Goal: Information Seeking & Learning: Learn about a topic

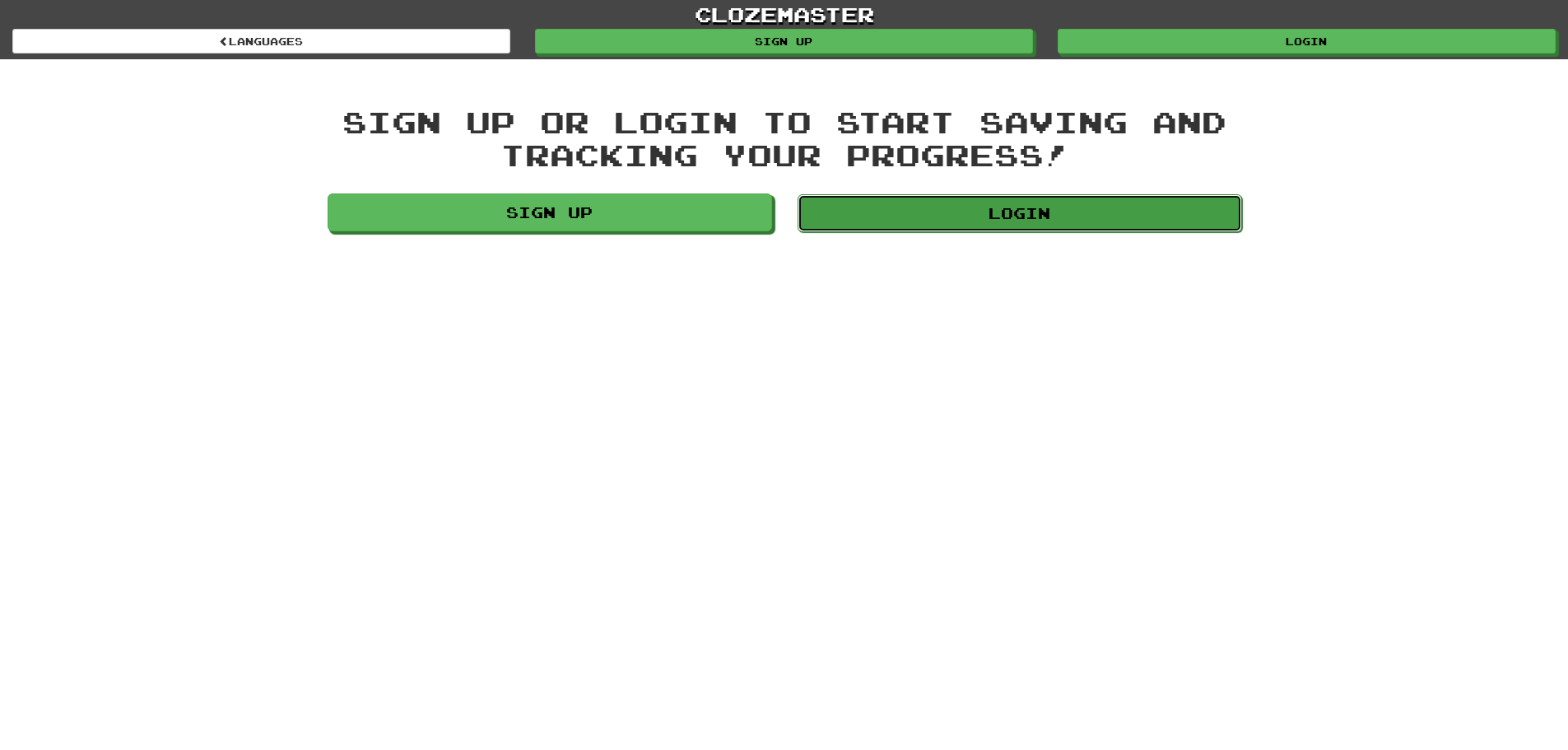
click at [859, 218] on link "Login" at bounding box center [1019, 213] width 444 height 38
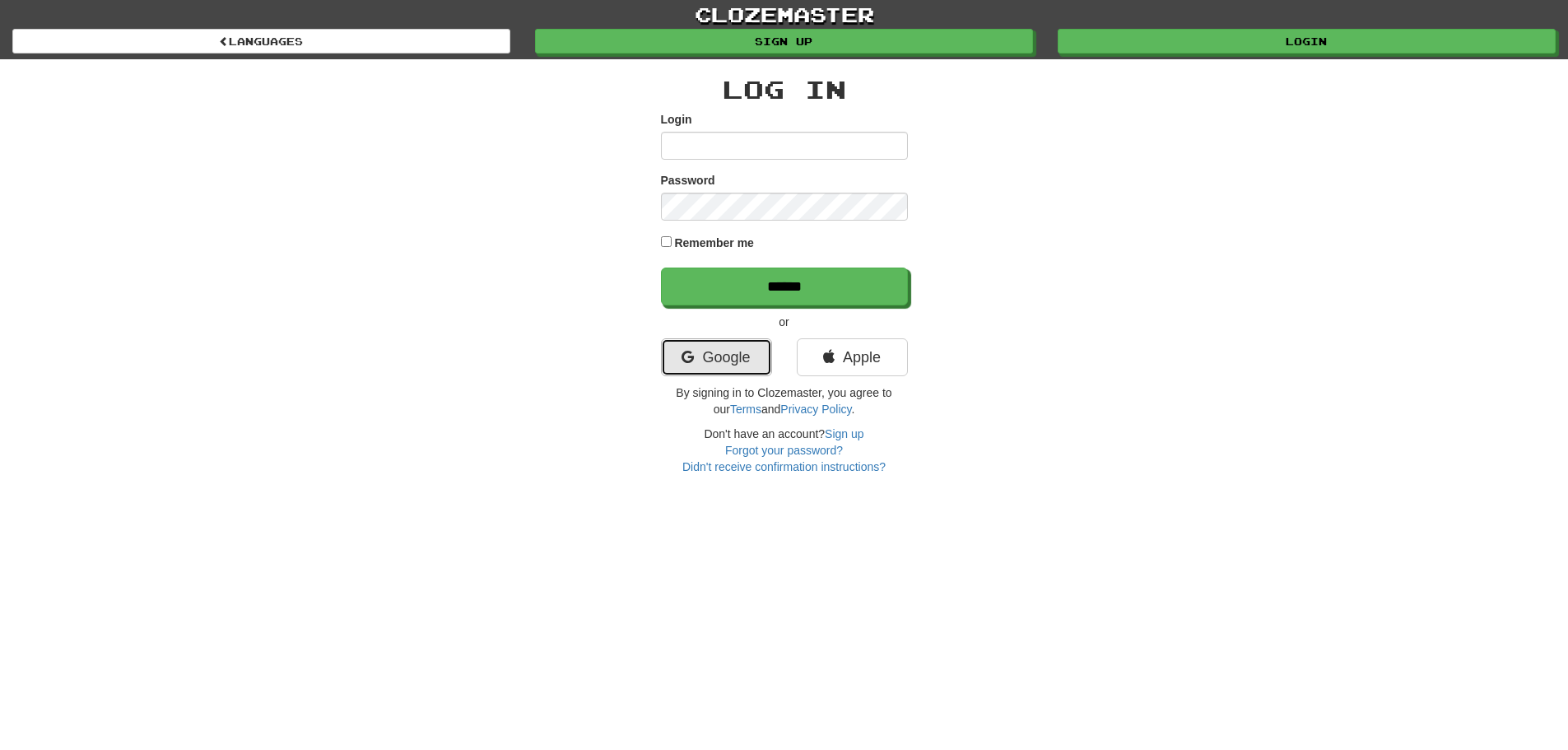
click at [714, 371] on link "Google" at bounding box center [716, 357] width 111 height 38
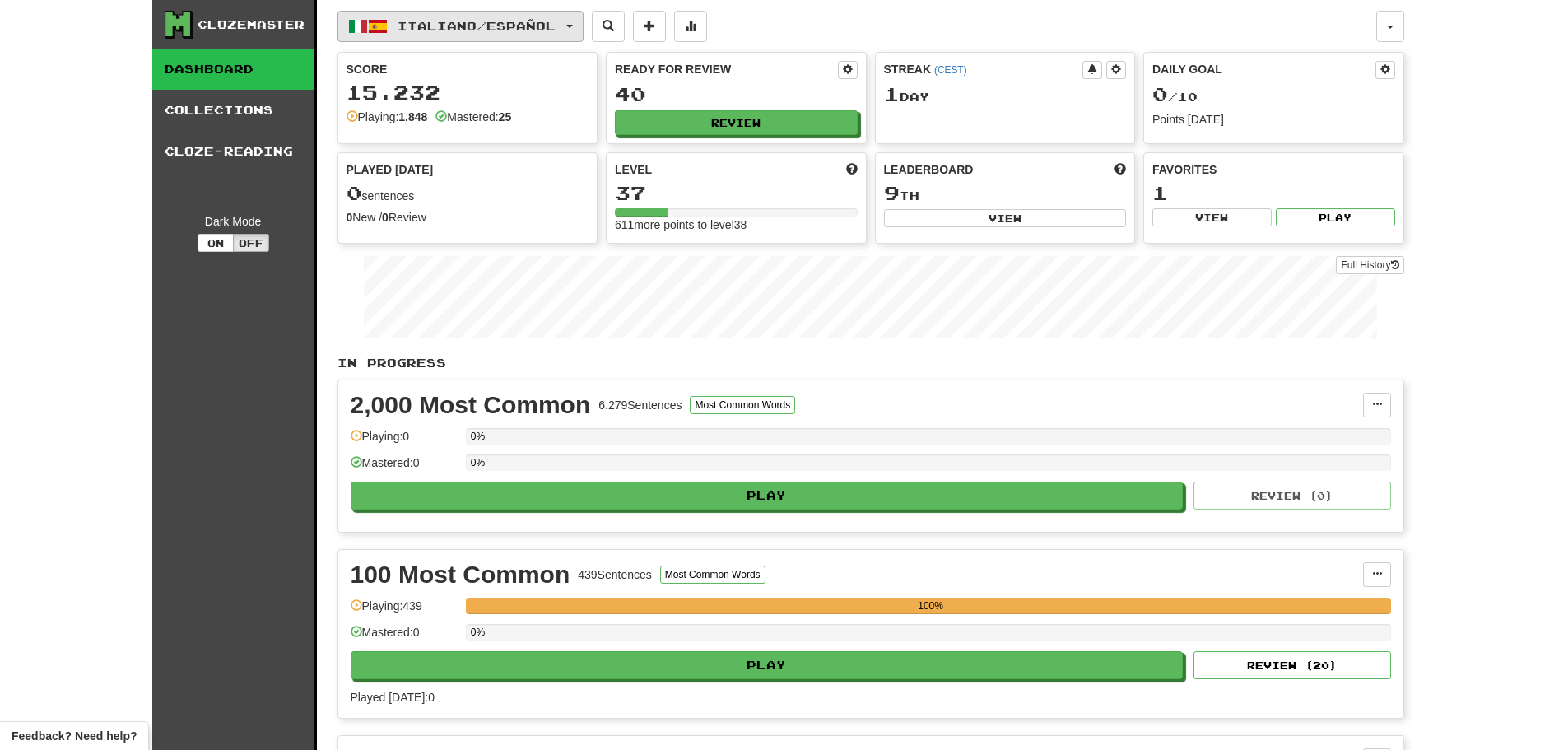
click at [527, 34] on button "Italiano / Español" at bounding box center [460, 25] width 246 height 31
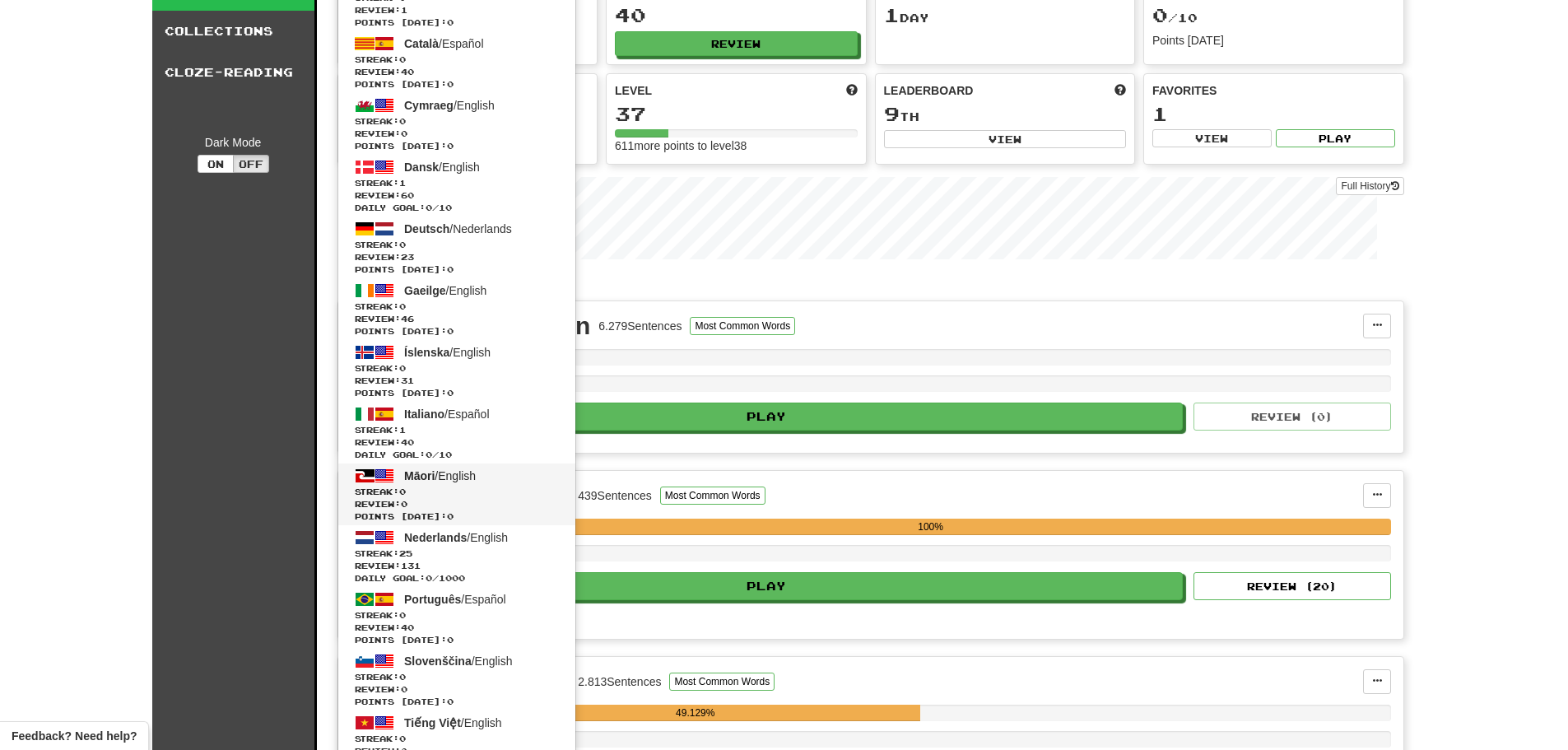
scroll to position [82, 0]
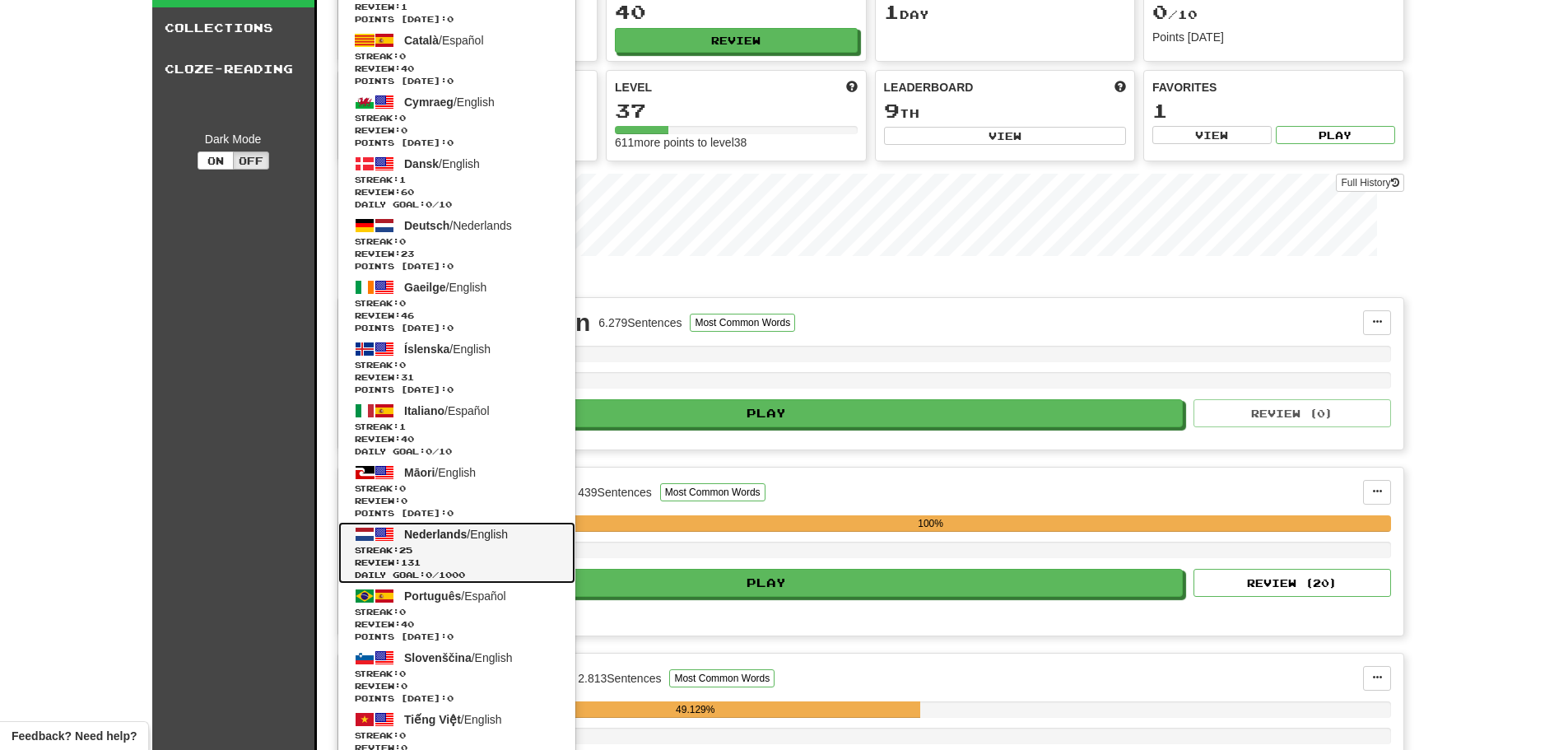
click at [457, 546] on span "Streak: 25" at bounding box center [457, 550] width 204 height 12
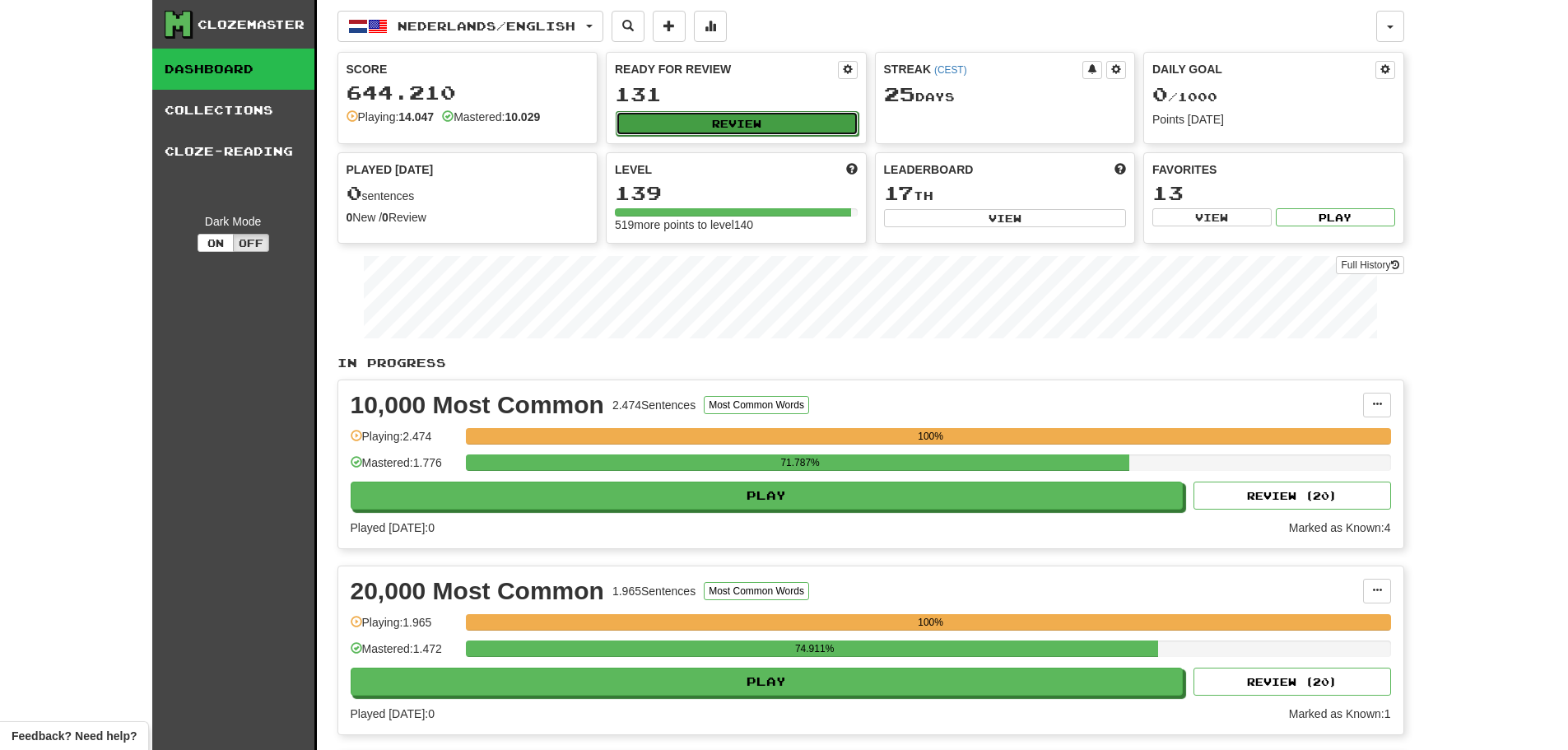
click at [769, 124] on button "Review" at bounding box center [736, 124] width 242 height 25
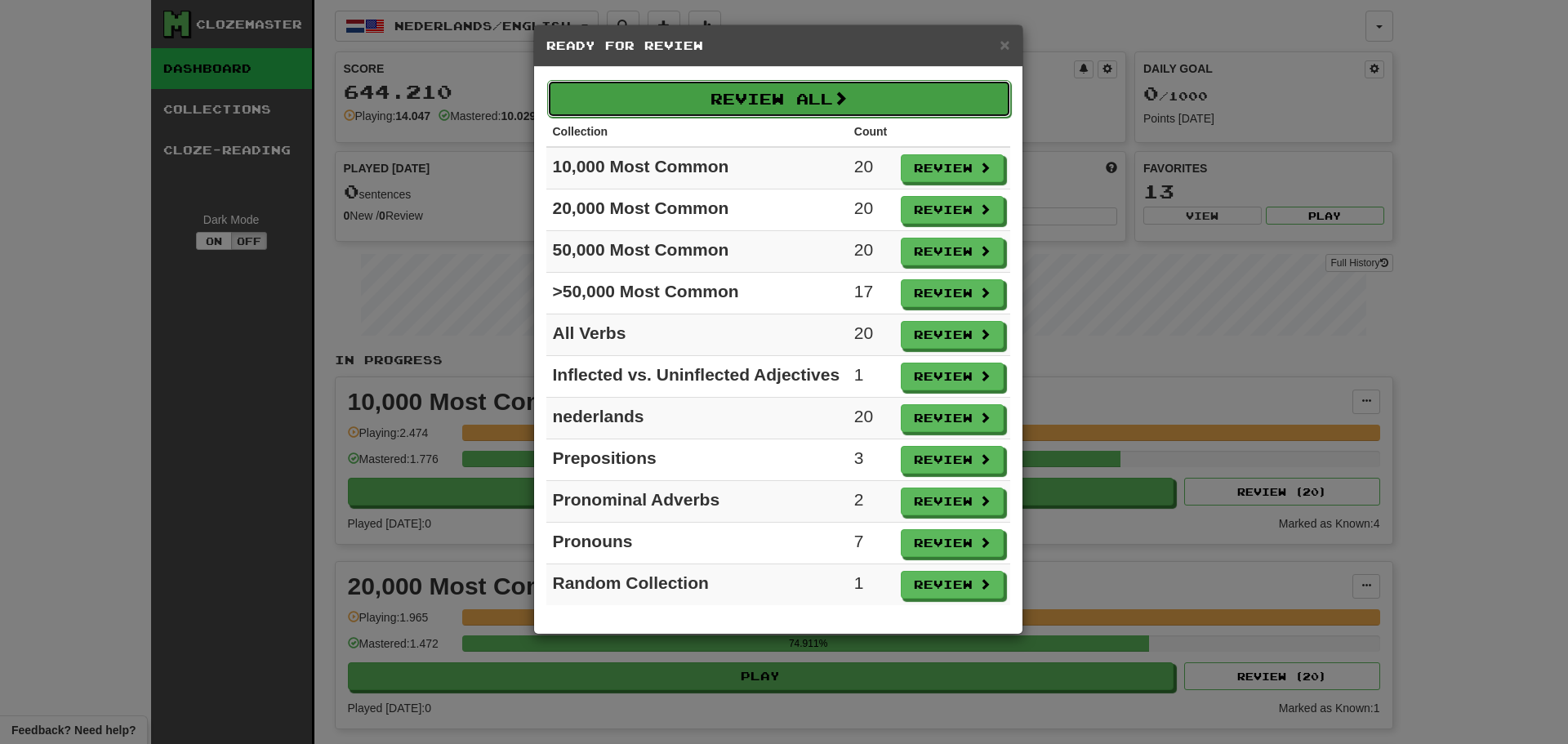
click at [732, 95] on button "Review All" at bounding box center [778, 98] width 463 height 37
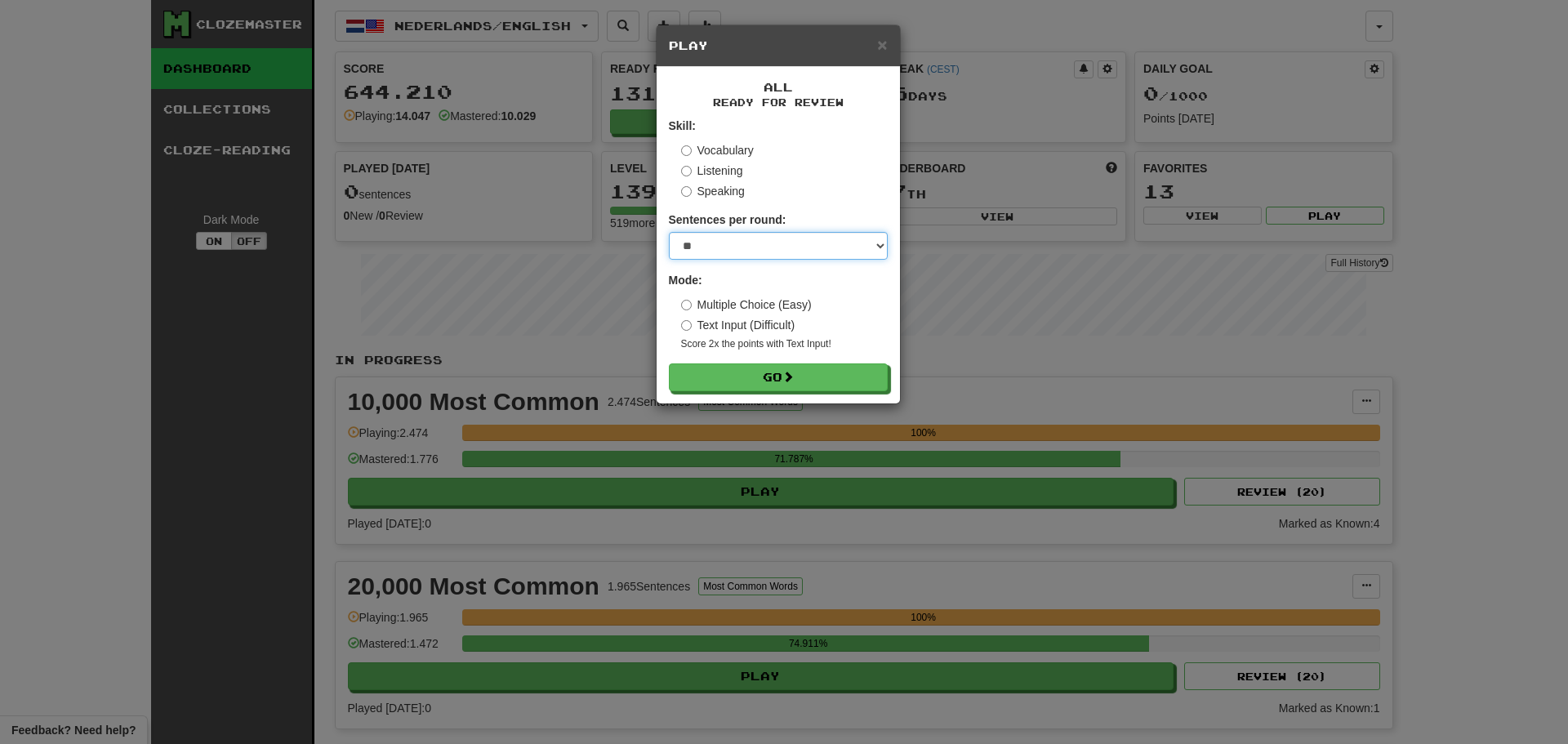
click at [736, 257] on select "* ** ** ** ** ** *** ********" at bounding box center [778, 246] width 219 height 28
select select "********"
click at [668, 232] on select "* ** ** ** ** ** *** ********" at bounding box center [778, 246] width 219 height 28
click at [748, 379] on button "Go" at bounding box center [779, 378] width 219 height 28
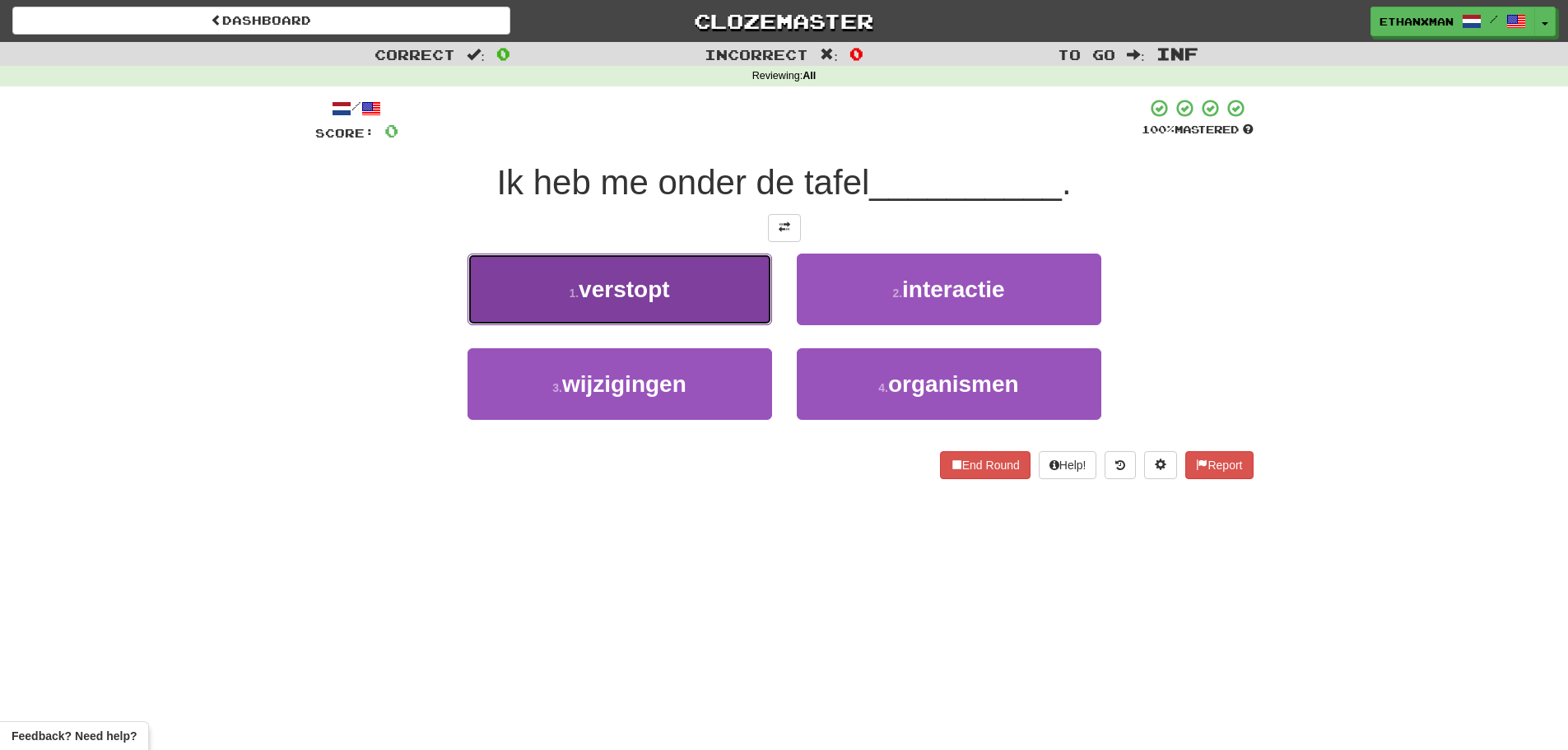
click at [724, 299] on button "1 . verstopt" at bounding box center [619, 290] width 305 height 72
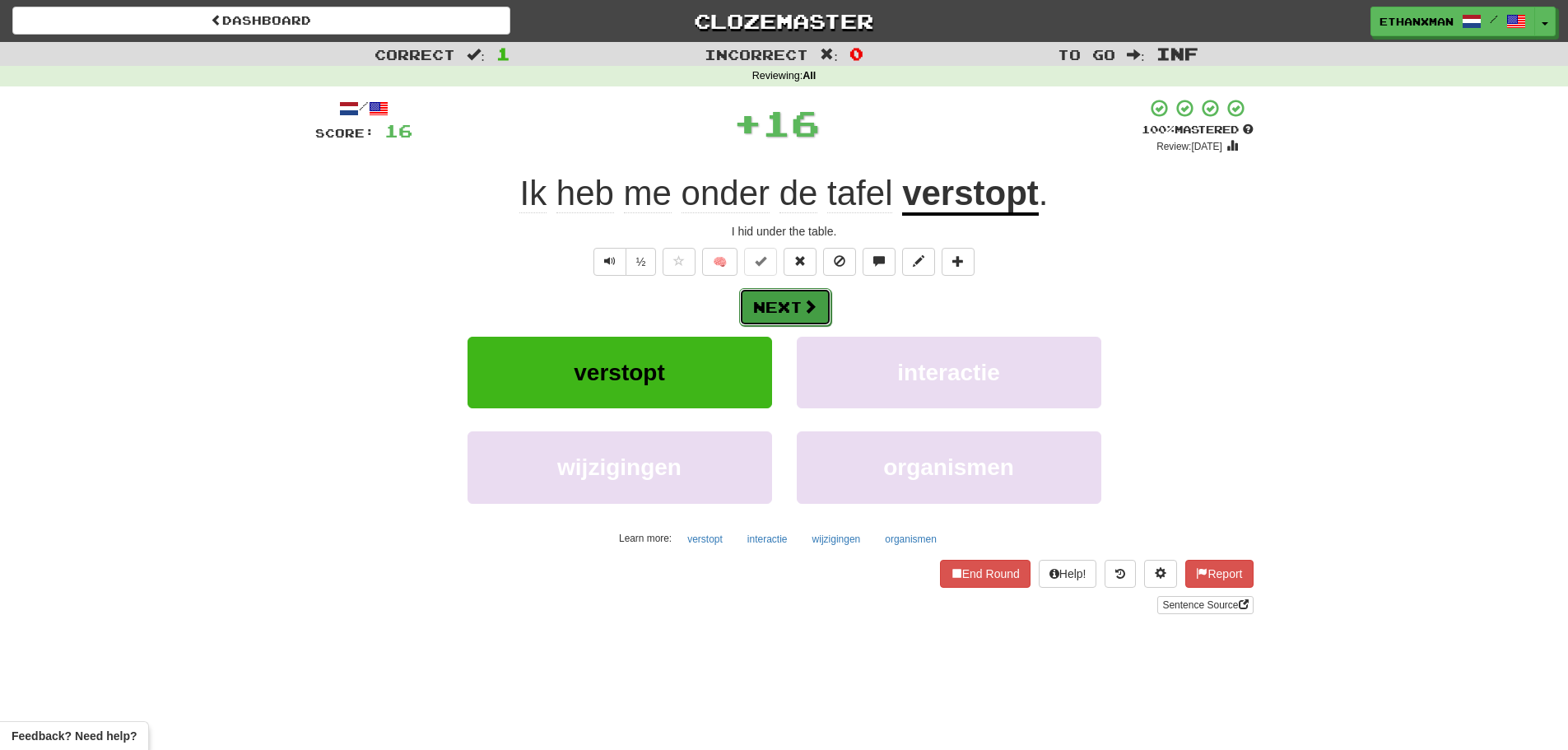
click at [817, 318] on button "Next" at bounding box center [785, 307] width 92 height 38
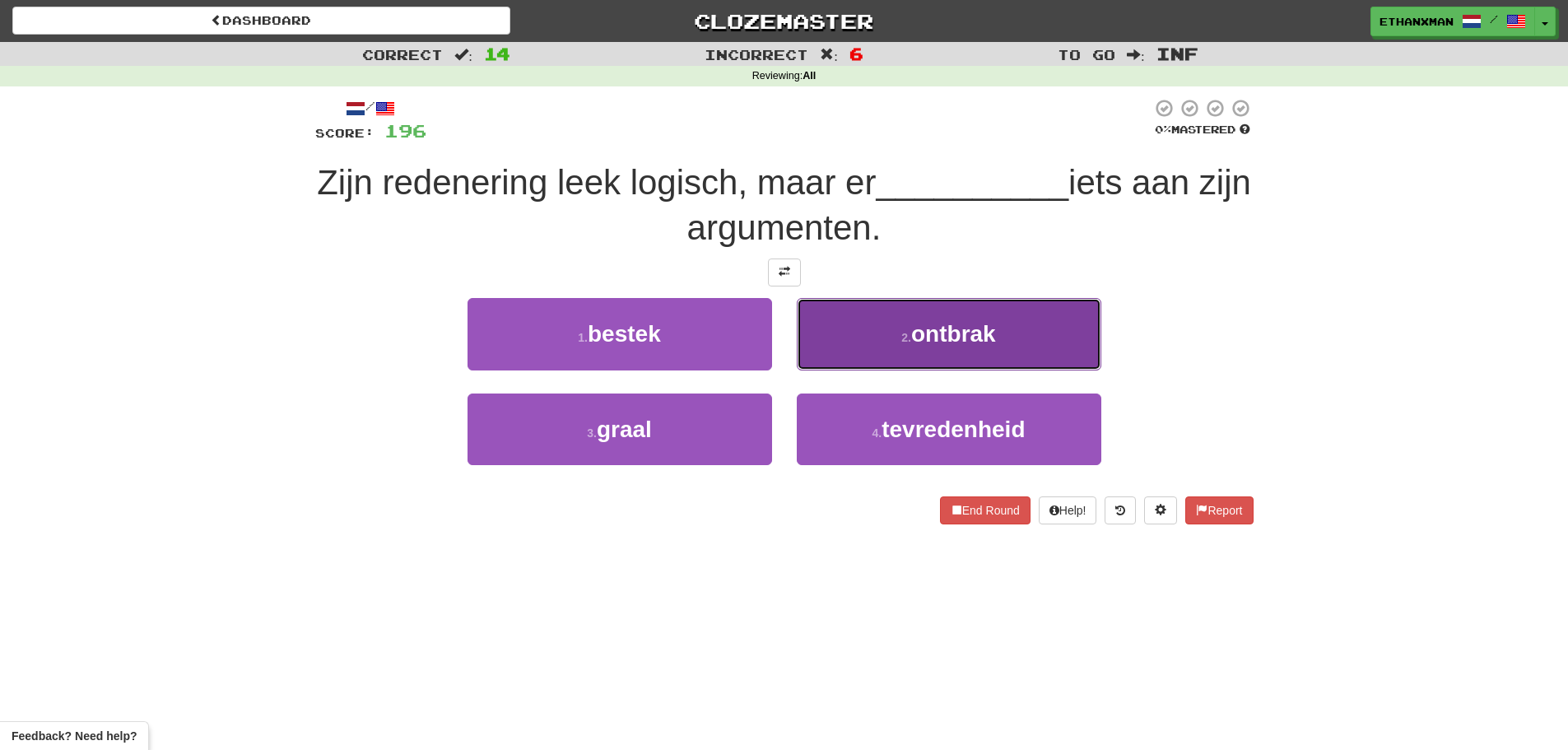
click at [860, 326] on button "2 . ontbrak" at bounding box center [948, 334] width 305 height 72
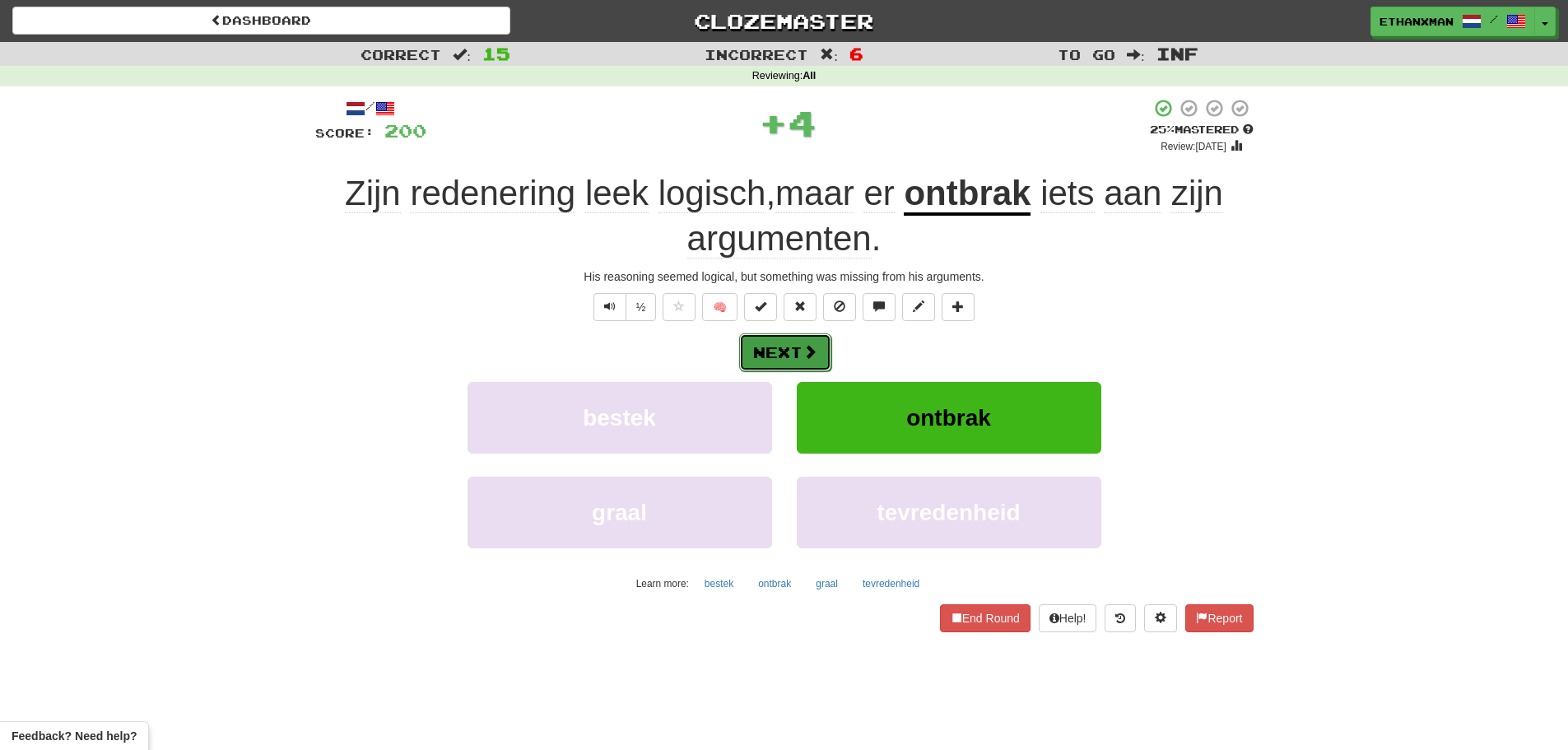
click at [802, 358] on span at bounding box center [809, 352] width 15 height 15
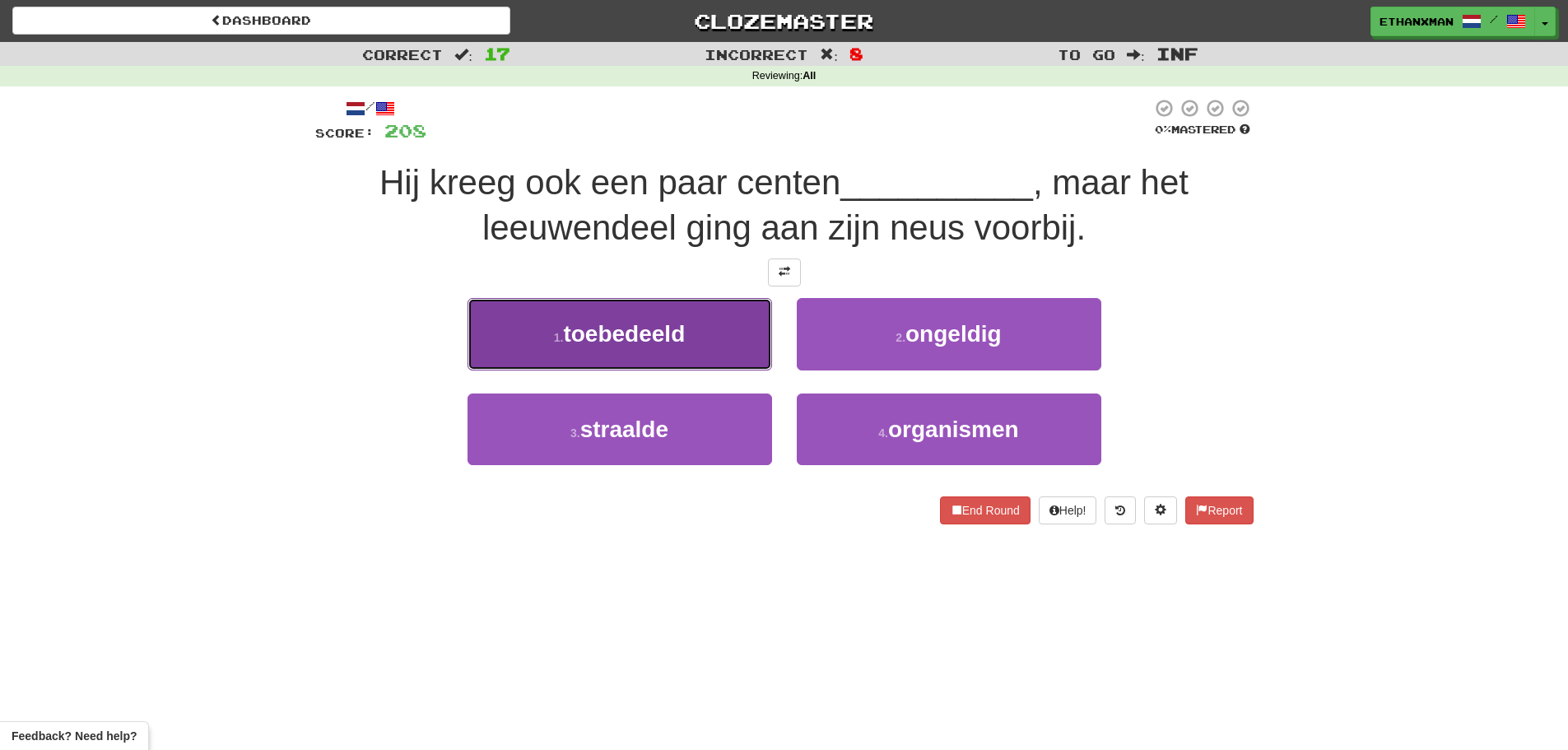
click at [714, 332] on button "1 . toebedeeld" at bounding box center [619, 334] width 305 height 72
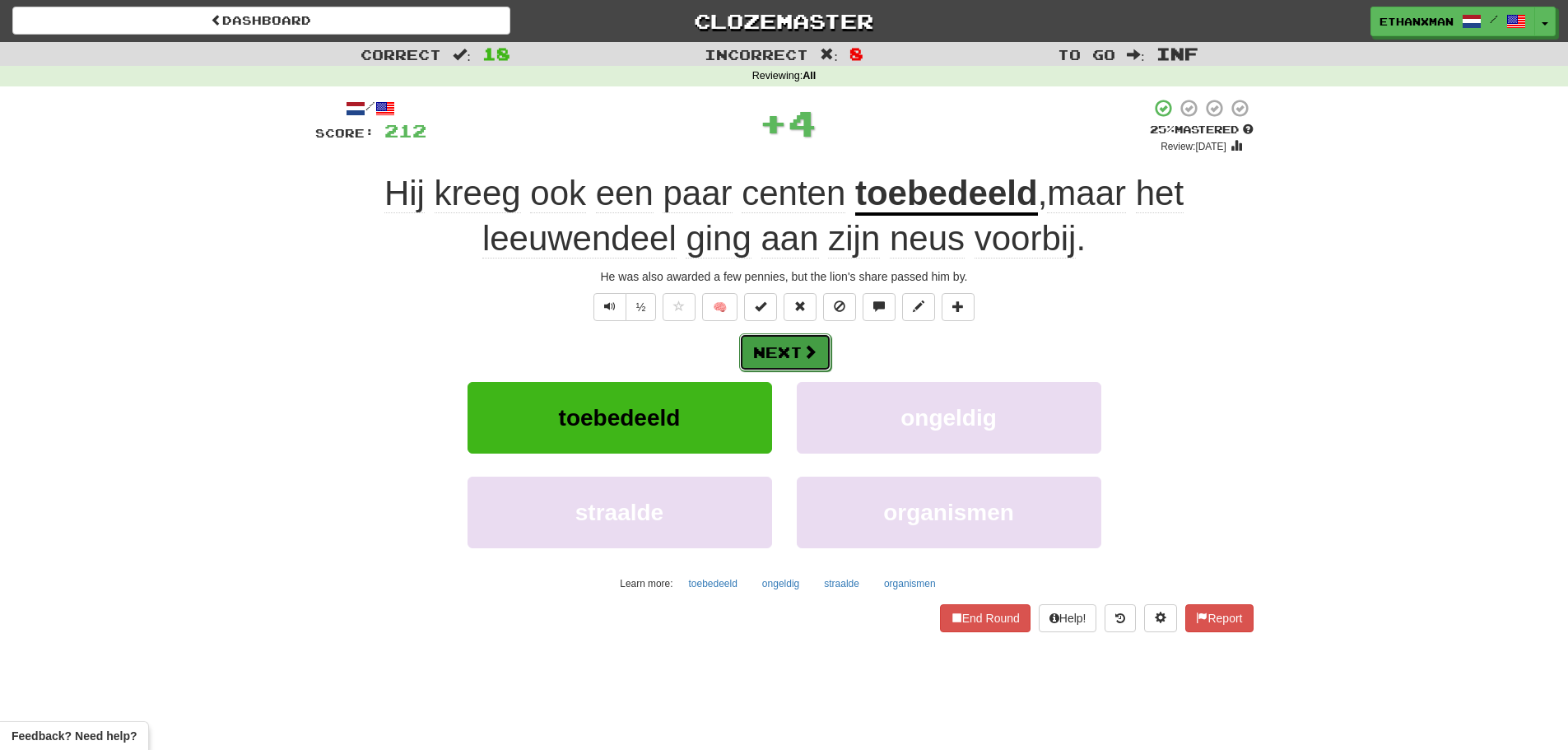
click at [792, 350] on button "Next" at bounding box center [785, 352] width 92 height 38
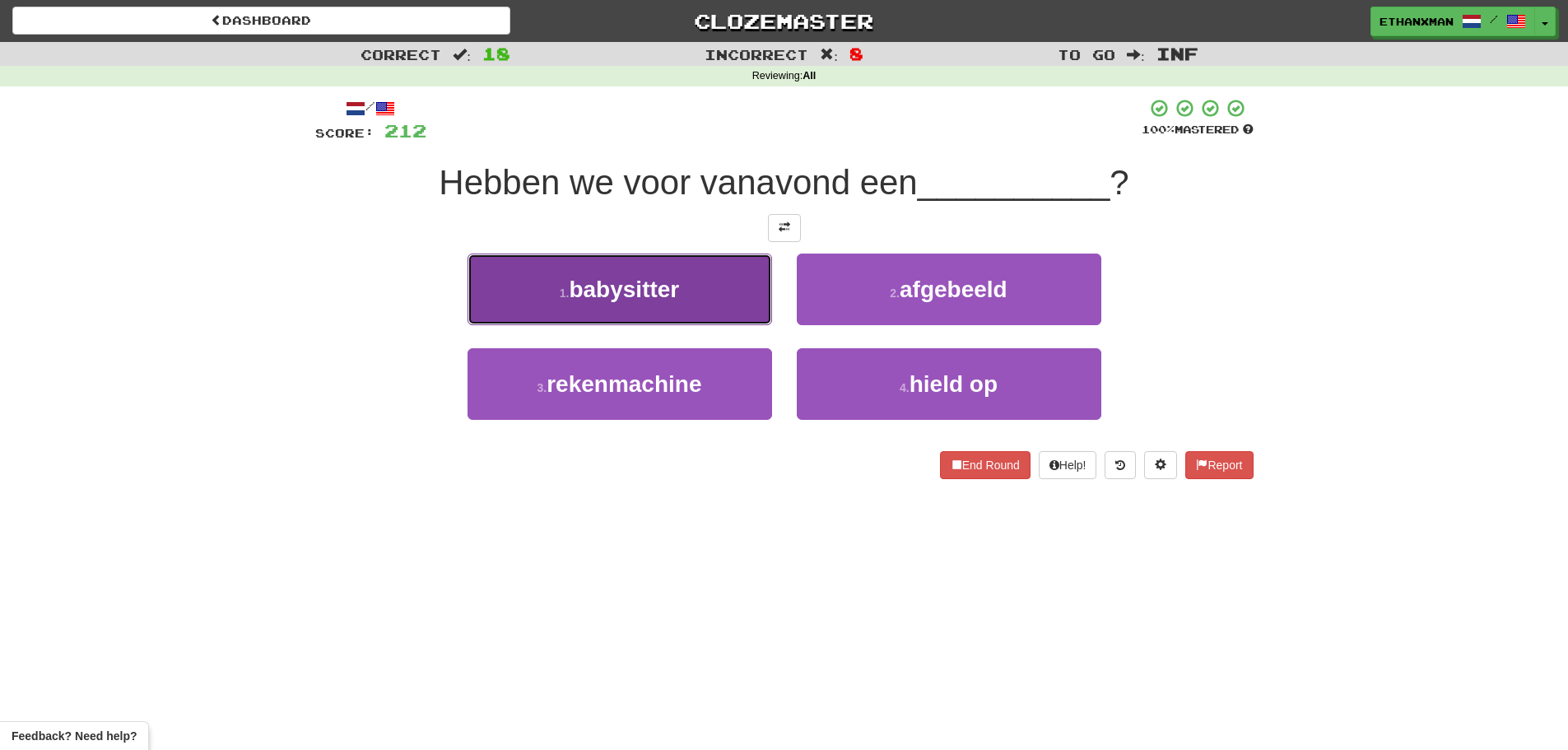
click at [698, 272] on button "1 . babysitter" at bounding box center [619, 290] width 305 height 72
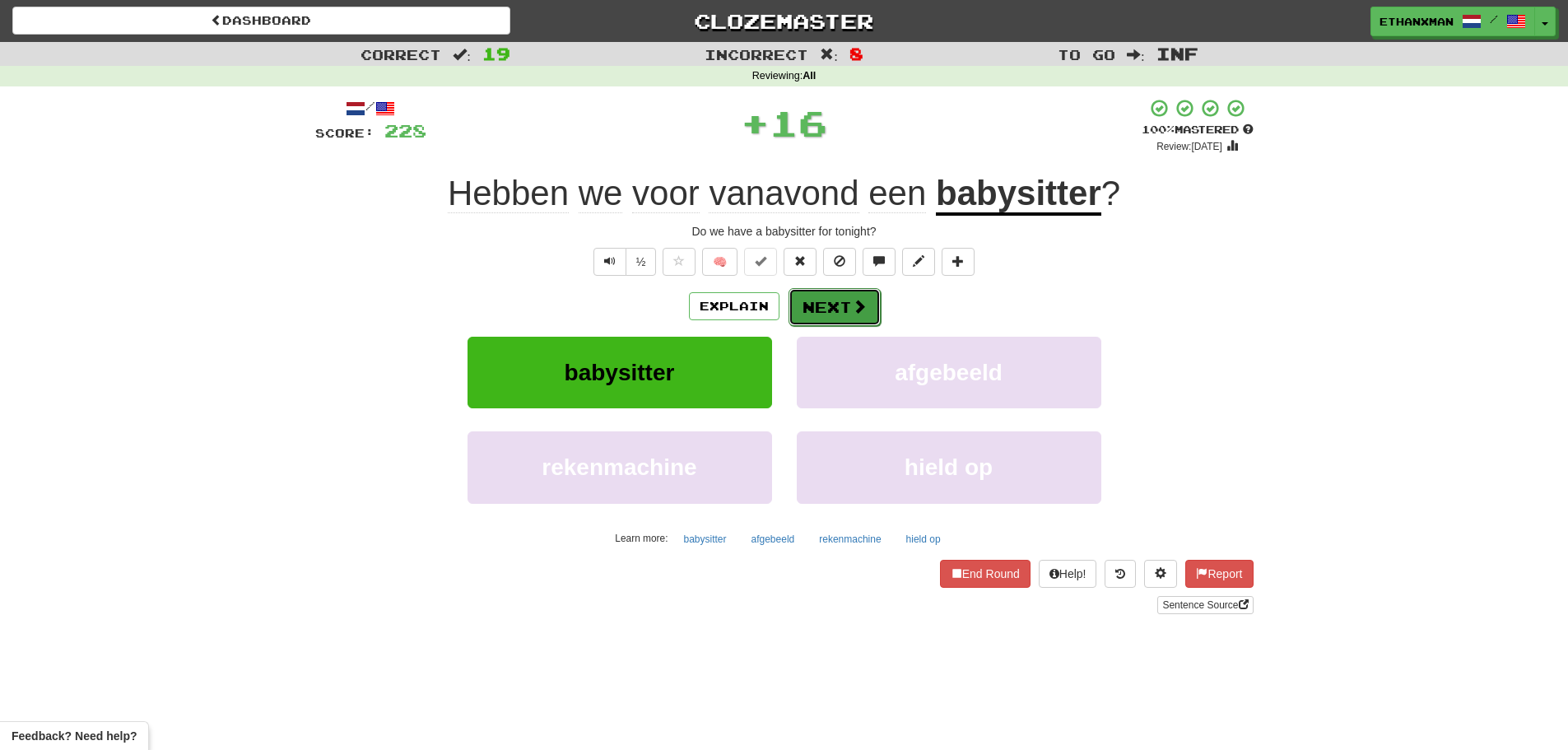
click at [789, 305] on button "Next" at bounding box center [835, 307] width 92 height 38
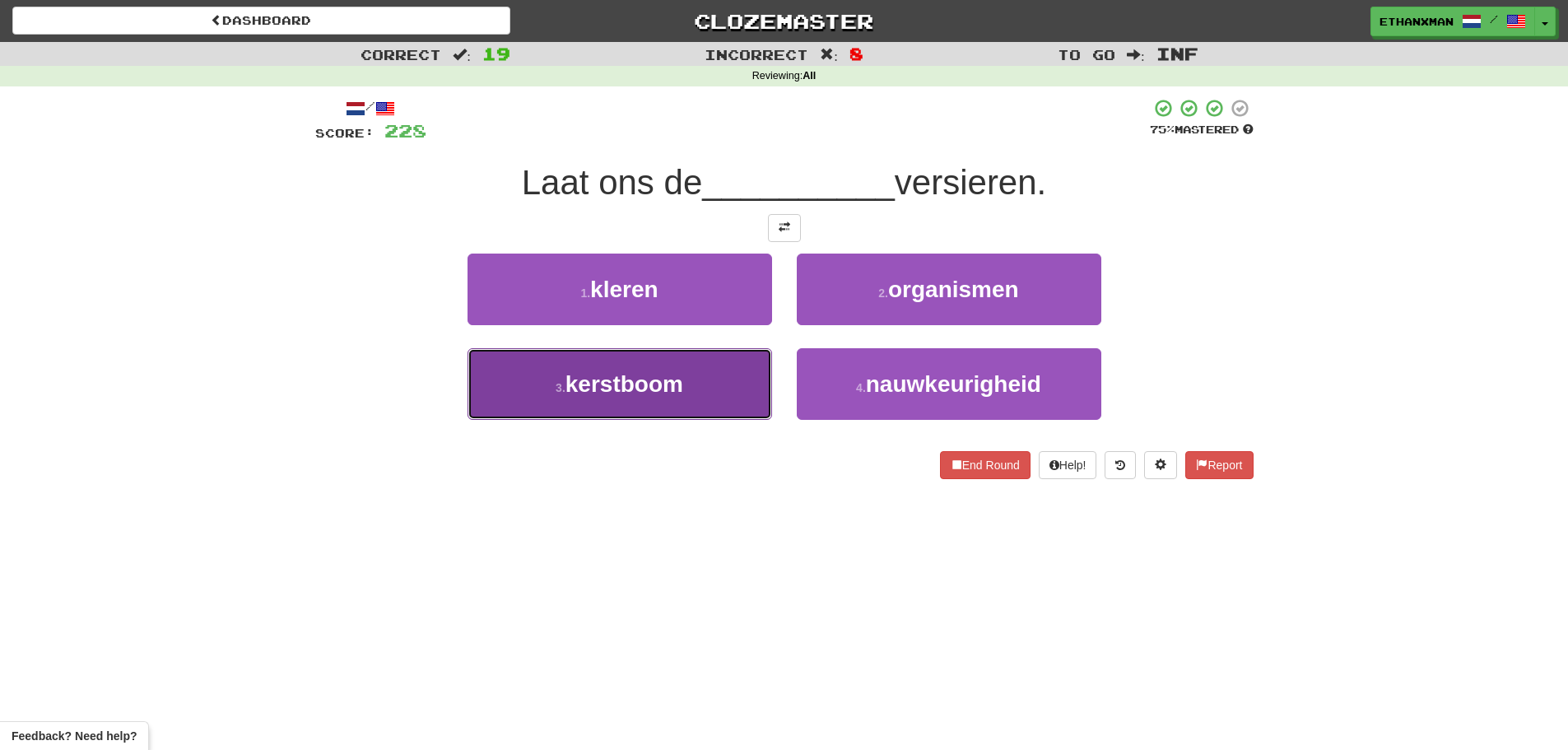
click at [710, 385] on button "3 . kerstboom" at bounding box center [619, 384] width 305 height 72
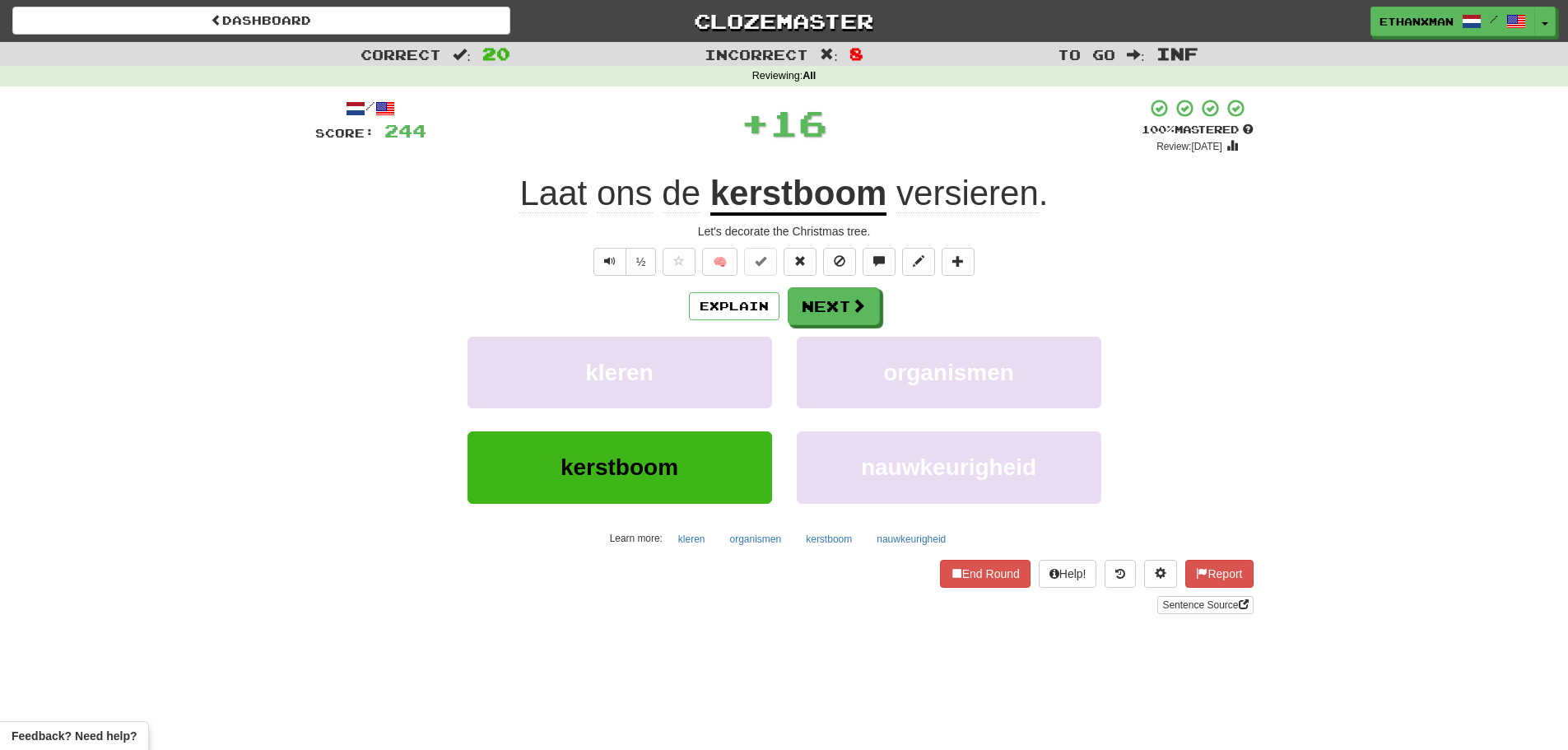
click at [878, 292] on div "Explain Next" at bounding box center [784, 306] width 938 height 38
click at [847, 303] on button "Next" at bounding box center [835, 307] width 92 height 38
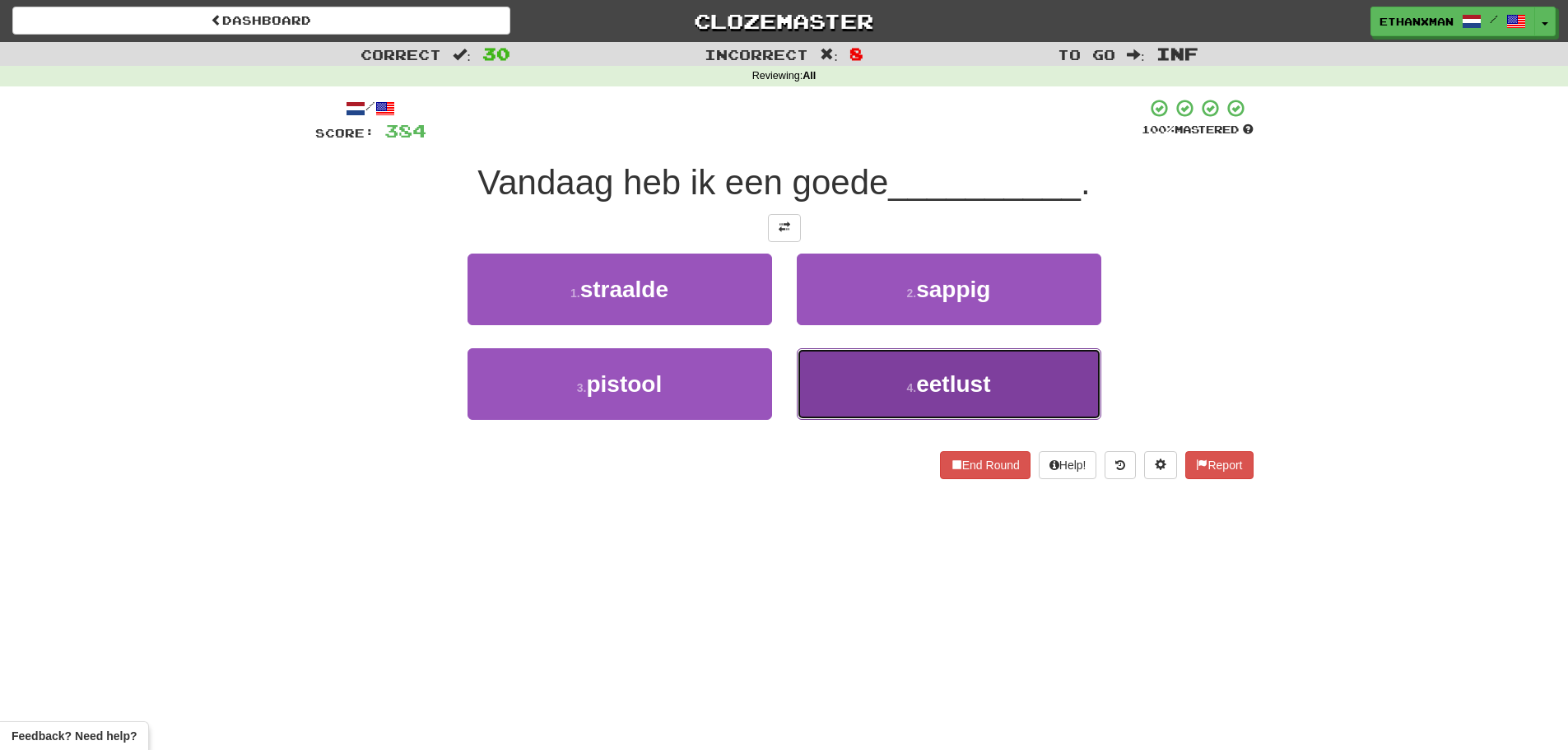
click at [903, 393] on button "4 . eetlust" at bounding box center [948, 384] width 305 height 72
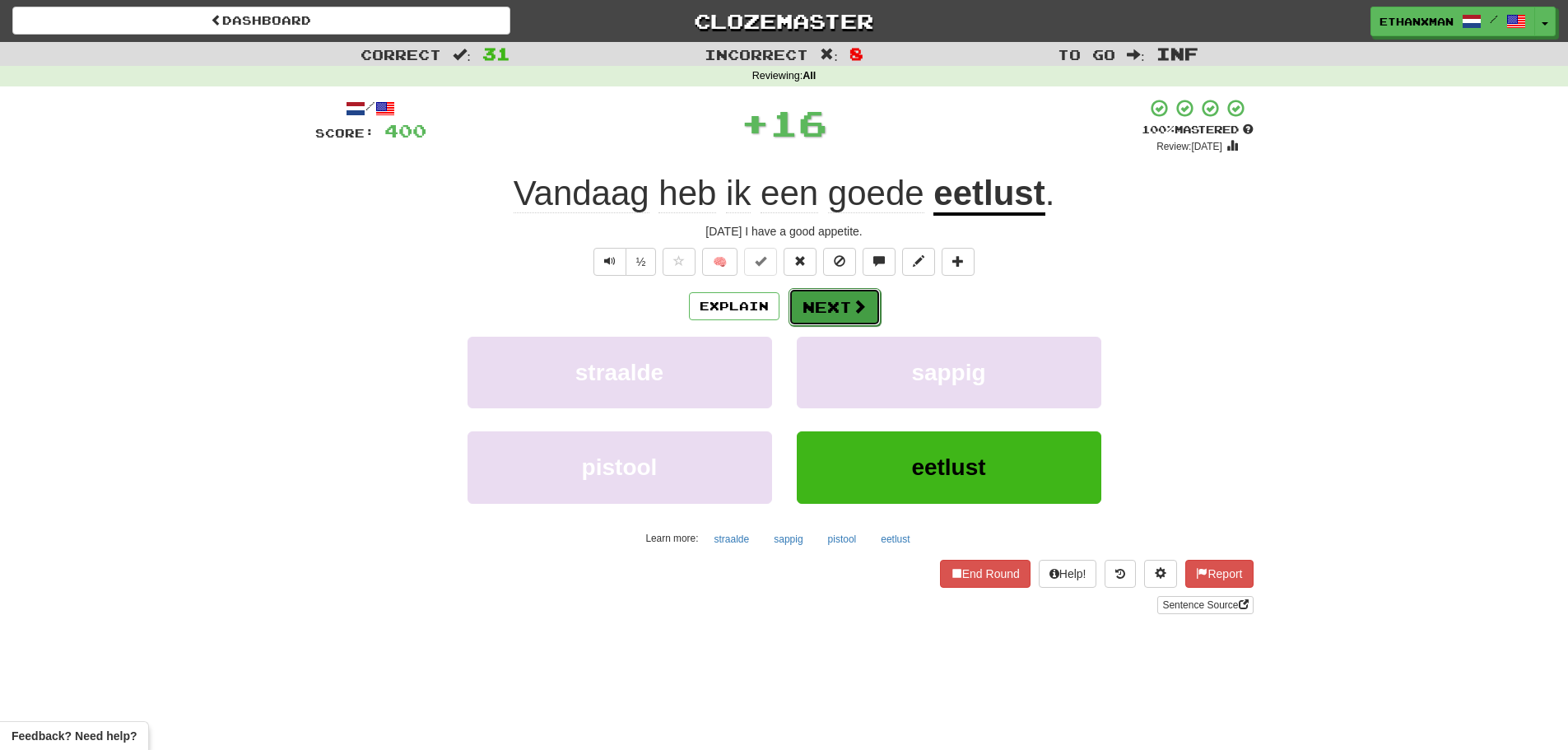
click at [838, 323] on button "Next" at bounding box center [835, 307] width 92 height 38
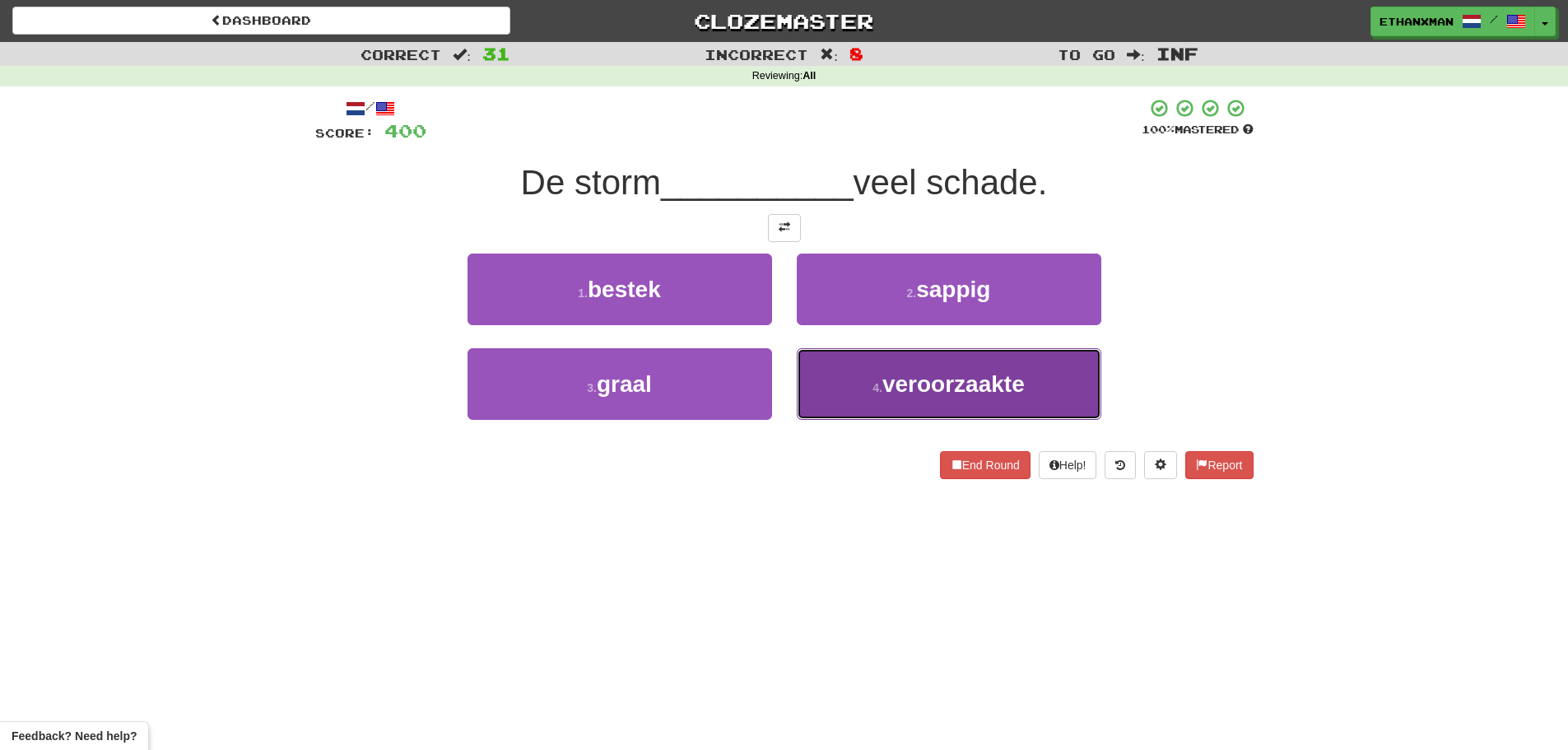
click at [878, 385] on small "4 ." at bounding box center [877, 388] width 9 height 13
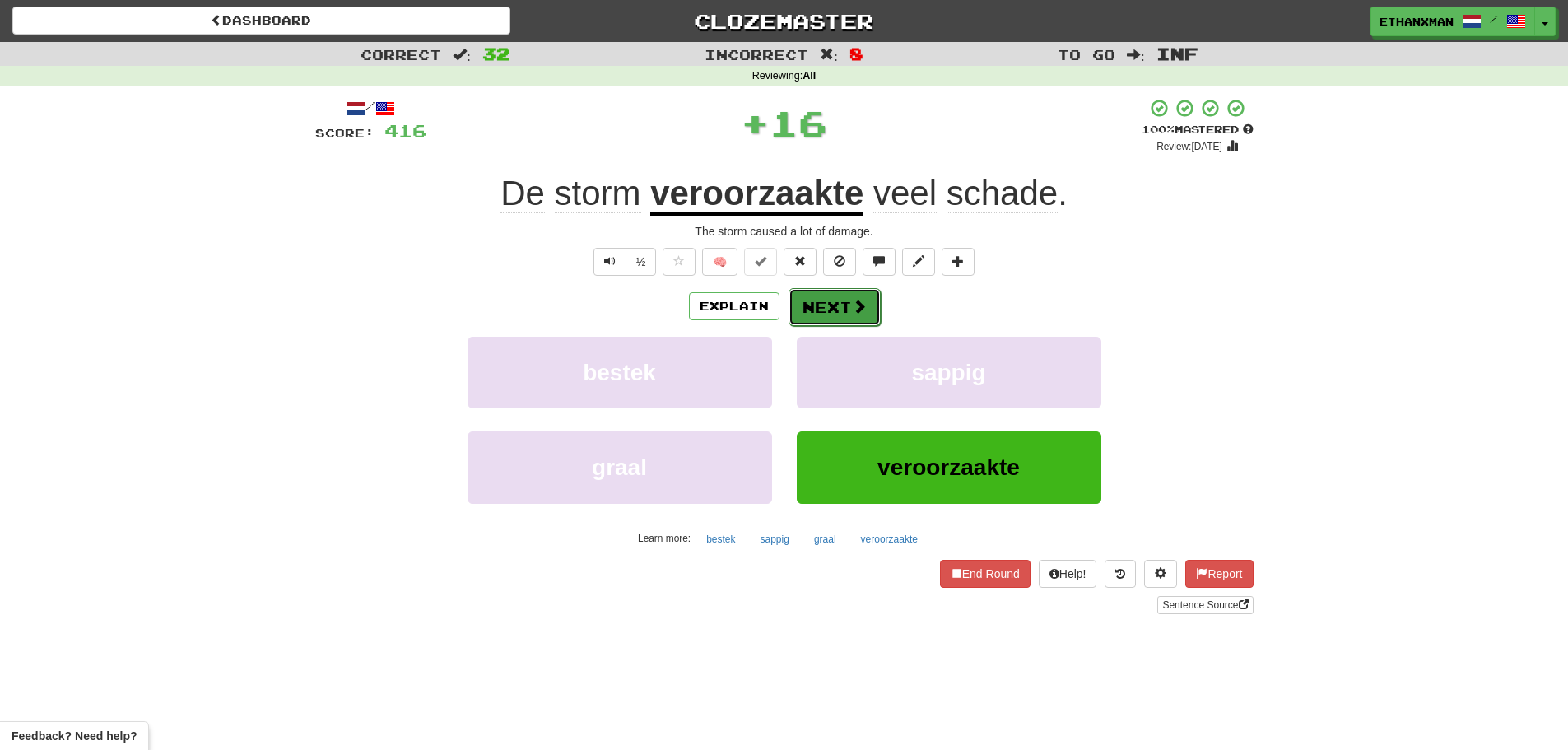
click at [827, 308] on button "Next" at bounding box center [835, 307] width 92 height 38
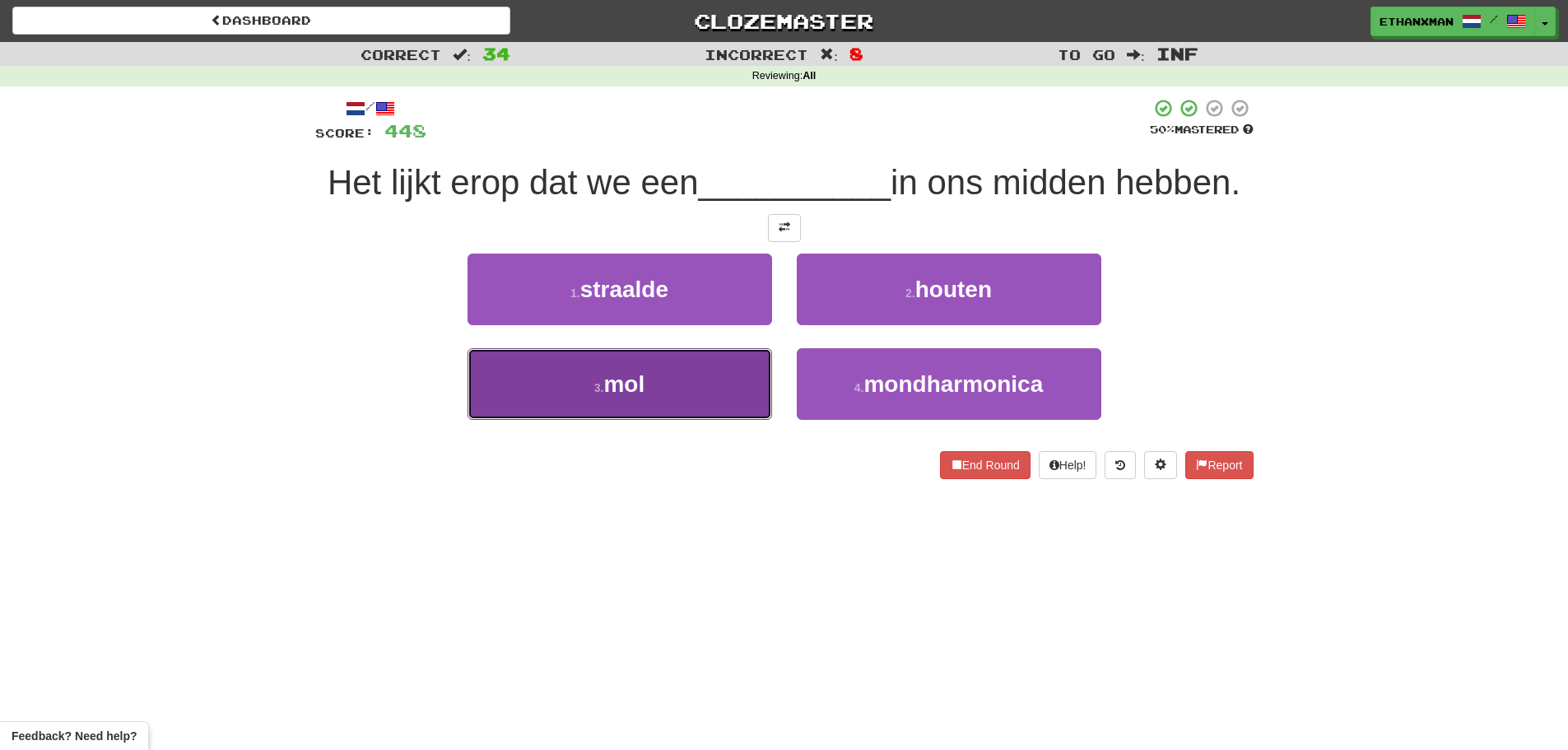
click at [674, 371] on button "3 . mol" at bounding box center [619, 384] width 305 height 72
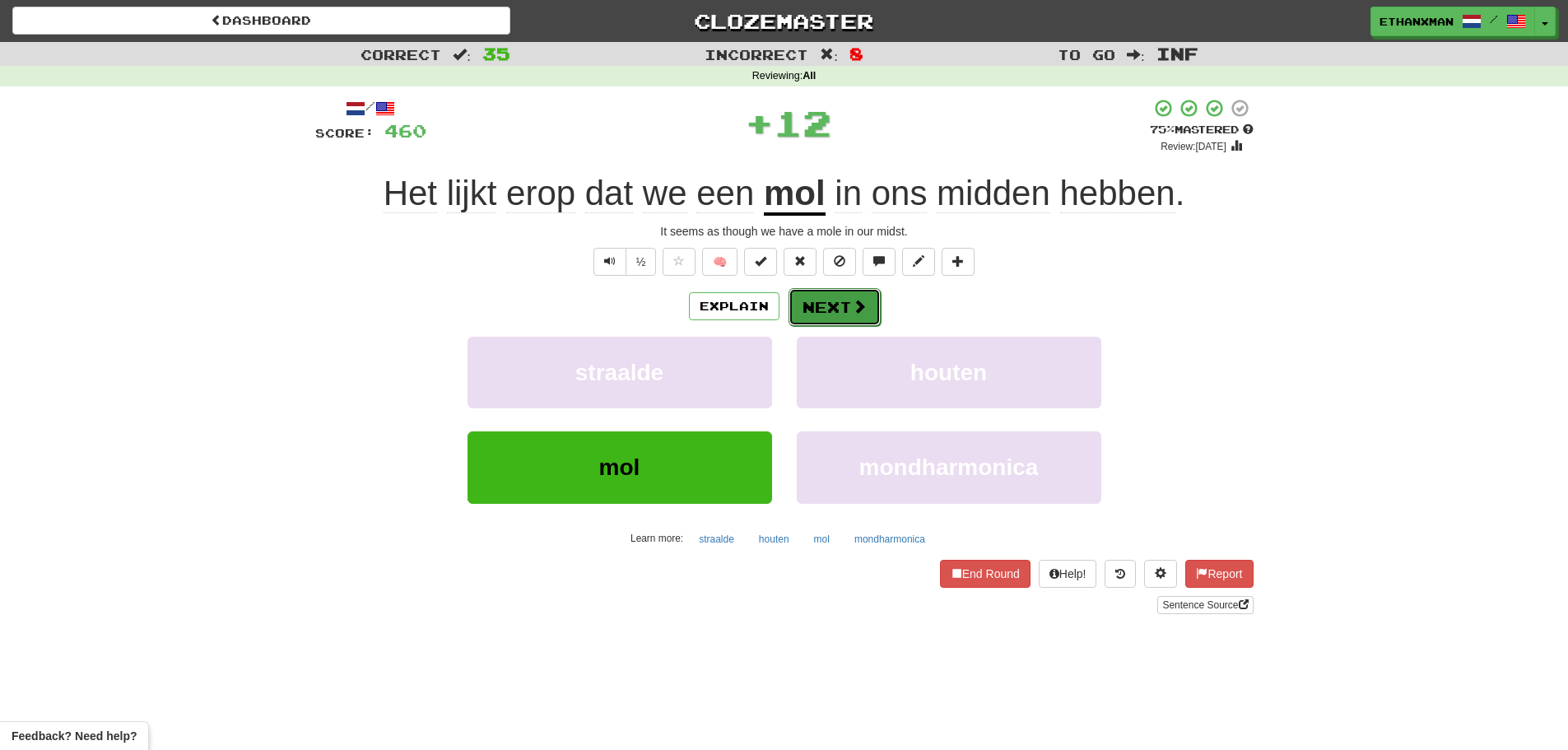
click at [827, 316] on button "Next" at bounding box center [835, 307] width 92 height 38
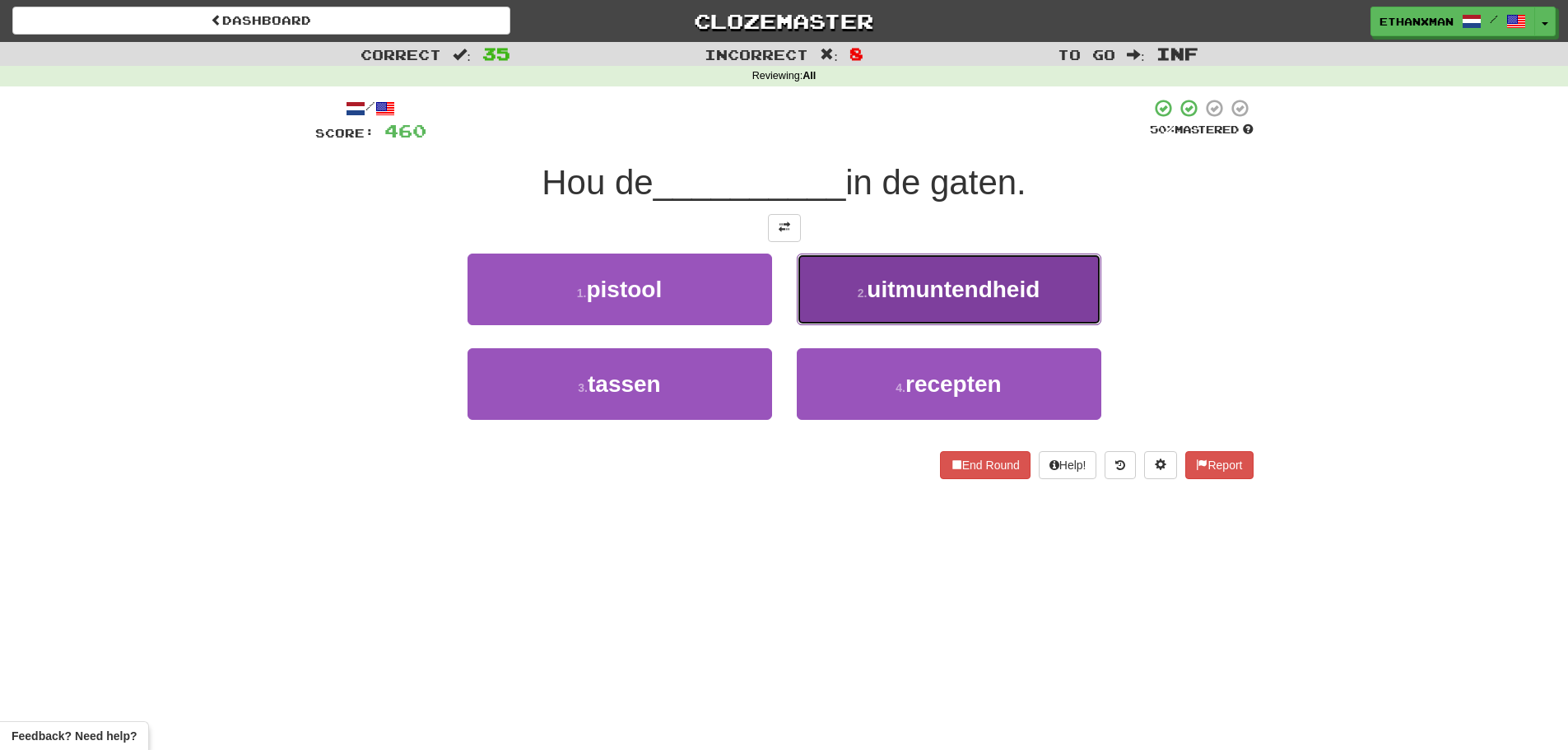
click at [883, 287] on span "uitmuntendheid" at bounding box center [952, 289] width 173 height 25
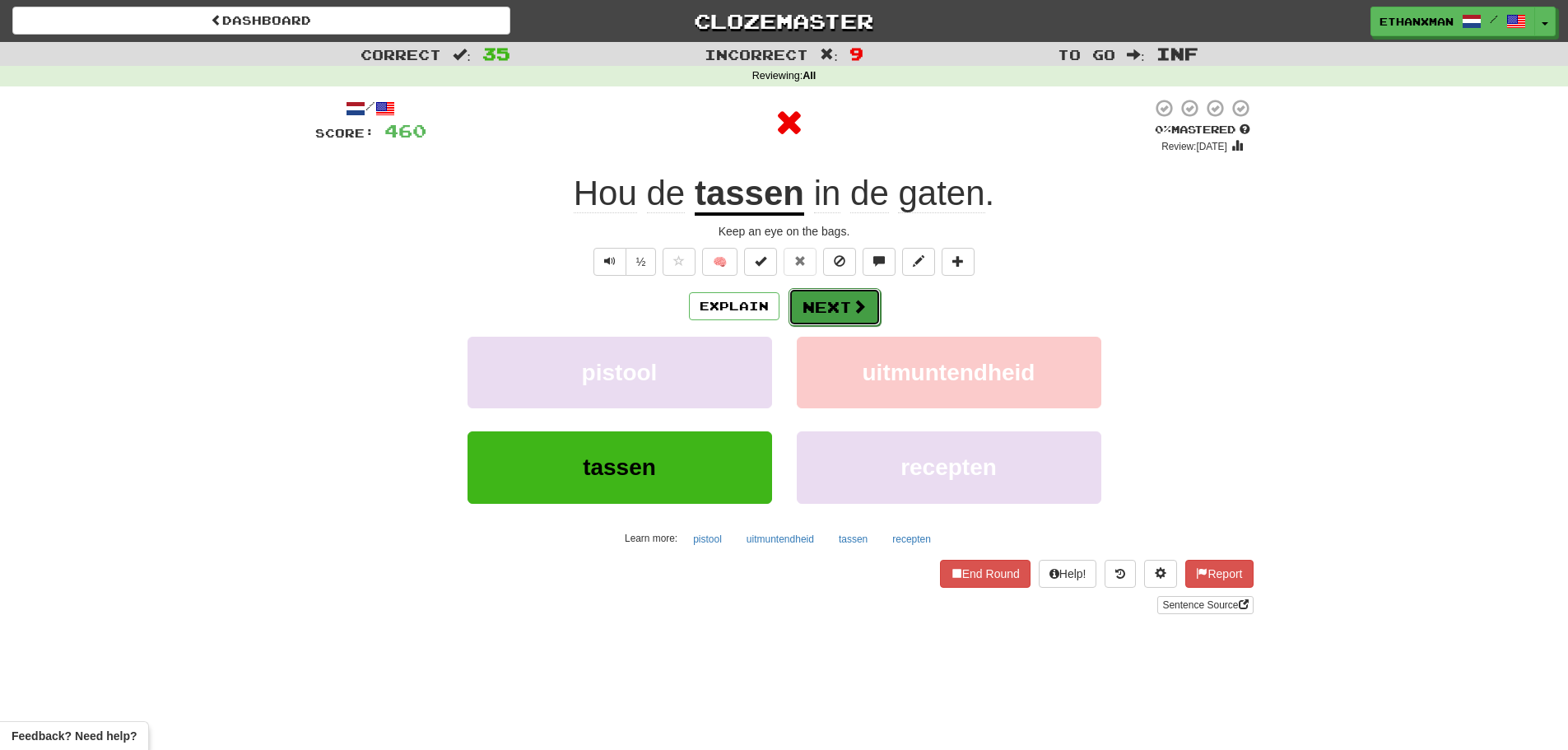
click at [871, 318] on button "Next" at bounding box center [835, 307] width 92 height 38
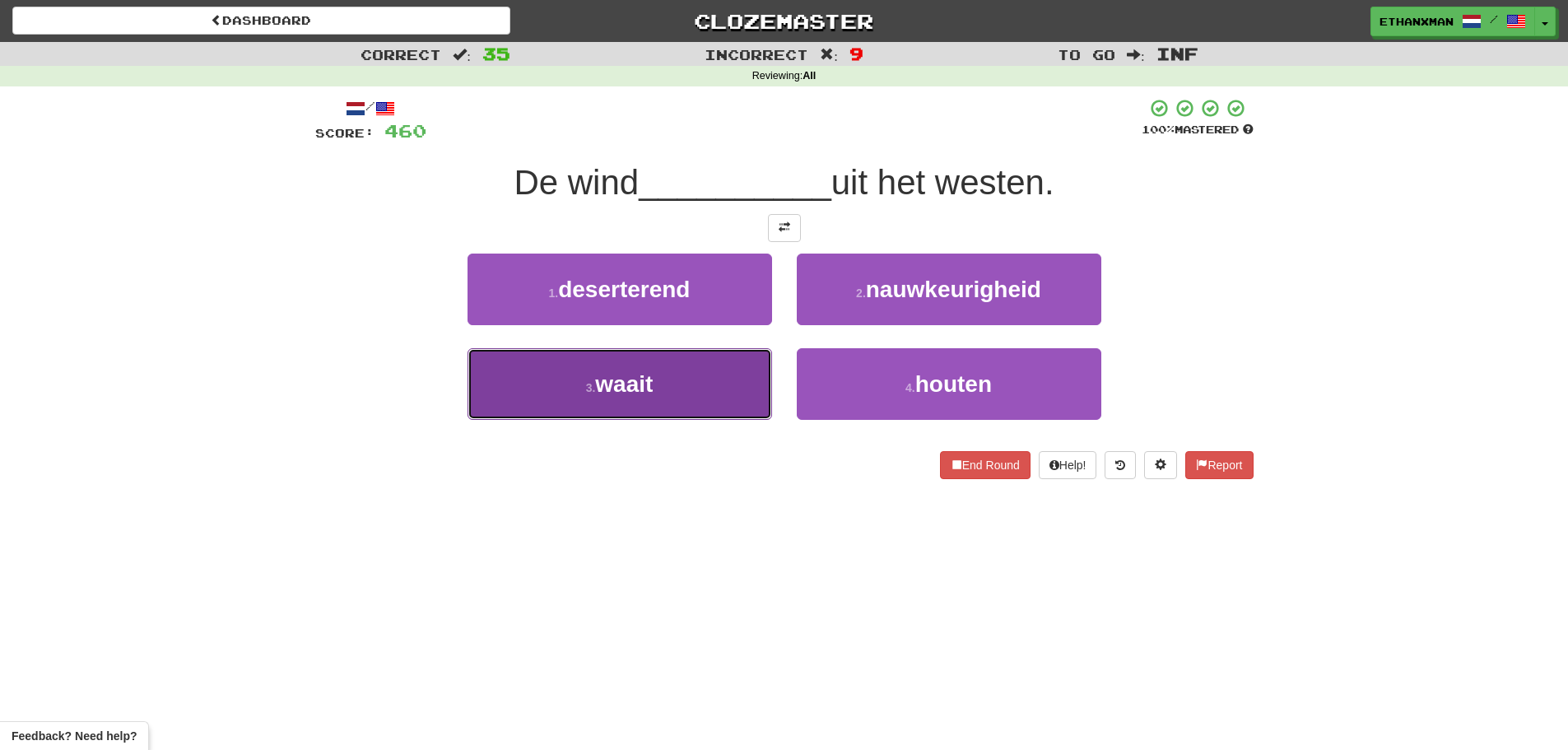
click at [734, 388] on button "3 . waait" at bounding box center [619, 384] width 305 height 72
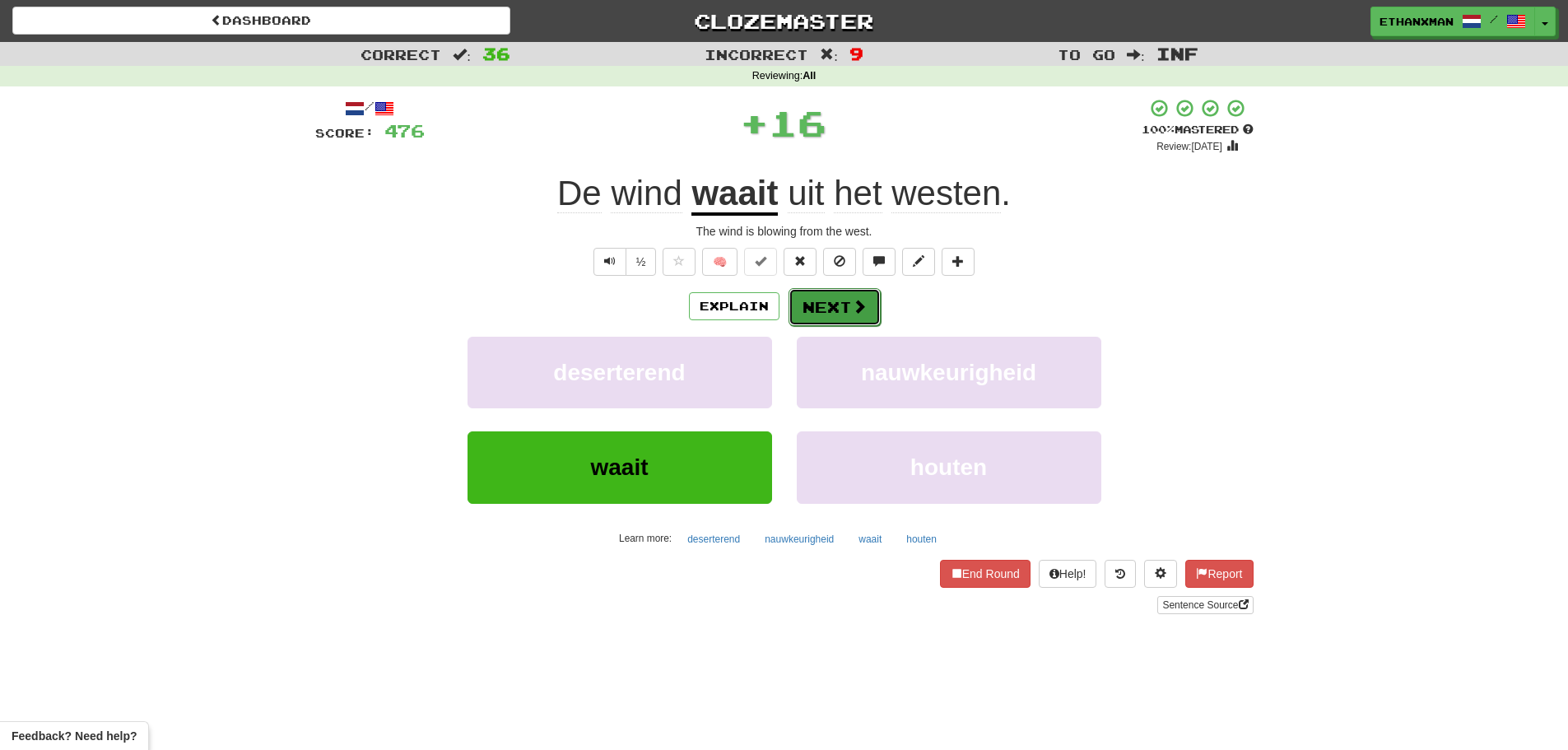
click at [854, 322] on button "Next" at bounding box center [835, 307] width 92 height 38
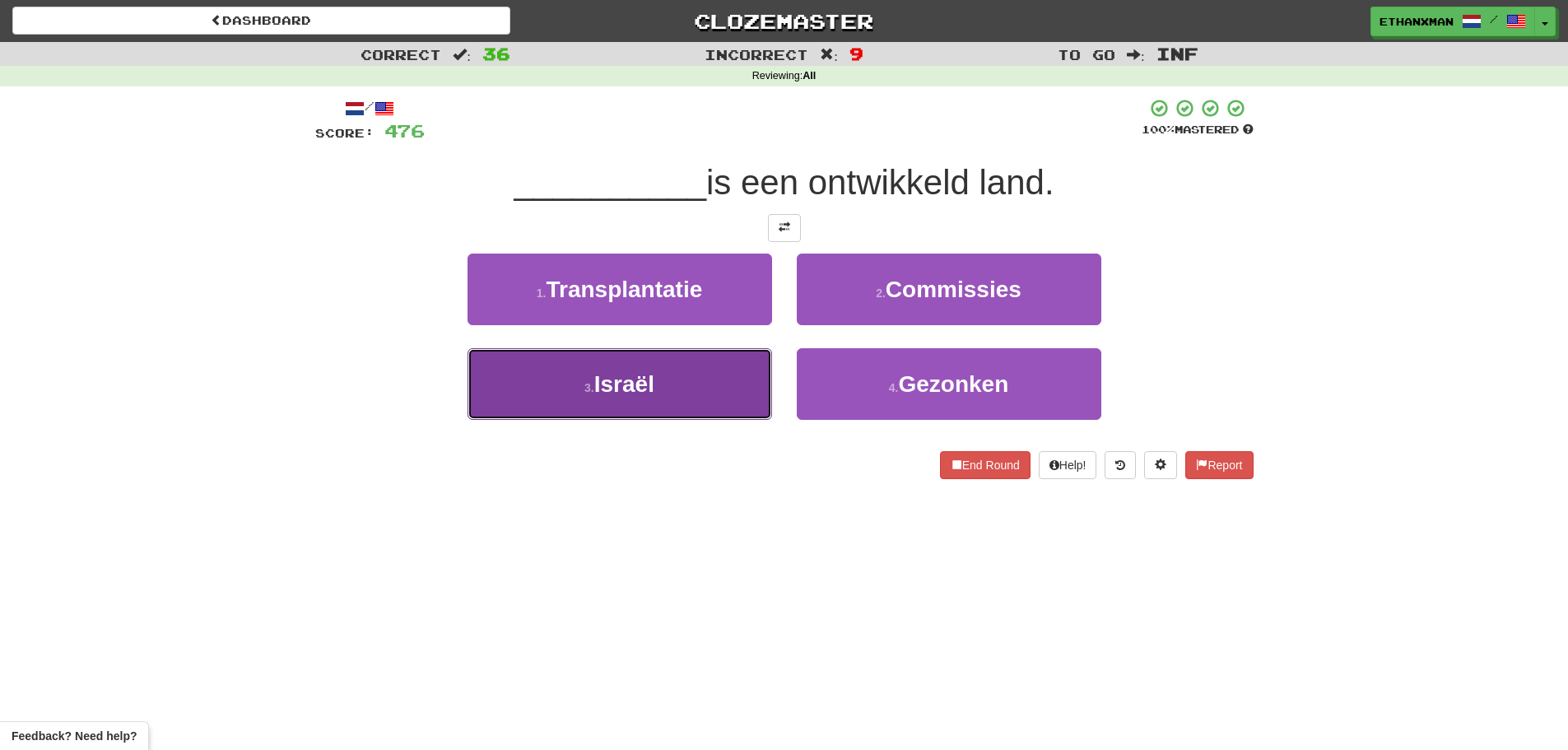
click at [709, 383] on button "3 . Israël" at bounding box center [619, 384] width 305 height 72
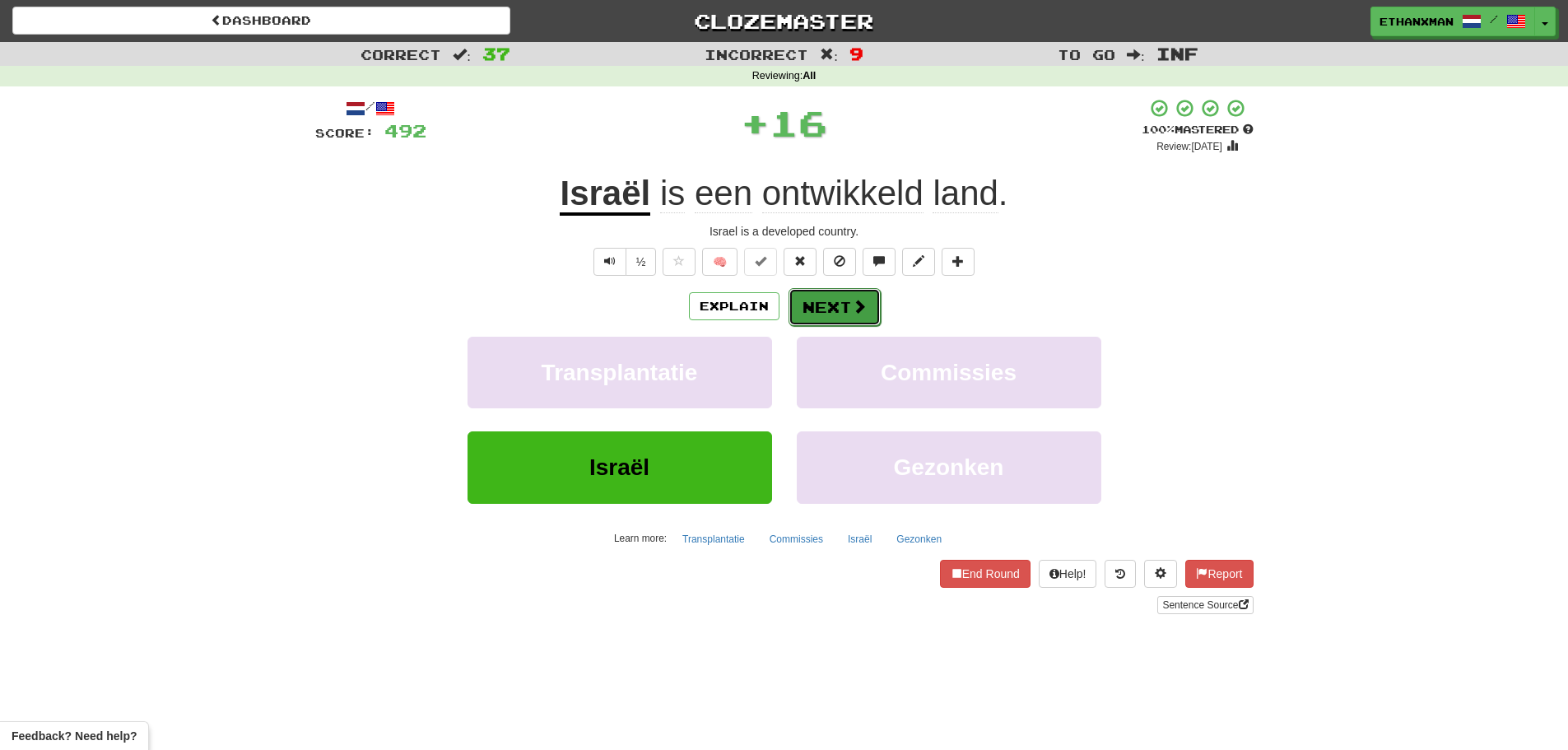
click at [822, 309] on button "Next" at bounding box center [835, 307] width 92 height 38
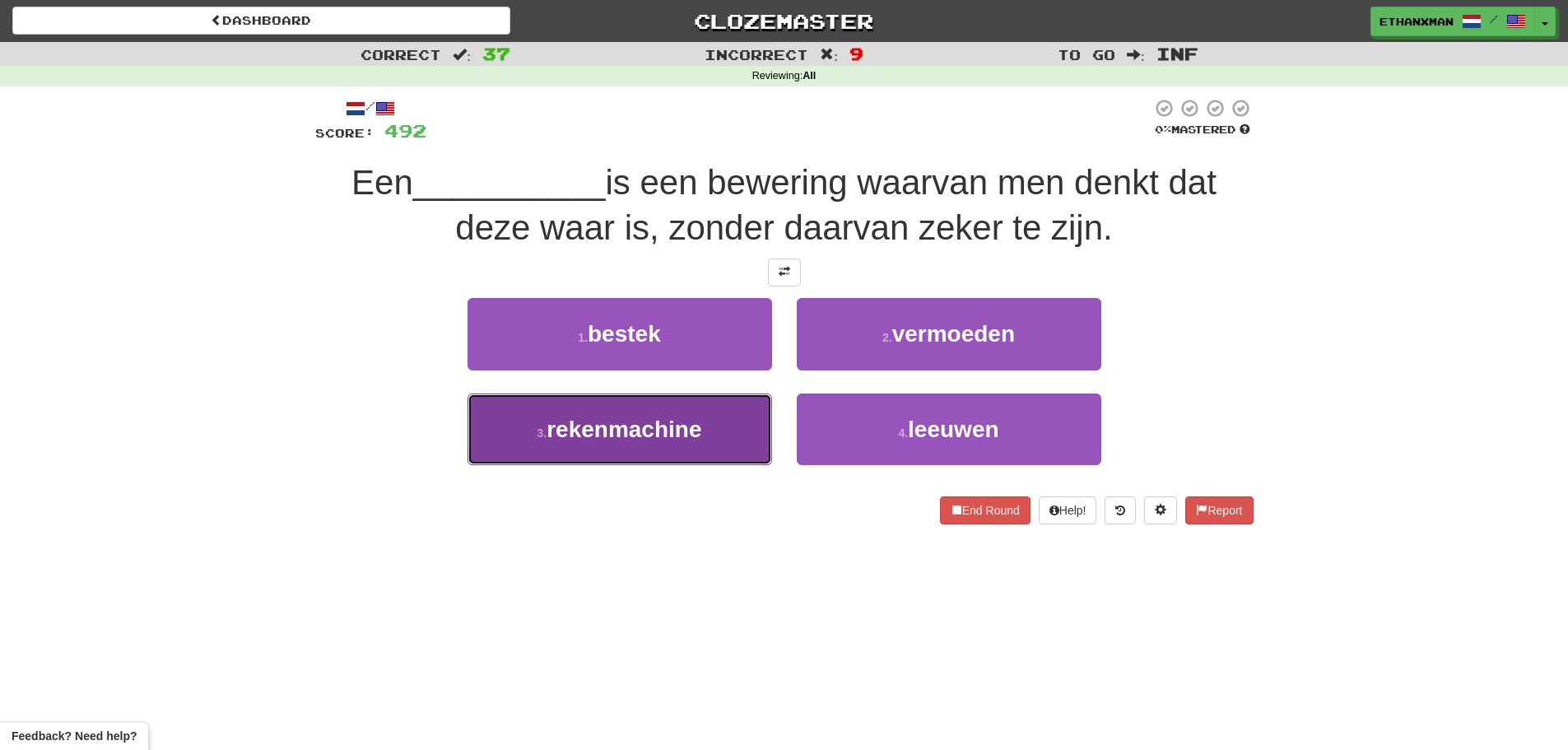
click at [709, 424] on button "3 . rekenmachine" at bounding box center [619, 429] width 305 height 72
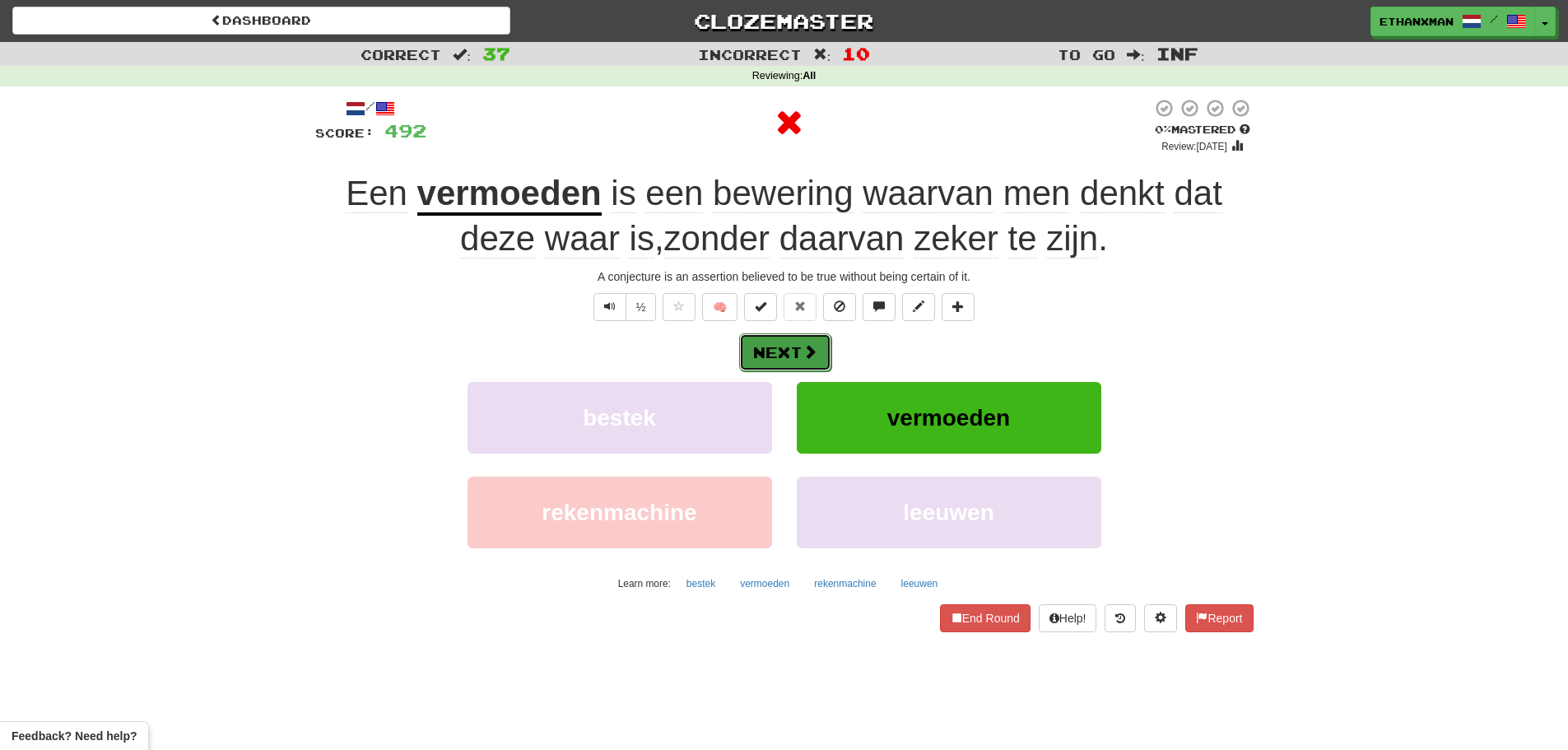
click at [811, 344] on span at bounding box center [809, 352] width 15 height 15
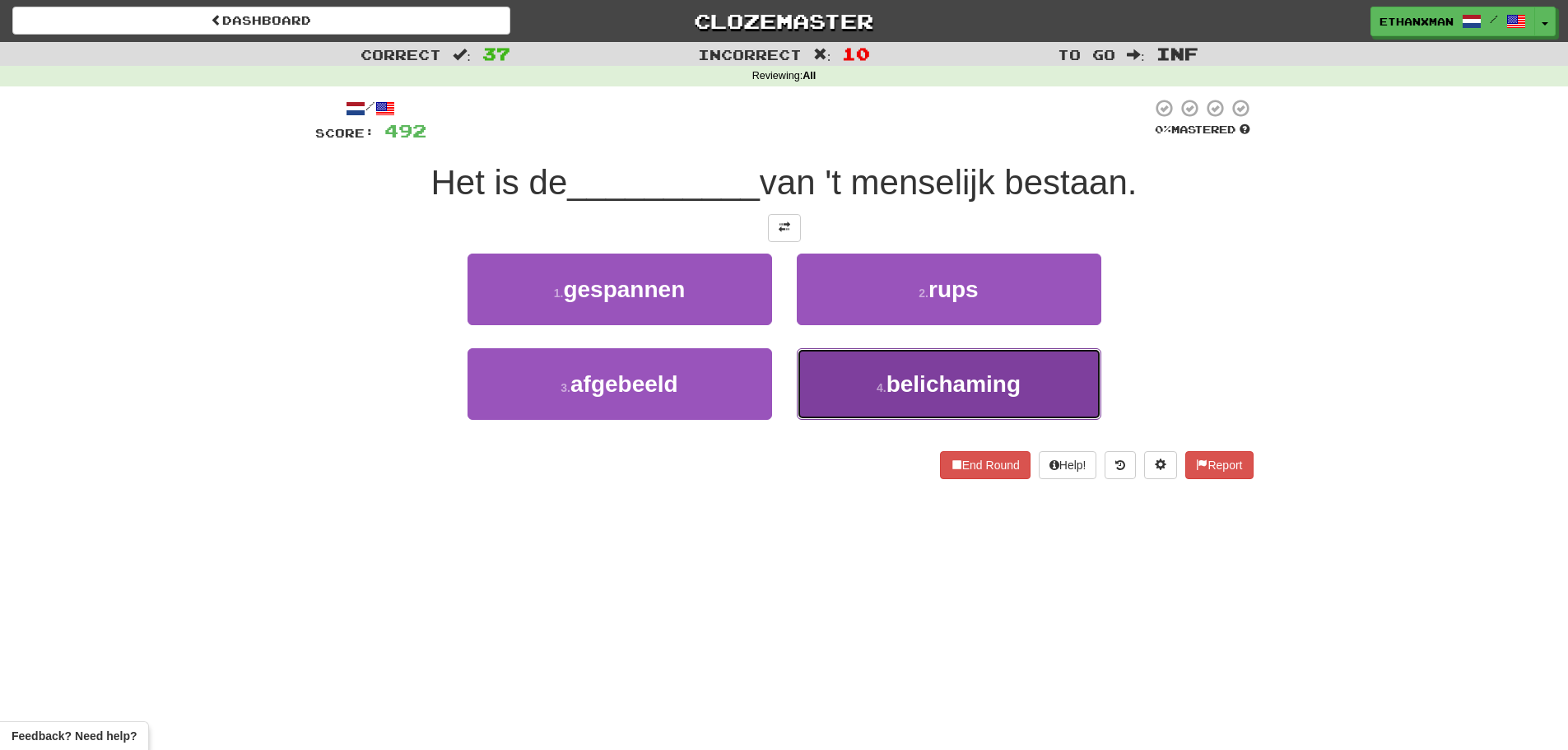
click at [882, 378] on button "4 . belichaming" at bounding box center [948, 384] width 305 height 72
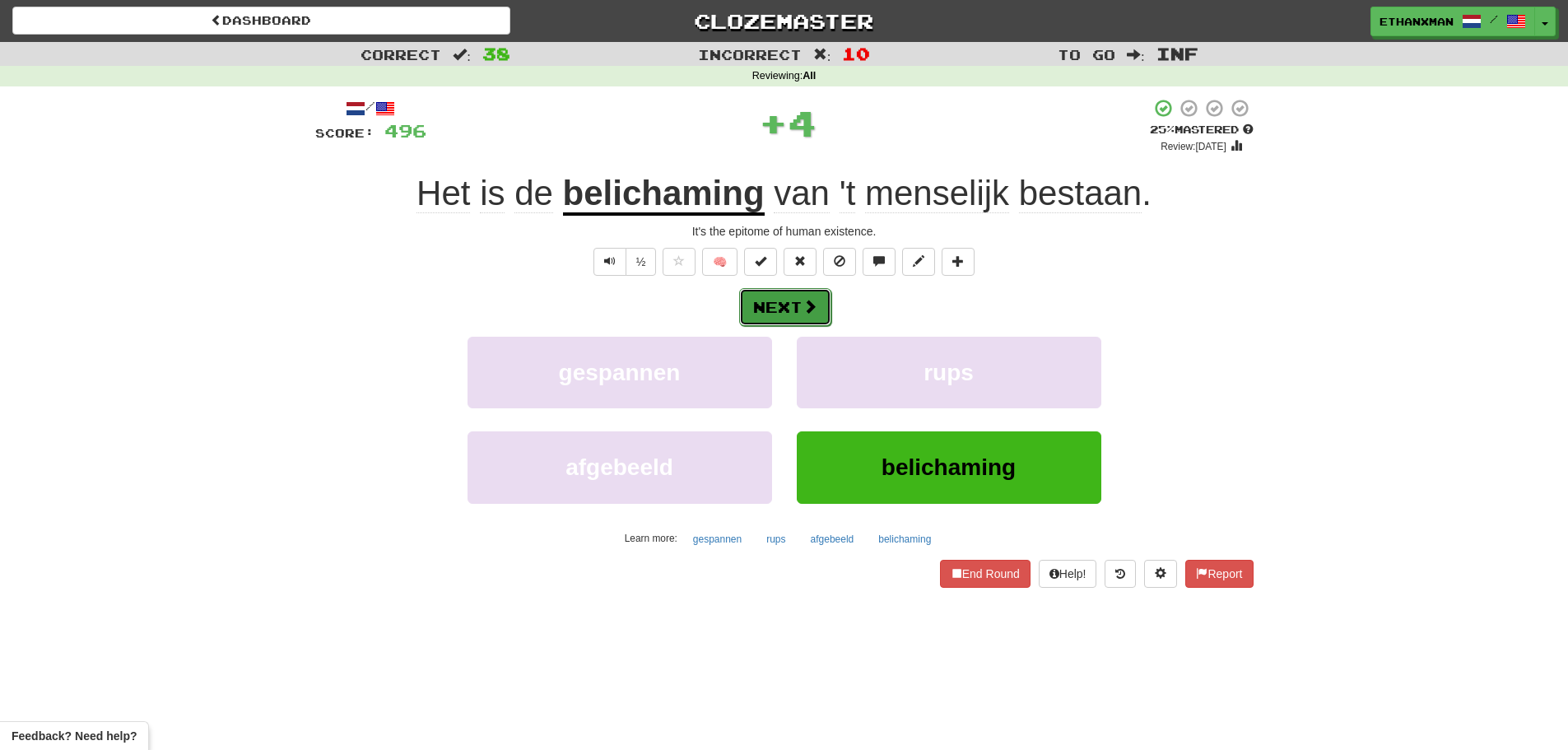
click at [802, 304] on span at bounding box center [809, 307] width 15 height 15
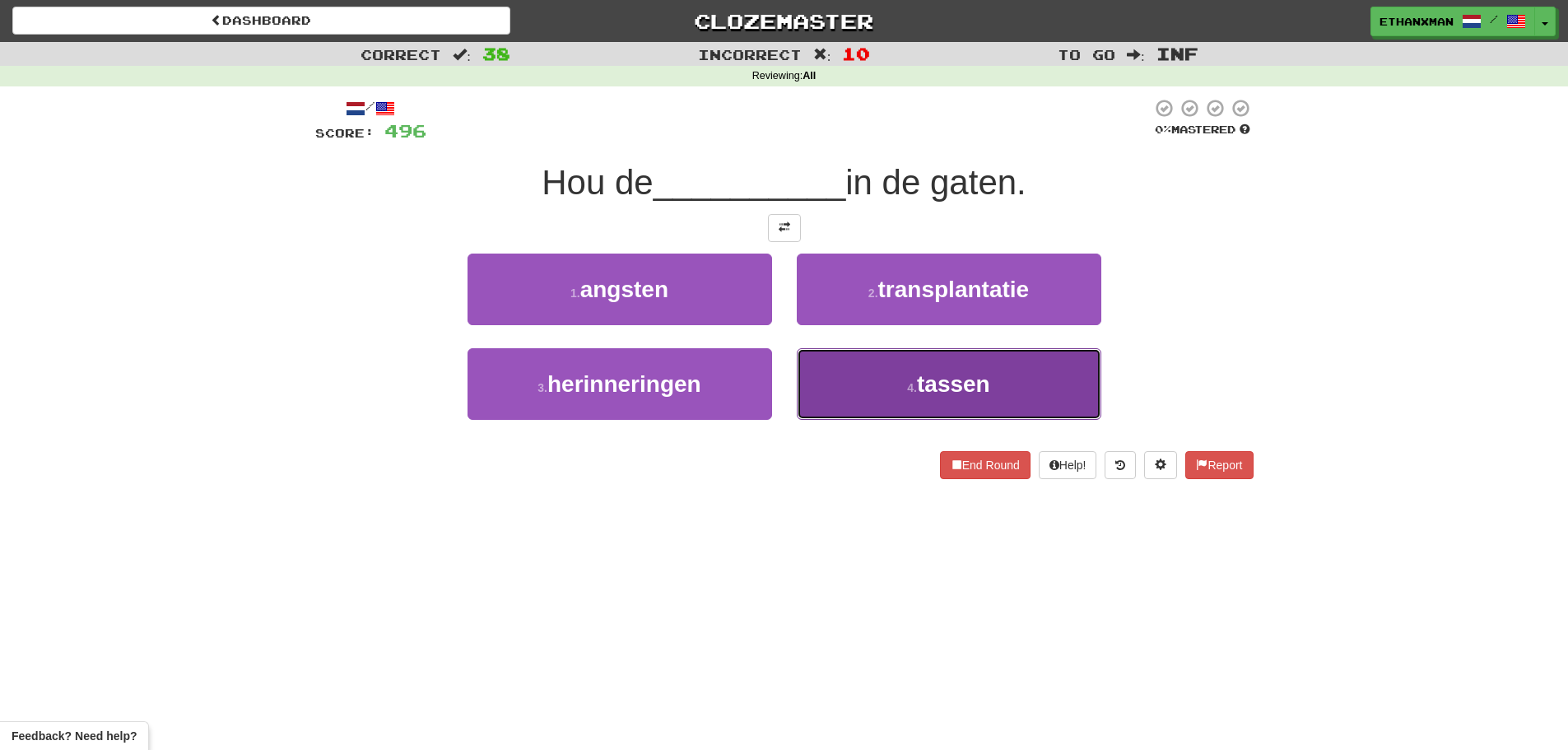
click at [834, 387] on button "4 . tassen" at bounding box center [948, 384] width 305 height 72
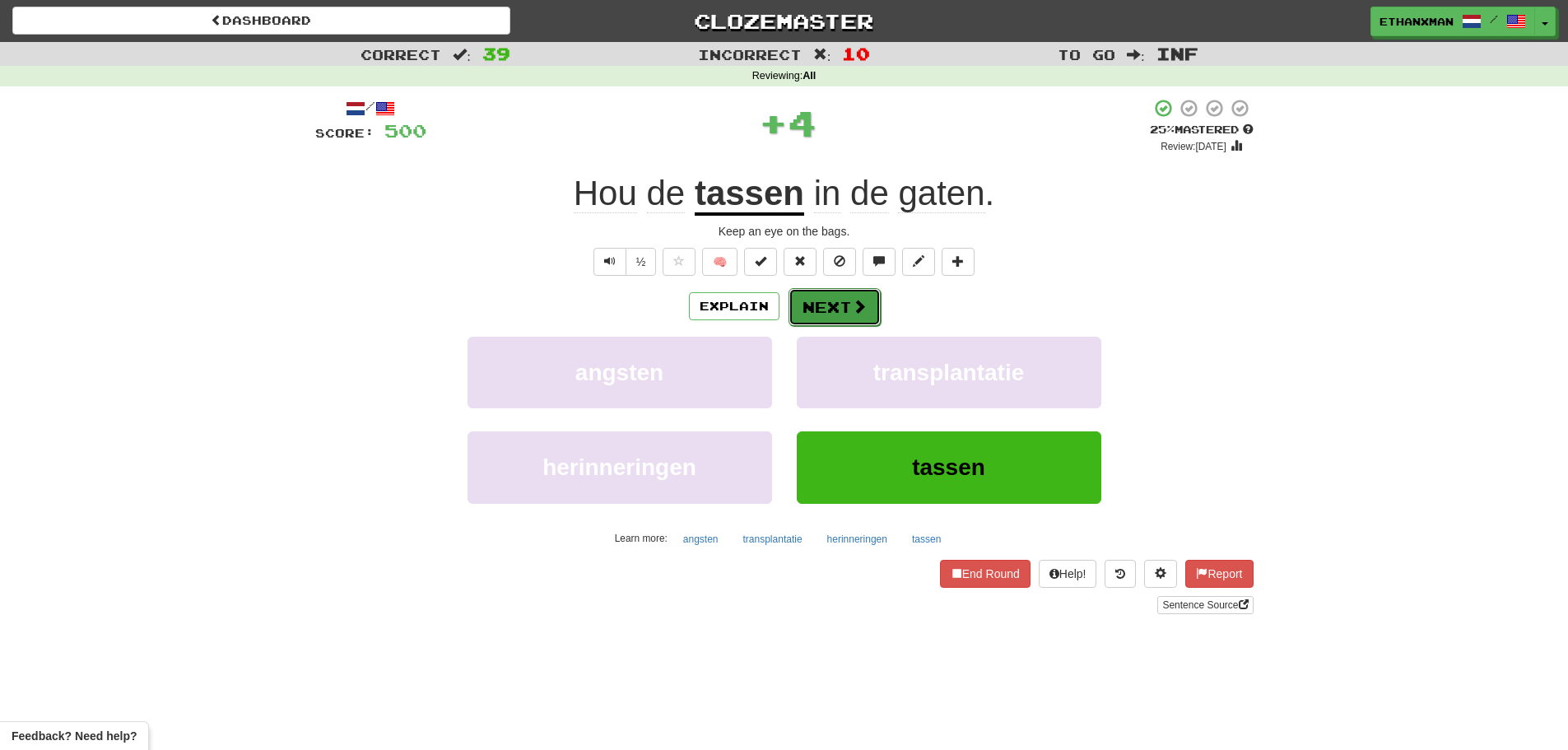
click at [821, 295] on button "Next" at bounding box center [835, 307] width 92 height 38
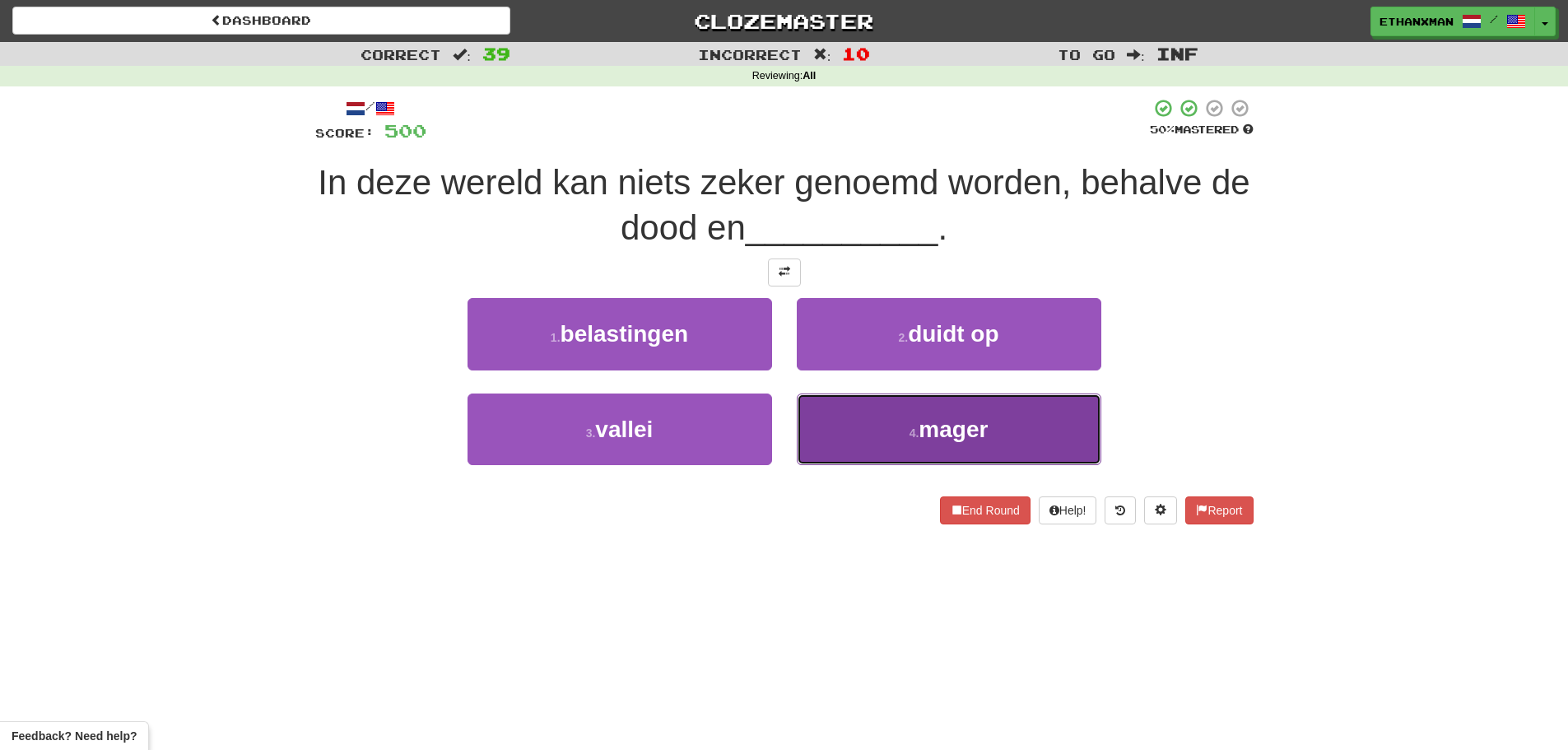
click at [840, 417] on button "4 . mager" at bounding box center [948, 429] width 305 height 72
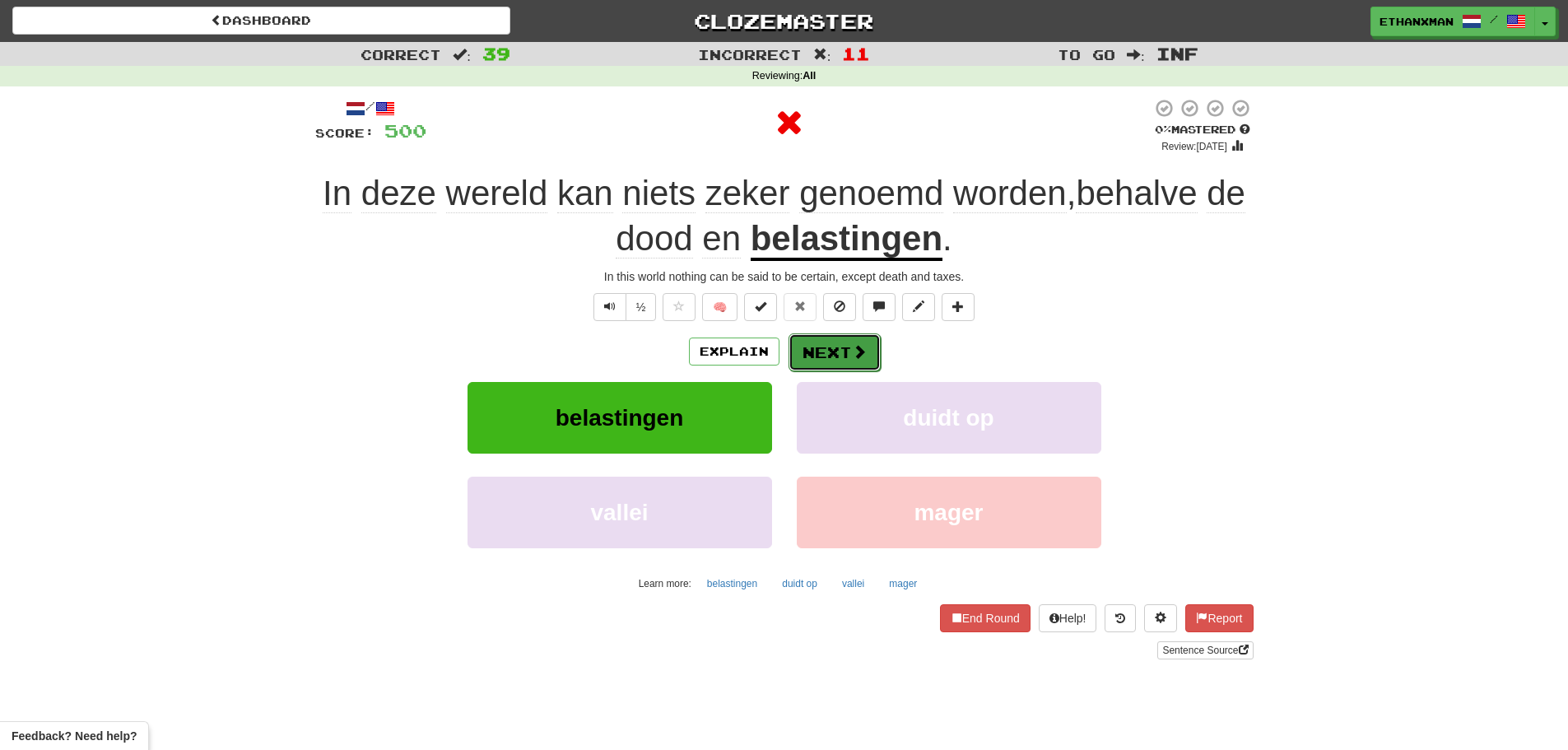
click at [834, 351] on button "Next" at bounding box center [835, 352] width 92 height 38
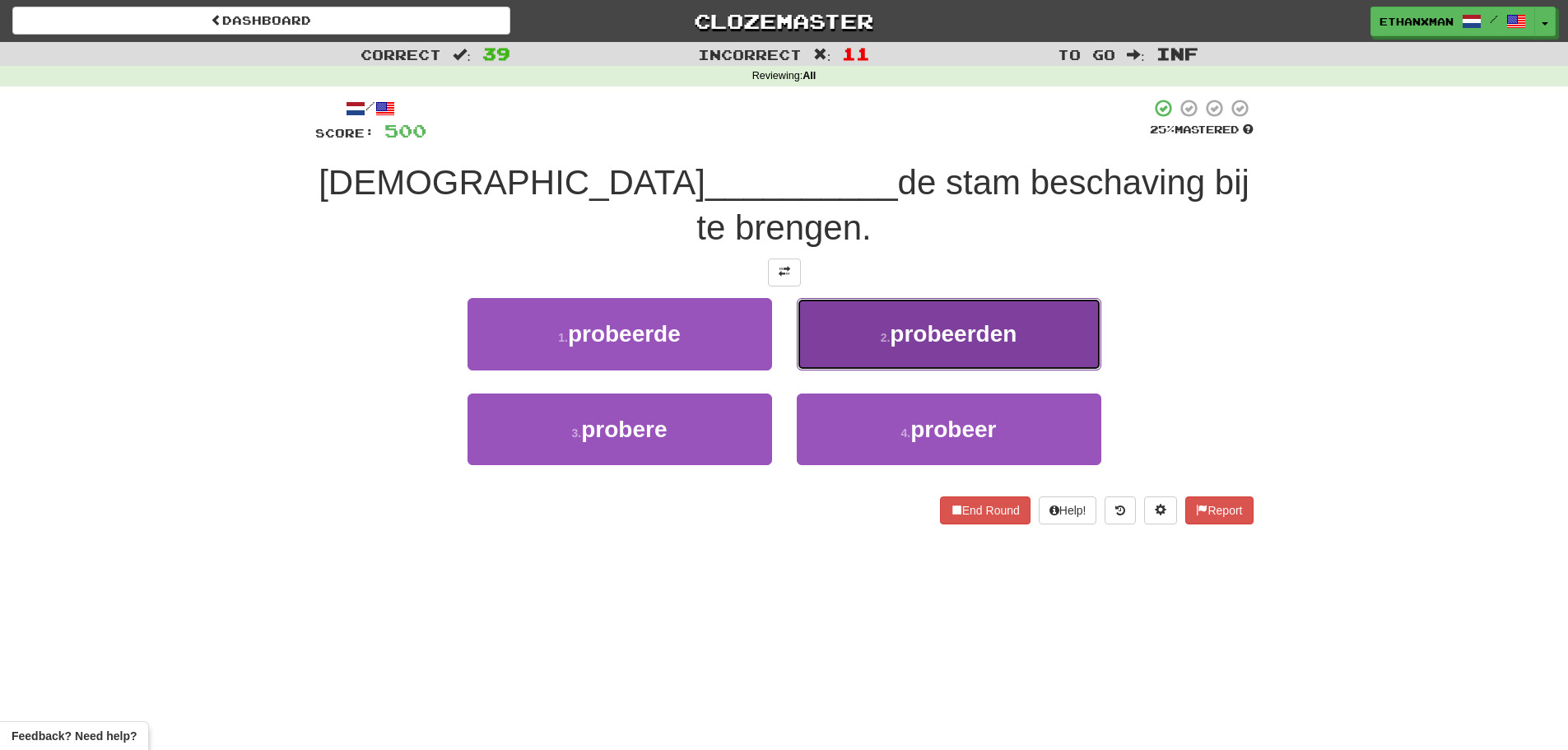
click at [892, 321] on span "probeerden" at bounding box center [953, 333] width 126 height 25
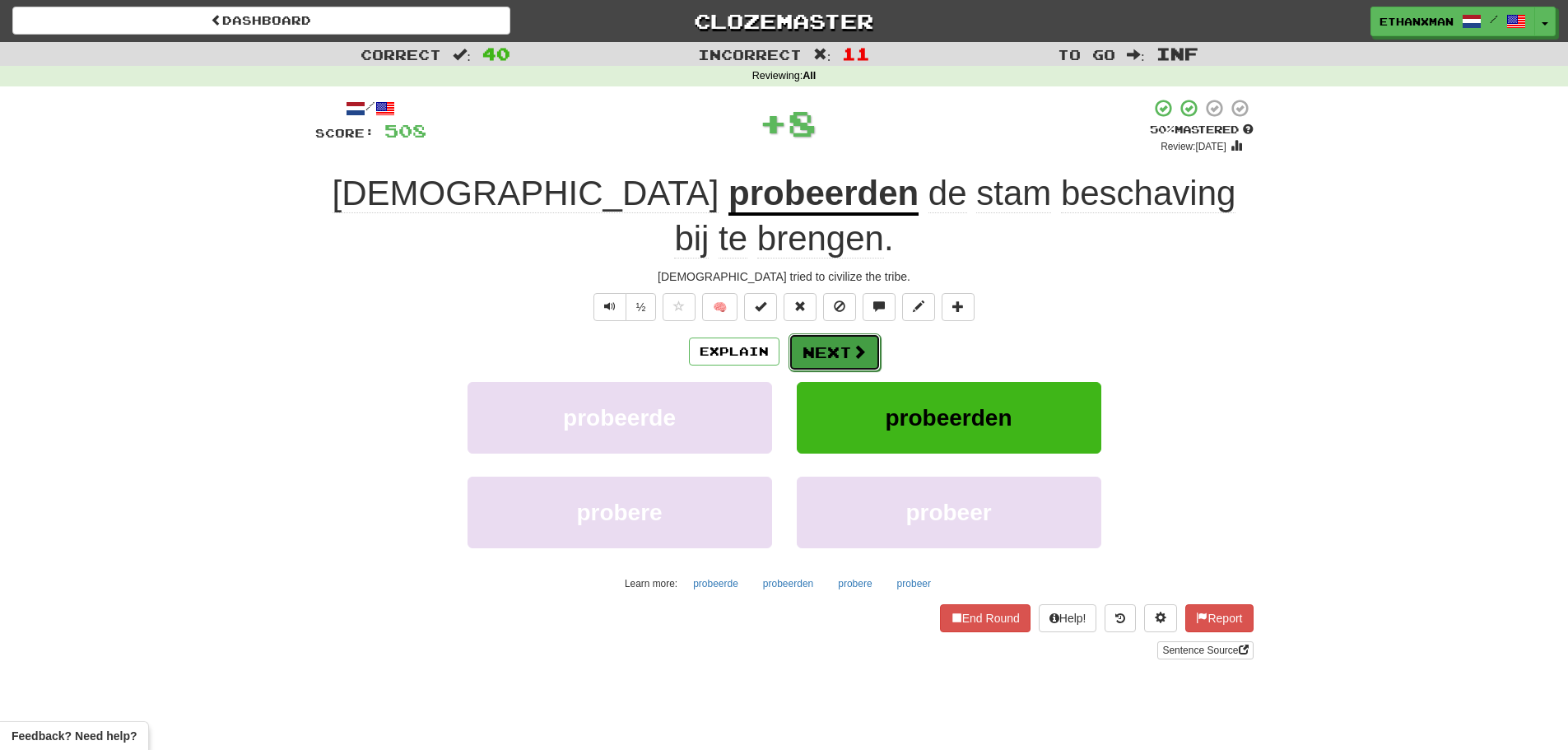
click at [795, 333] on button "Next" at bounding box center [835, 352] width 92 height 38
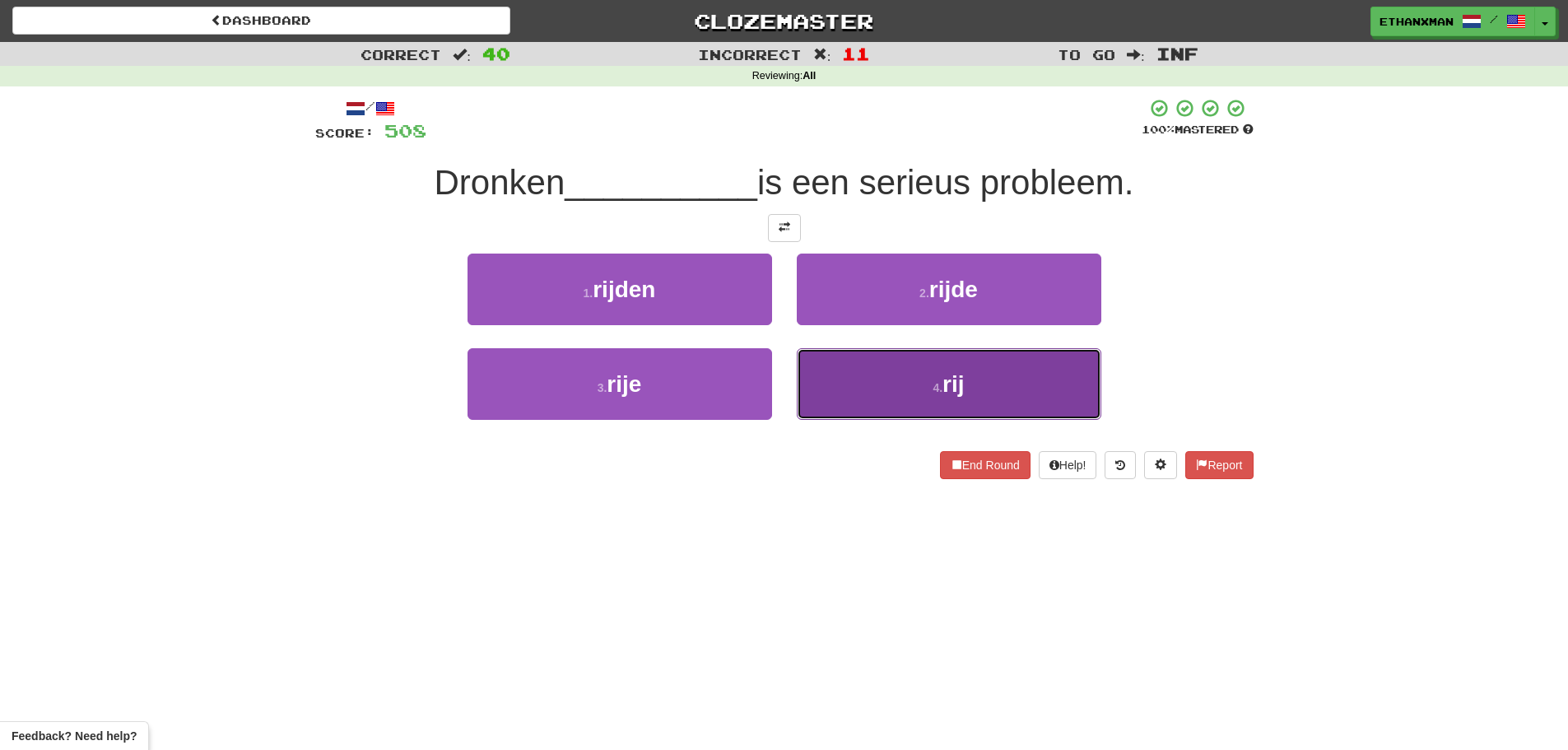
click at [873, 376] on button "4 . rij" at bounding box center [948, 384] width 305 height 72
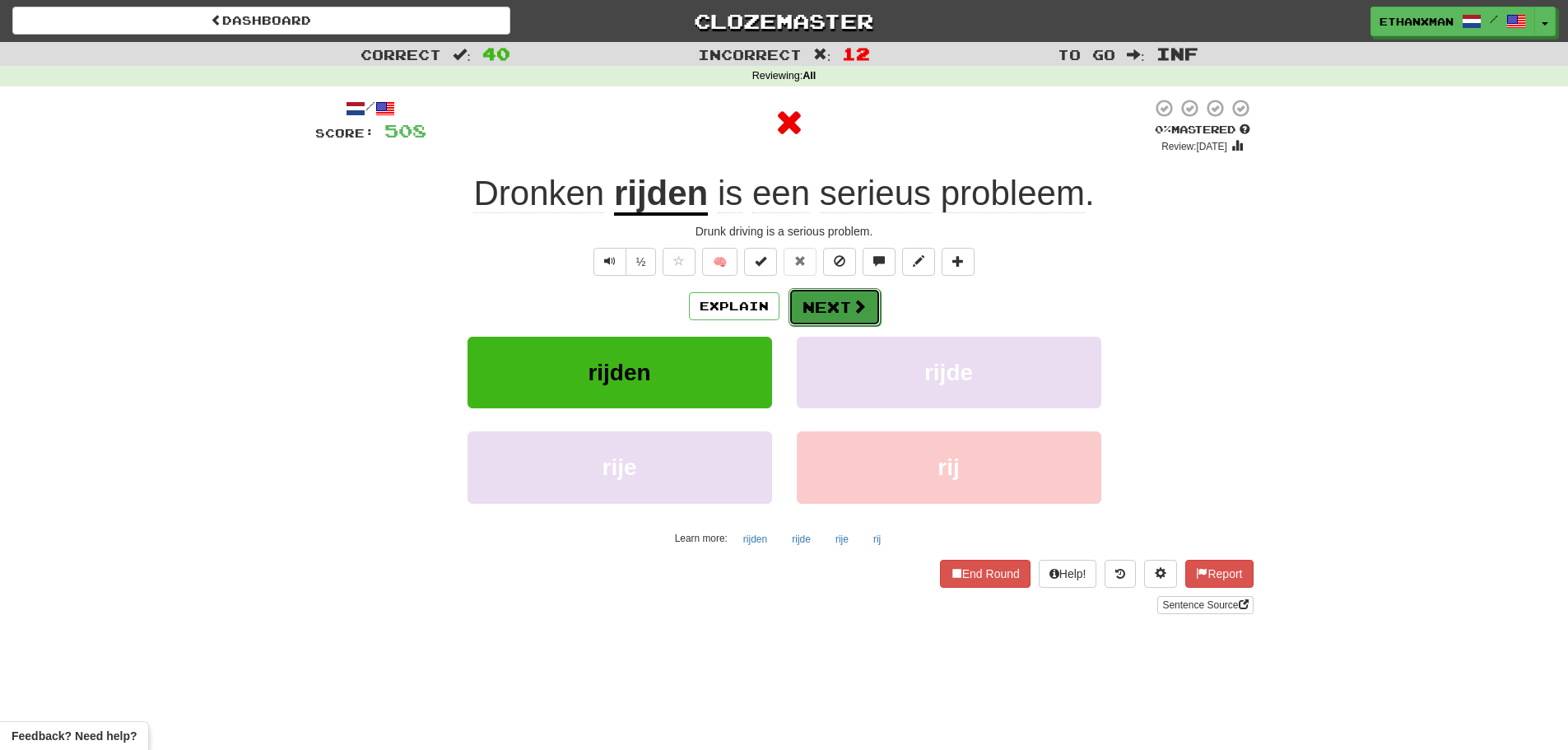
click at [859, 308] on span at bounding box center [859, 307] width 15 height 15
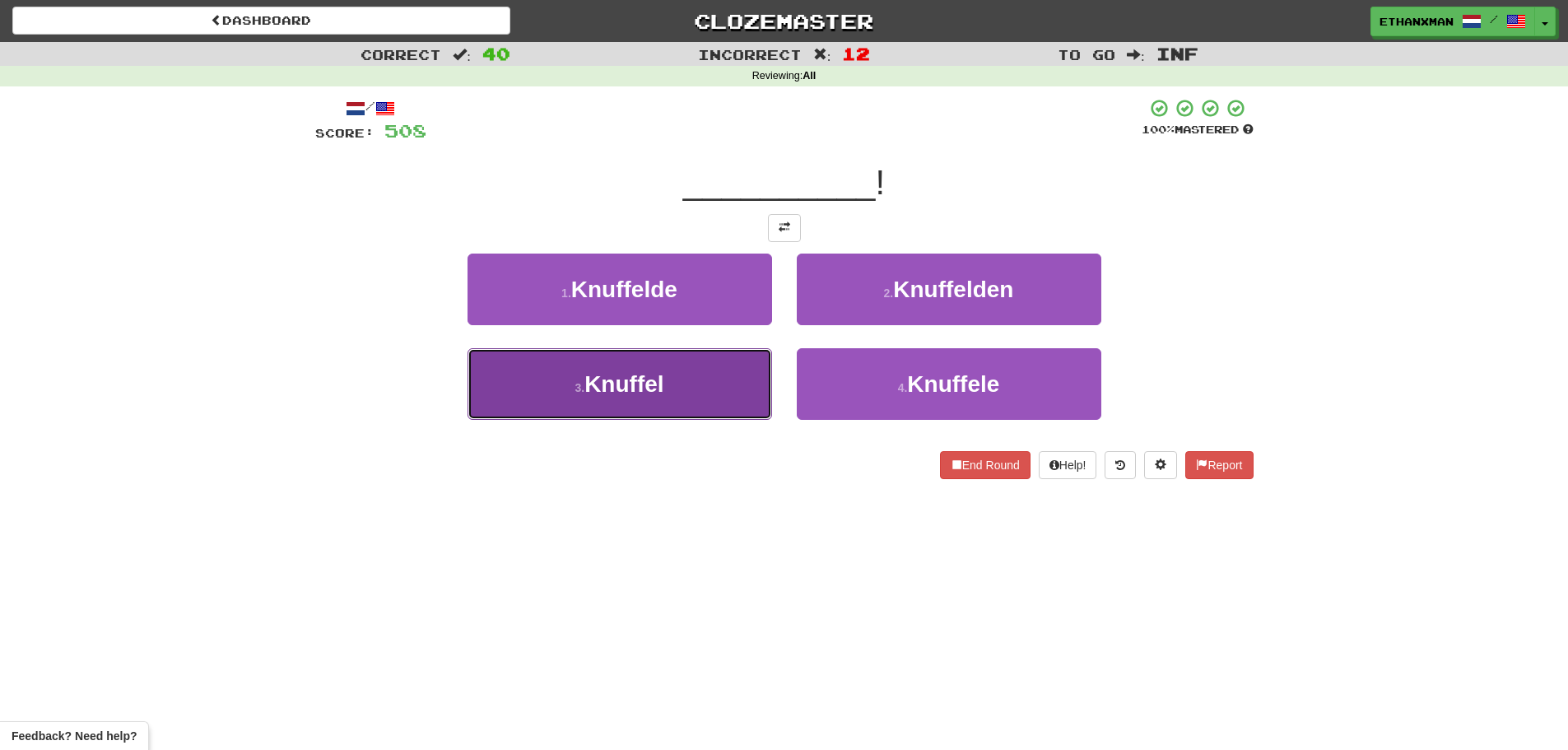
click at [736, 389] on button "3 . Knuffel" at bounding box center [619, 384] width 305 height 72
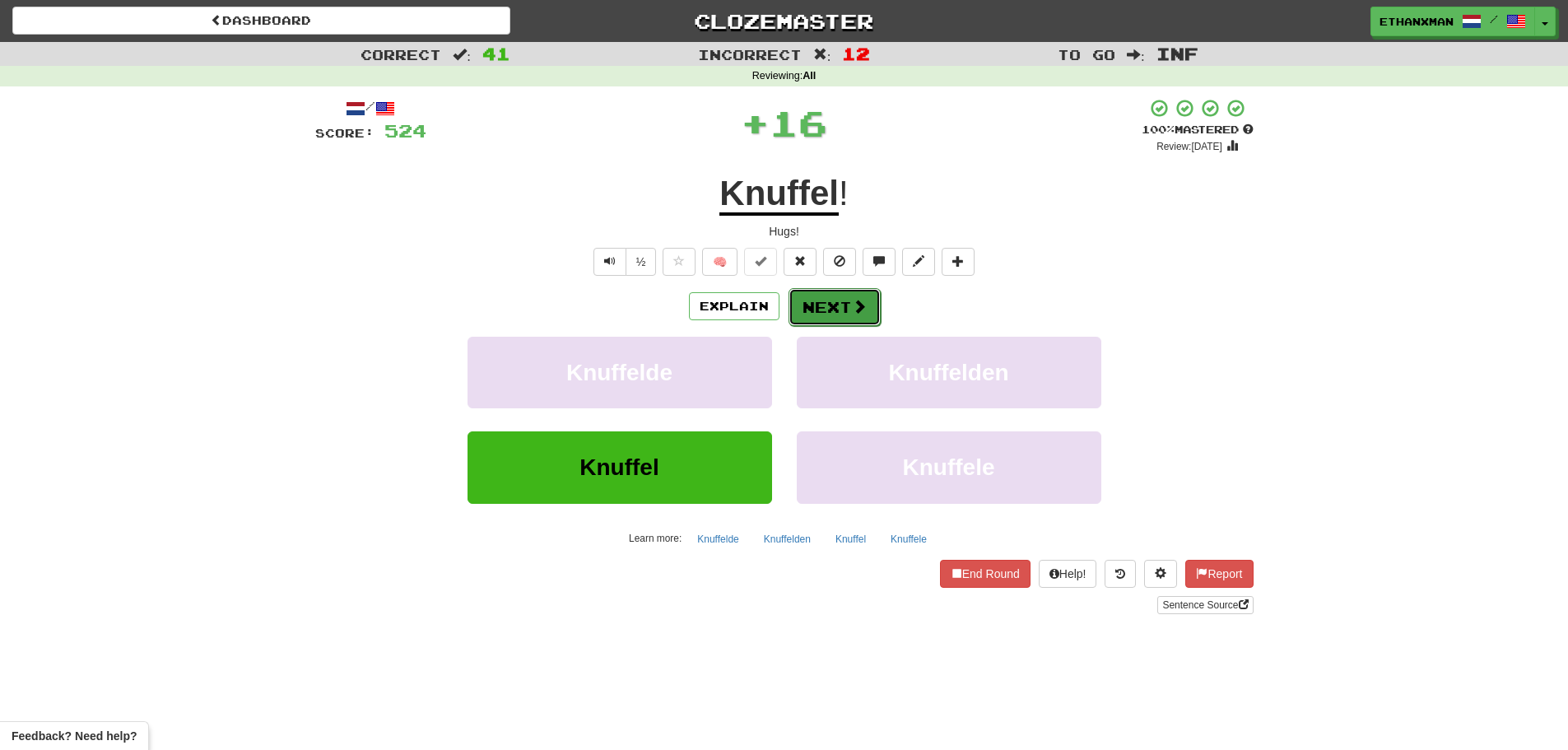
click at [836, 298] on body "Dashboard Clozemaster ethanxman / Toggle Dropdown Dashboard Leaderboard Activit…" at bounding box center [784, 667] width 1568 height 1334
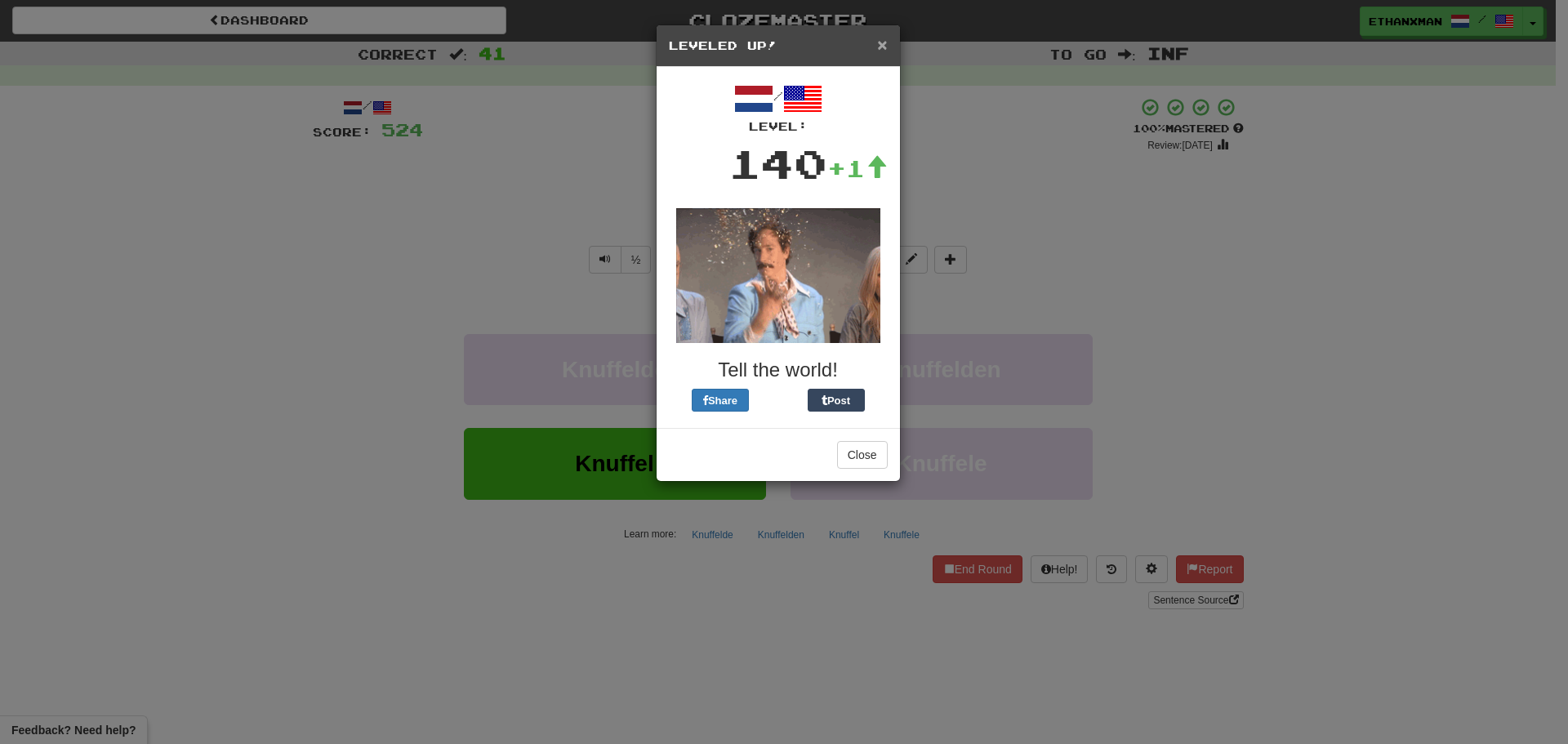
click at [879, 47] on span "×" at bounding box center [882, 45] width 9 height 19
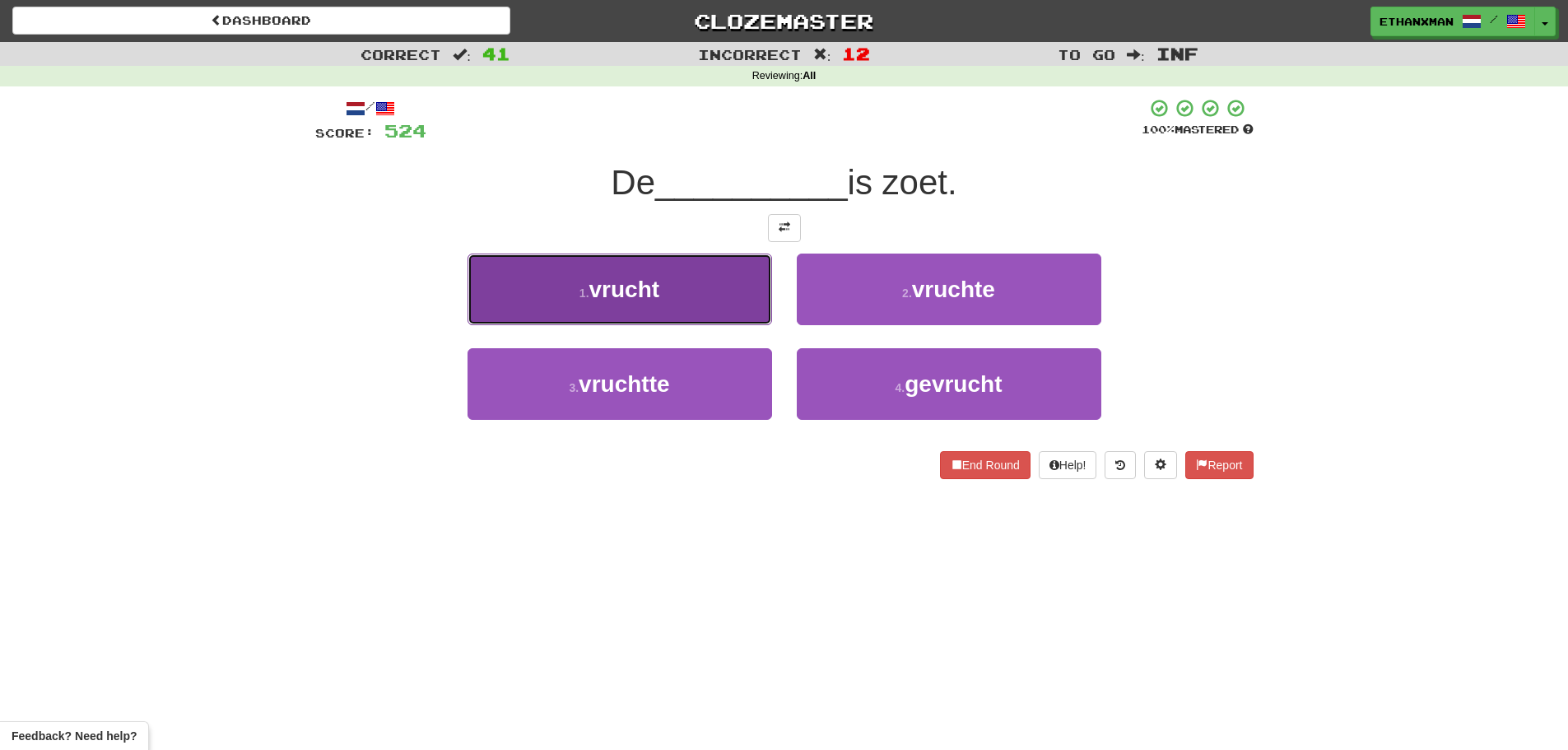
click at [738, 306] on button "1 . vrucht" at bounding box center [619, 290] width 305 height 72
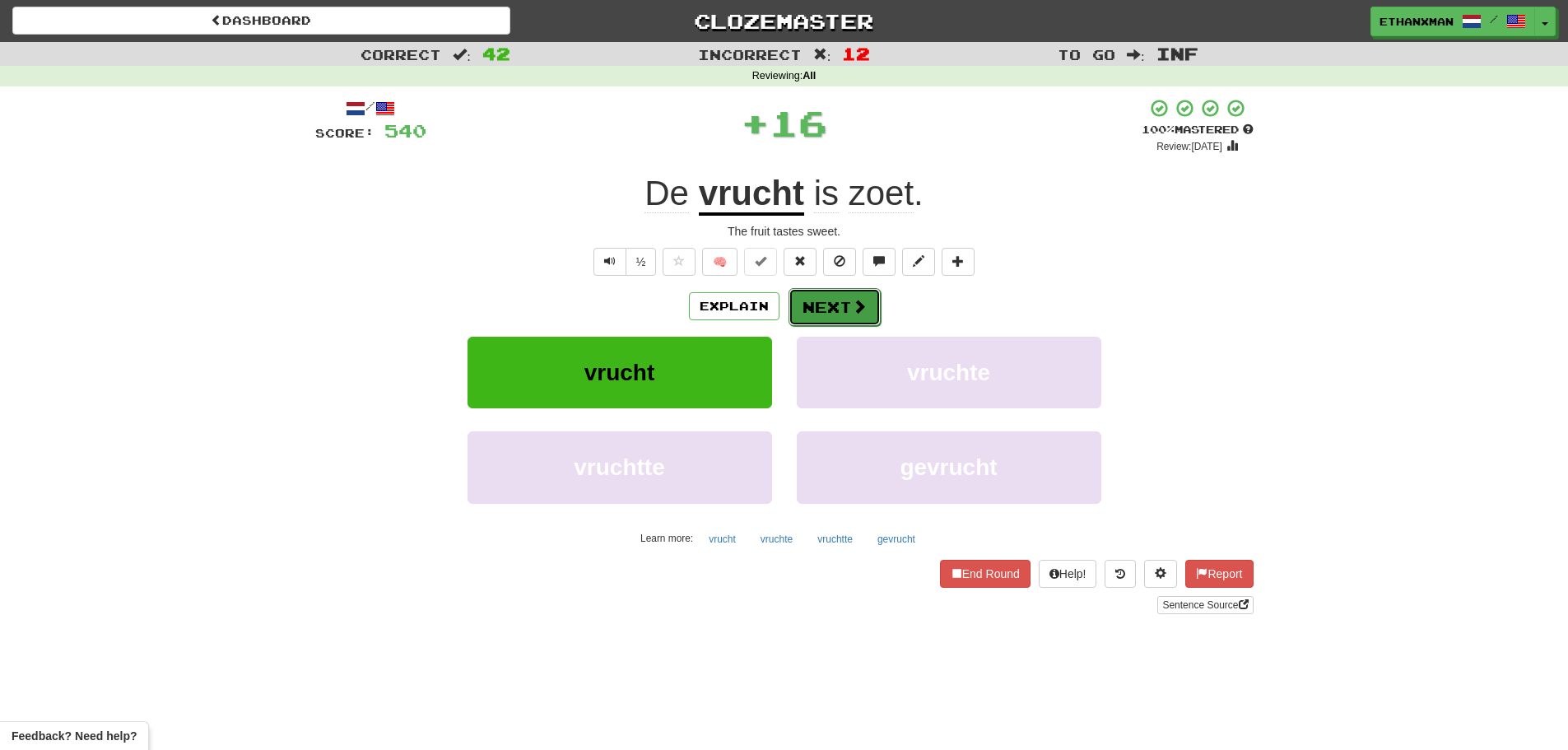
click at [847, 308] on button "Next" at bounding box center [835, 307] width 92 height 38
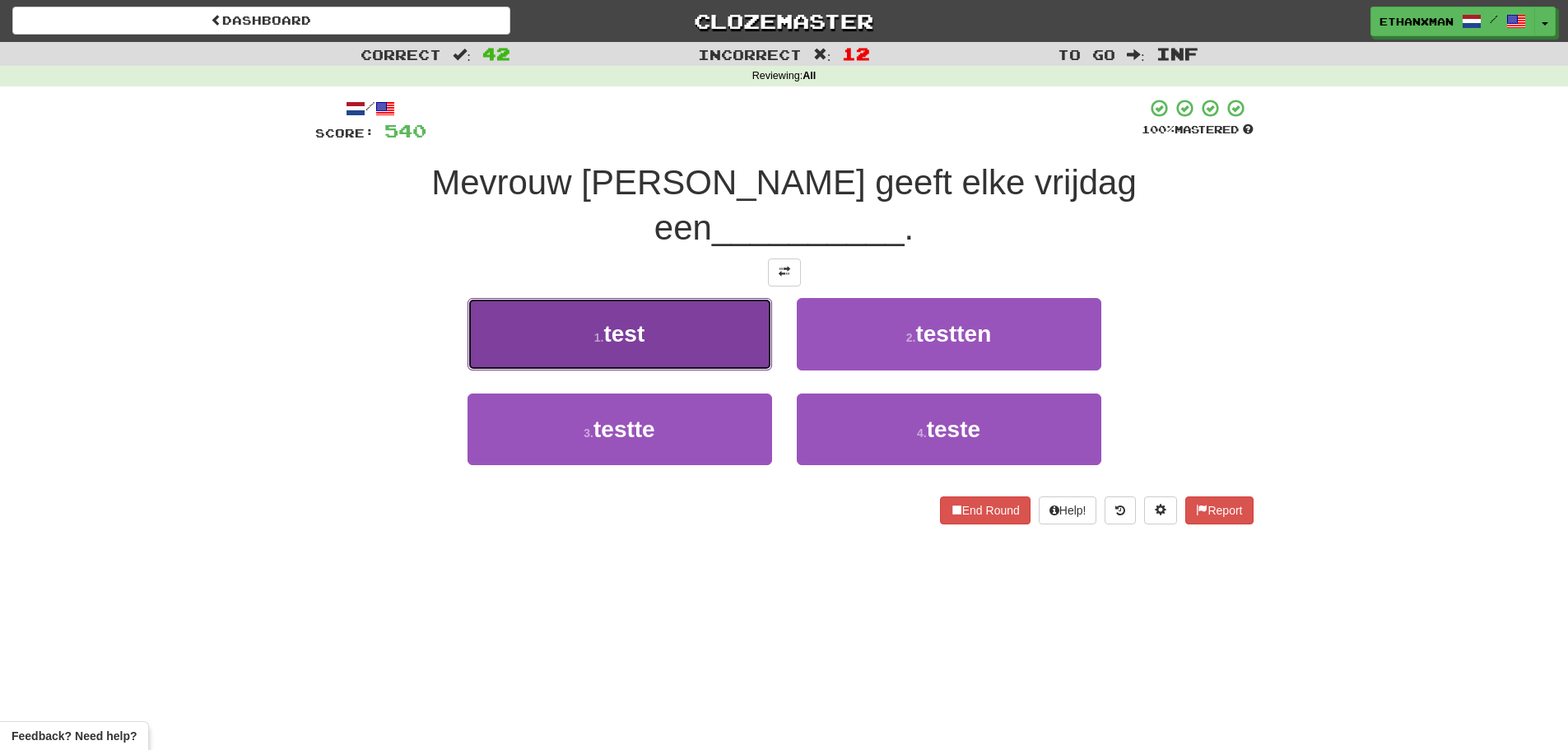
click at [687, 305] on button "1 . test" at bounding box center [619, 334] width 305 height 72
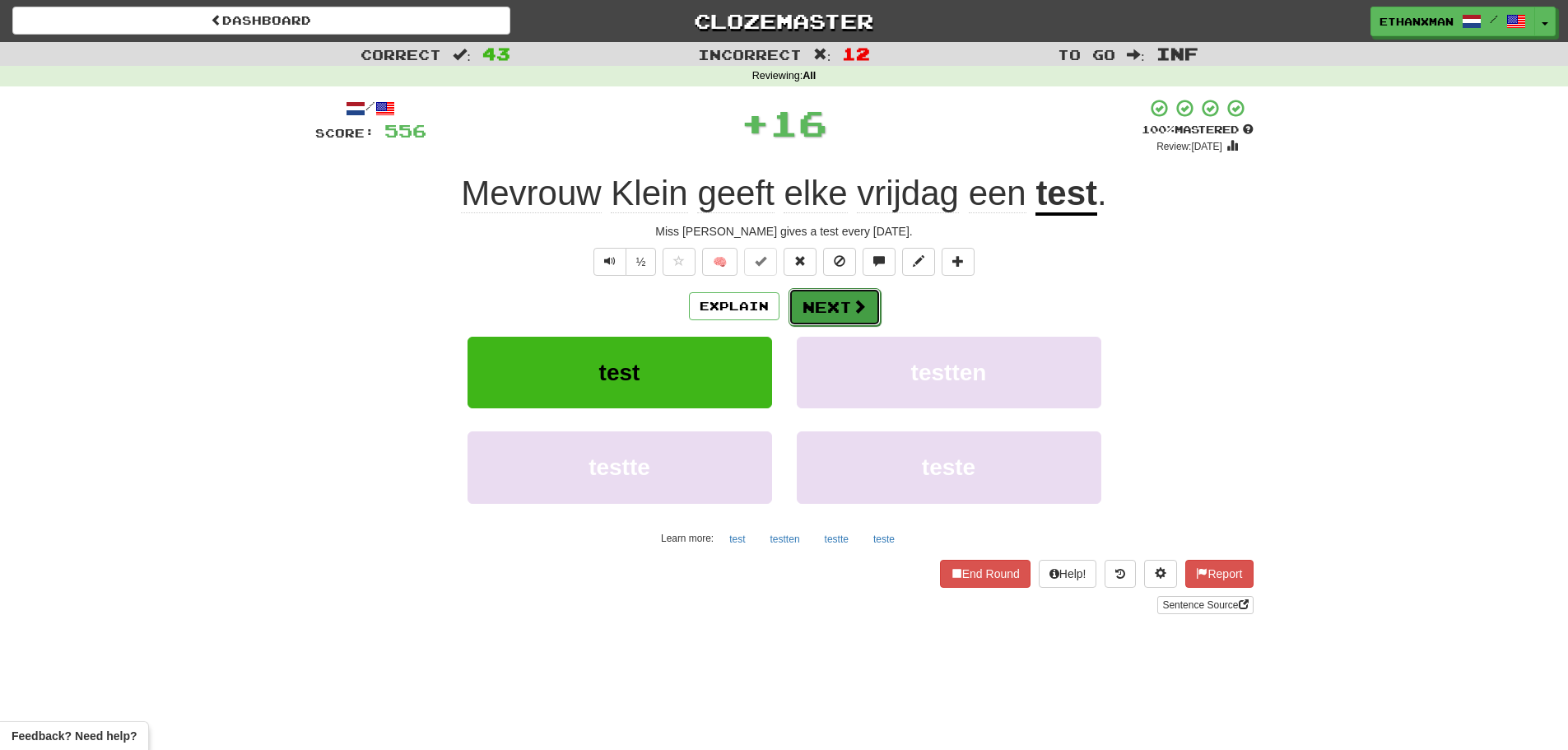
click at [842, 305] on button "Next" at bounding box center [835, 307] width 92 height 38
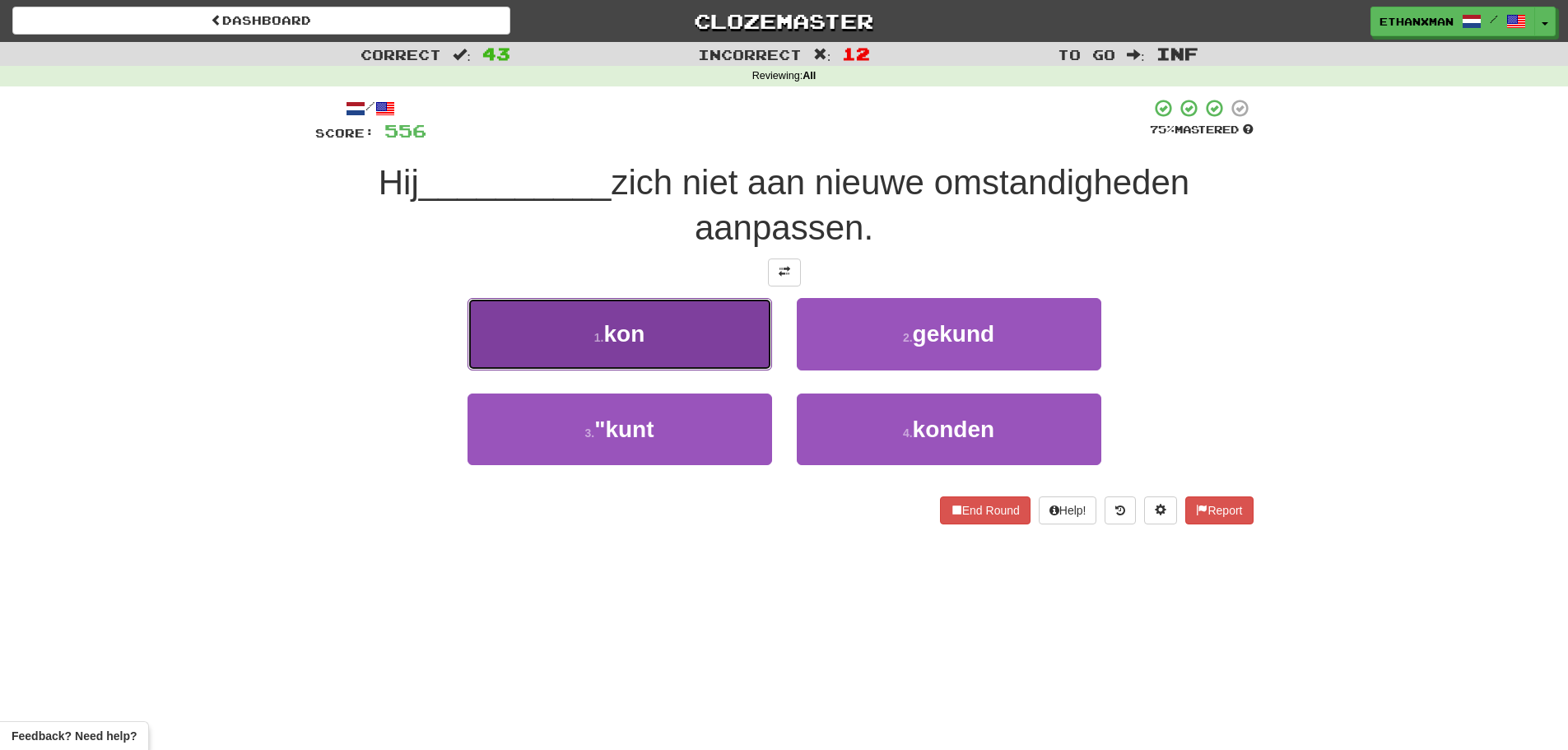
click at [706, 351] on button "1 . kon" at bounding box center [619, 334] width 305 height 72
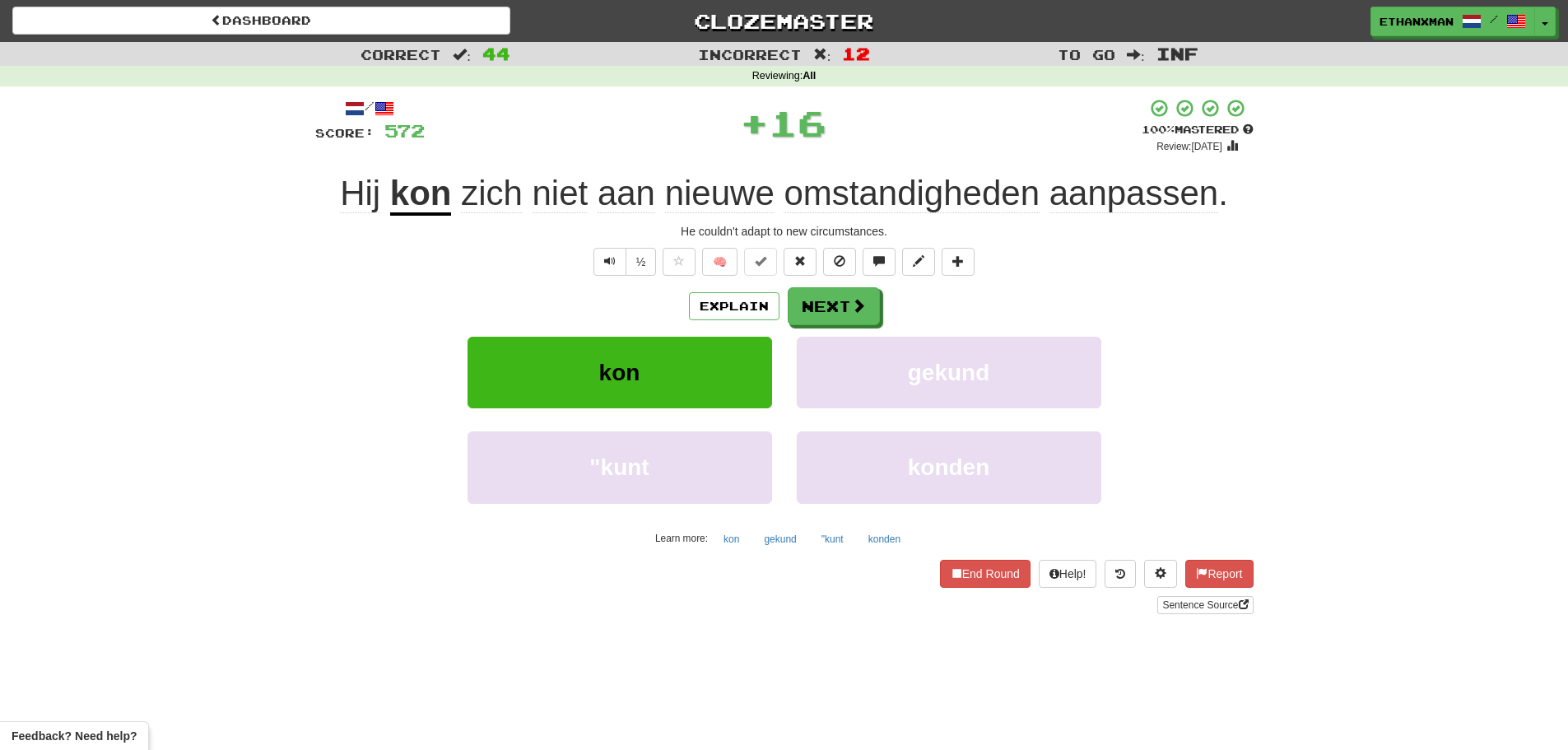
click at [828, 333] on div "Explain Next kon gekund "kunt konden Learn more: kon gekund "kunt konden" at bounding box center [784, 419] width 938 height 264
click at [825, 320] on button "Next" at bounding box center [835, 307] width 92 height 38
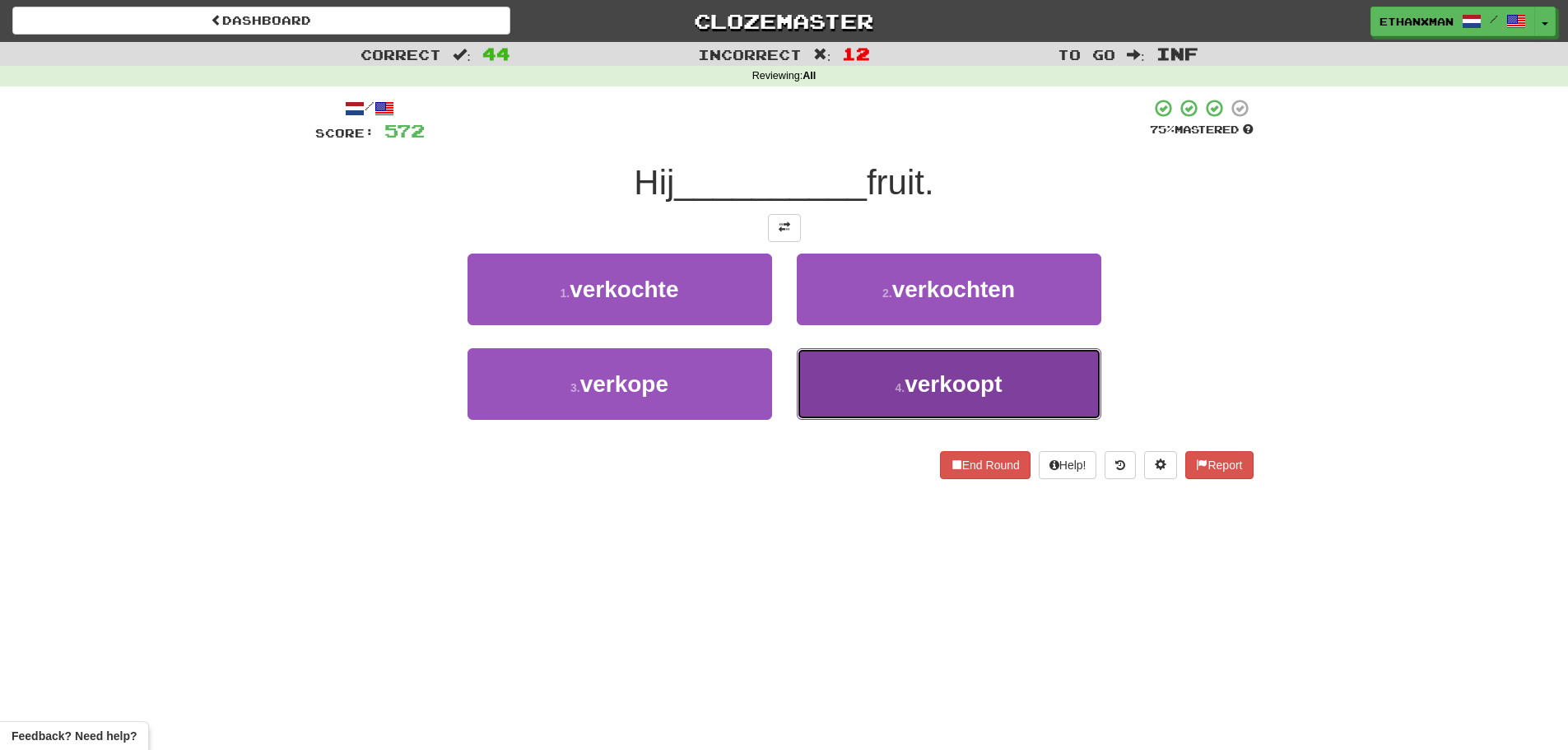
click at [906, 371] on span "verkoopt" at bounding box center [953, 383] width 97 height 25
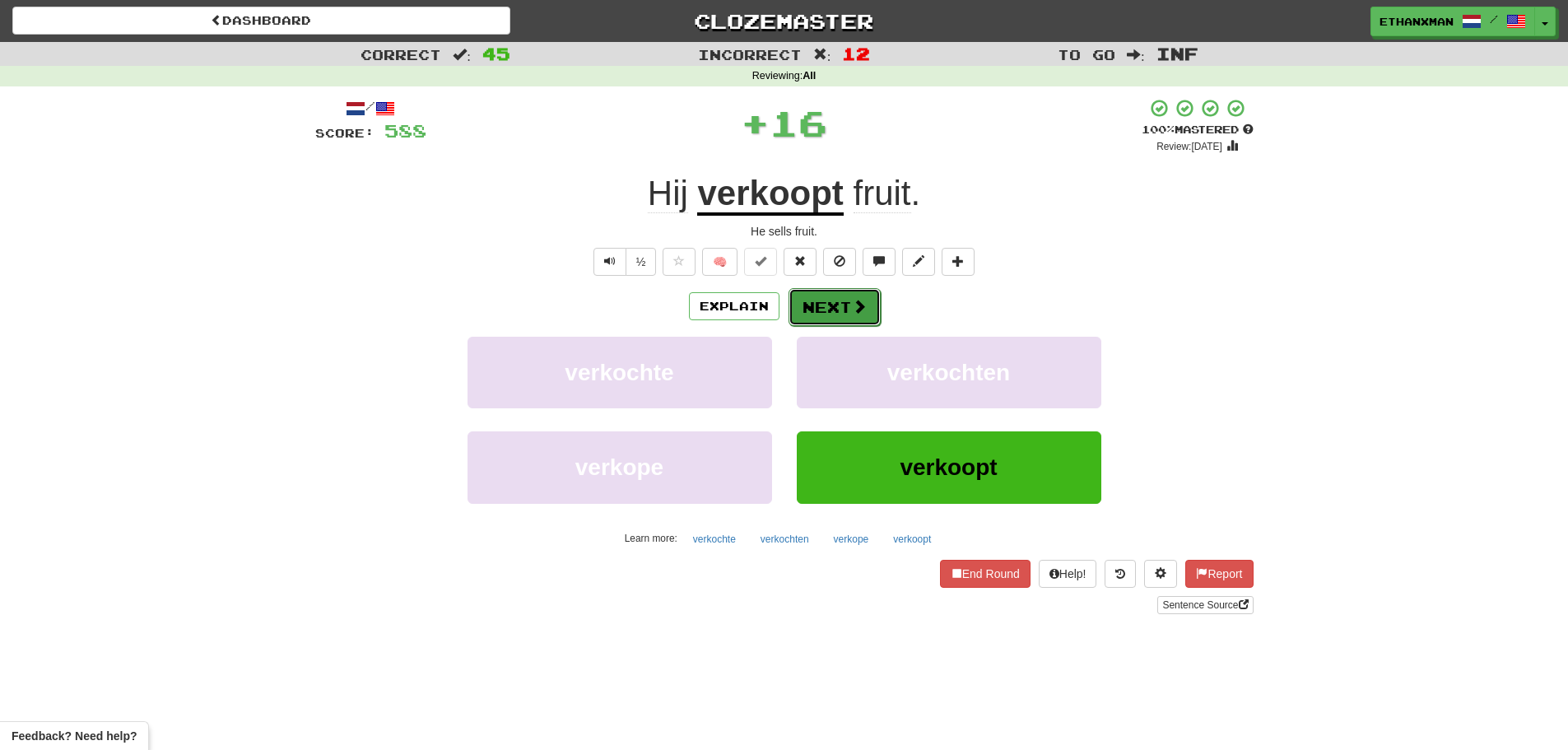
click at [834, 324] on button "Next" at bounding box center [835, 307] width 92 height 38
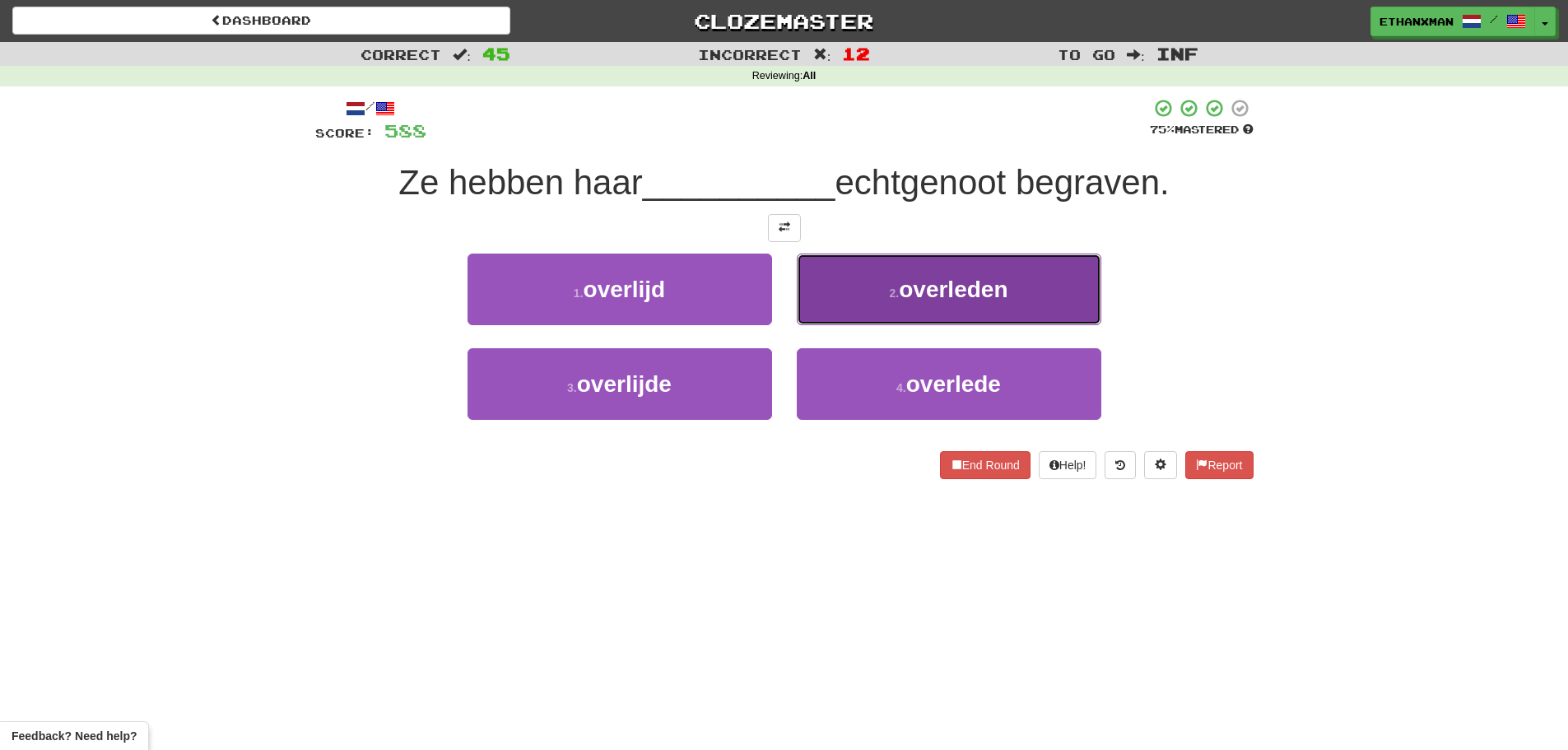
click at [900, 293] on span "overleden" at bounding box center [952, 289] width 108 height 25
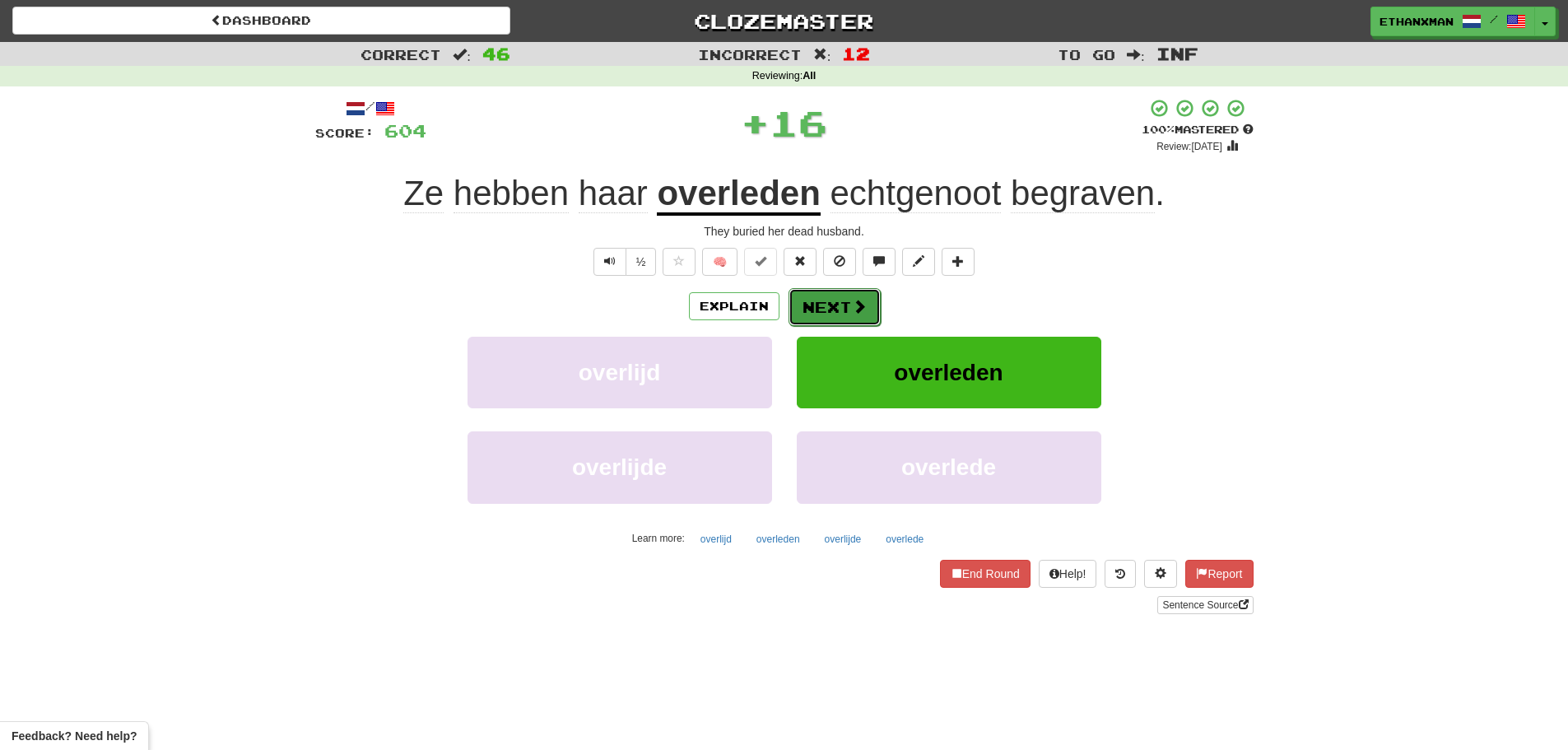
click at [865, 300] on button "Next" at bounding box center [835, 307] width 92 height 38
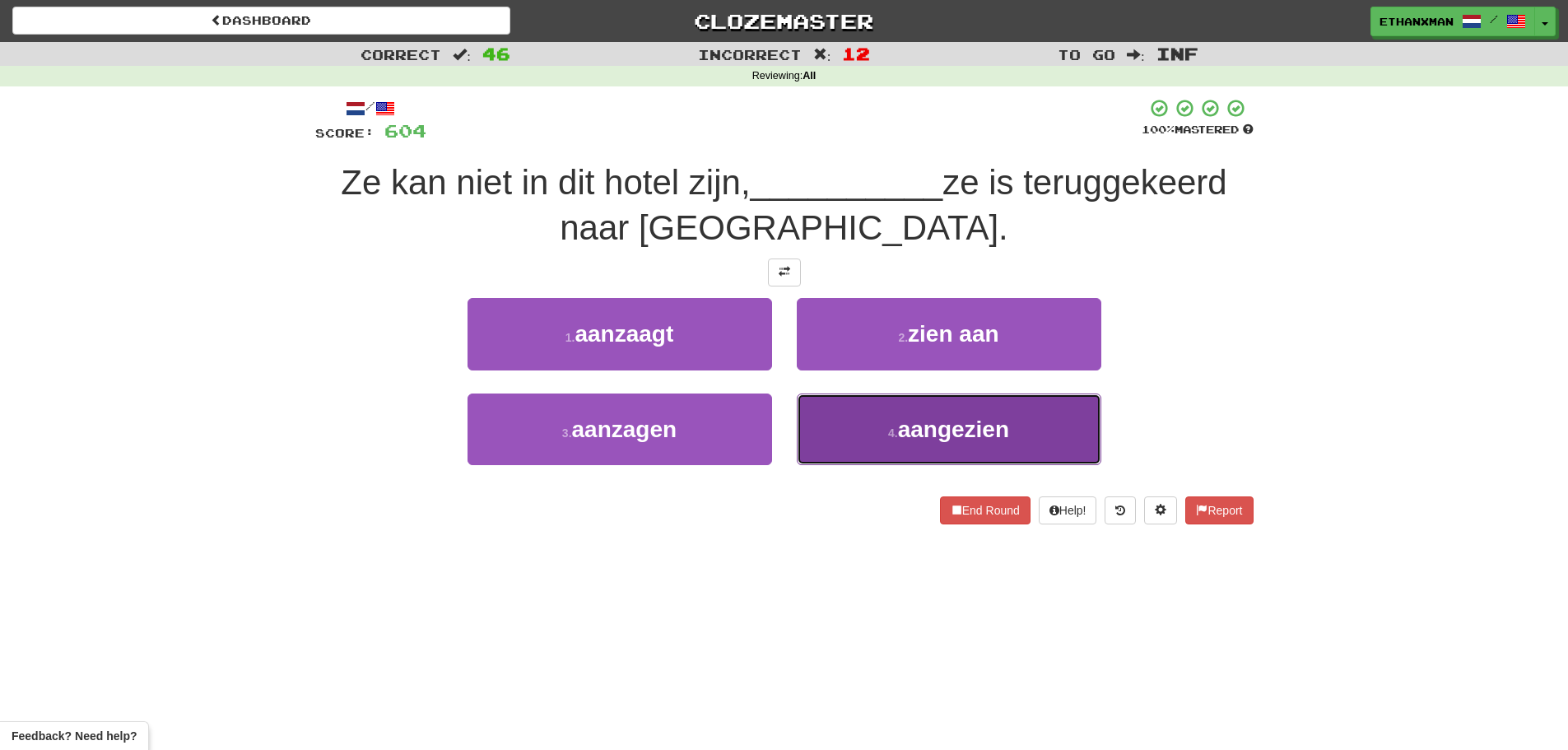
click at [824, 415] on button "4 . aangezien" at bounding box center [948, 429] width 305 height 72
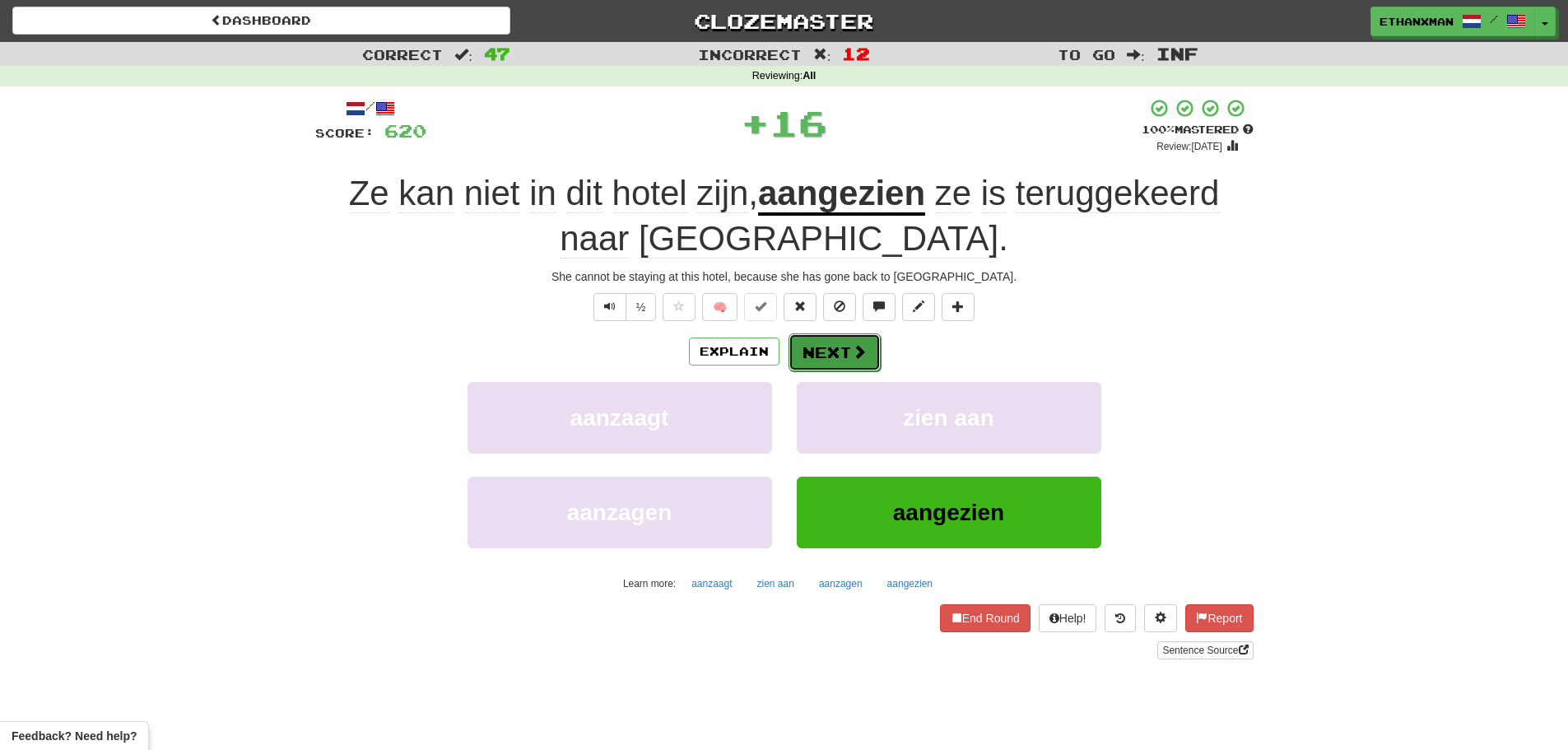
click at [795, 345] on button "Next" at bounding box center [835, 352] width 92 height 38
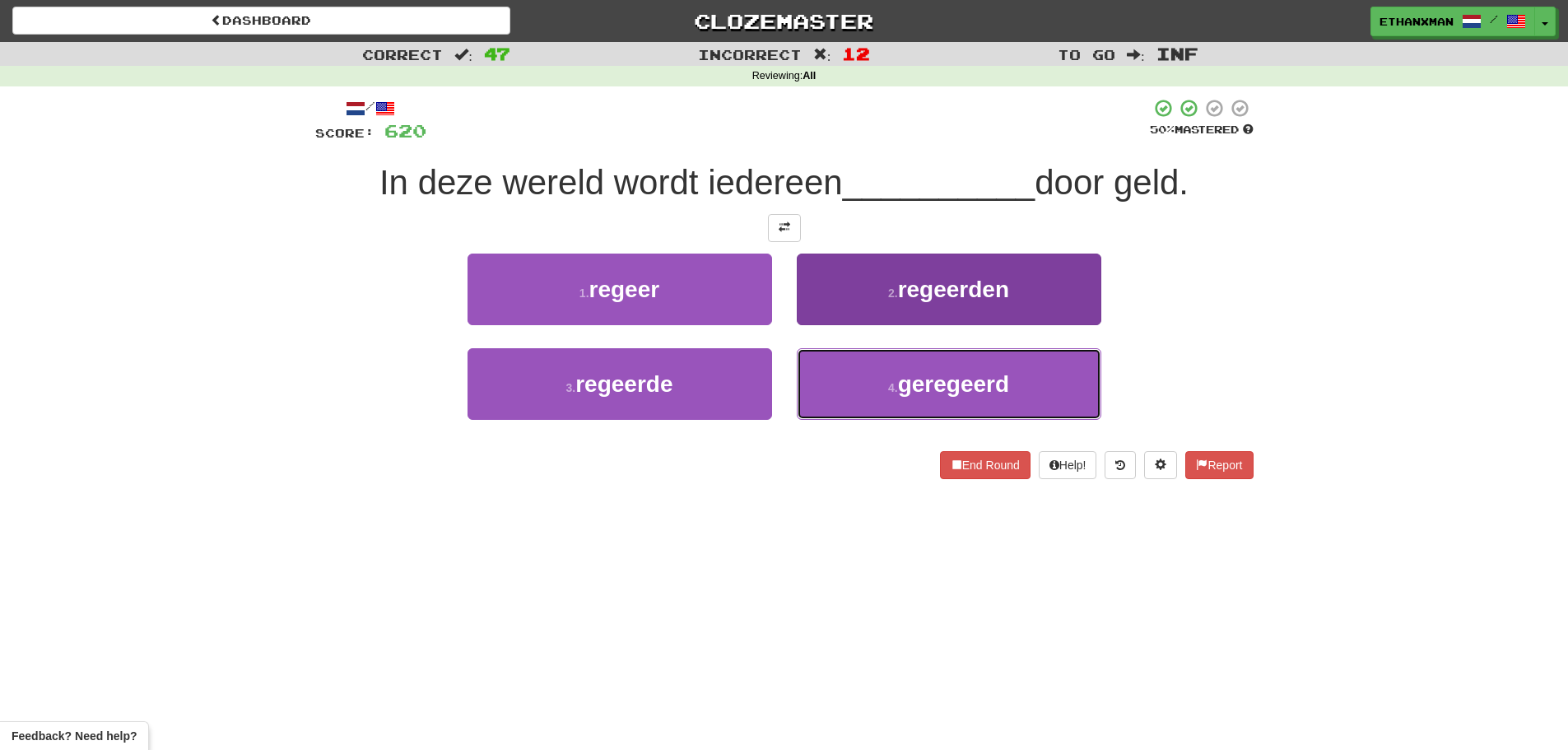
drag, startPoint x: 884, startPoint y: 371, endPoint x: 892, endPoint y: 376, distance: 9.4
click at [885, 371] on button "4 . geregeerd" at bounding box center [948, 384] width 305 height 72
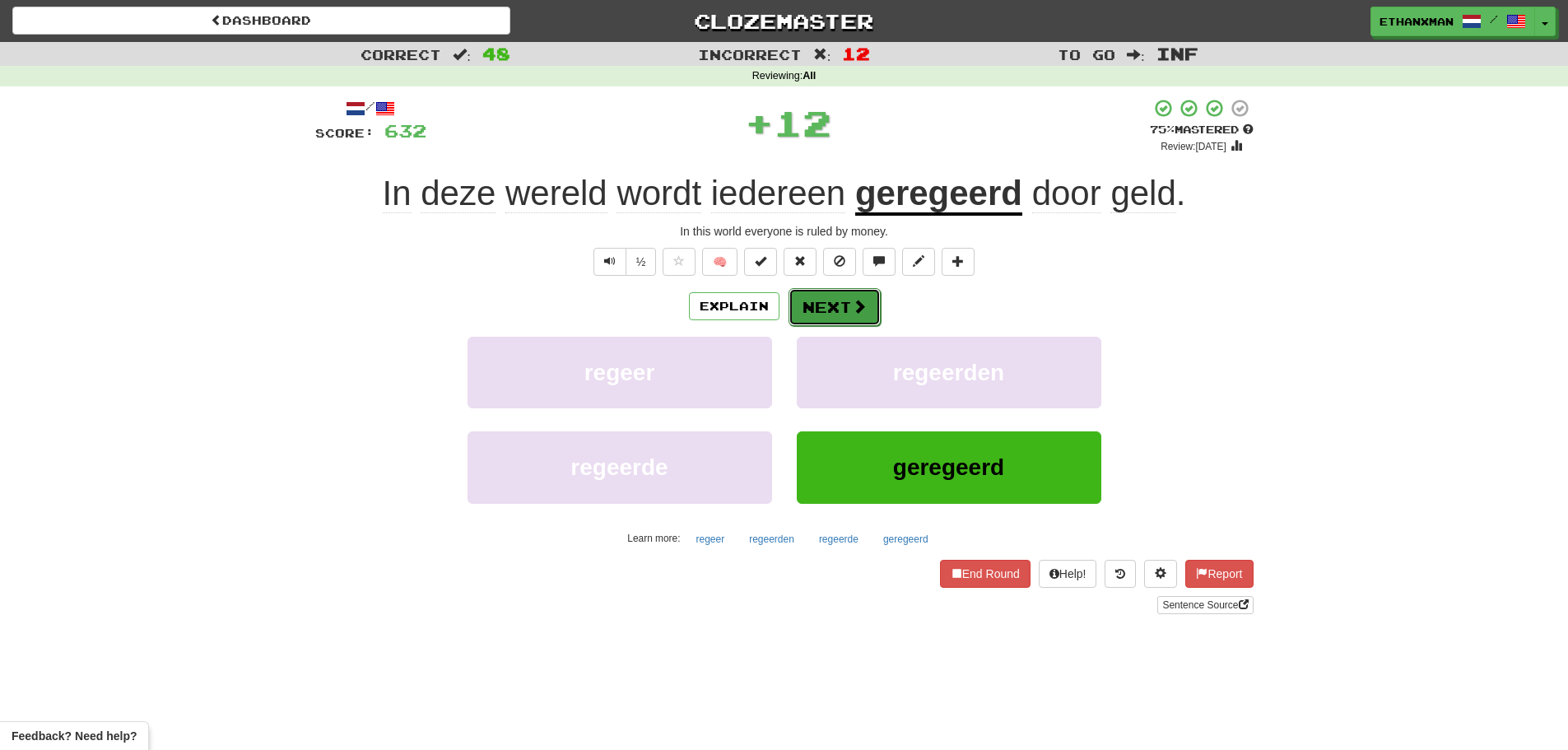
click at [873, 321] on button "Next" at bounding box center [835, 307] width 92 height 38
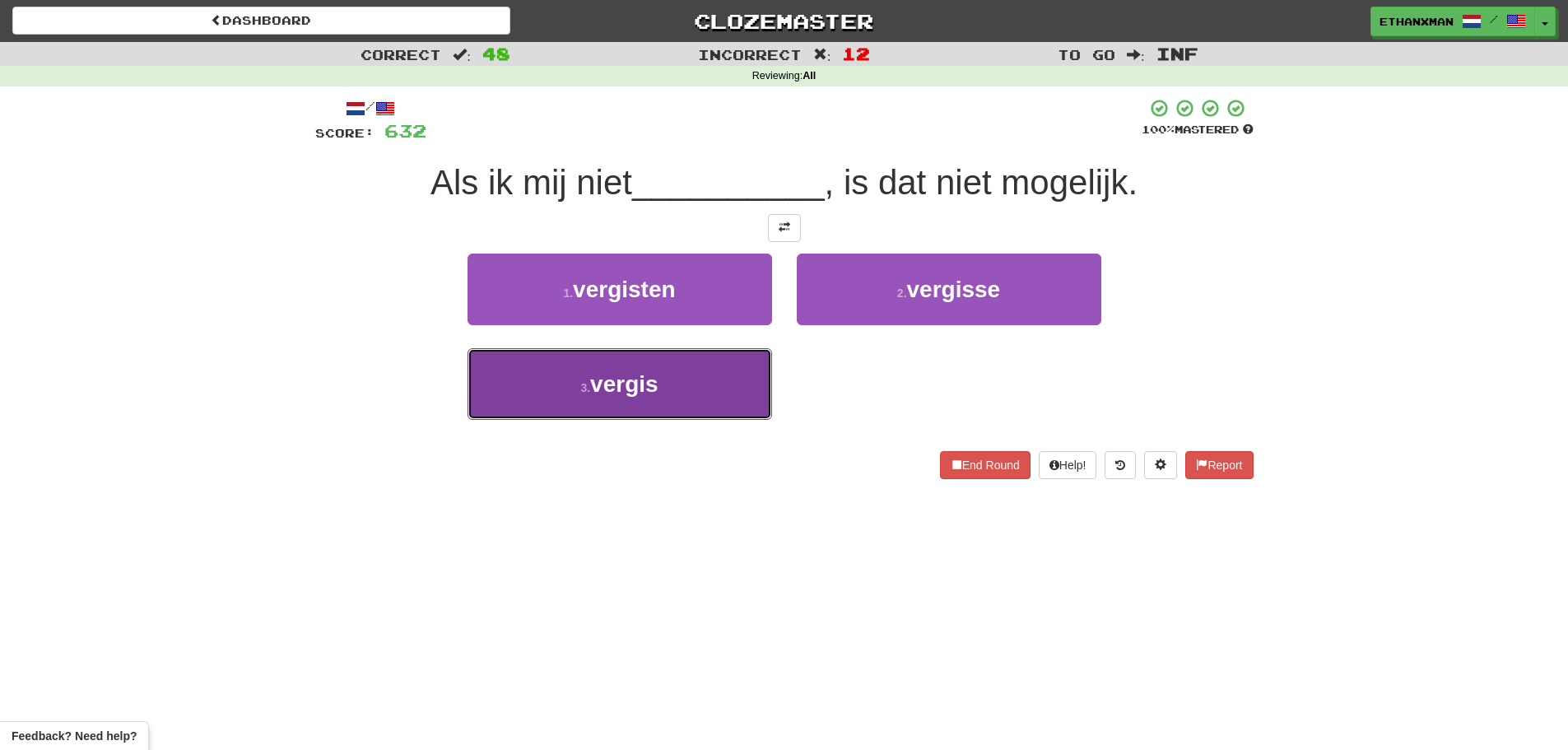
click at [686, 364] on button "3 . vergis" at bounding box center [619, 384] width 305 height 72
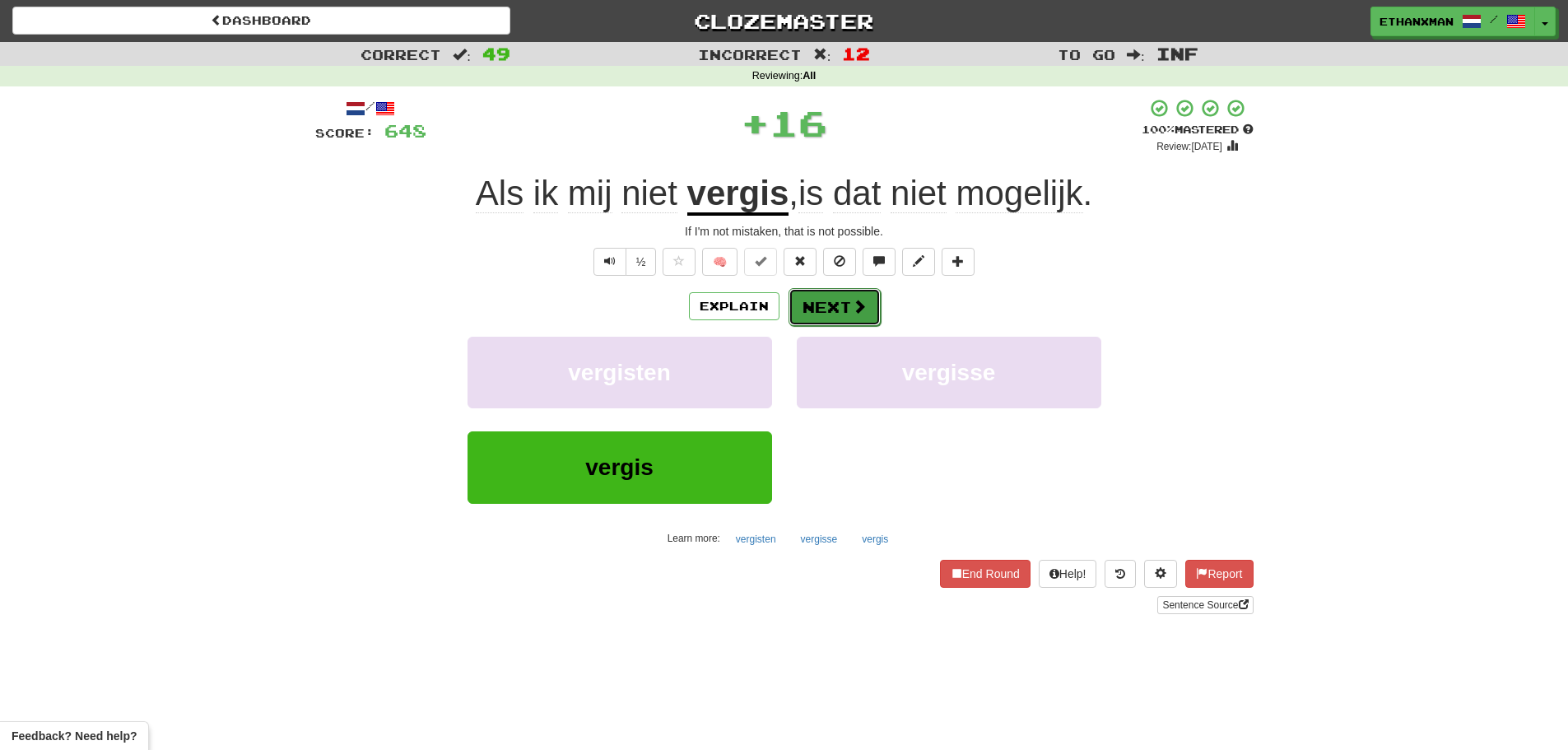
click at [834, 314] on button "Next" at bounding box center [835, 307] width 92 height 38
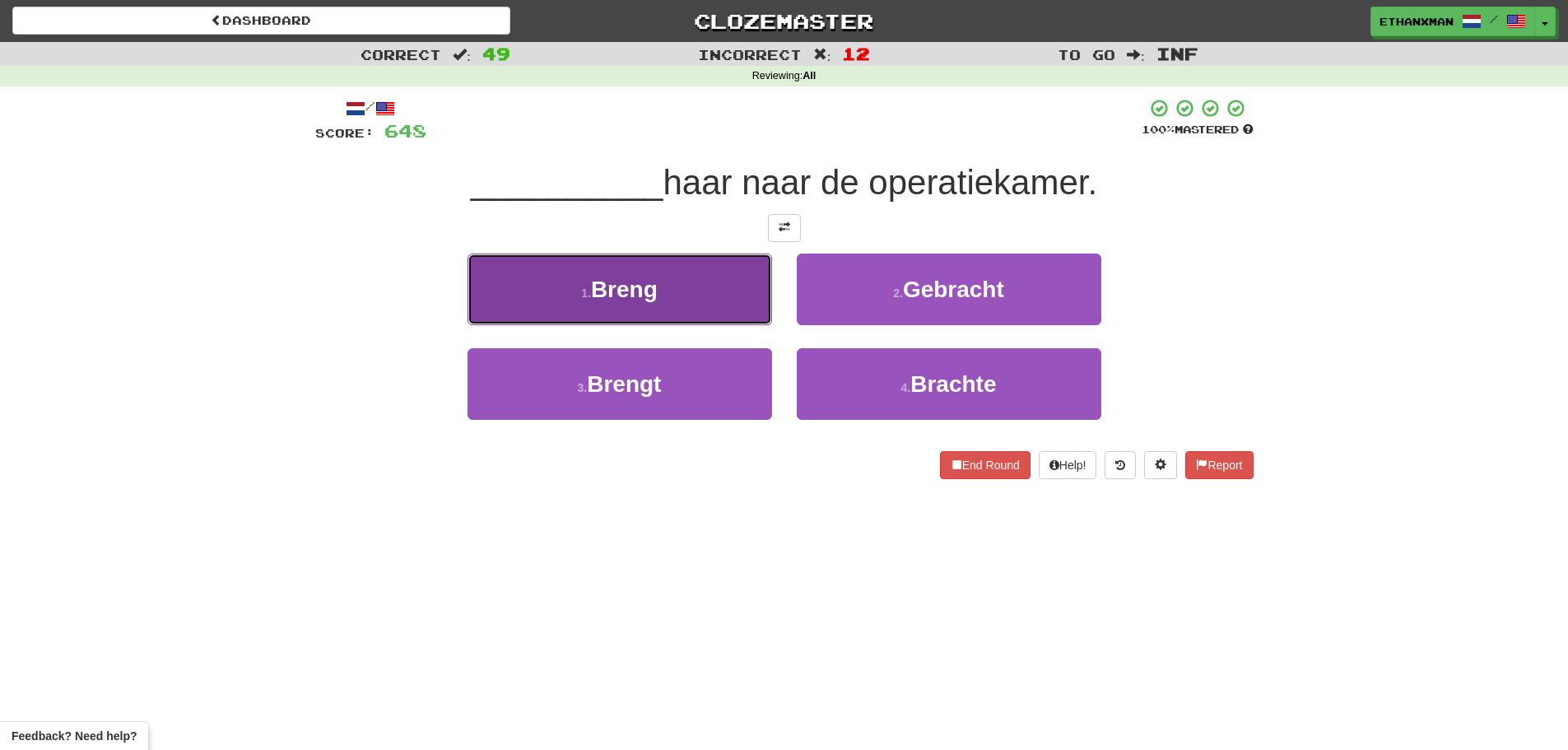
click at [691, 302] on button "1 . Breng" at bounding box center [619, 290] width 305 height 72
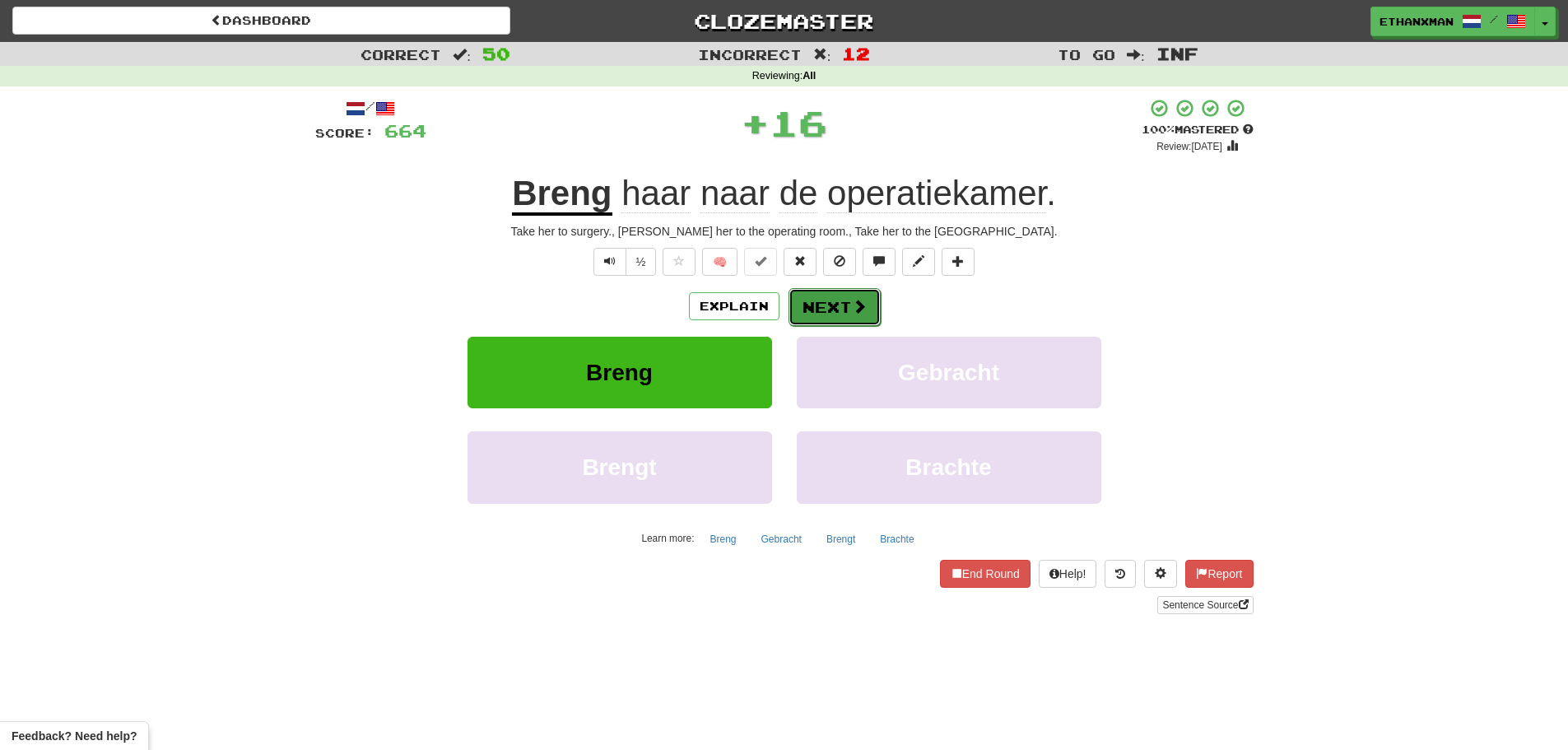
click at [824, 301] on button "Next" at bounding box center [835, 307] width 92 height 38
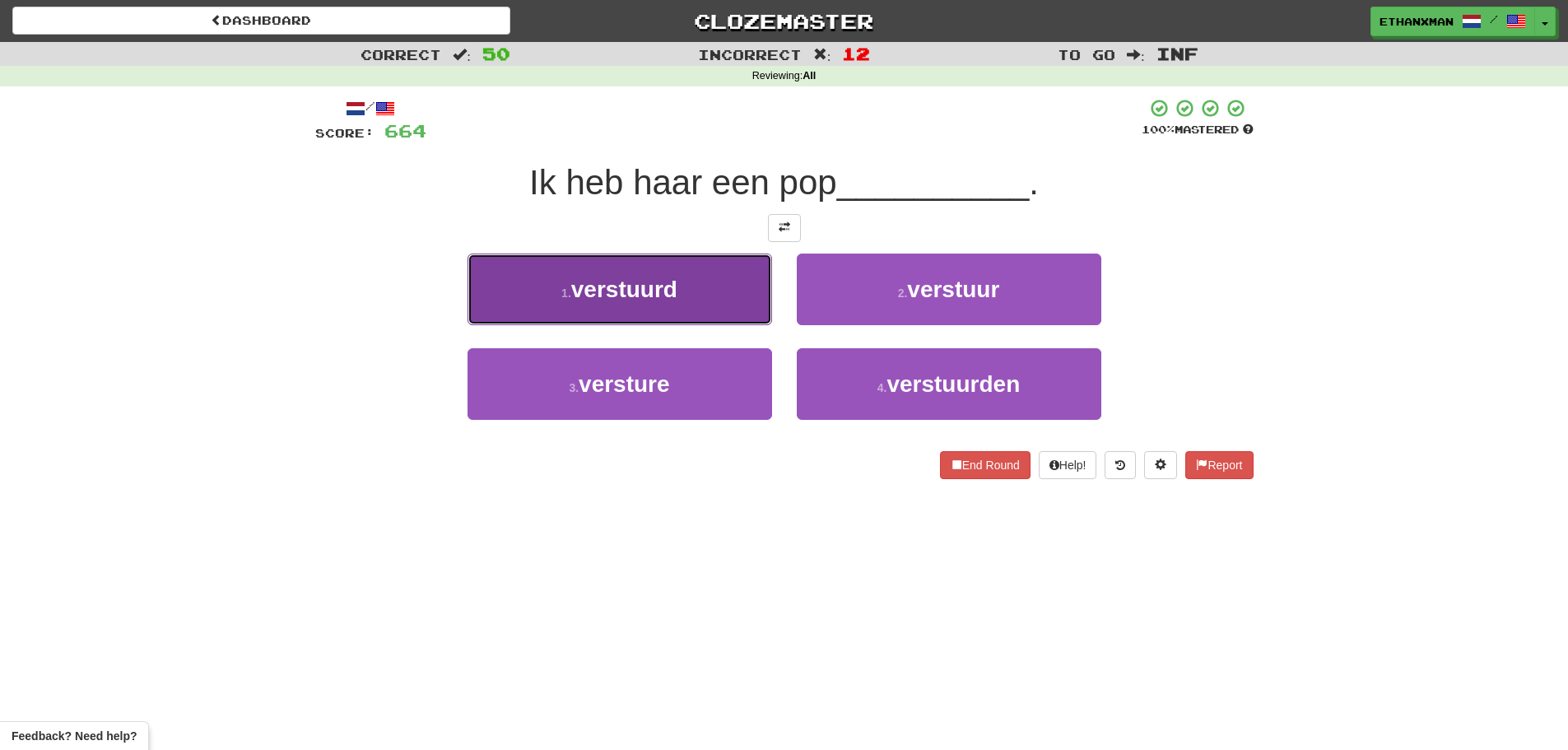
click at [742, 285] on button "1 . verstuurd" at bounding box center [619, 290] width 305 height 72
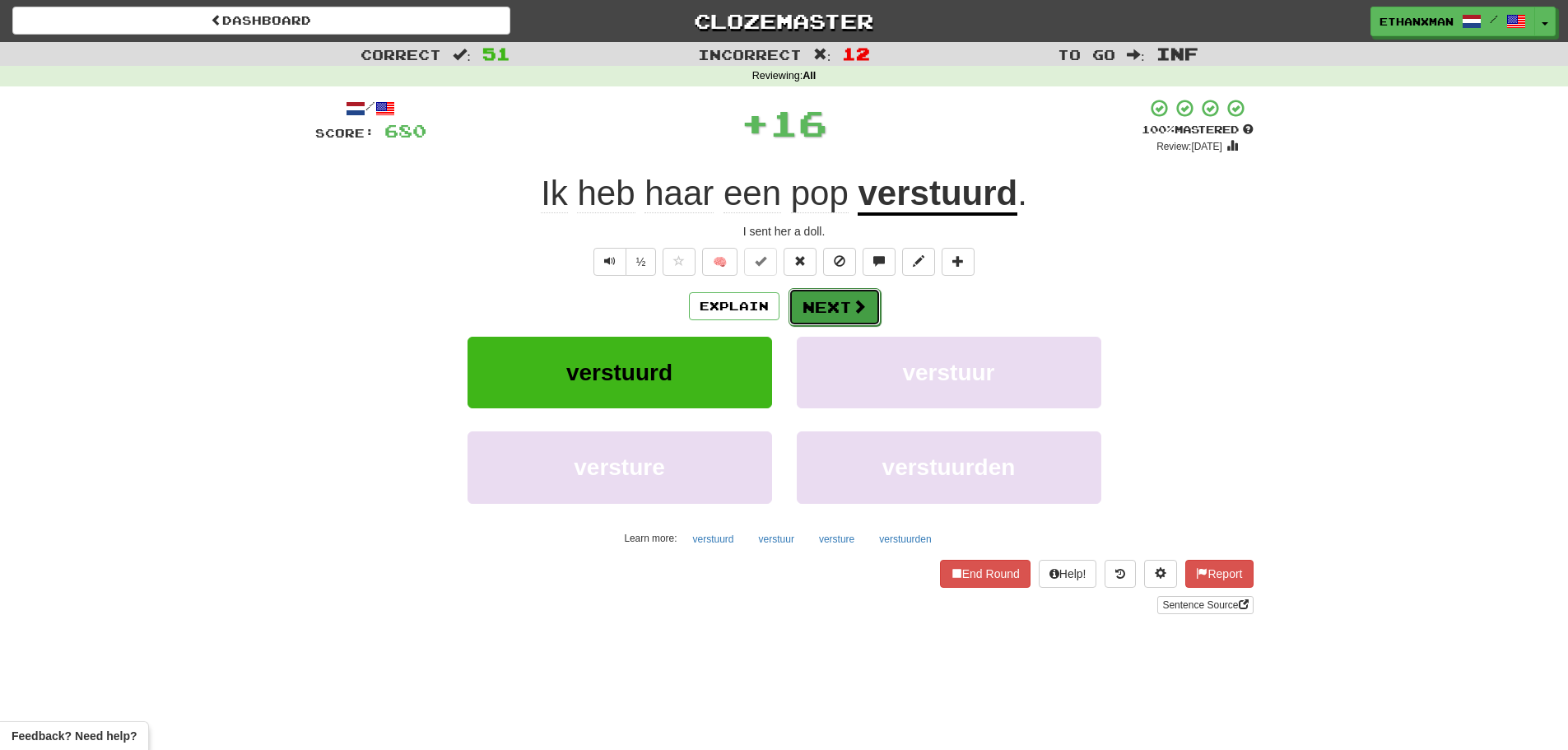
click at [830, 293] on button "Next" at bounding box center [835, 307] width 92 height 38
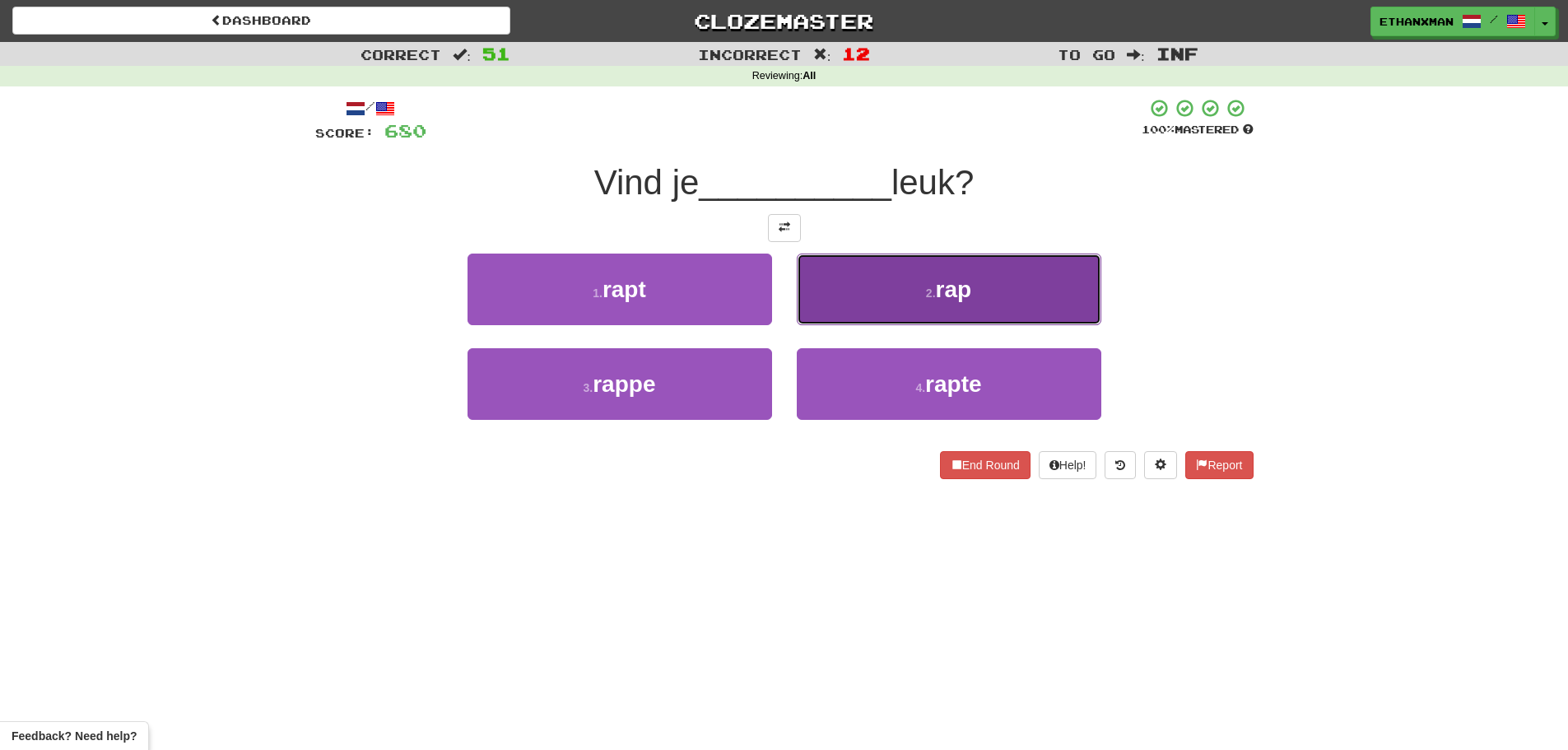
click at [841, 304] on button "2 . rap" at bounding box center [948, 290] width 305 height 72
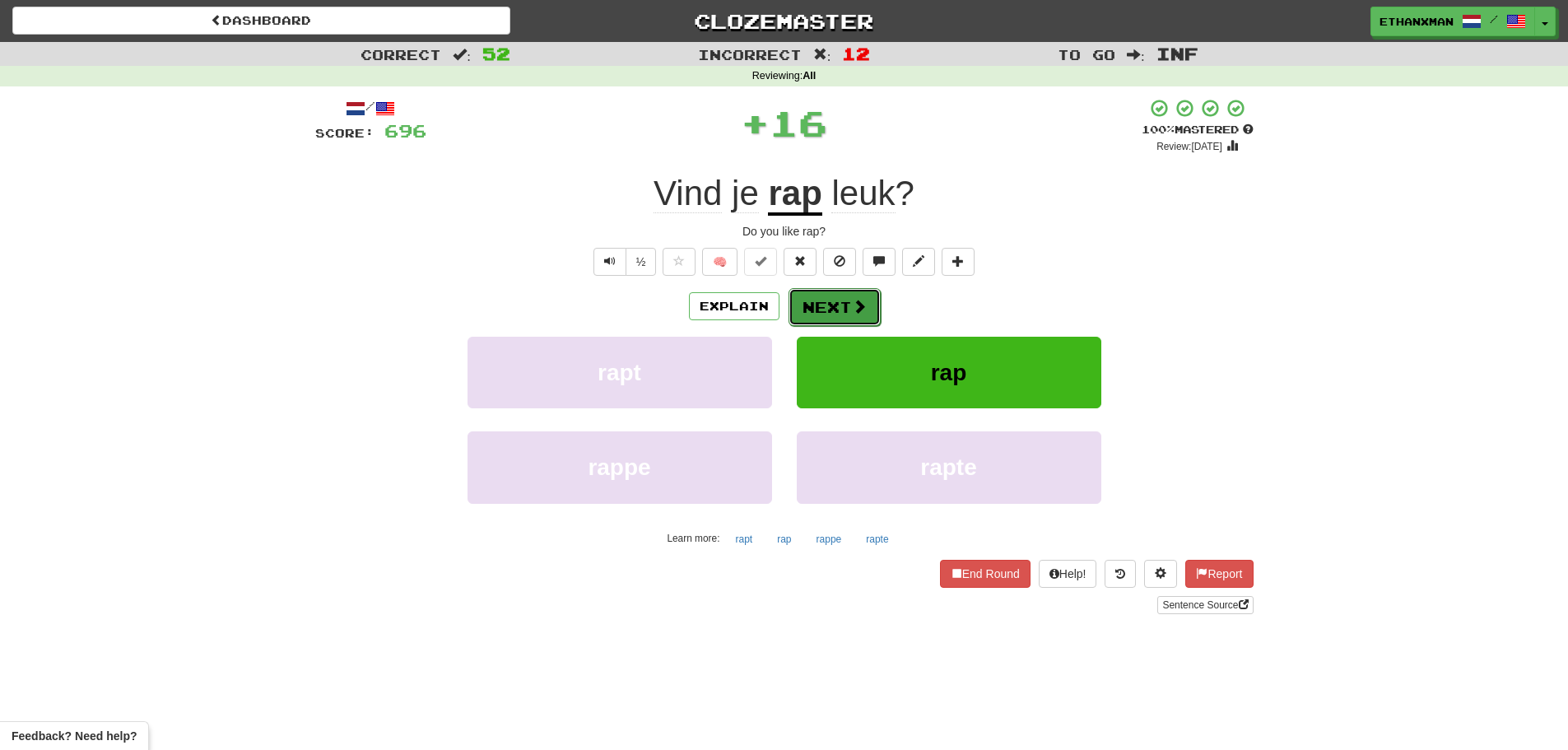
click at [804, 309] on button "Next" at bounding box center [835, 307] width 92 height 38
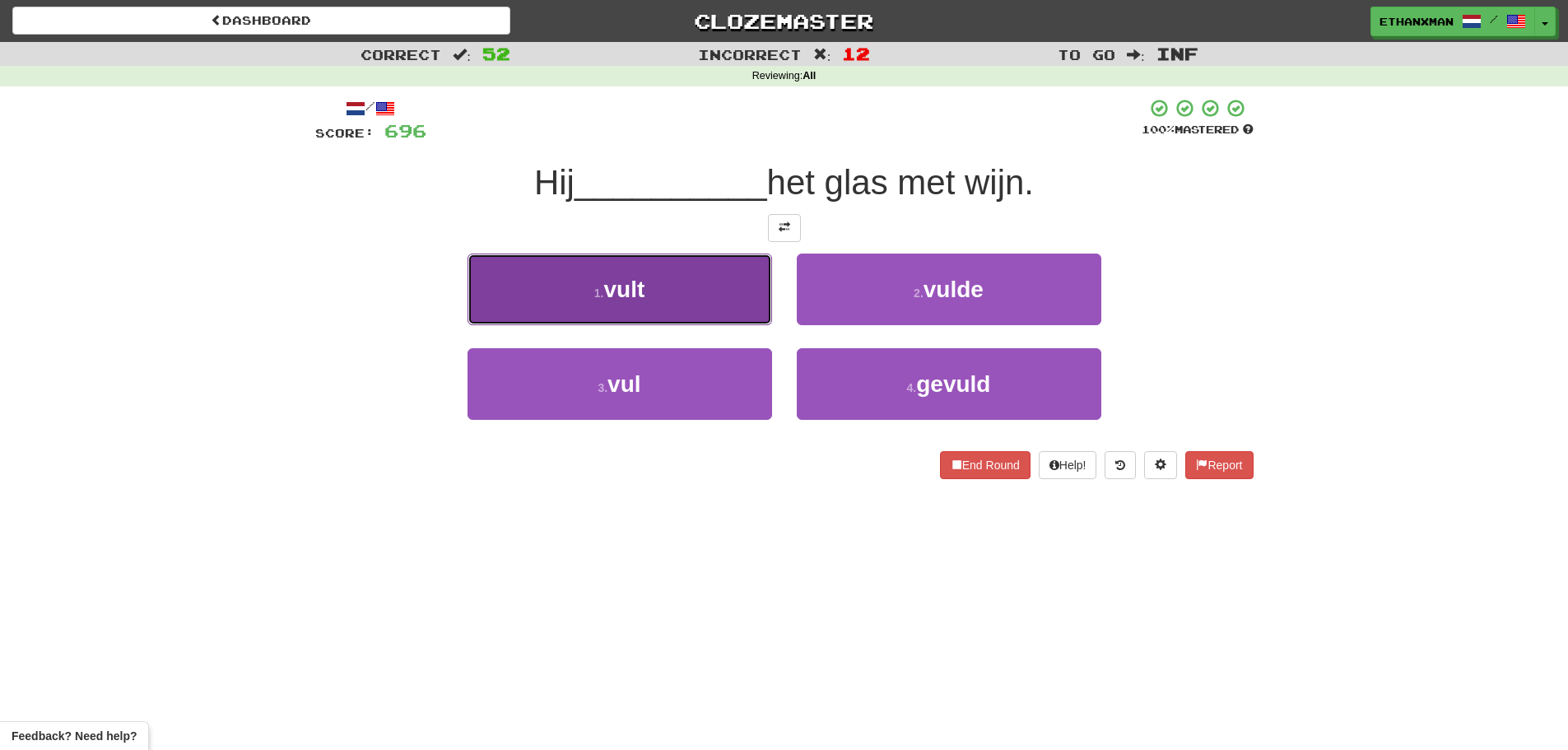
click at [741, 299] on button "1 . vult" at bounding box center [619, 290] width 305 height 72
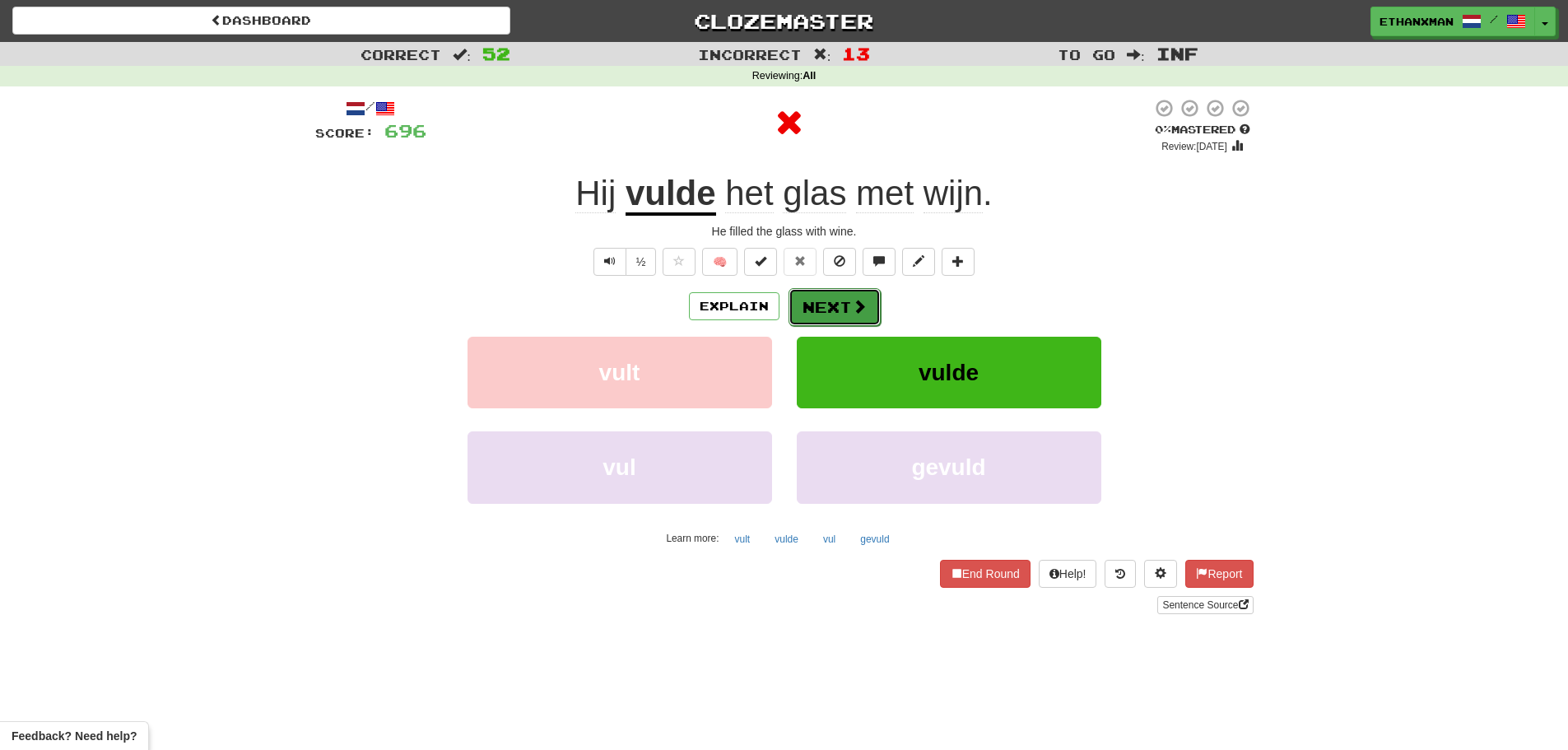
click at [849, 289] on button "Next" at bounding box center [835, 307] width 92 height 38
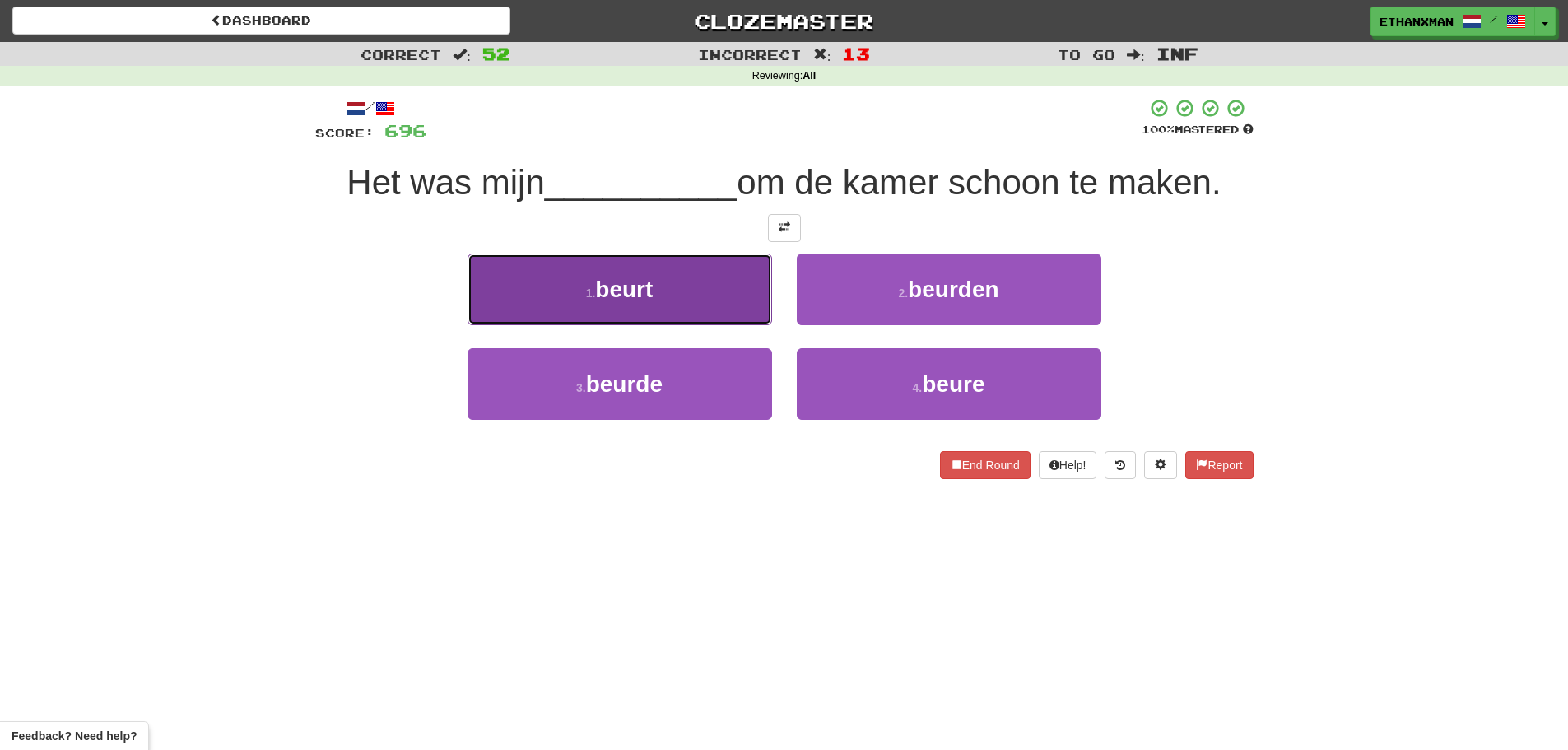
click at [704, 303] on button "1 . beurt" at bounding box center [619, 290] width 305 height 72
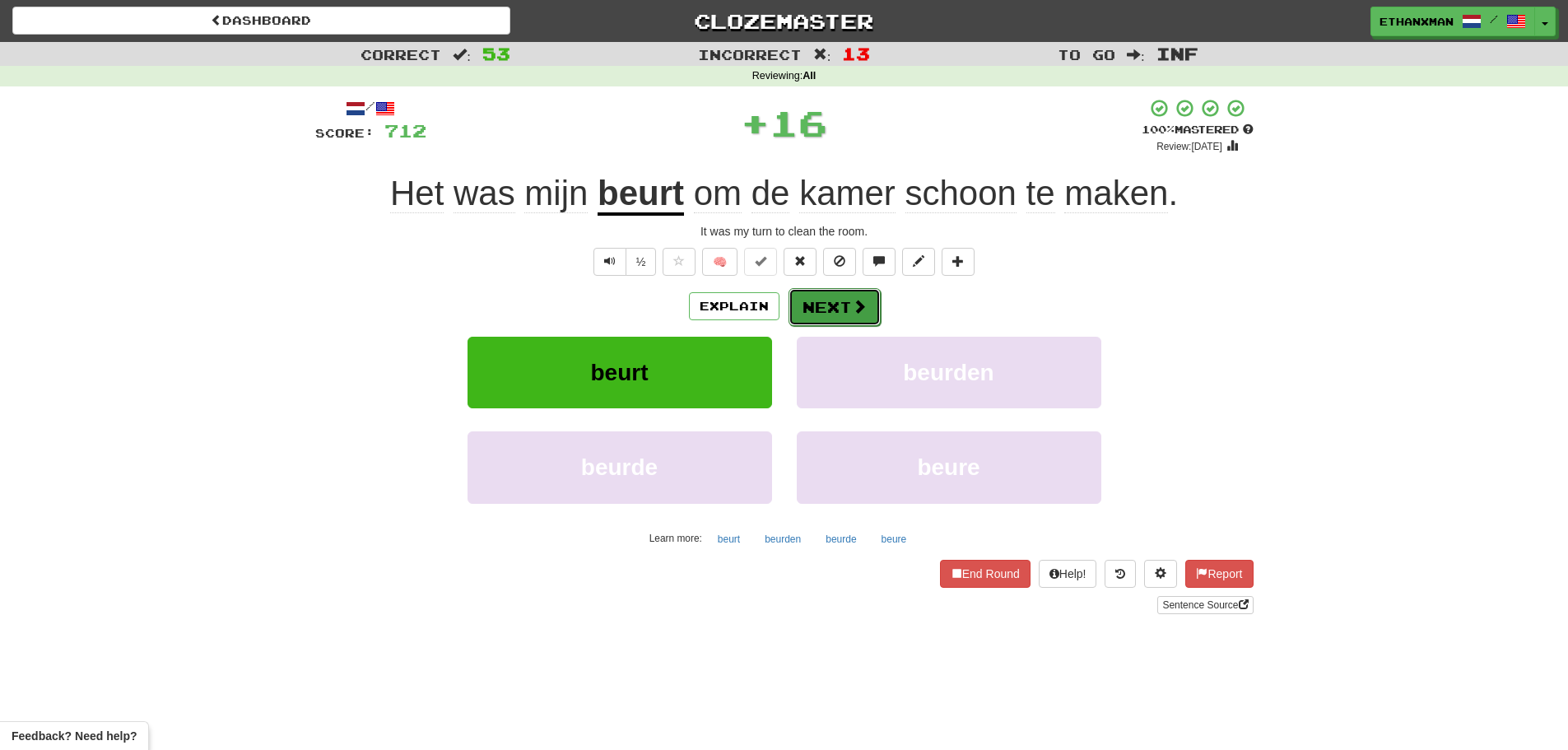
click at [857, 305] on span at bounding box center [859, 307] width 15 height 15
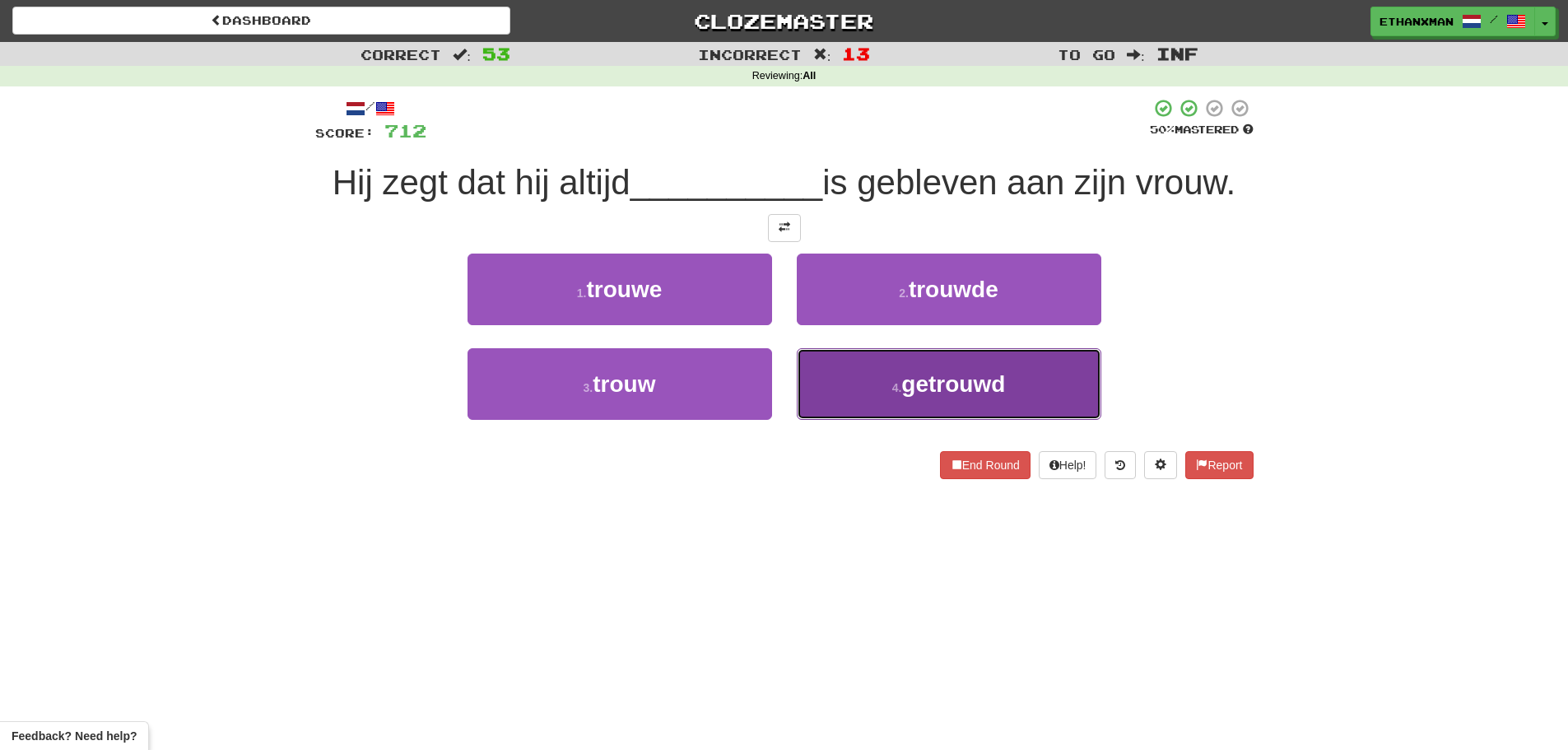
click at [892, 382] on small "4 ." at bounding box center [897, 388] width 9 height 13
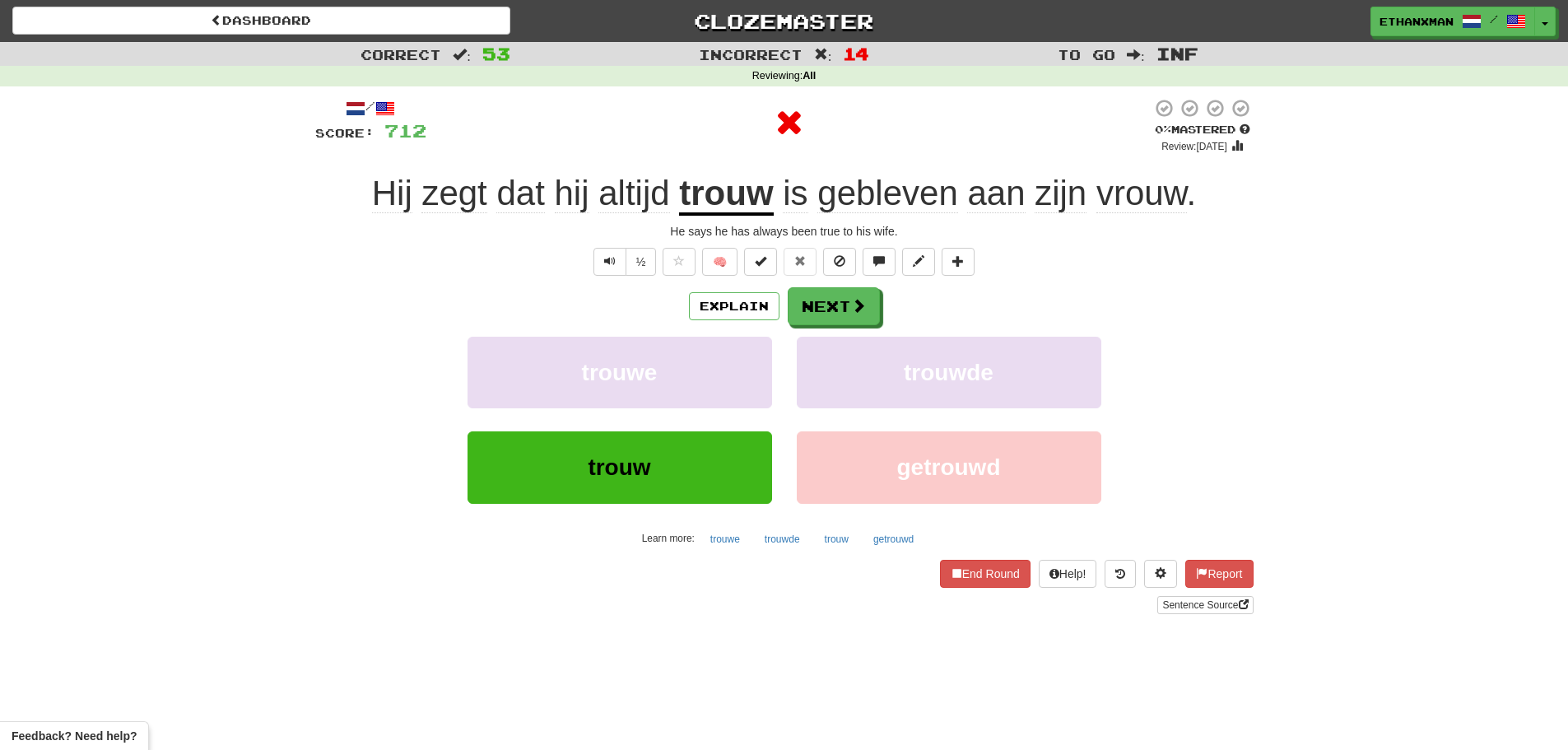
click at [851, 287] on div "Explain Next" at bounding box center [784, 306] width 938 height 38
click at [843, 309] on button "Next" at bounding box center [835, 307] width 92 height 38
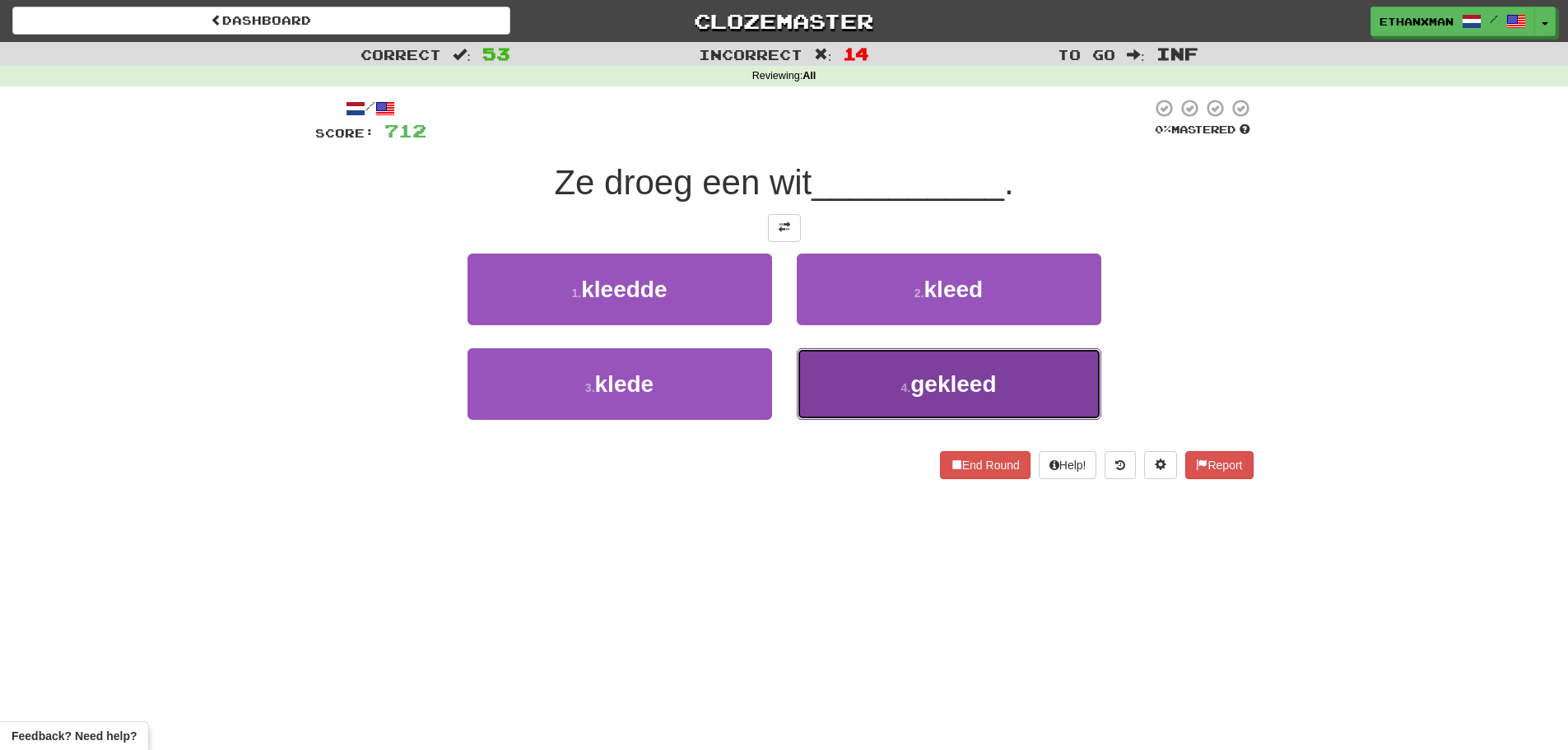
click at [839, 357] on button "4 . gekleed" at bounding box center [948, 384] width 305 height 72
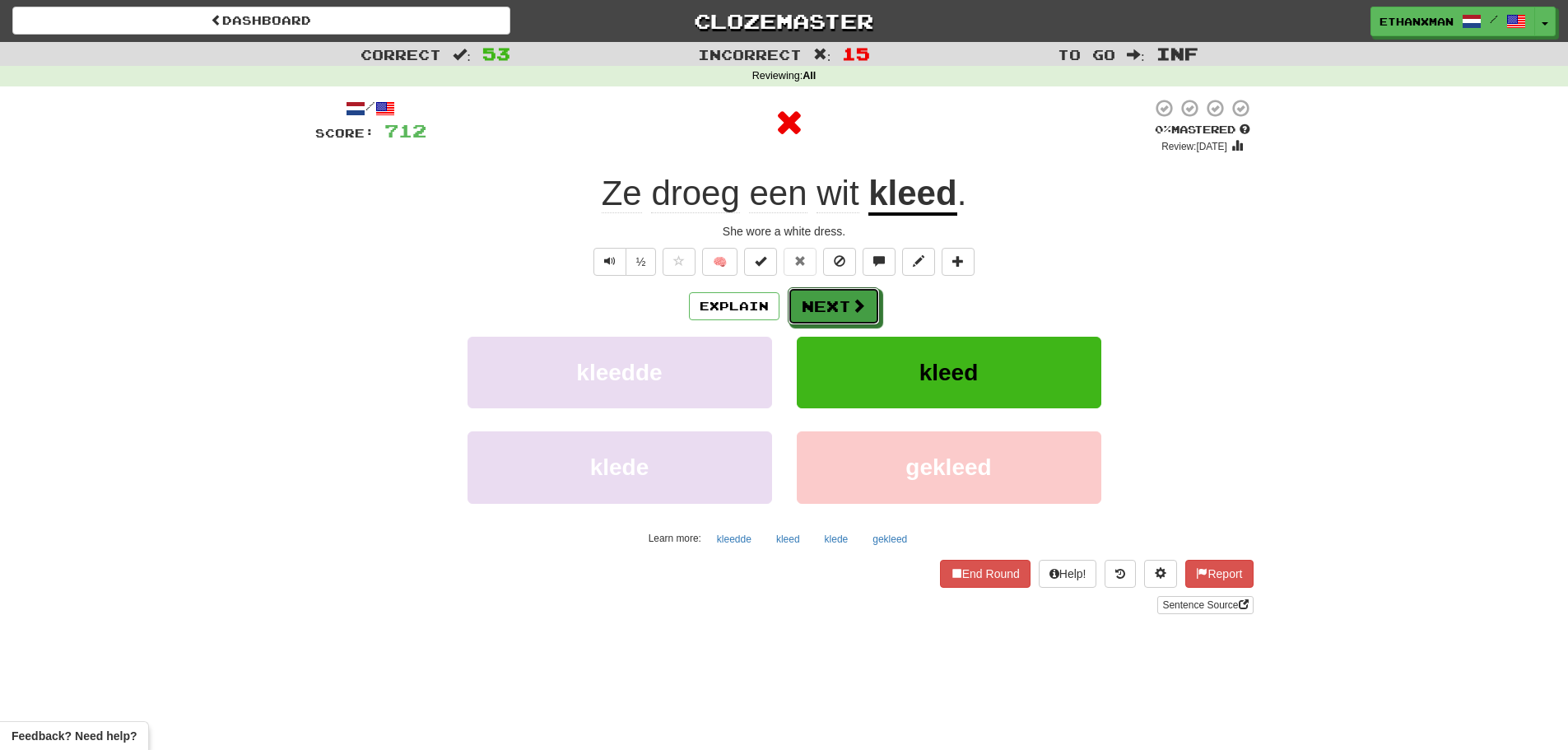
click at [826, 290] on button "Next" at bounding box center [834, 306] width 92 height 38
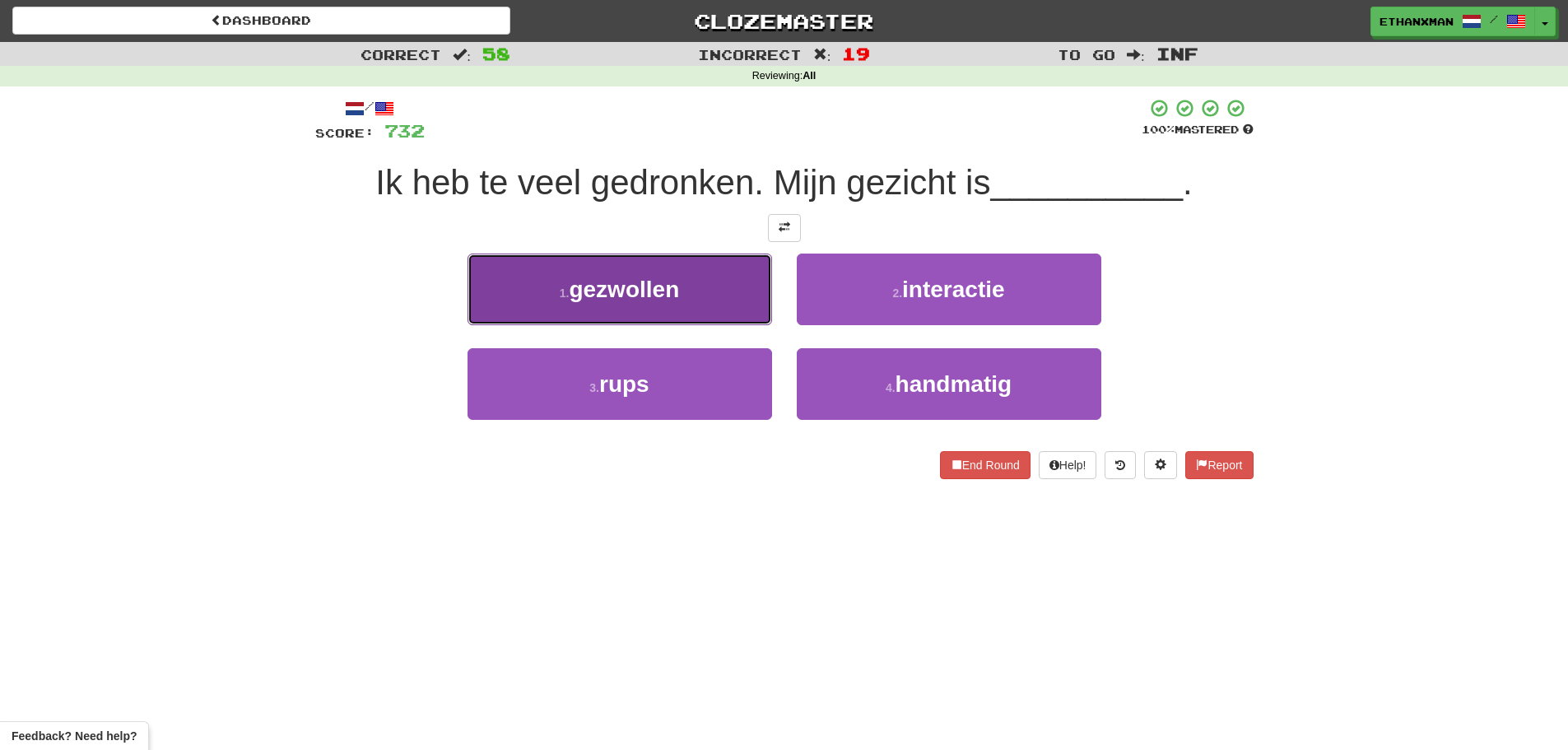
click at [674, 284] on span "gezwollen" at bounding box center [624, 289] width 110 height 25
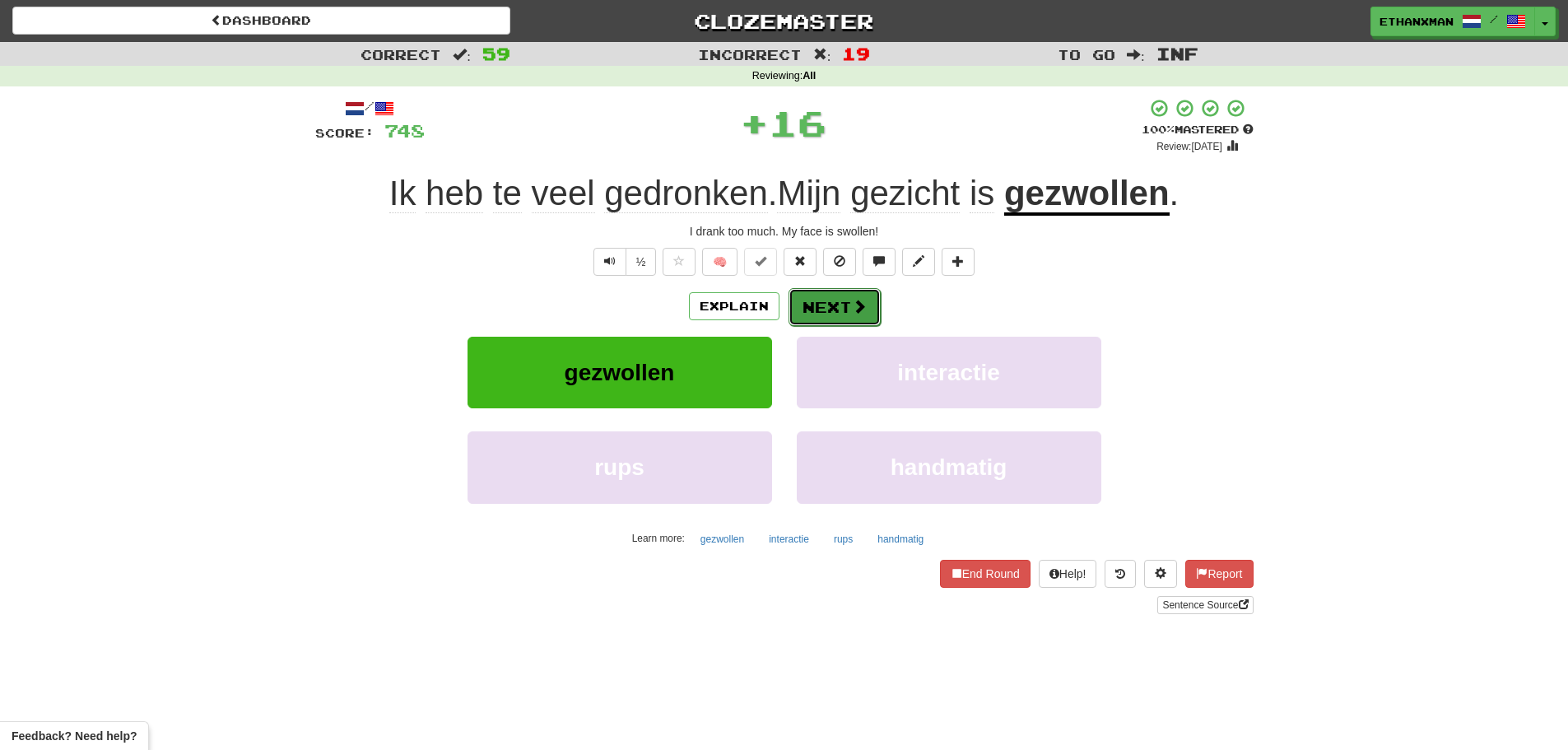
click at [828, 299] on button "Next" at bounding box center [835, 307] width 92 height 38
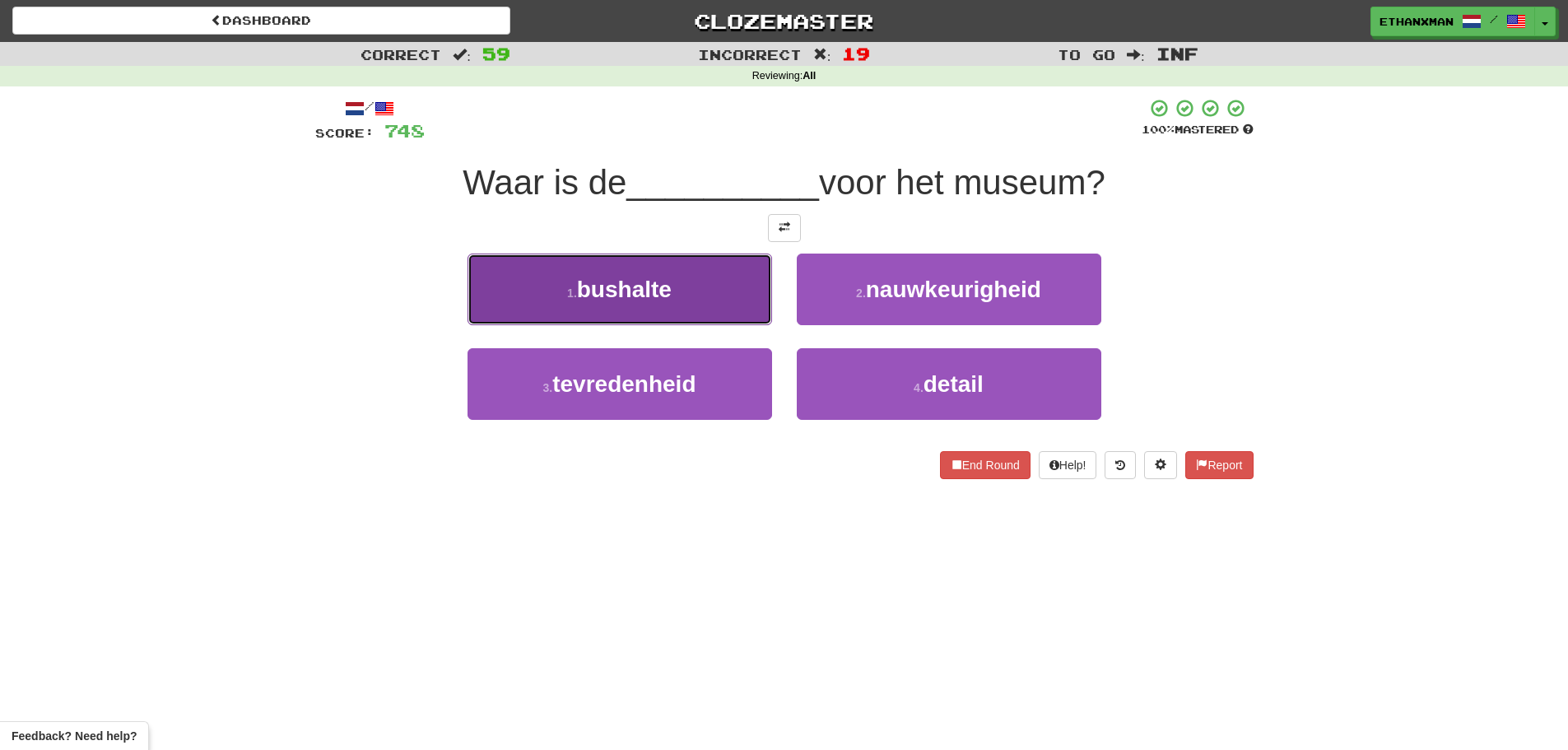
click at [750, 306] on button "1 . bushalte" at bounding box center [619, 290] width 305 height 72
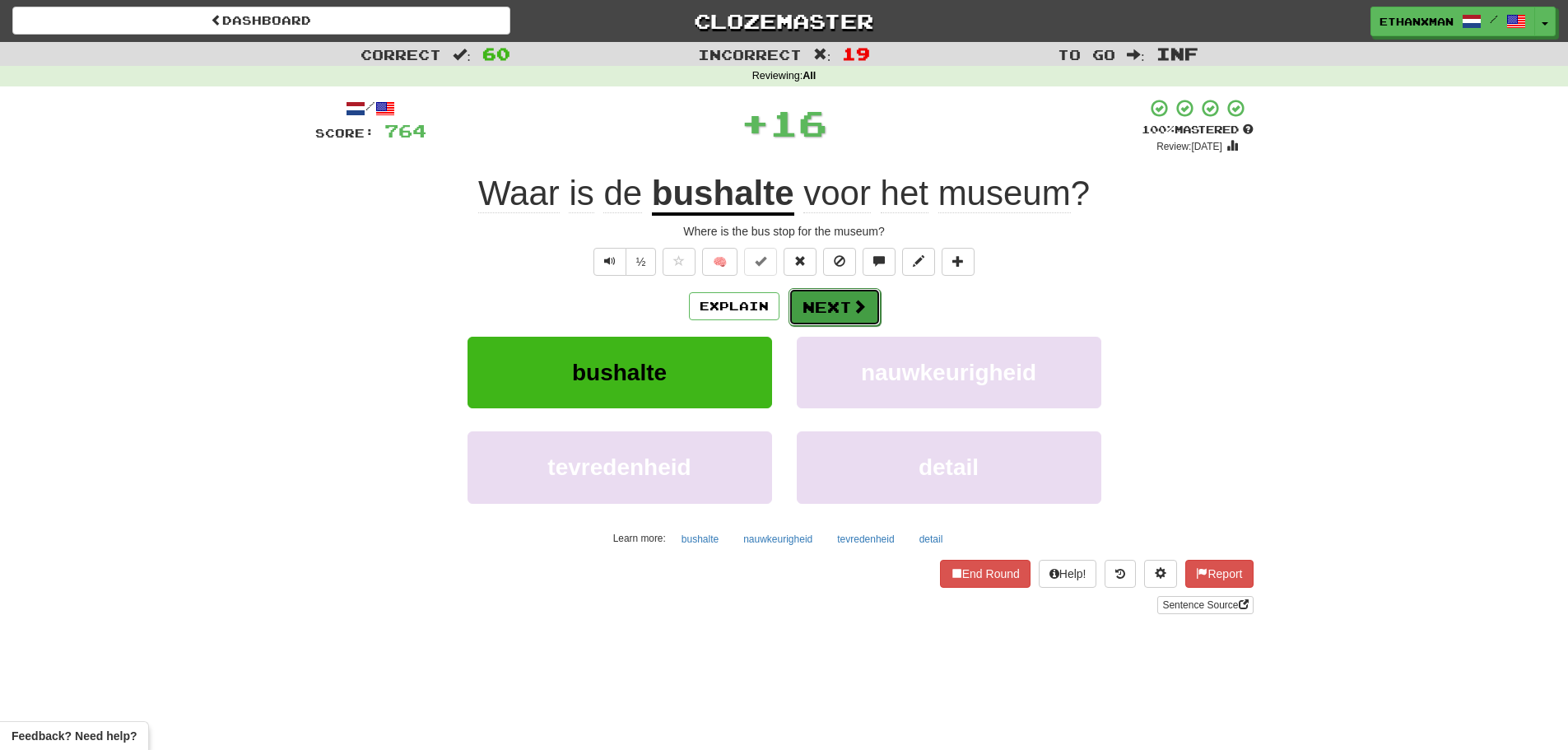
click at [826, 308] on button "Next" at bounding box center [835, 307] width 92 height 38
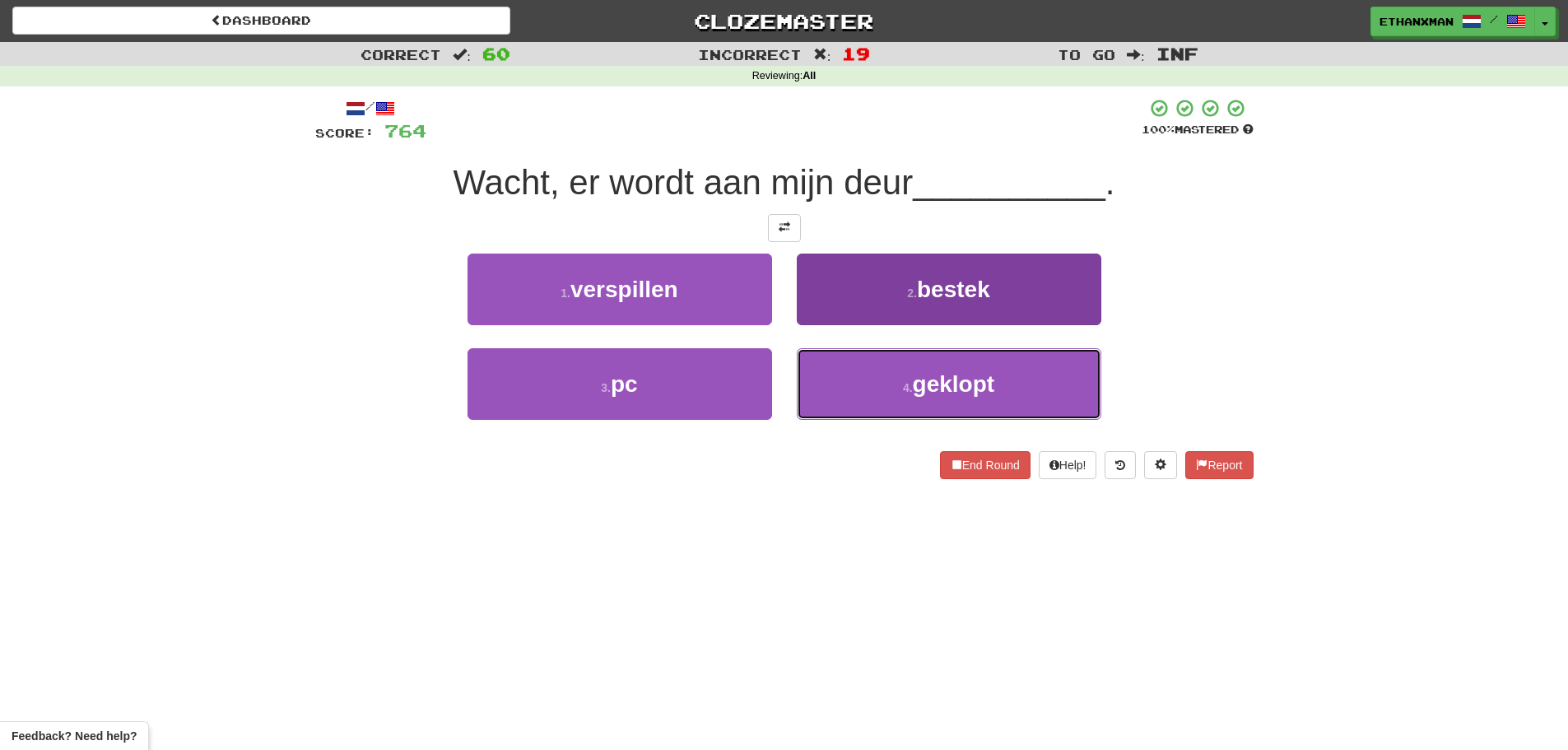
click at [806, 398] on button "4 . geklopt" at bounding box center [948, 384] width 305 height 72
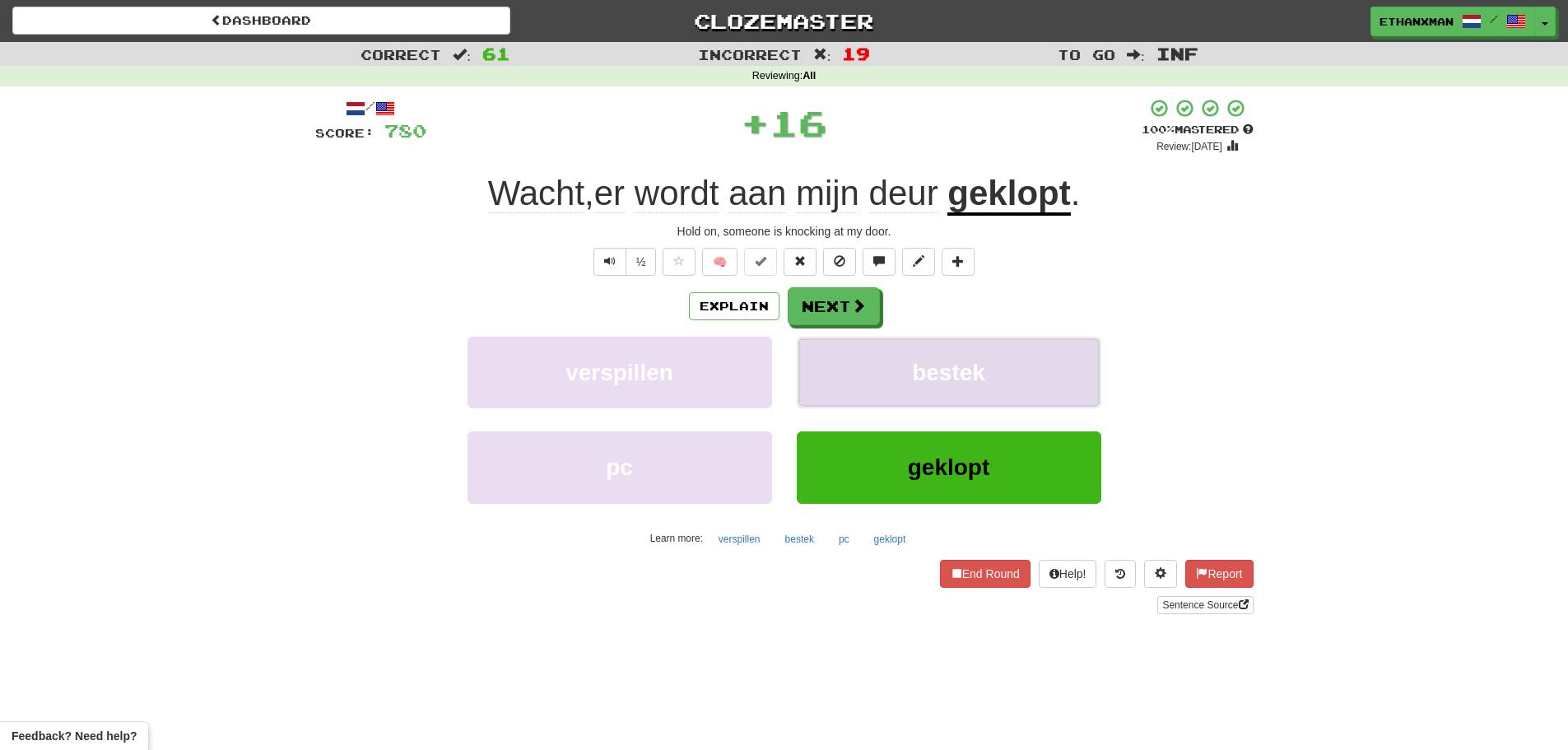
click at [806, 344] on button "bestek" at bounding box center [948, 373] width 305 height 72
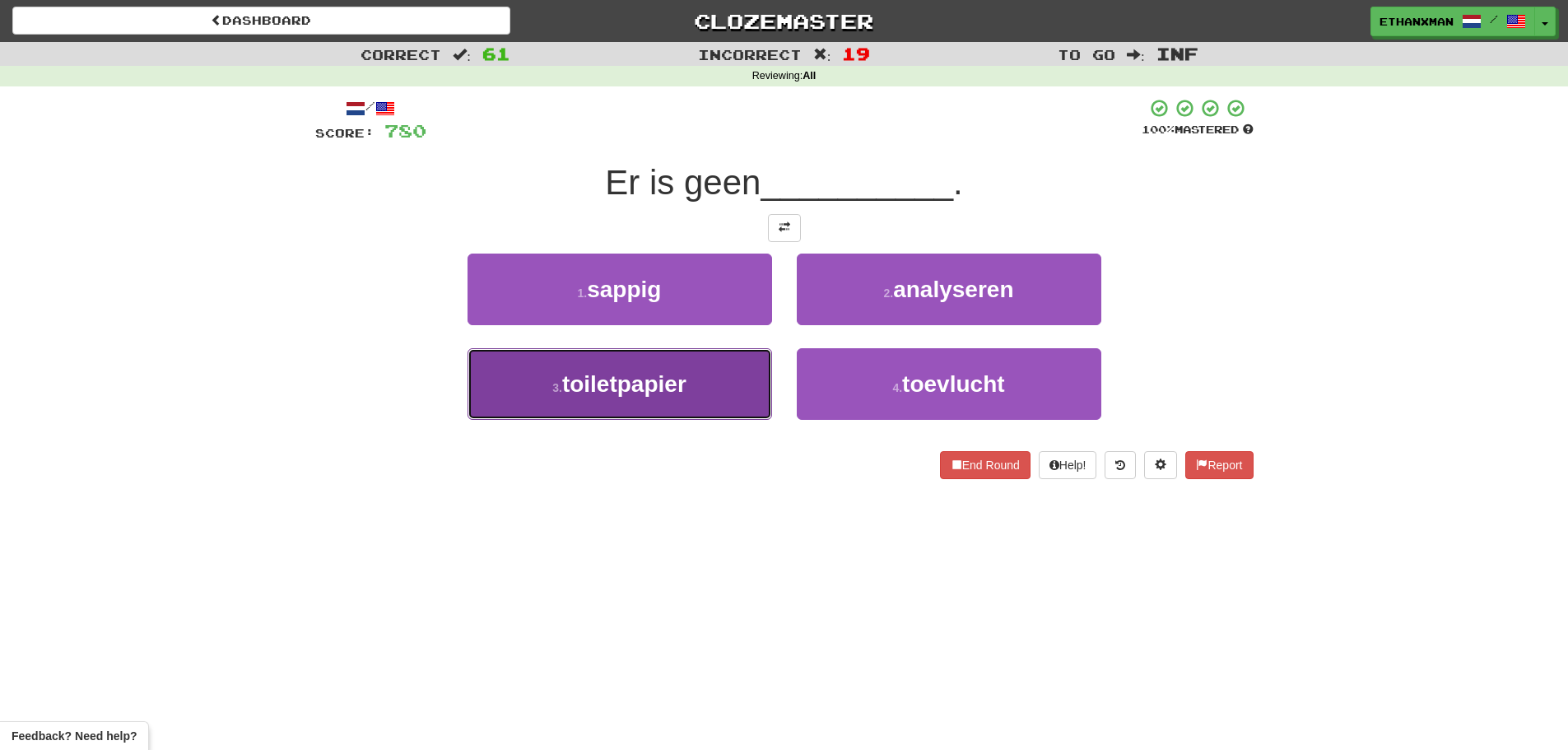
click at [726, 371] on button "3 . toiletpapier" at bounding box center [619, 384] width 305 height 72
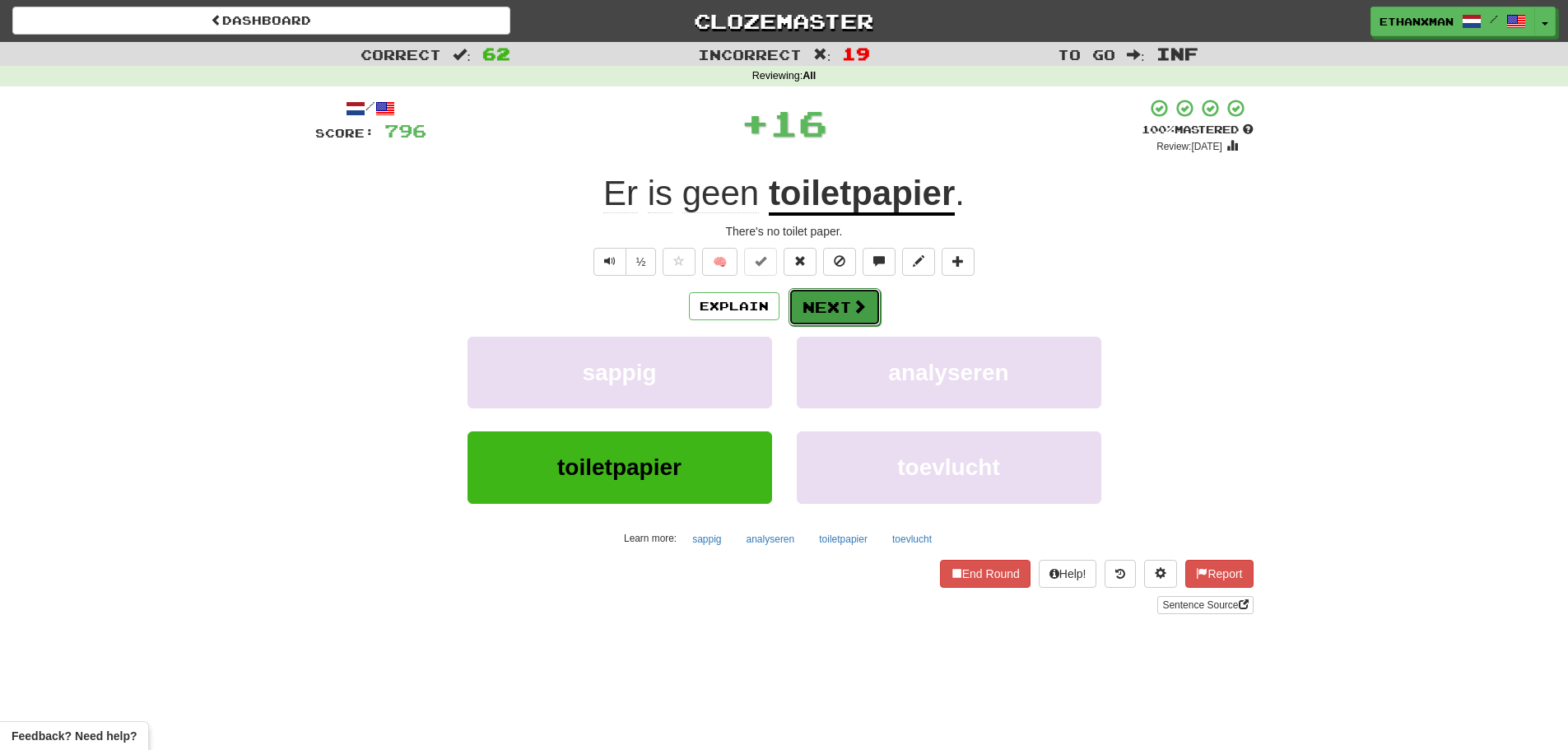
click at [843, 303] on button "Next" at bounding box center [835, 307] width 92 height 38
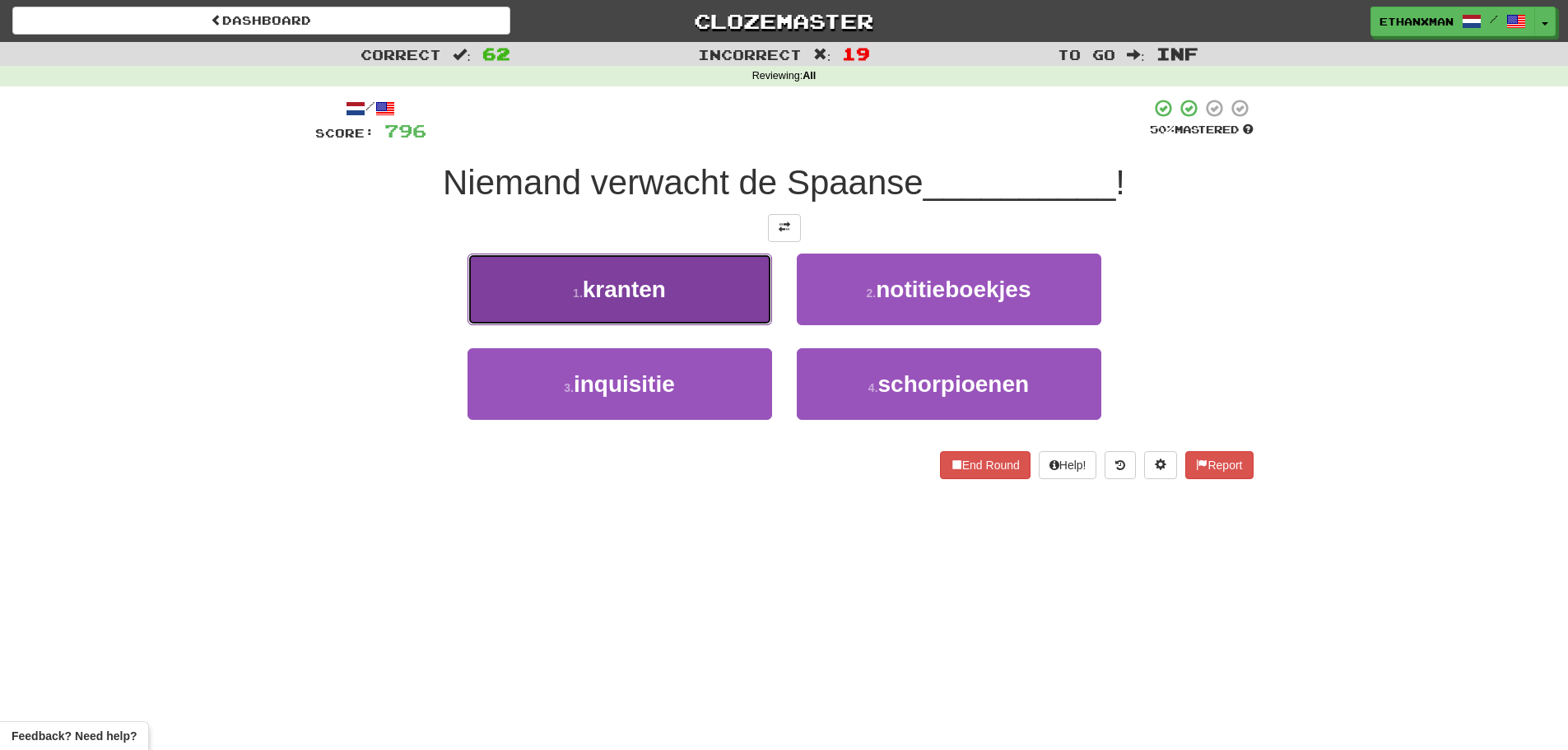
click at [699, 298] on button "1 . kranten" at bounding box center [619, 290] width 305 height 72
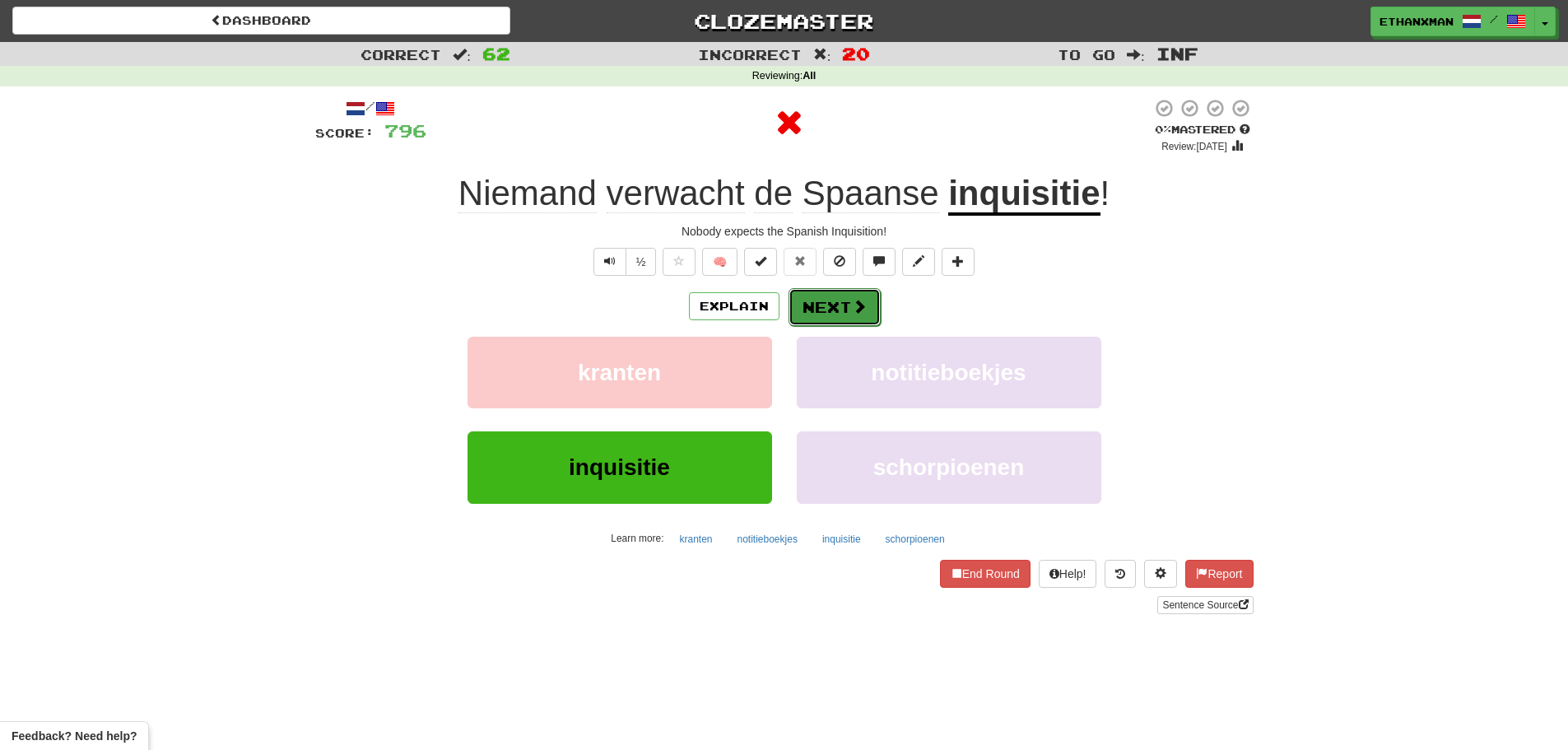
click at [834, 300] on button "Next" at bounding box center [835, 307] width 92 height 38
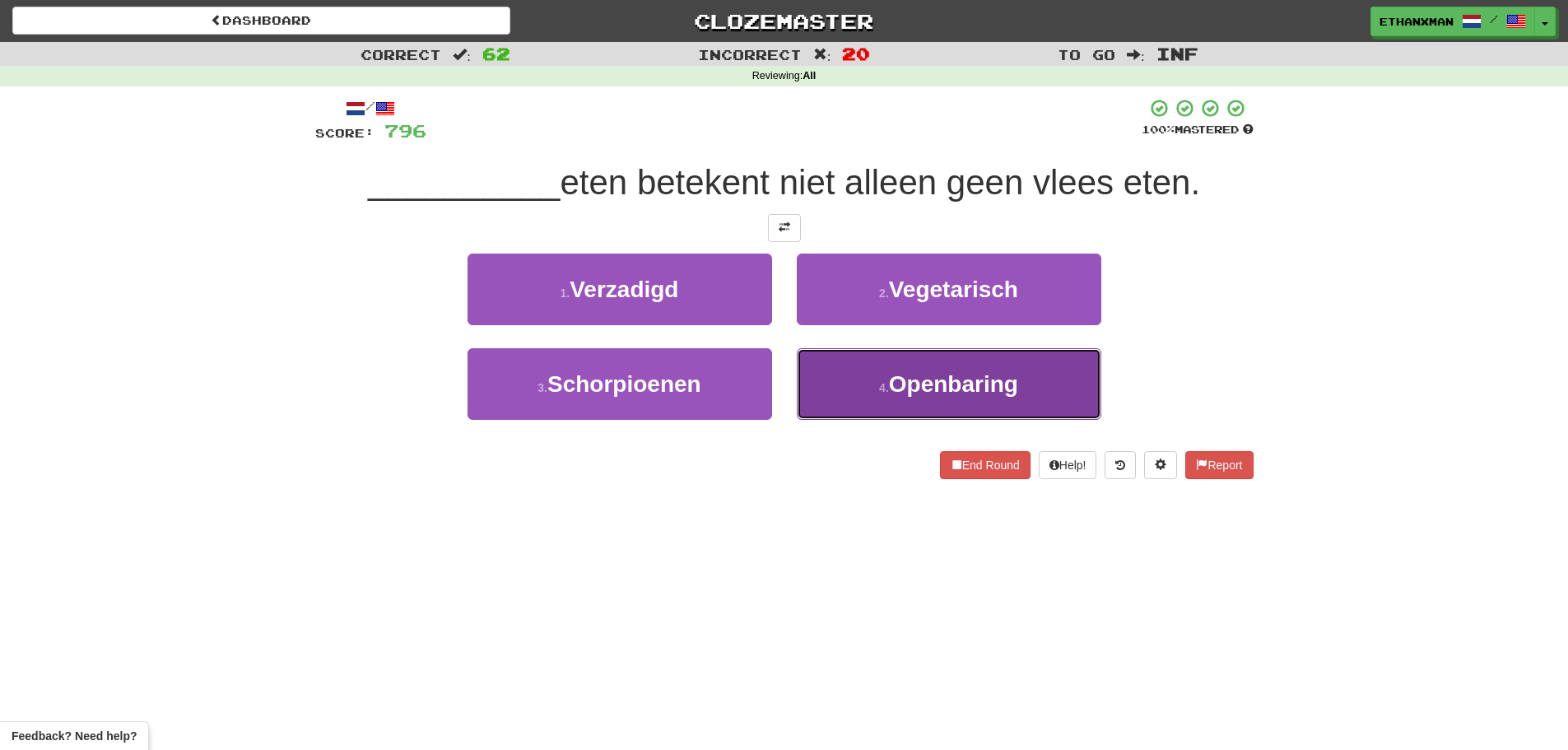
click at [909, 388] on span "Openbaring" at bounding box center [953, 383] width 129 height 25
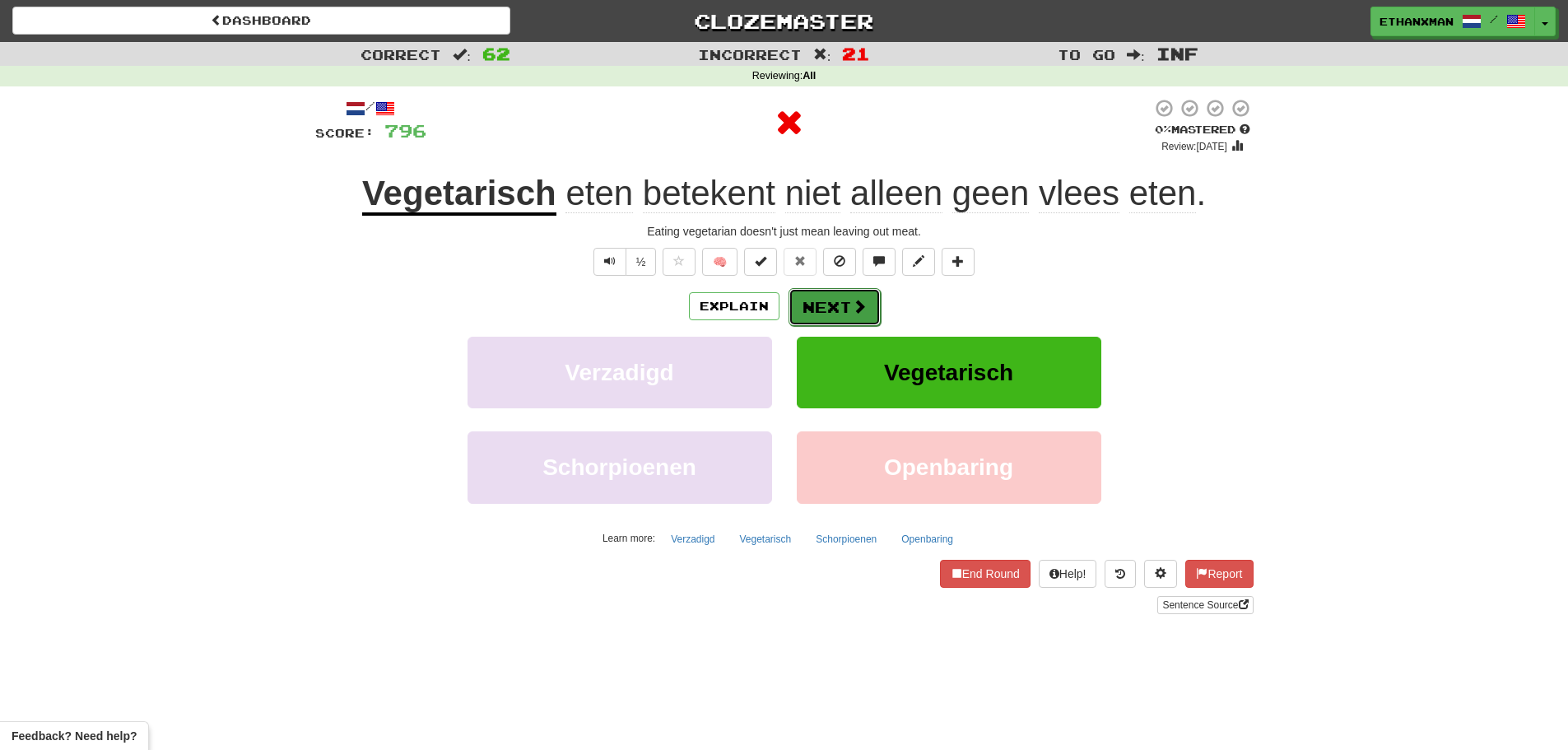
click at [821, 312] on button "Next" at bounding box center [835, 307] width 92 height 38
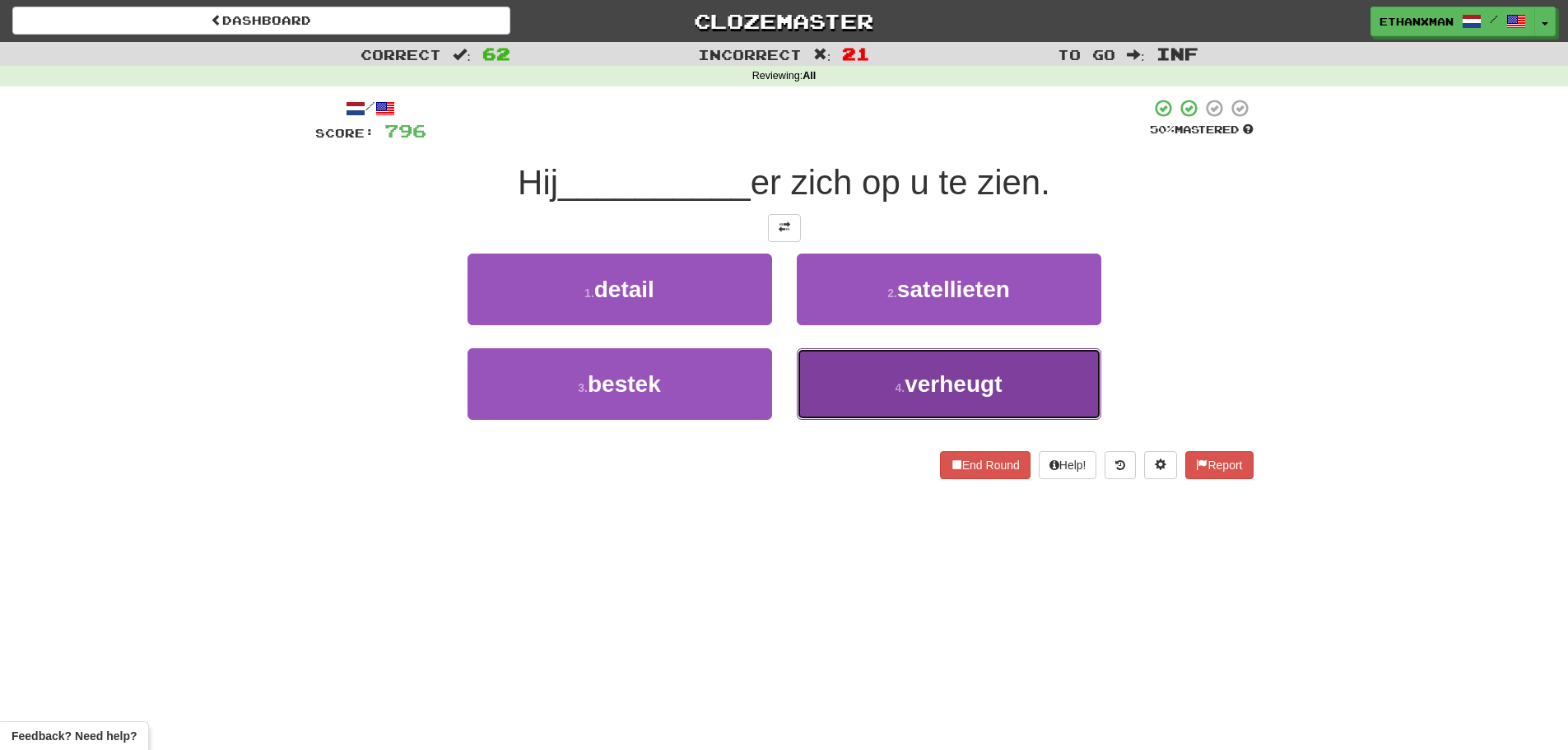
click at [842, 377] on button "4 . verheugt" at bounding box center [948, 384] width 305 height 72
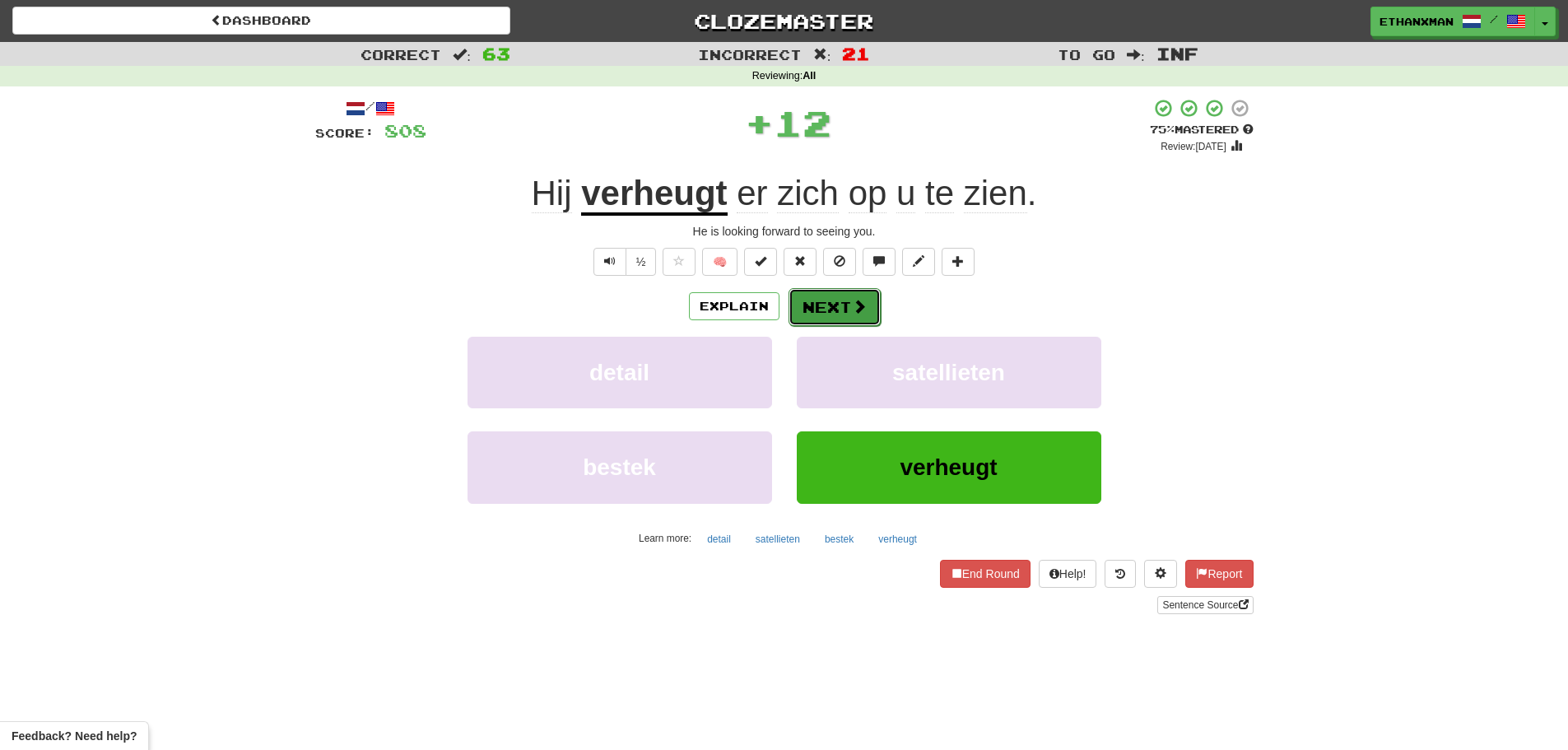
click at [821, 320] on button "Next" at bounding box center [835, 307] width 92 height 38
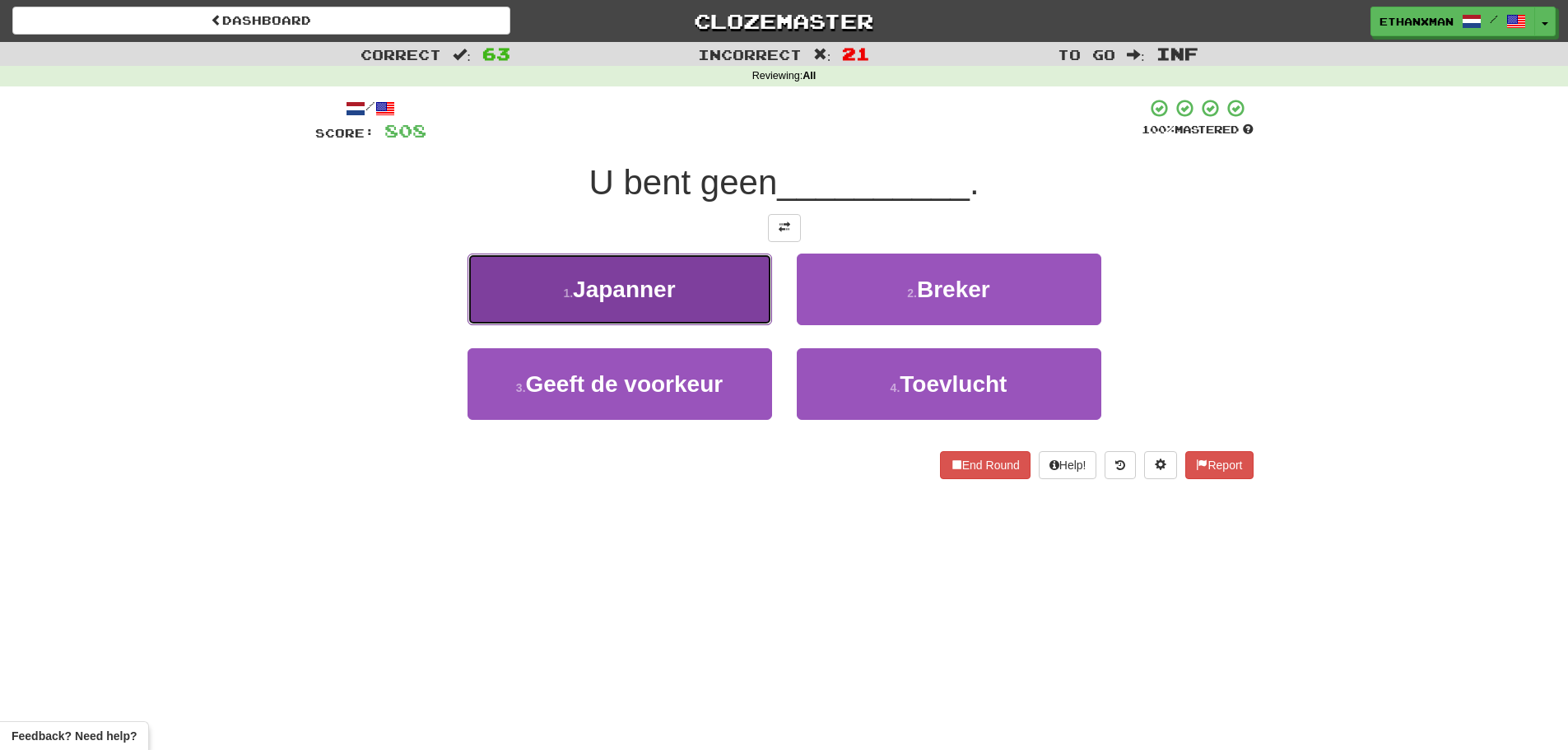
click at [734, 314] on button "1 . Japanner" at bounding box center [619, 290] width 305 height 72
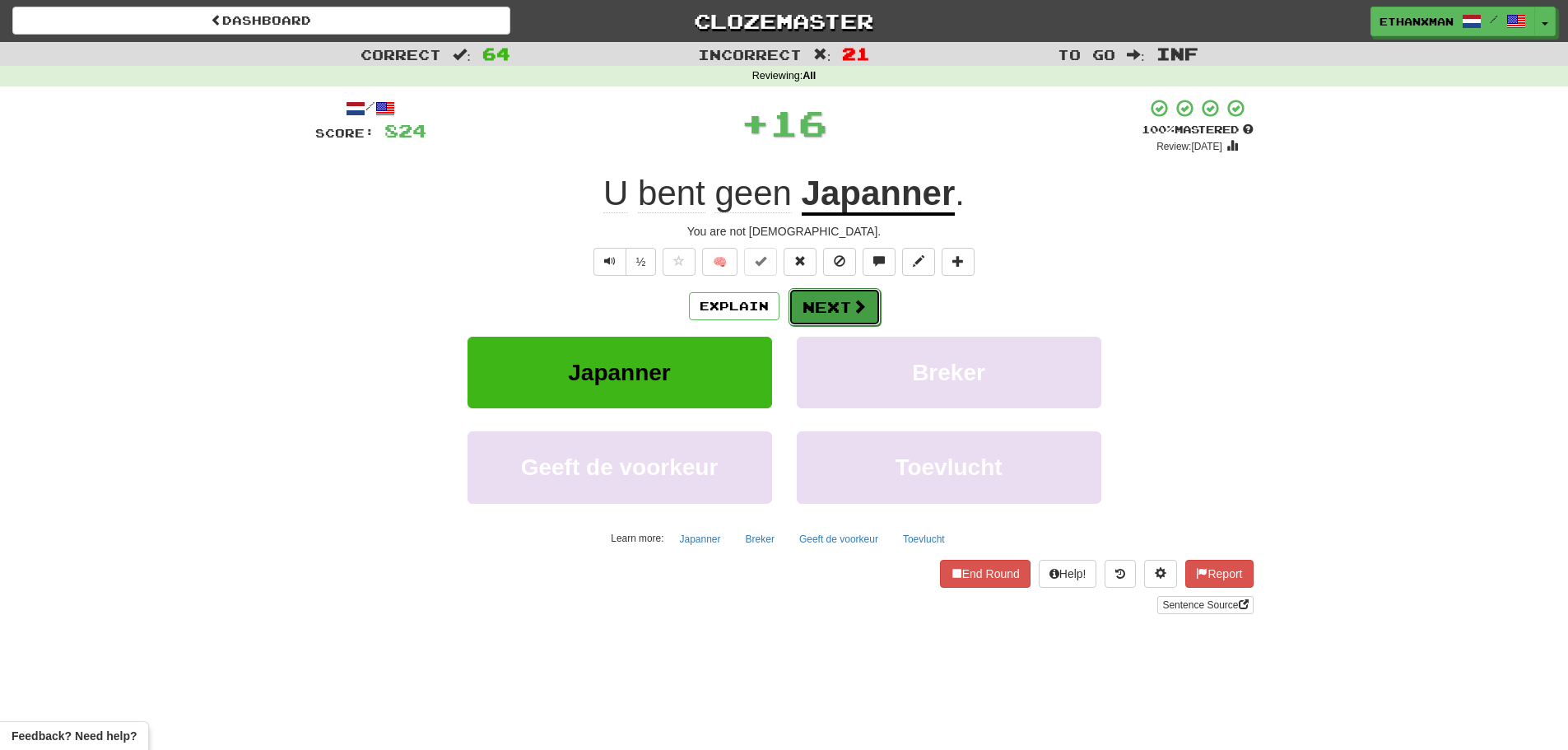
click at [845, 303] on button "Next" at bounding box center [835, 307] width 92 height 38
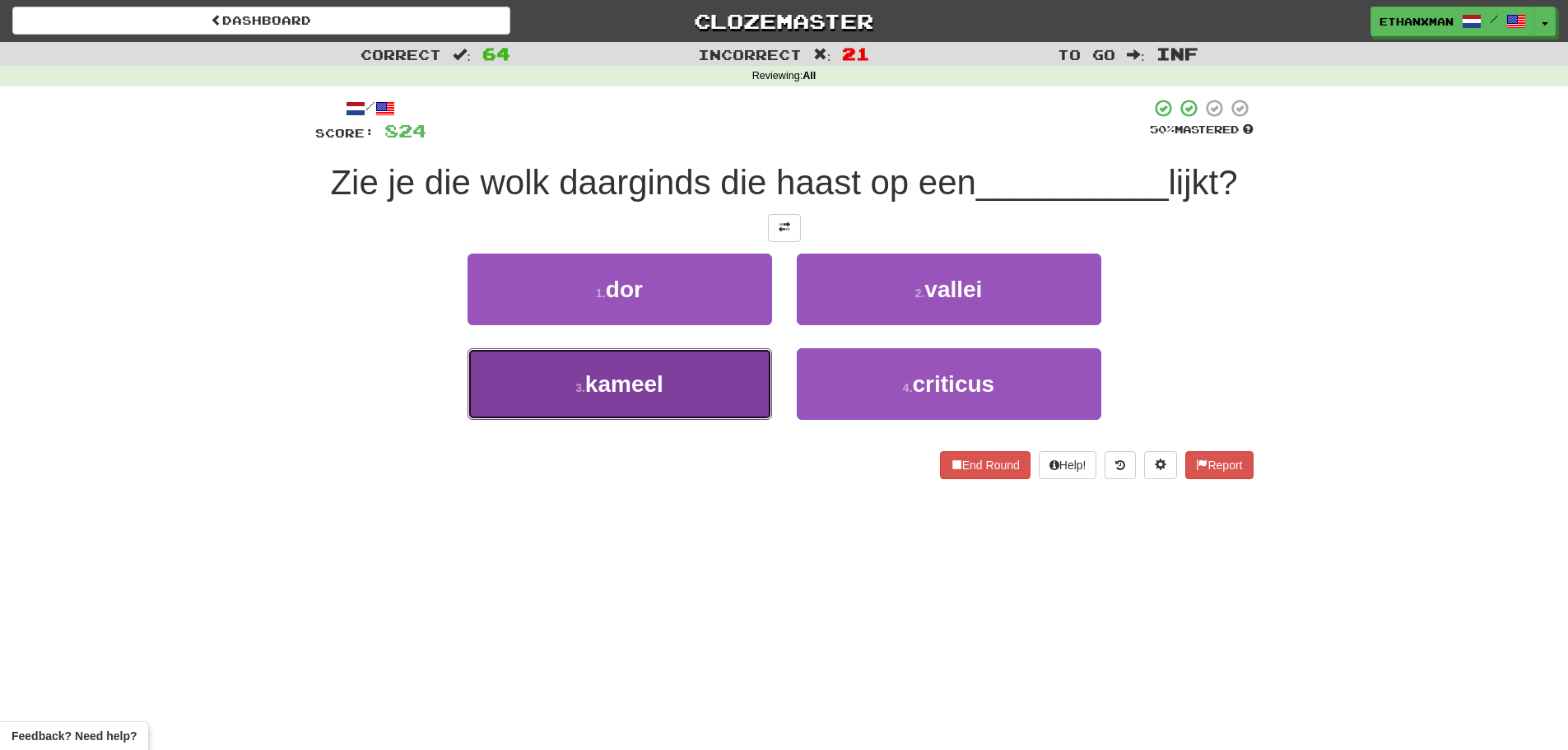
click at [672, 368] on button "3 . kameel" at bounding box center [619, 384] width 305 height 72
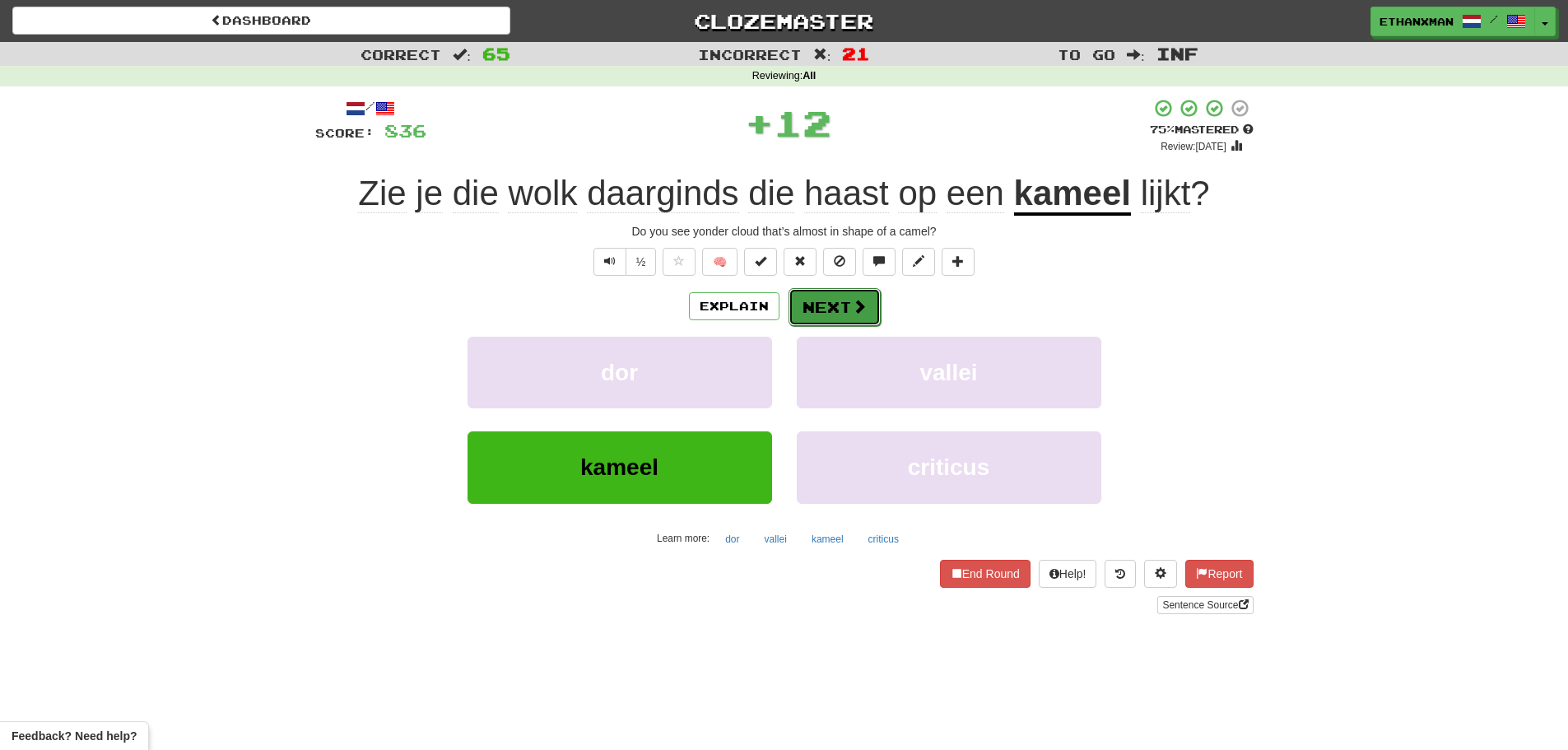
click at [852, 306] on span at bounding box center [859, 307] width 15 height 15
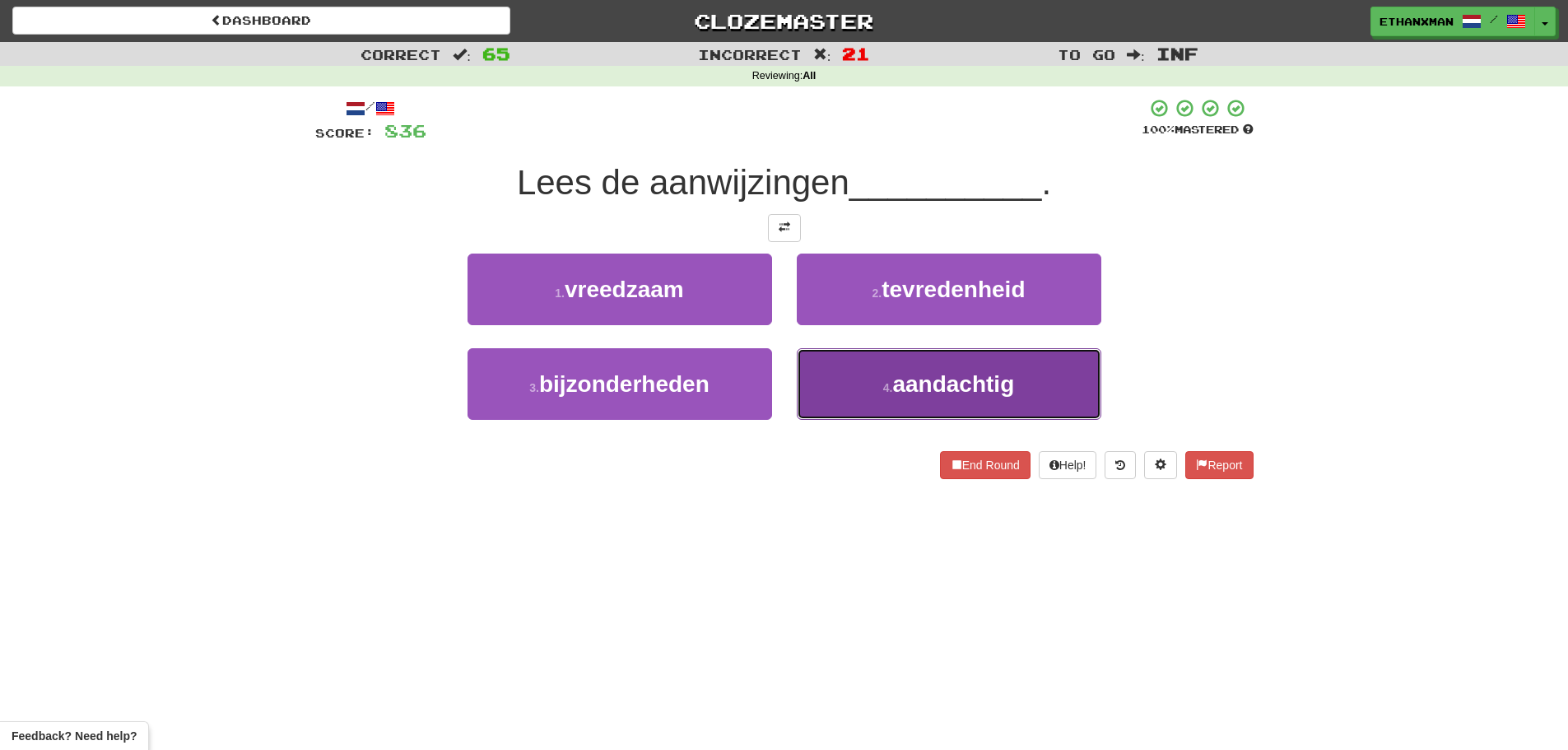
click at [865, 375] on button "4 . aandachtig" at bounding box center [948, 384] width 305 height 72
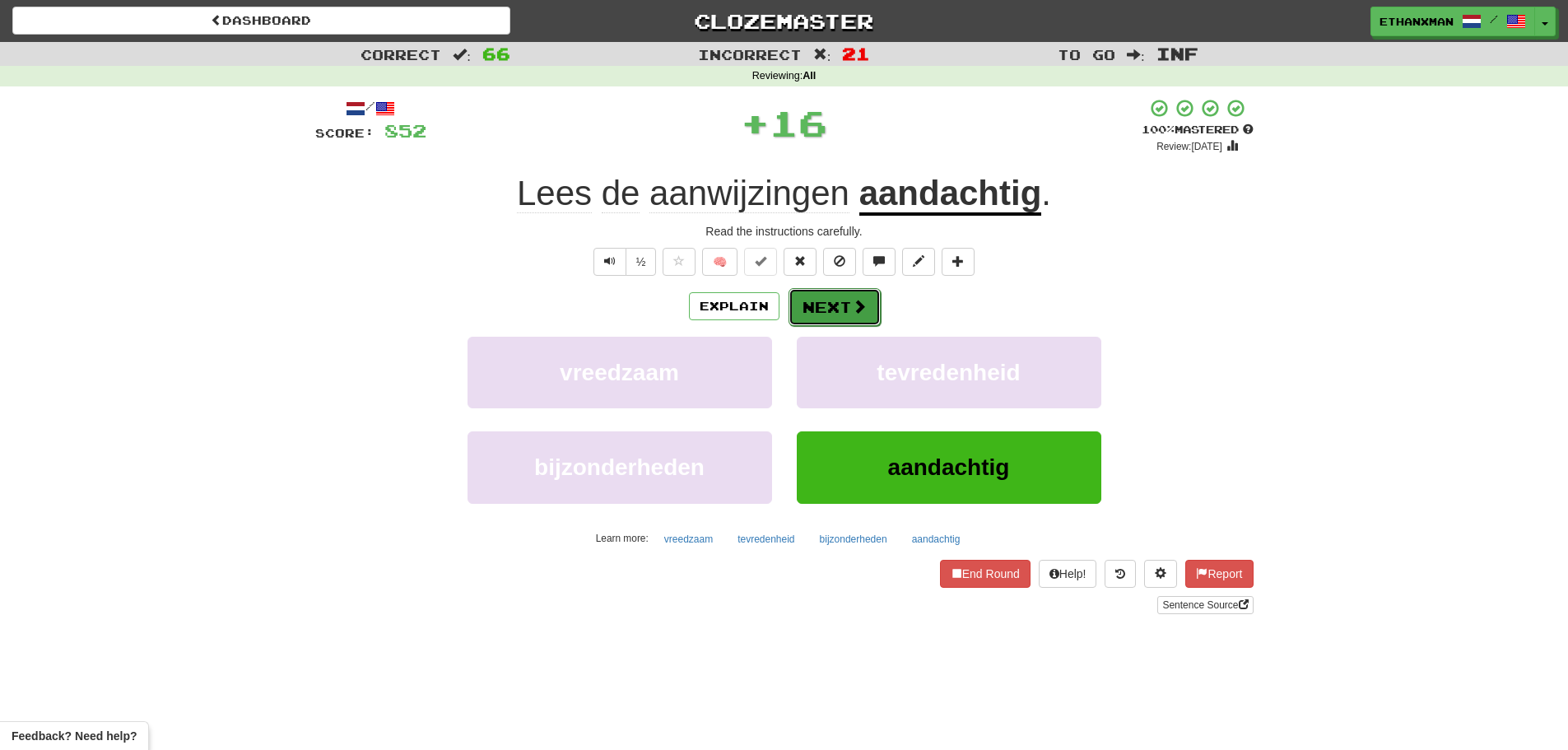
click at [860, 307] on span at bounding box center [859, 307] width 15 height 15
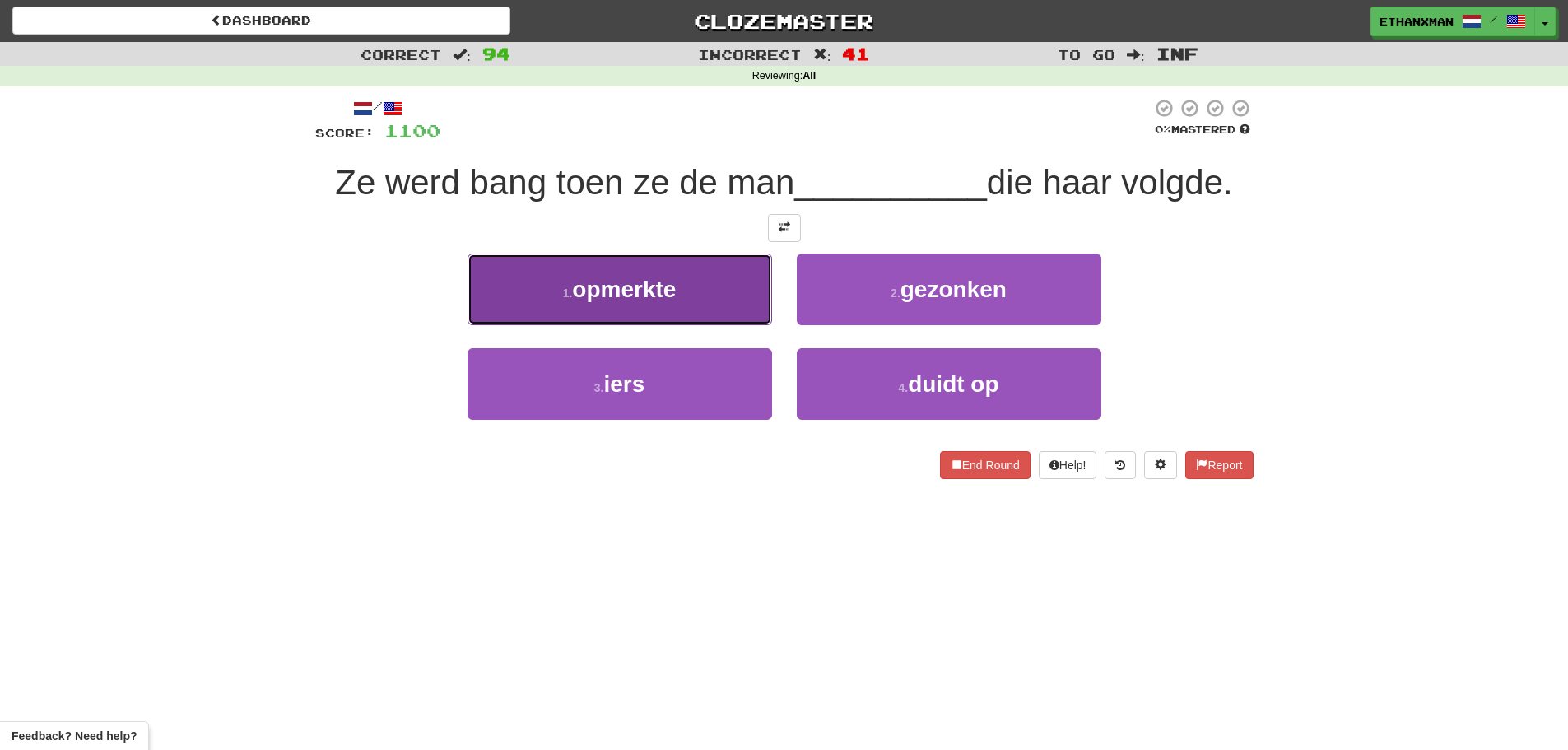
click at [681, 296] on button "1 . opmerkte" at bounding box center [619, 290] width 305 height 72
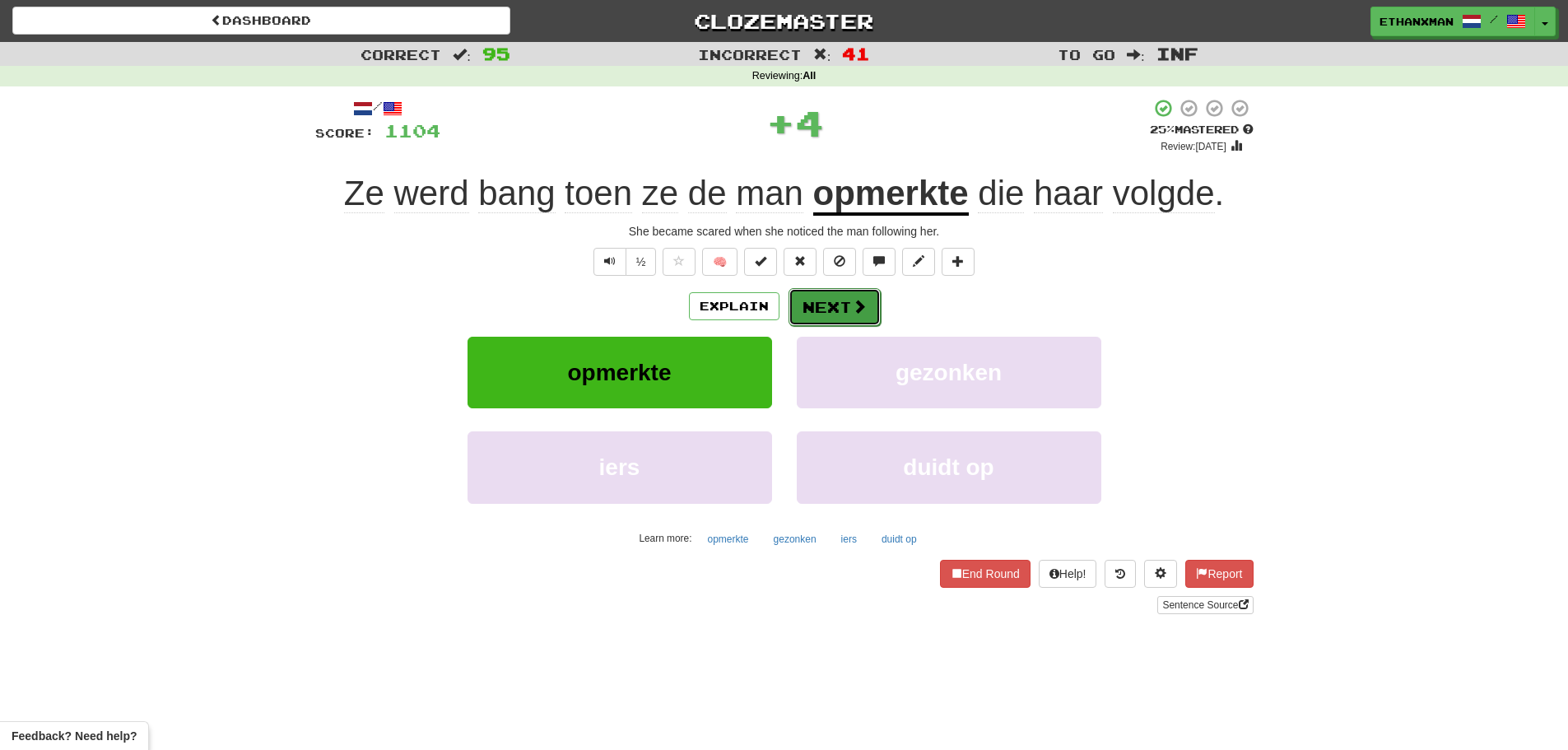
click at [803, 306] on button "Next" at bounding box center [835, 307] width 92 height 38
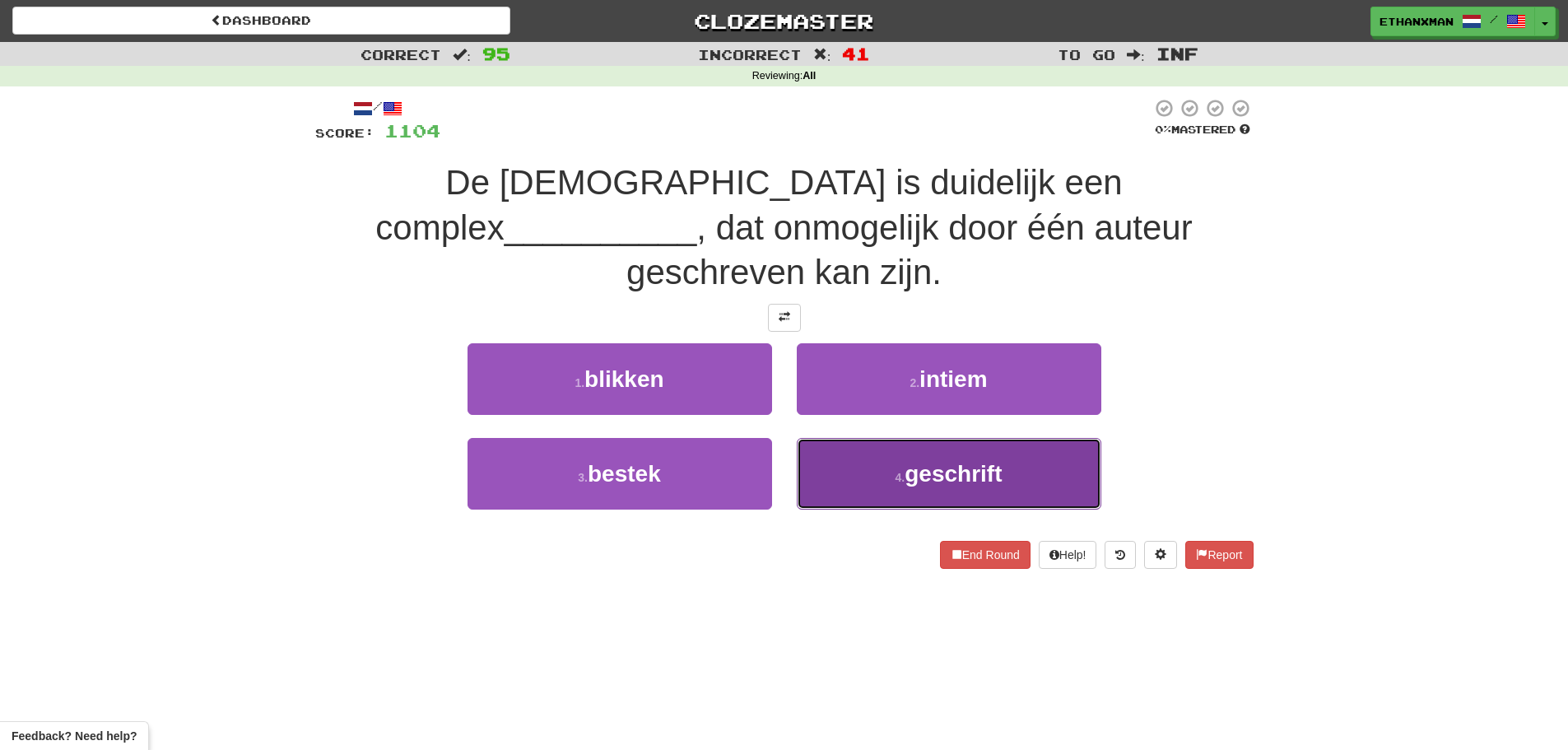
click at [851, 438] on button "4 . geschrift" at bounding box center [948, 474] width 305 height 72
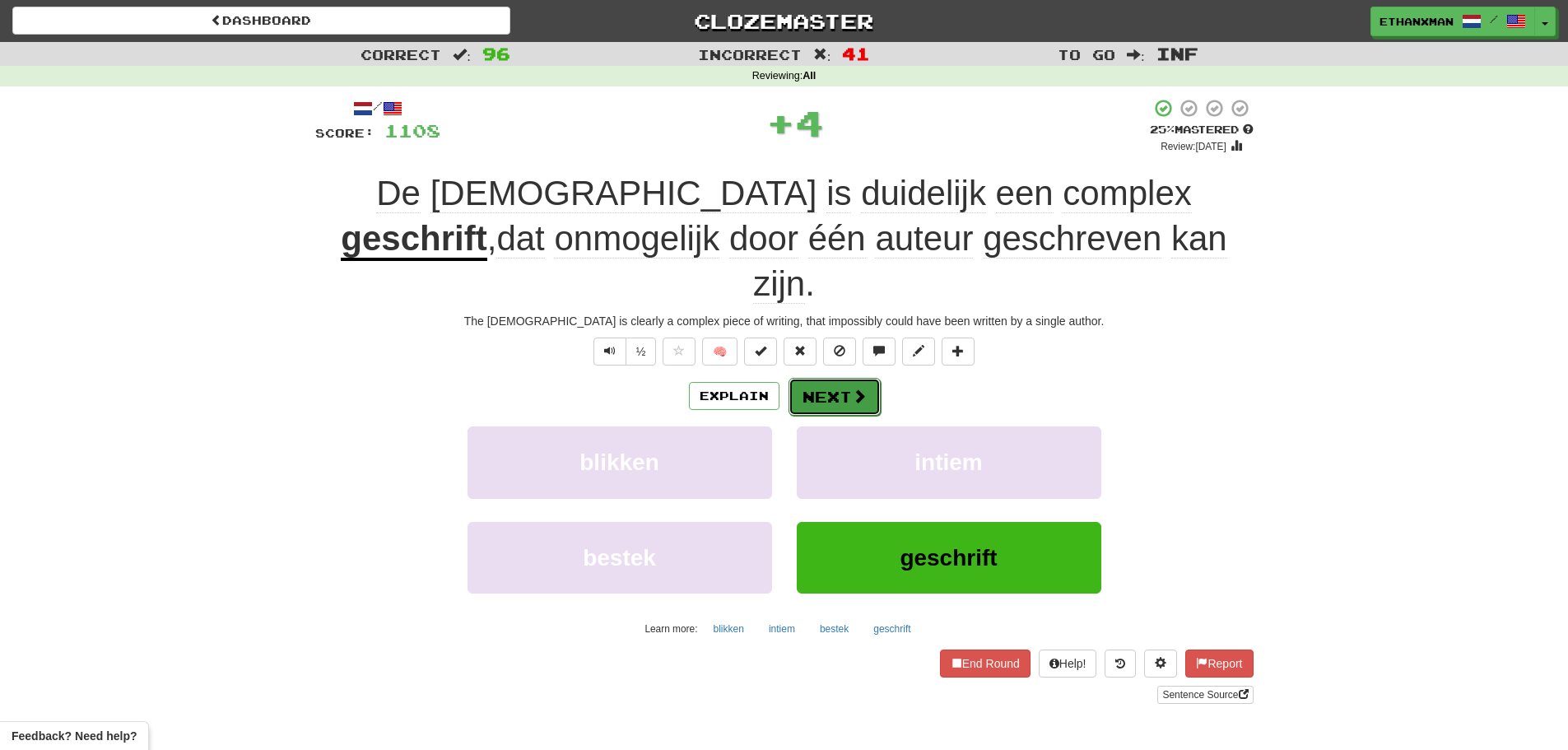
click at [863, 389] on span at bounding box center [859, 396] width 15 height 15
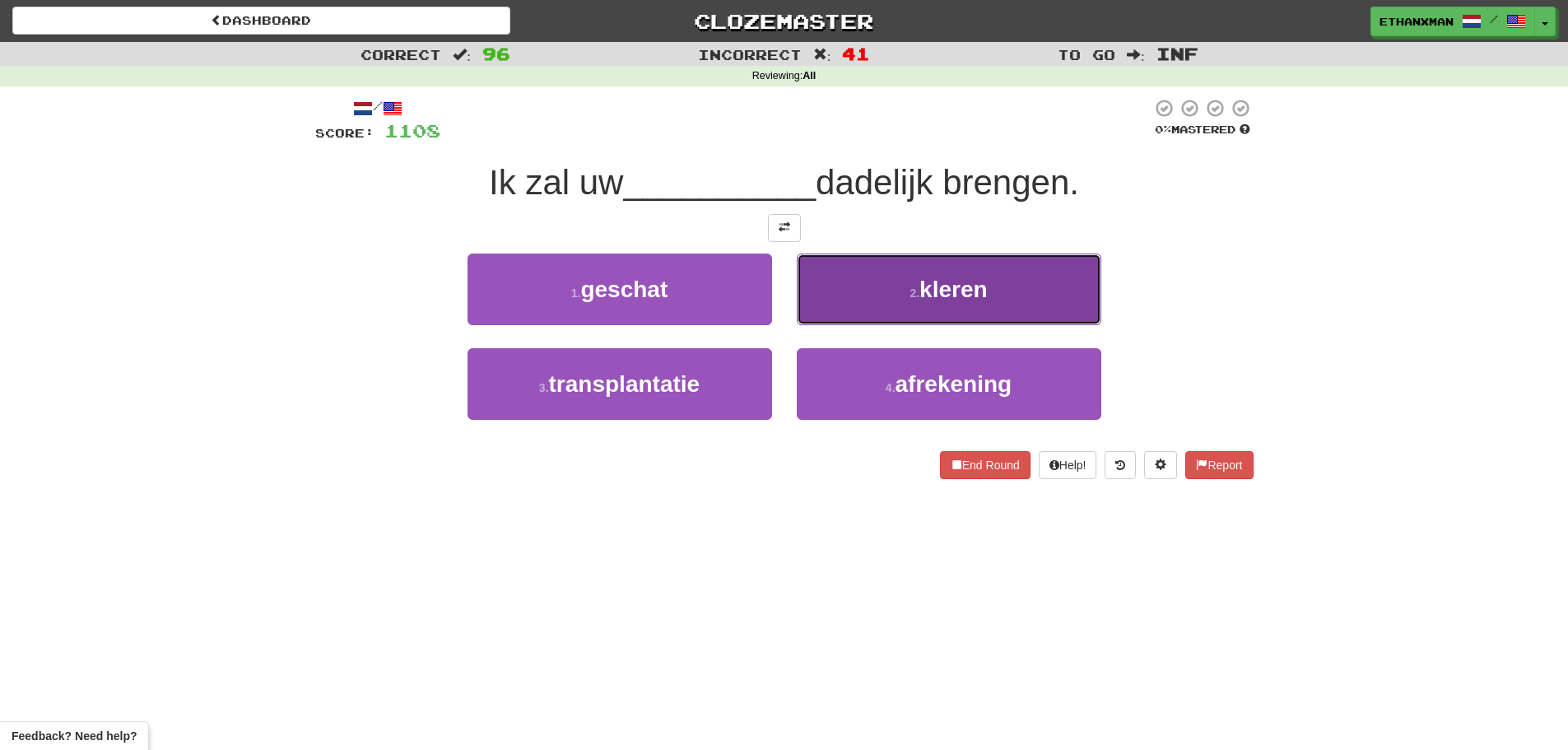
click at [862, 296] on button "2 . kleren" at bounding box center [948, 290] width 305 height 72
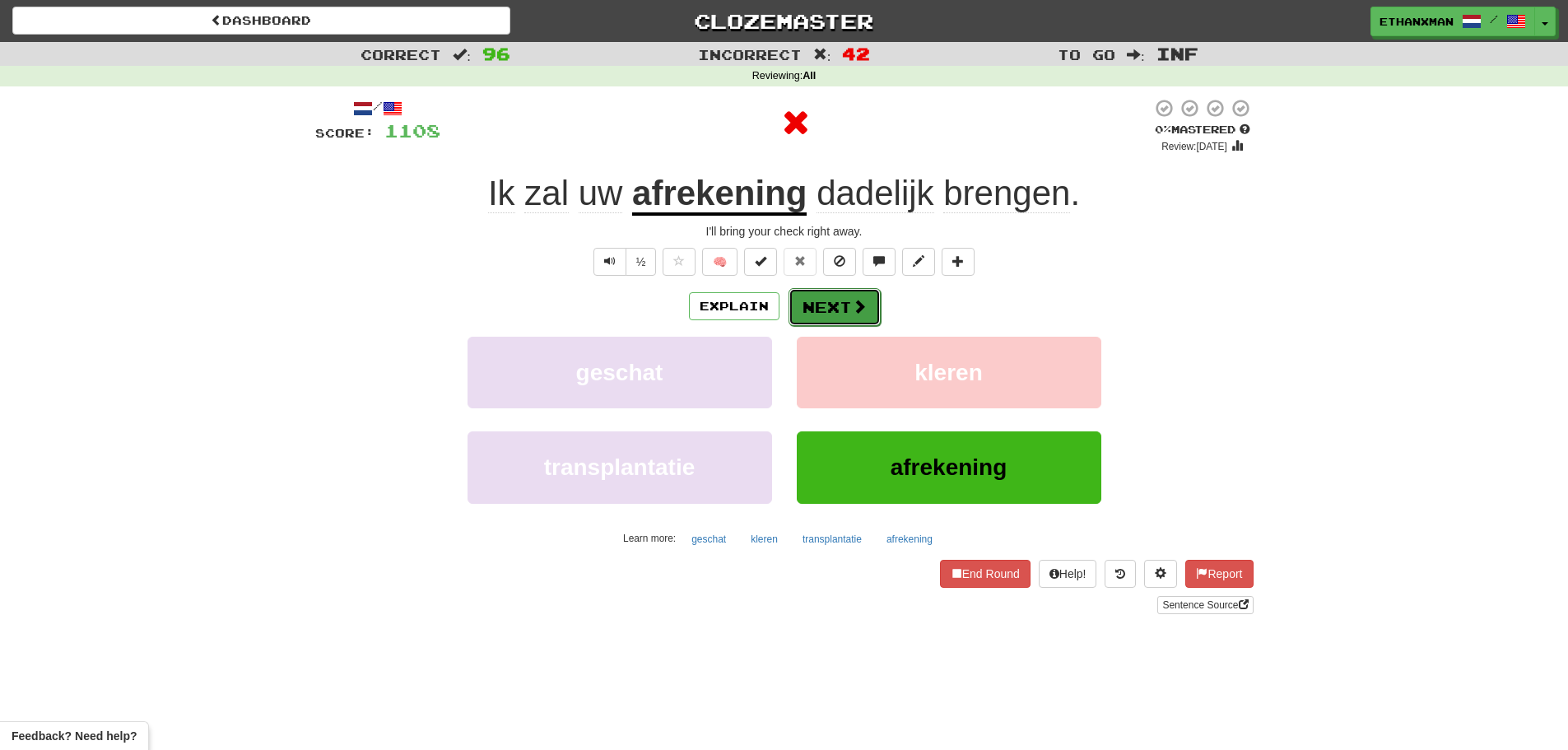
click at [809, 312] on button "Next" at bounding box center [835, 307] width 92 height 38
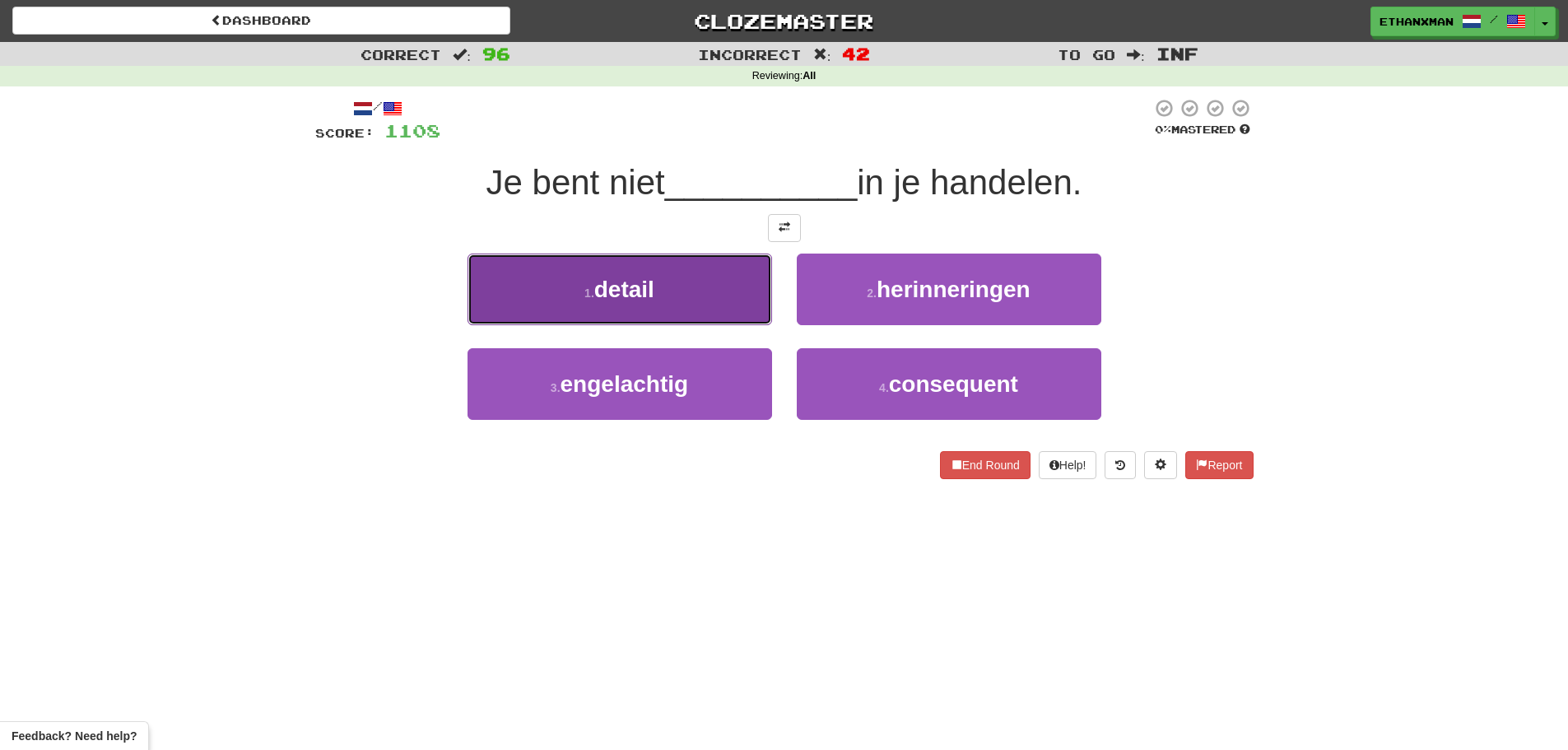
click at [731, 302] on button "1 . detail" at bounding box center [619, 290] width 305 height 72
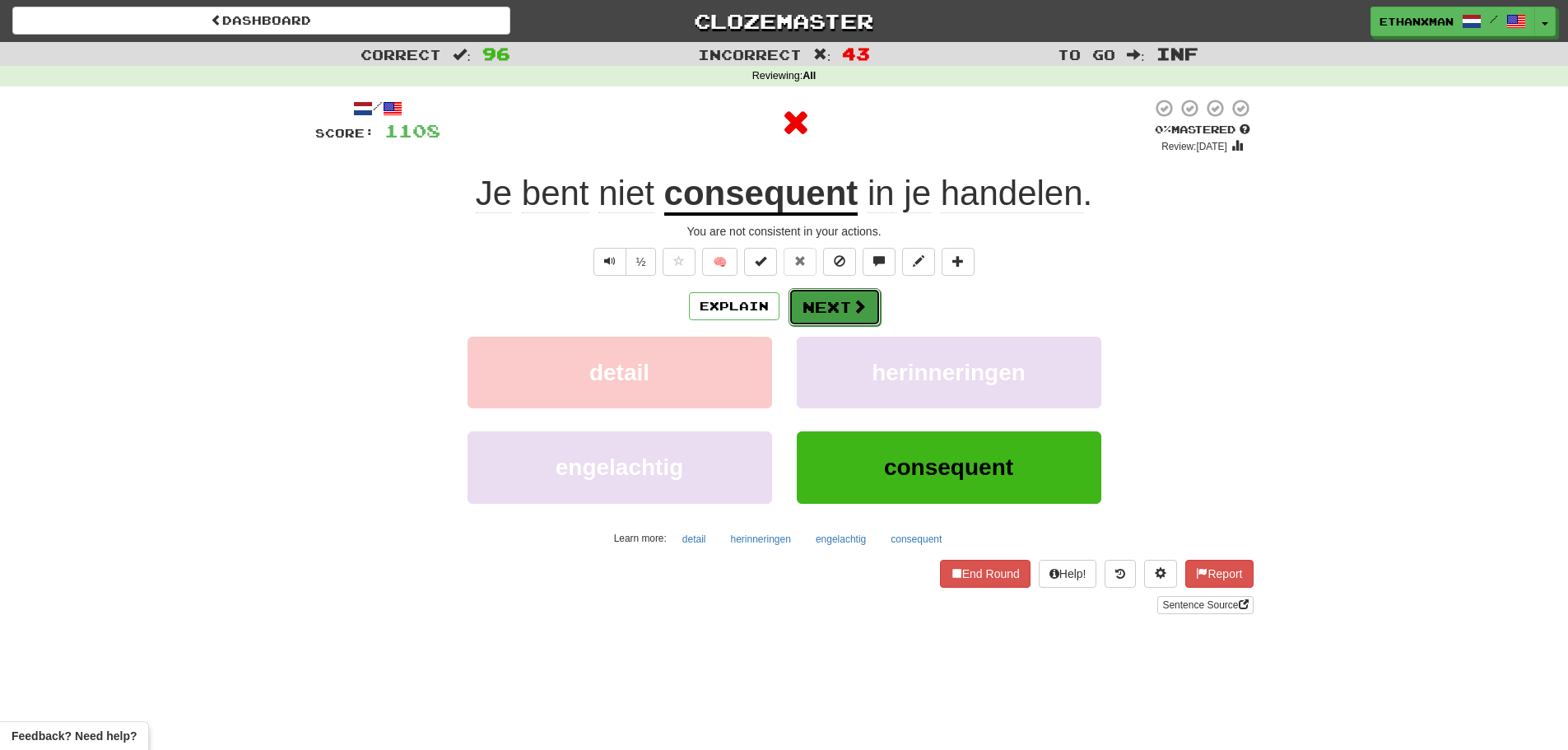
click at [852, 299] on span at bounding box center [859, 307] width 15 height 15
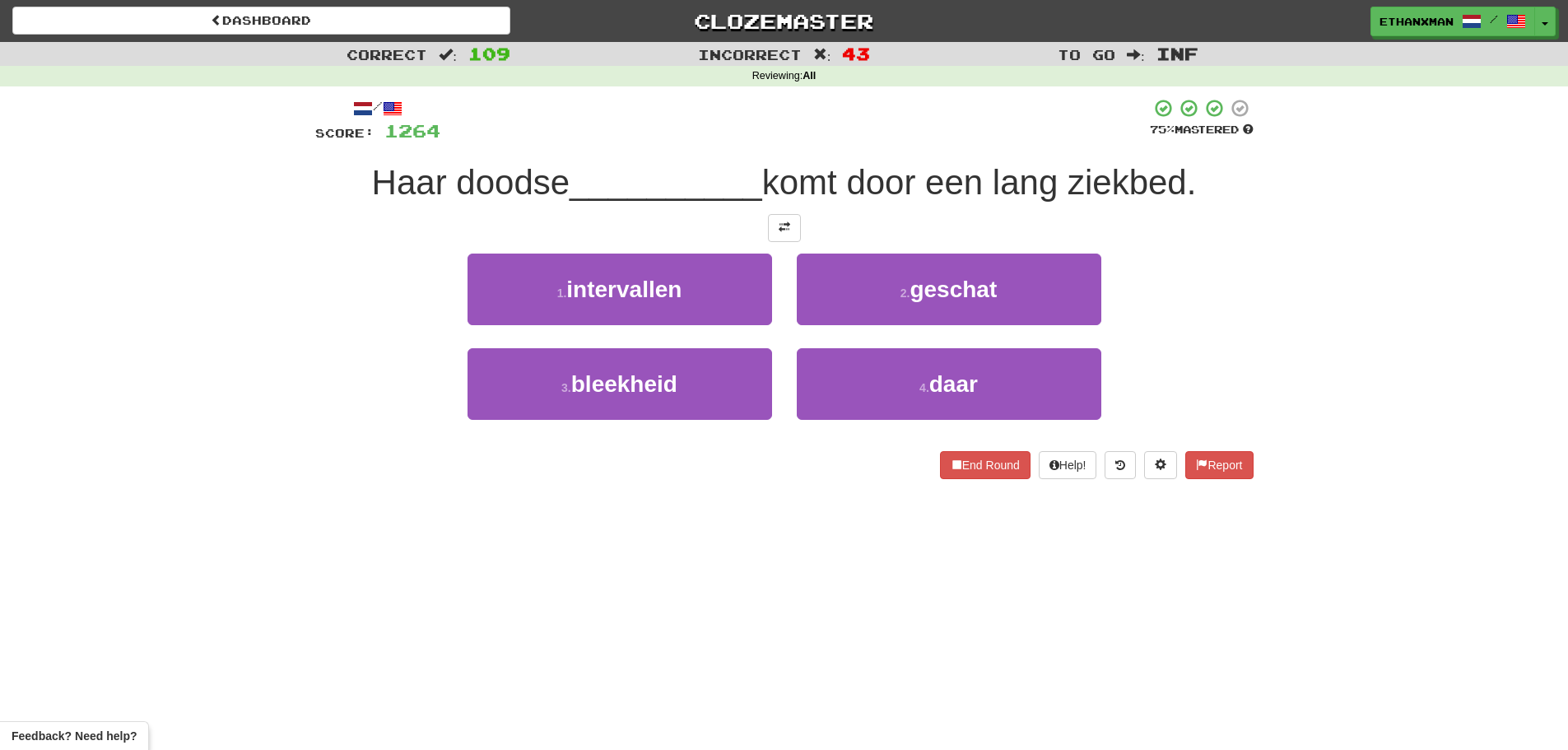
click at [1504, 375] on div "Correct : 109 Incorrect : 43 To go : Inf Reviewing : All / Score: 1264 75 % Mas…" at bounding box center [784, 272] width 1568 height 460
drag, startPoint x: 1278, startPoint y: 253, endPoint x: 1188, endPoint y: 253, distance: 90.0
click at [1277, 253] on div "Correct : 109 Incorrect : 43 To go : Inf Reviewing : All / Score: 1264 75 % Mas…" at bounding box center [784, 272] width 1568 height 460
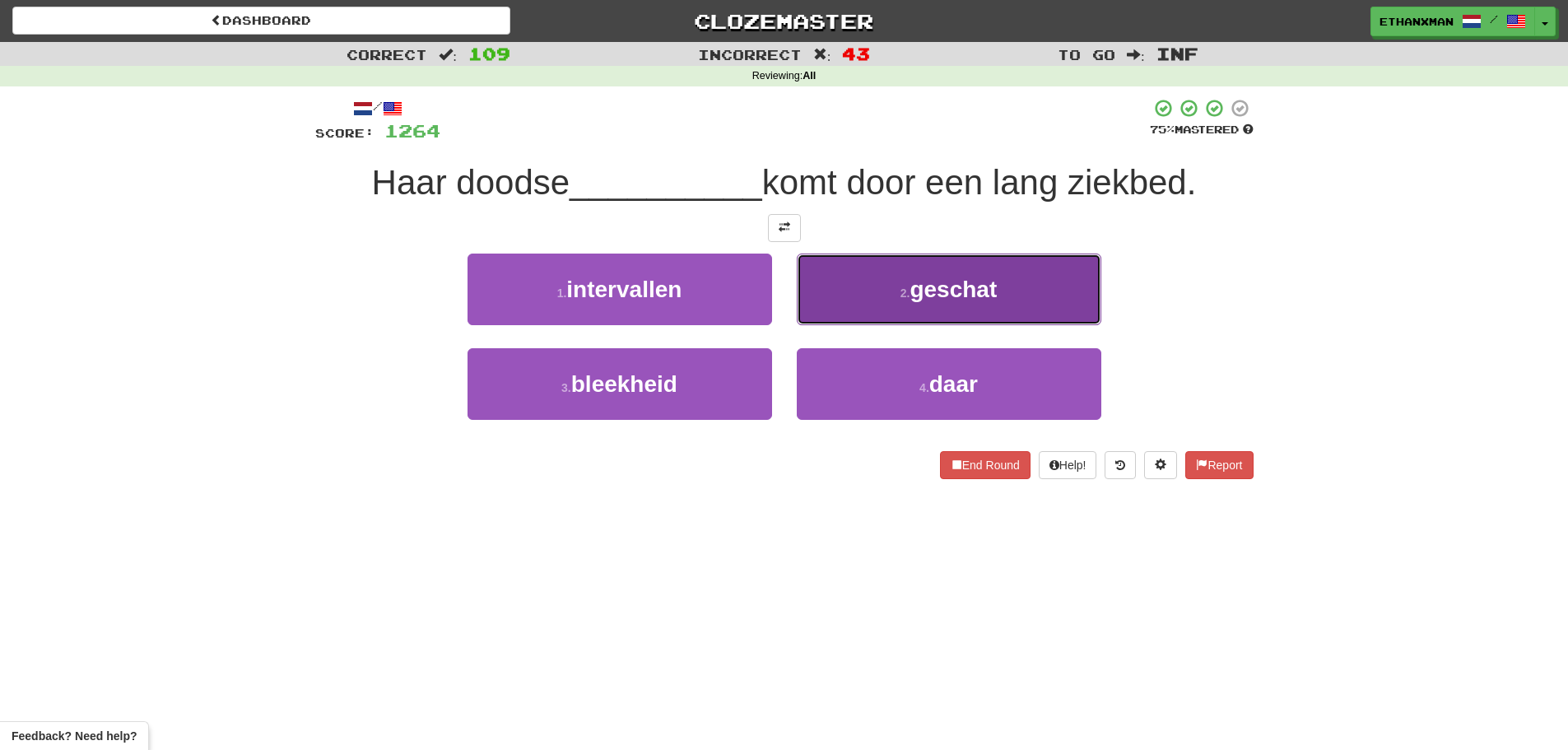
click at [1057, 294] on button "2 . geschat" at bounding box center [948, 290] width 305 height 72
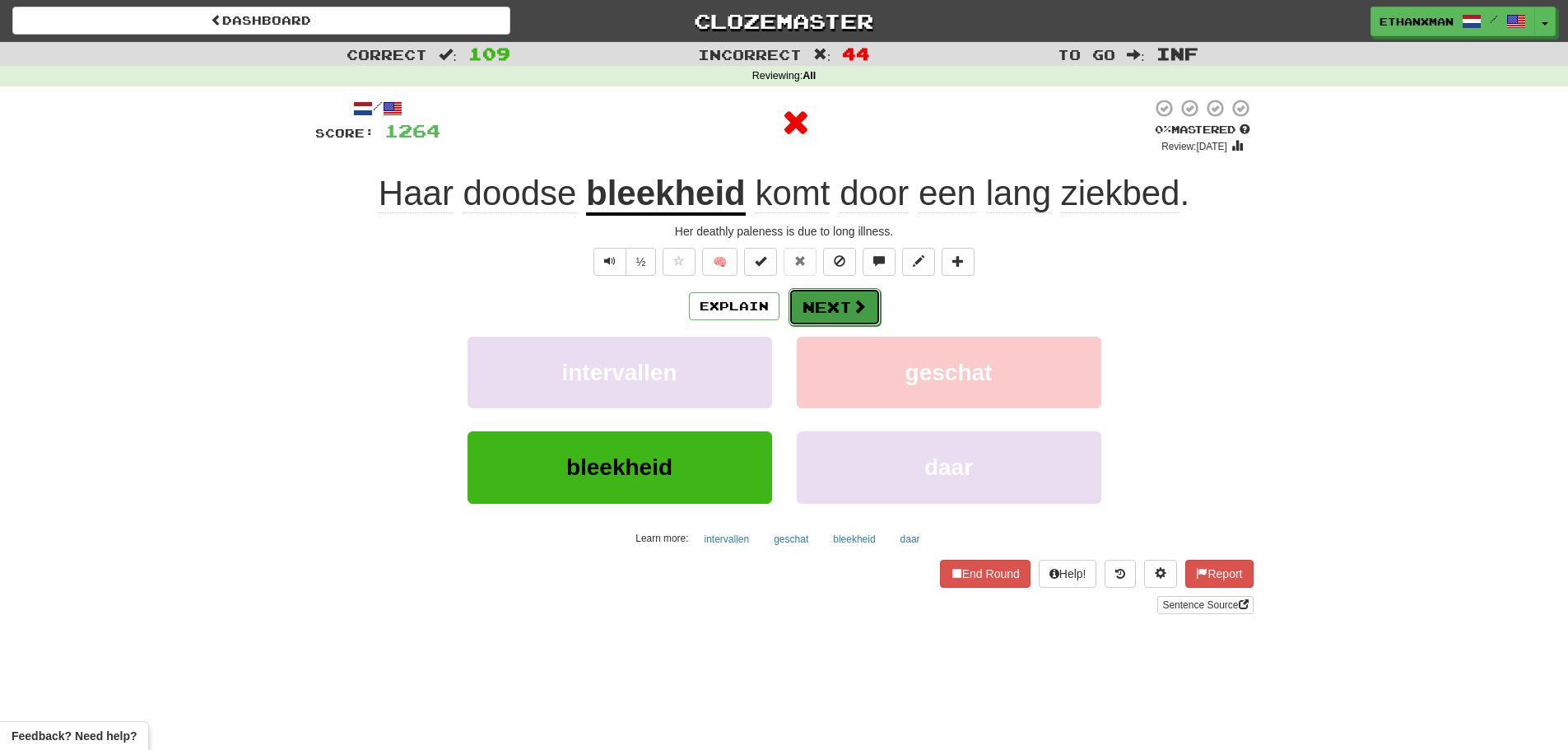
click at [864, 312] on span at bounding box center [859, 307] width 15 height 15
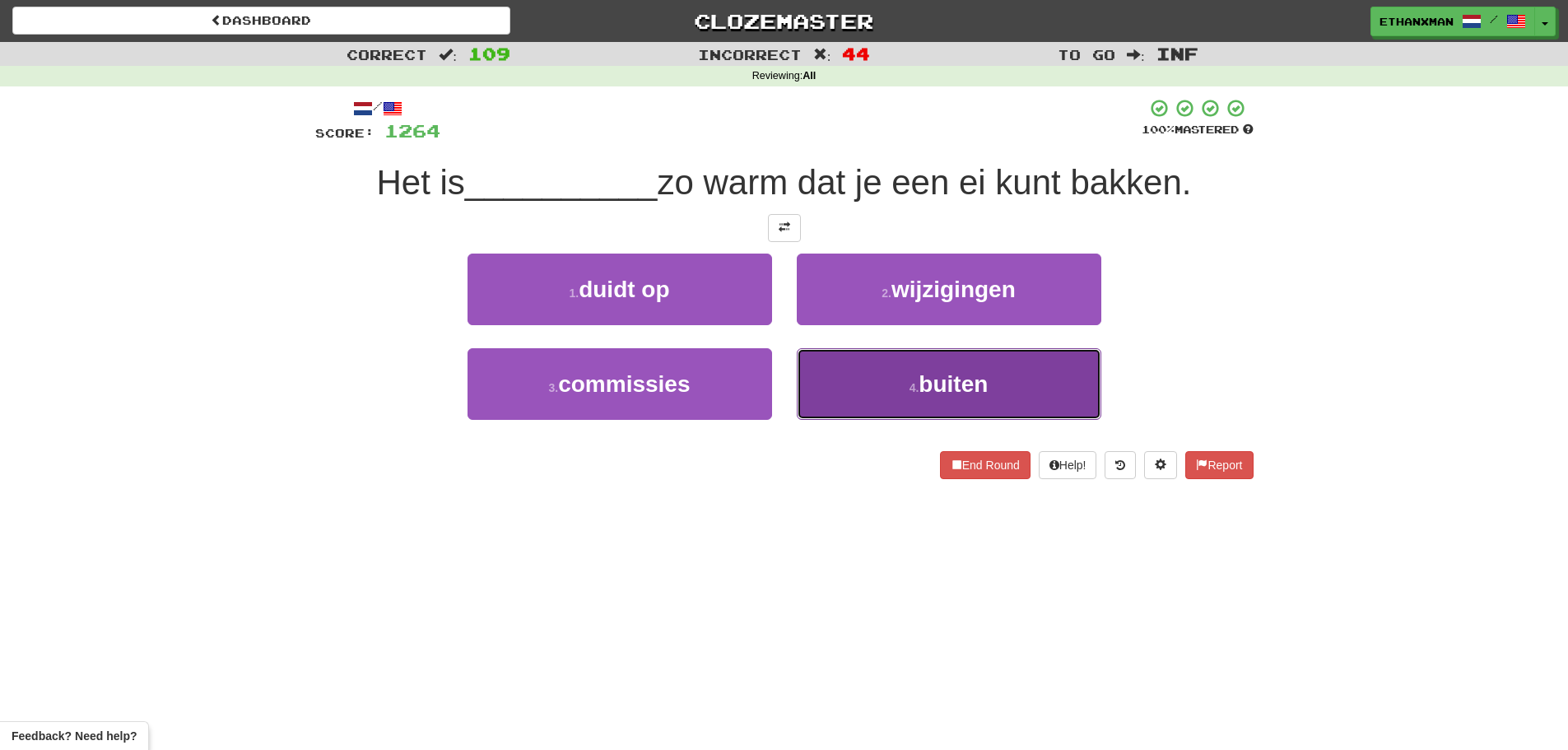
click at [893, 393] on button "4 . buiten" at bounding box center [948, 384] width 305 height 72
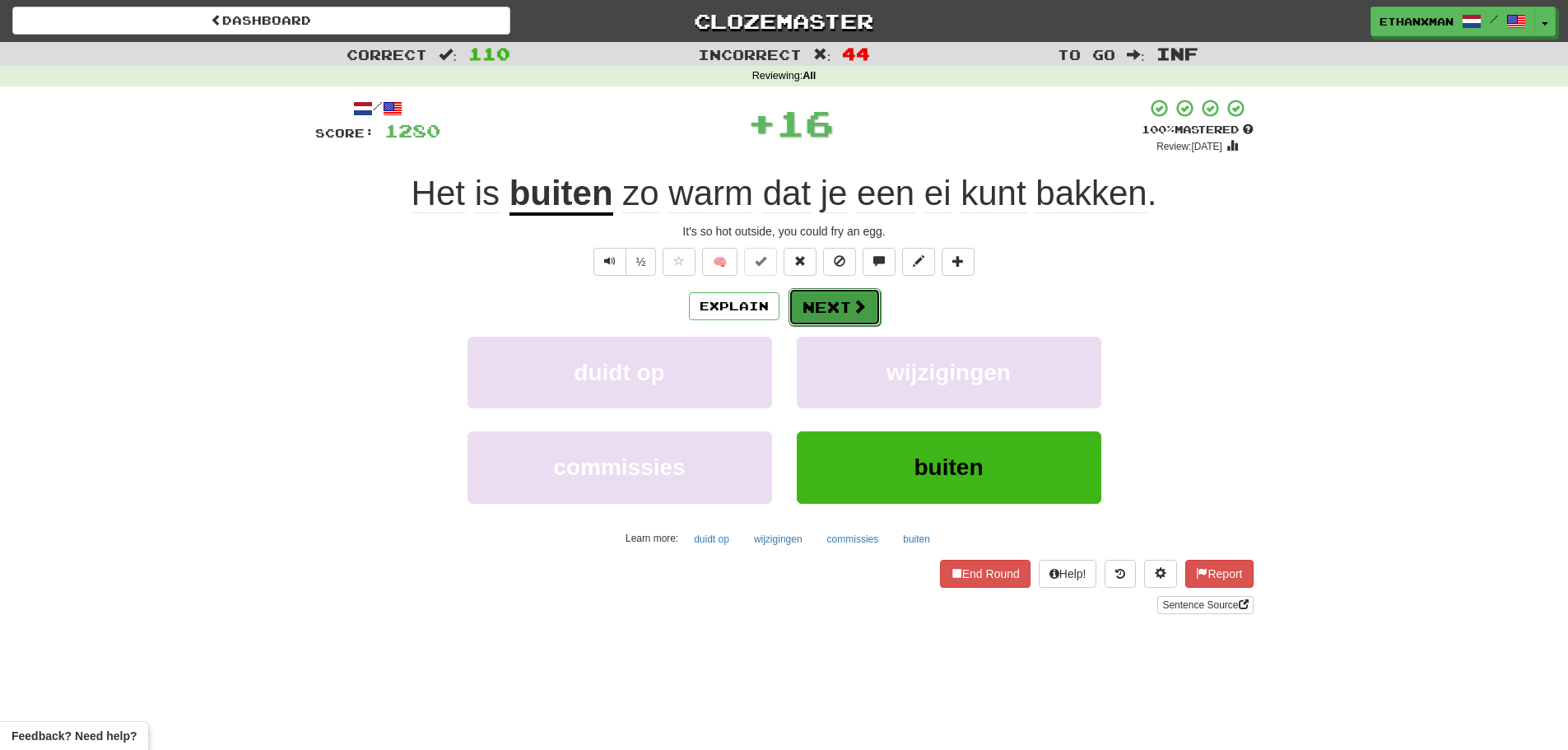
click at [848, 321] on button "Next" at bounding box center [835, 307] width 92 height 38
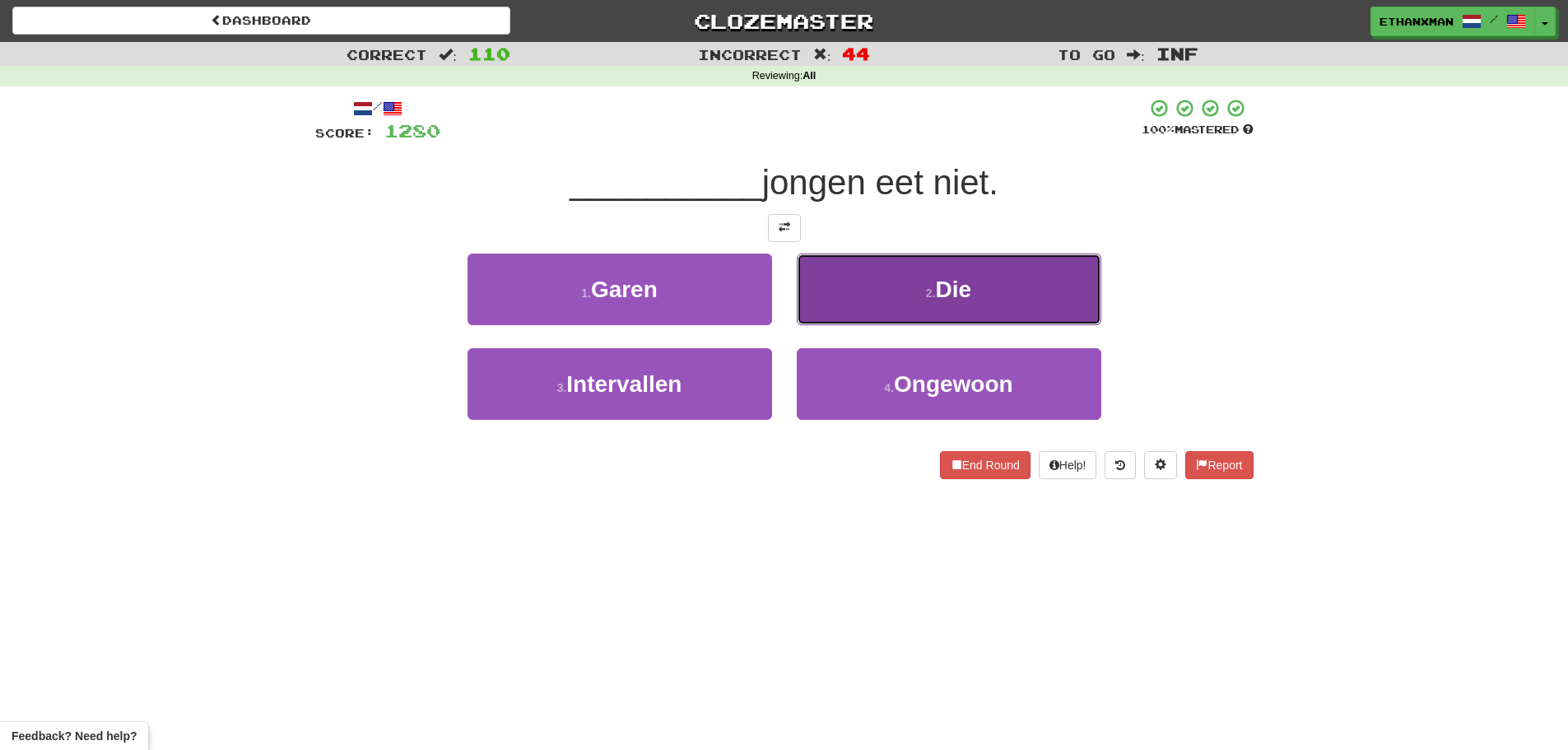
click at [907, 283] on button "2 . Die" at bounding box center [948, 290] width 305 height 72
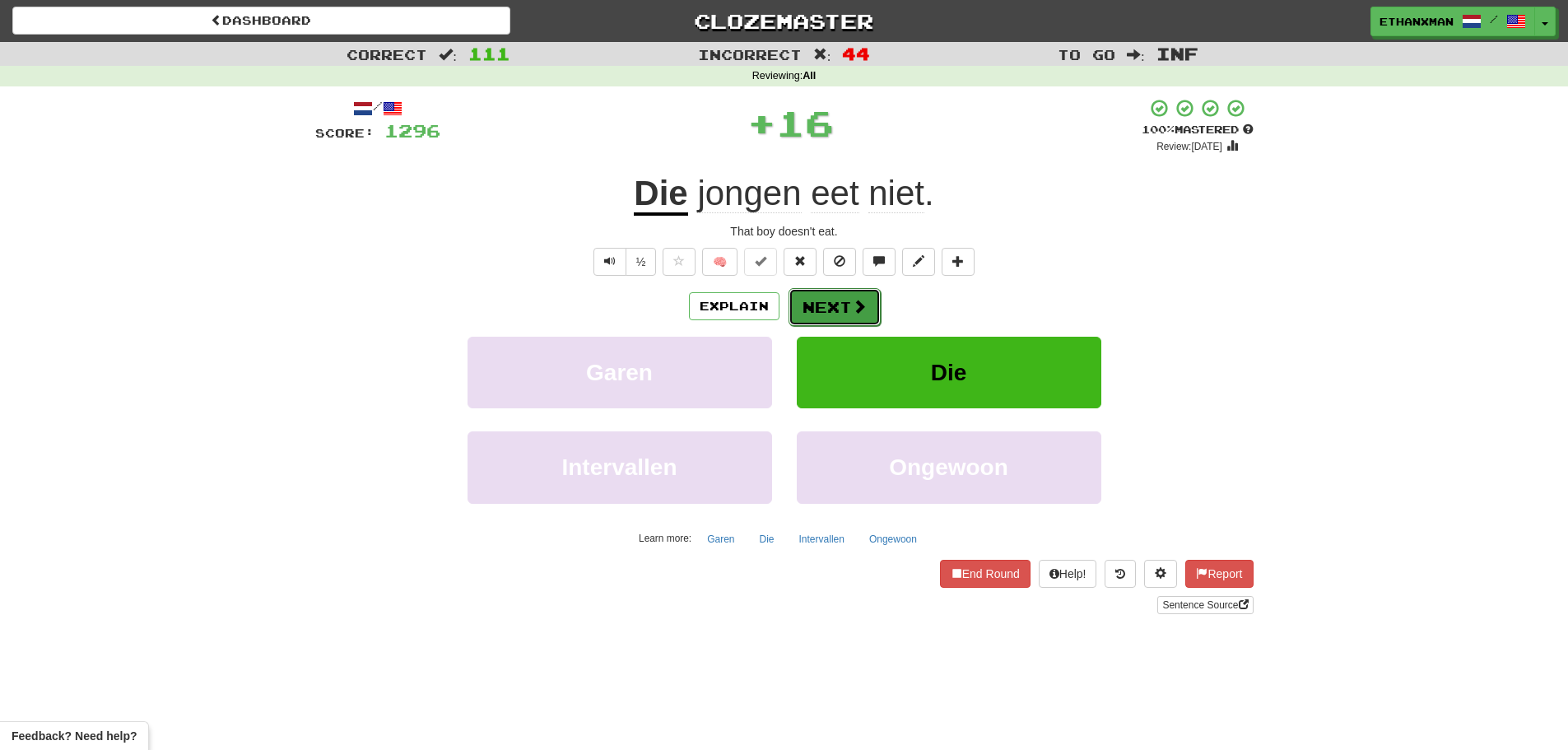
click at [835, 314] on button "Next" at bounding box center [835, 307] width 92 height 38
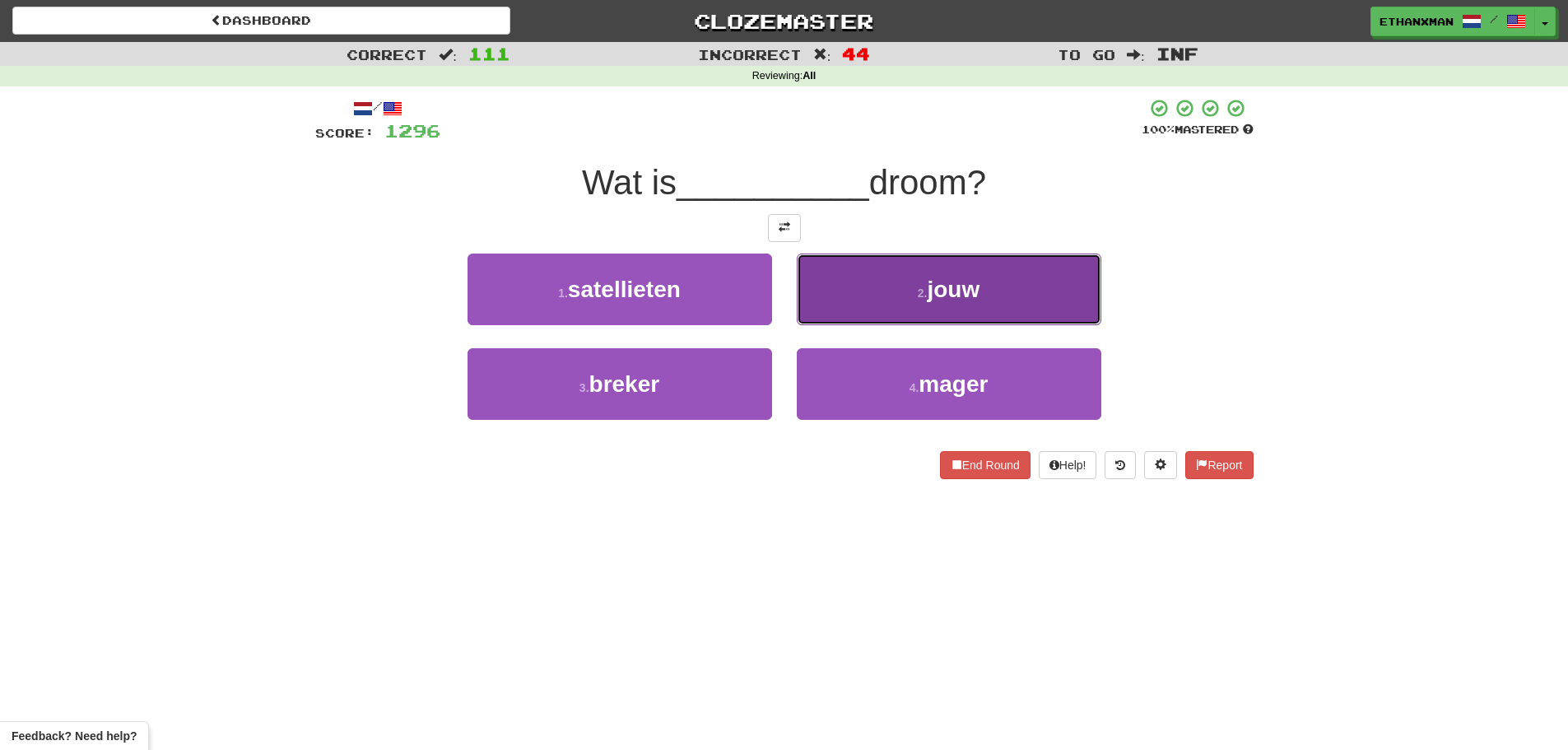
click at [937, 301] on span "jouw" at bounding box center [953, 289] width 53 height 25
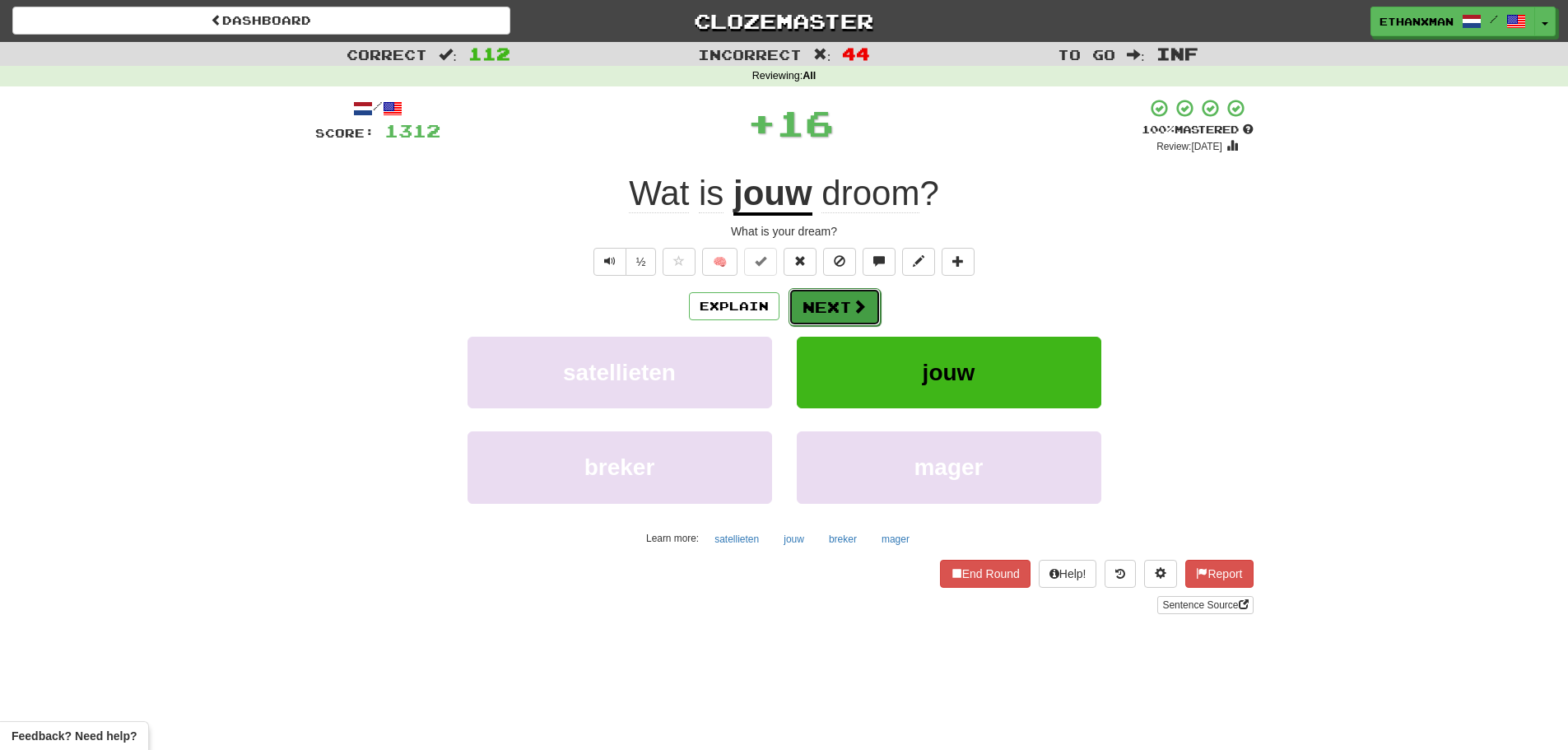
click at [842, 308] on button "Next" at bounding box center [835, 307] width 92 height 38
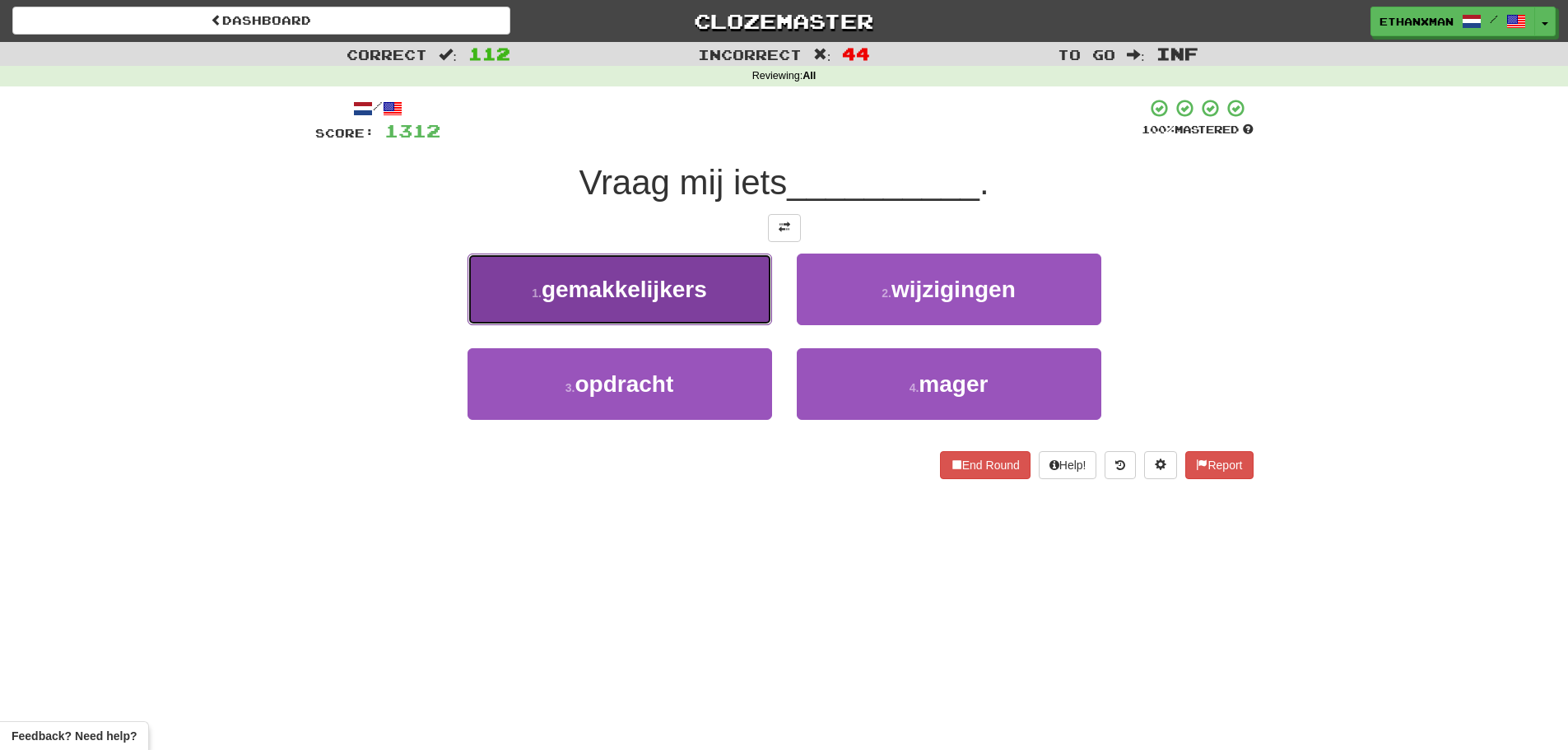
click at [710, 280] on button "1 . gemakkelijkers" at bounding box center [619, 290] width 305 height 72
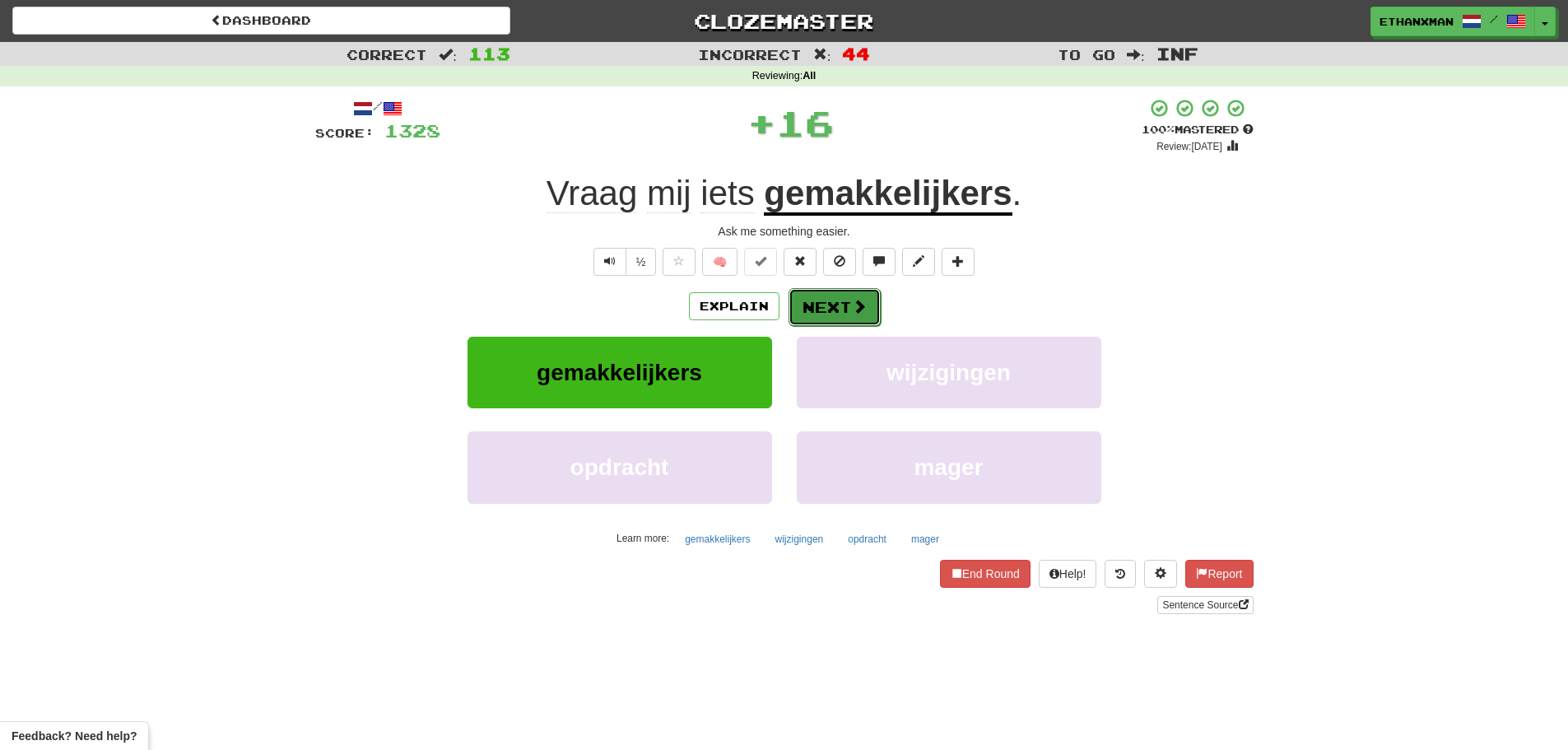
click at [873, 303] on button "Next" at bounding box center [835, 307] width 92 height 38
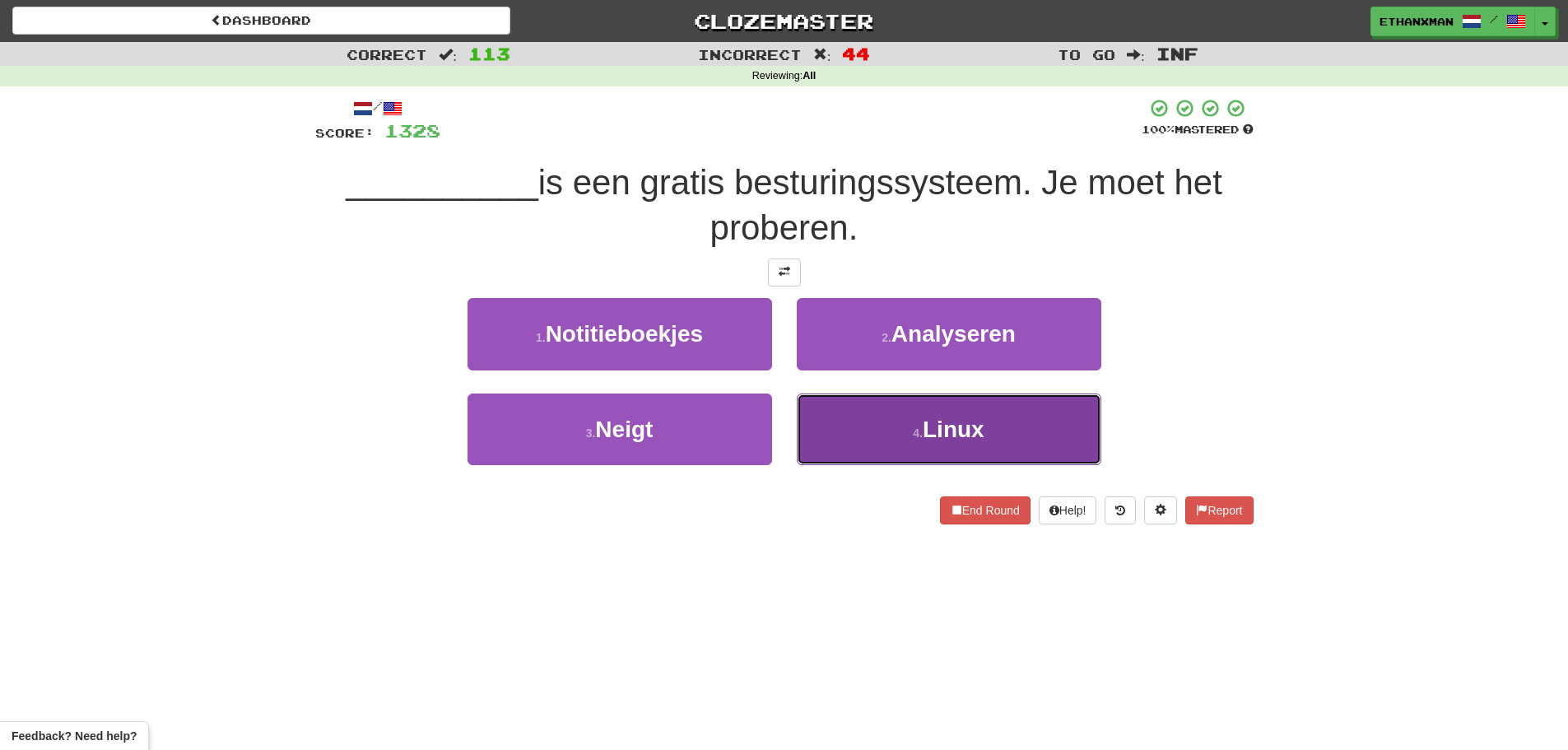
click at [931, 443] on button "4 . Linux" at bounding box center [948, 429] width 305 height 72
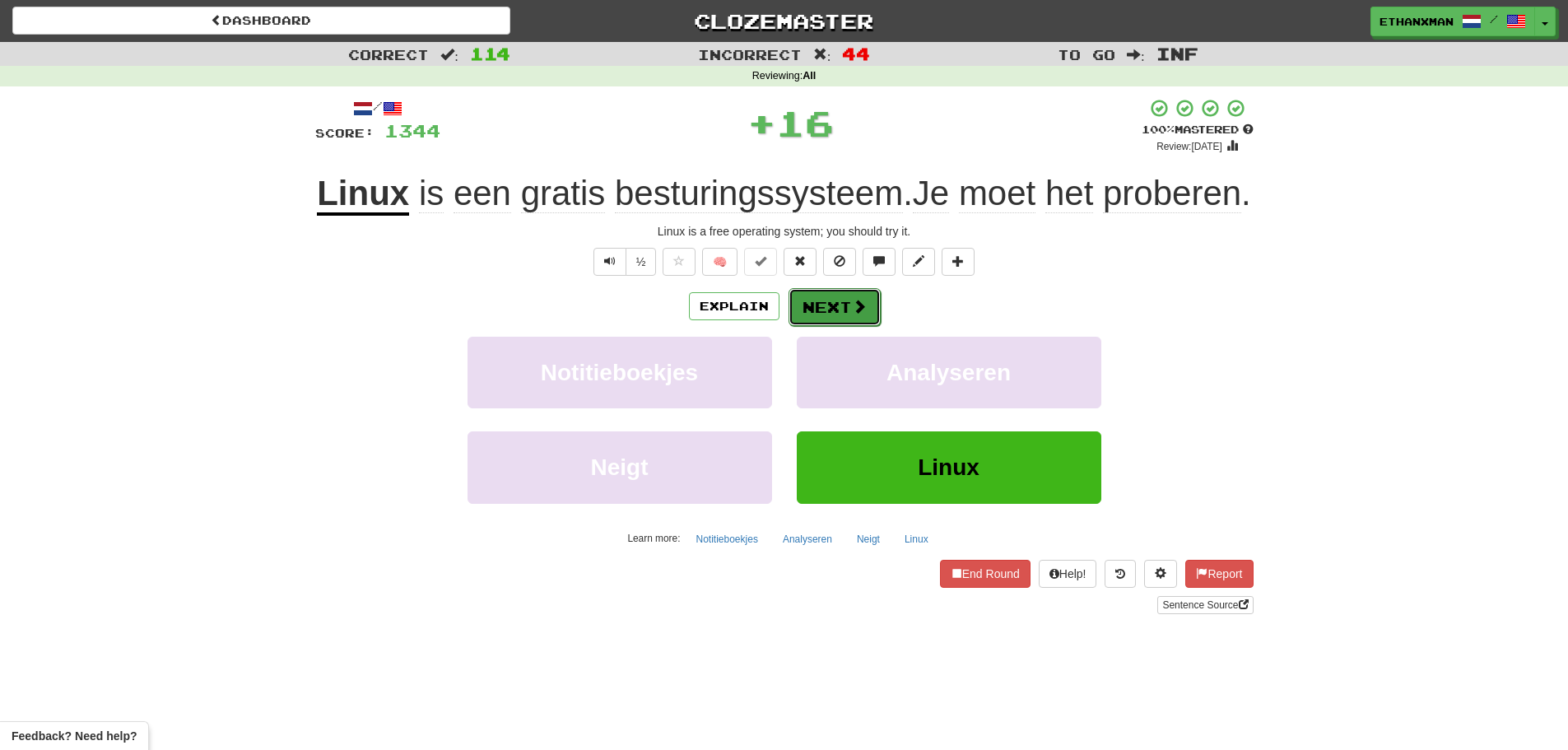
click at [871, 325] on button "Next" at bounding box center [835, 307] width 92 height 38
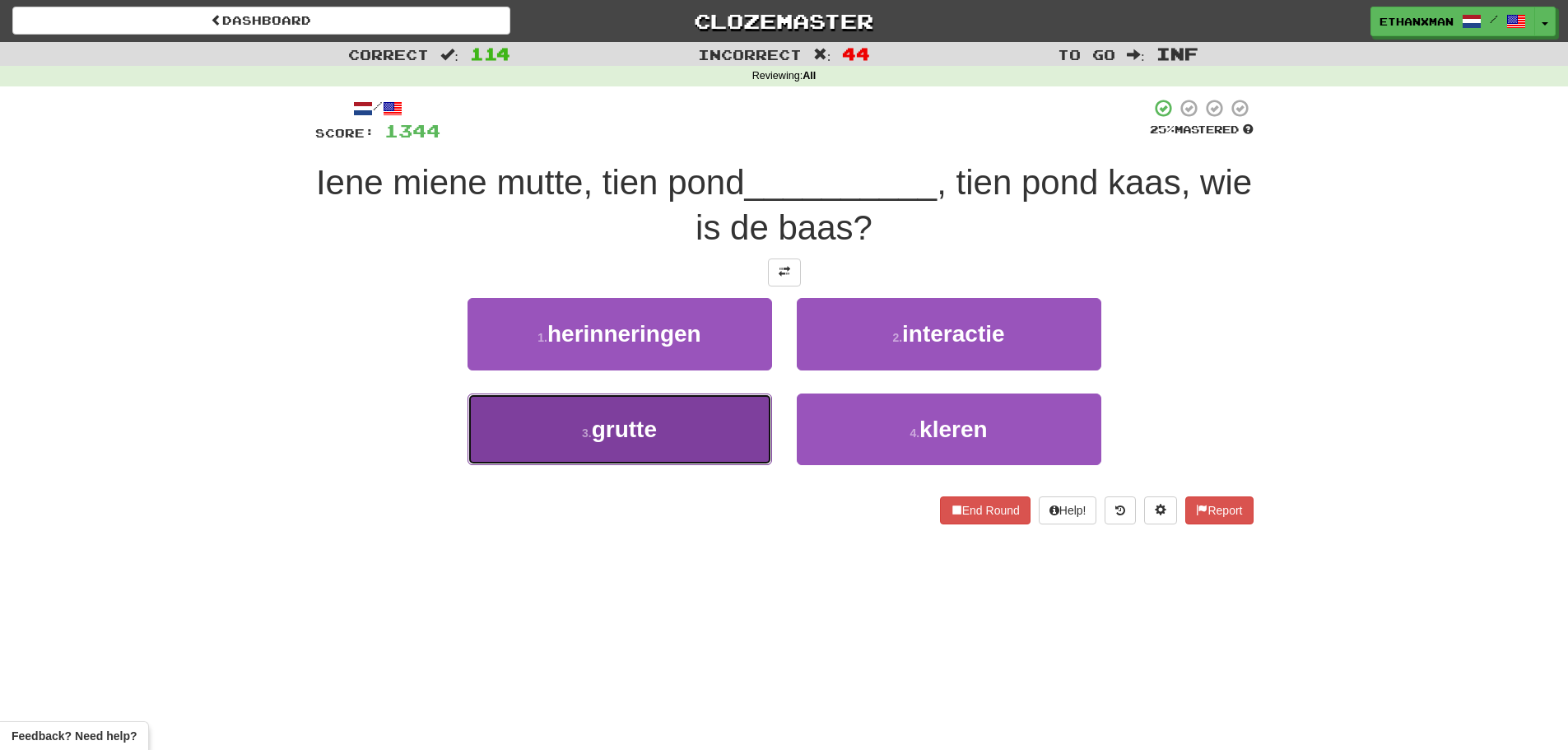
click at [712, 424] on button "3 . grutte" at bounding box center [619, 429] width 305 height 72
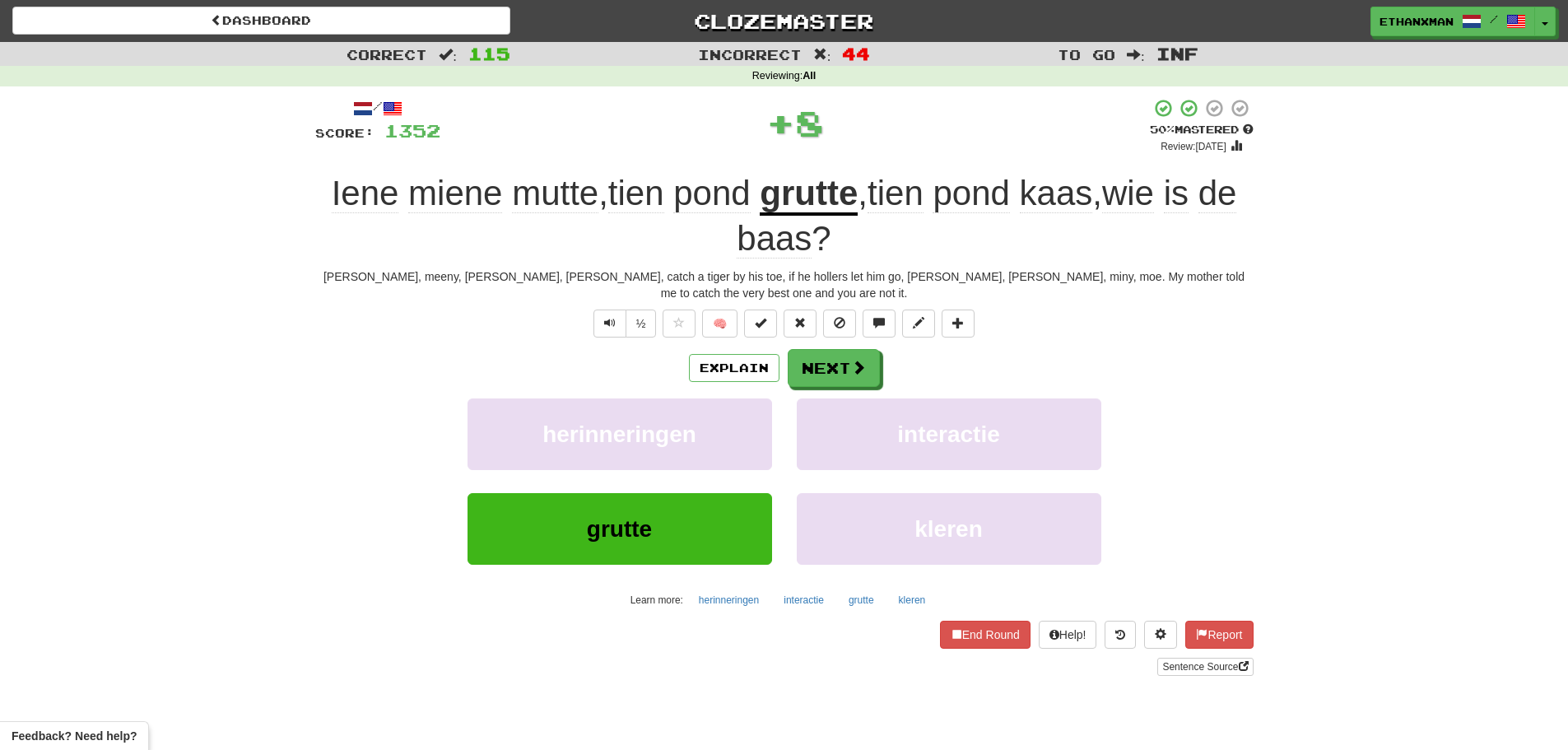
click at [822, 378] on div "Explain Next herinneringen interactie grutte kleren Learn more: herinneringen i…" at bounding box center [784, 481] width 938 height 264
click at [827, 351] on button "Next" at bounding box center [835, 369] width 92 height 38
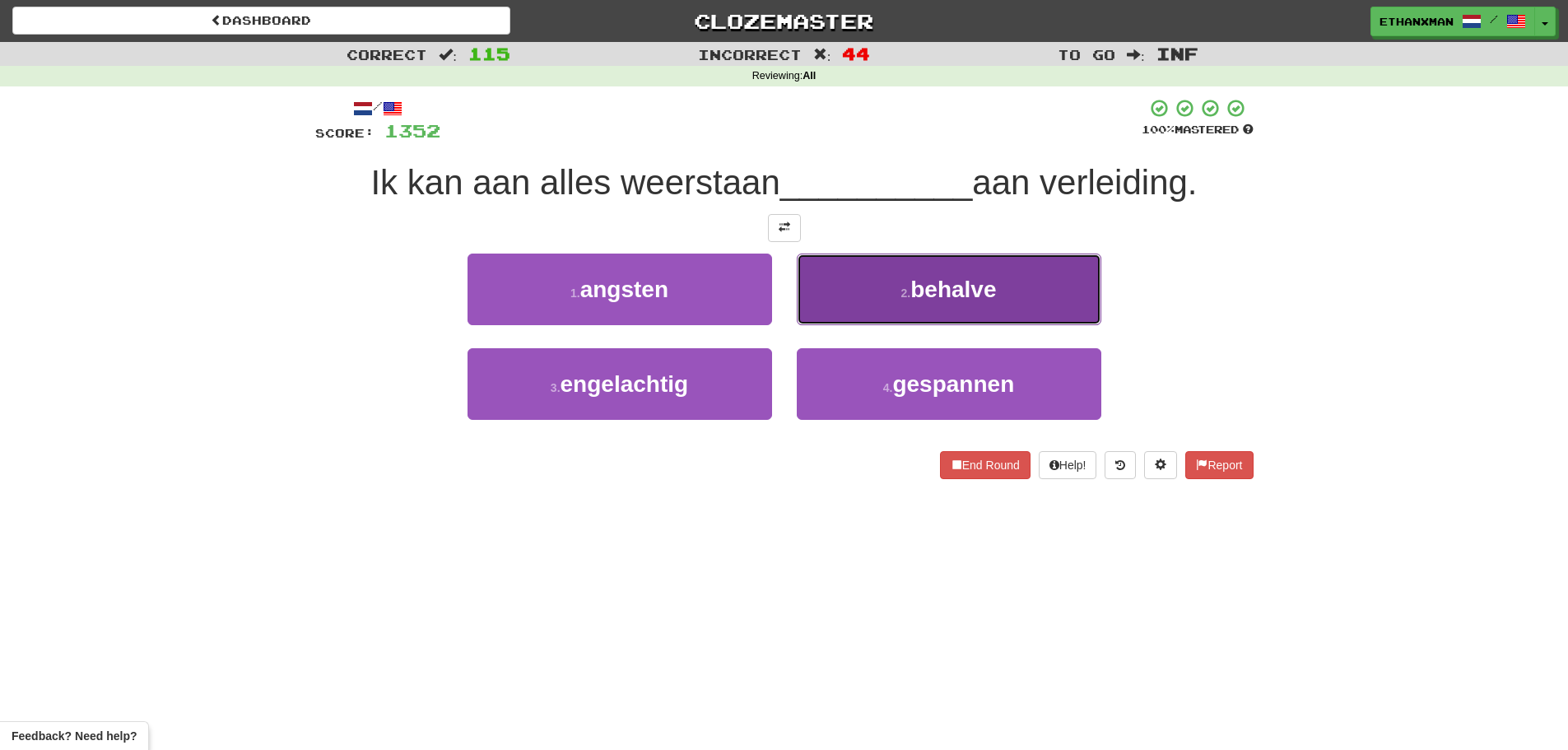
click at [973, 312] on button "2 . behalve" at bounding box center [948, 290] width 305 height 72
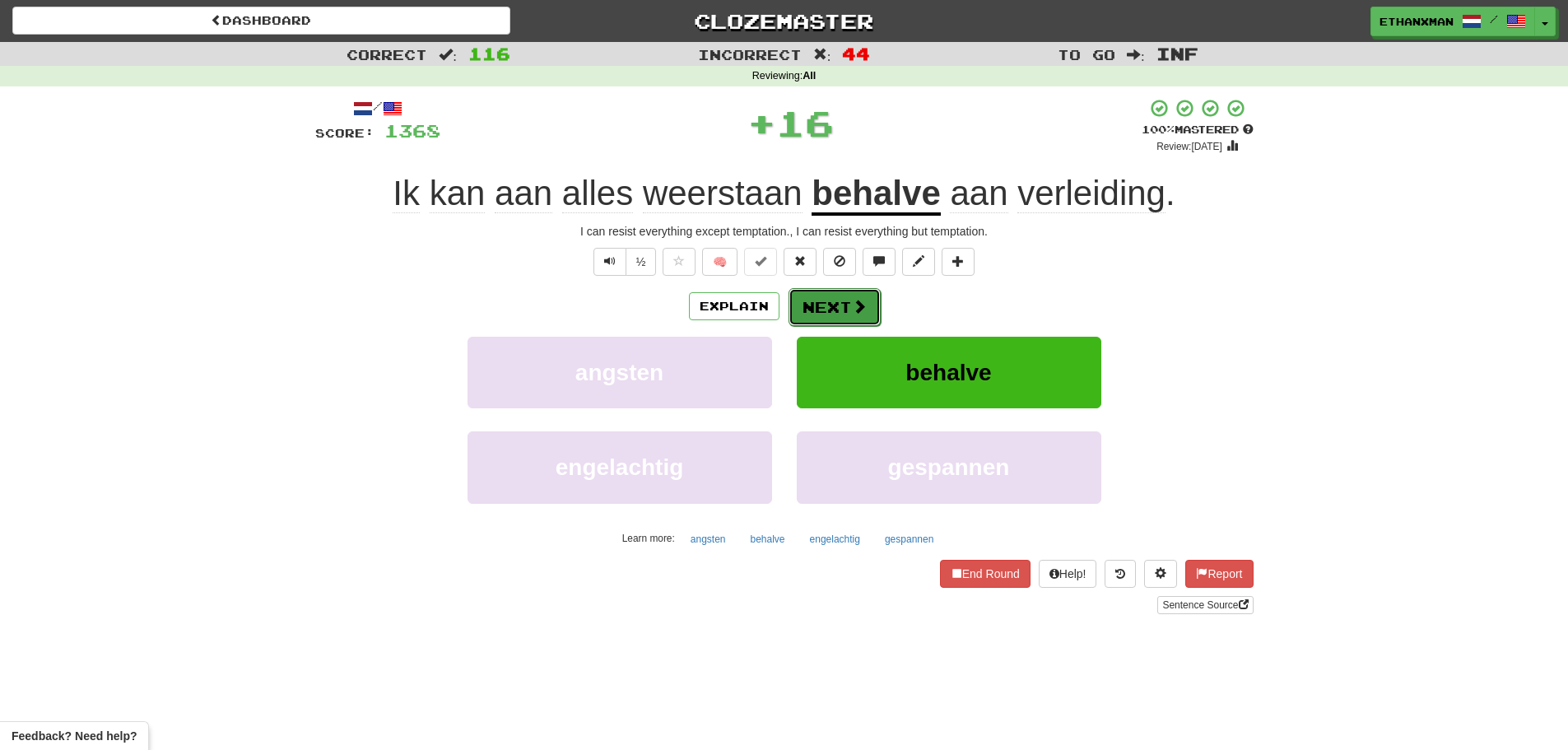
click at [852, 313] on span at bounding box center [859, 307] width 15 height 15
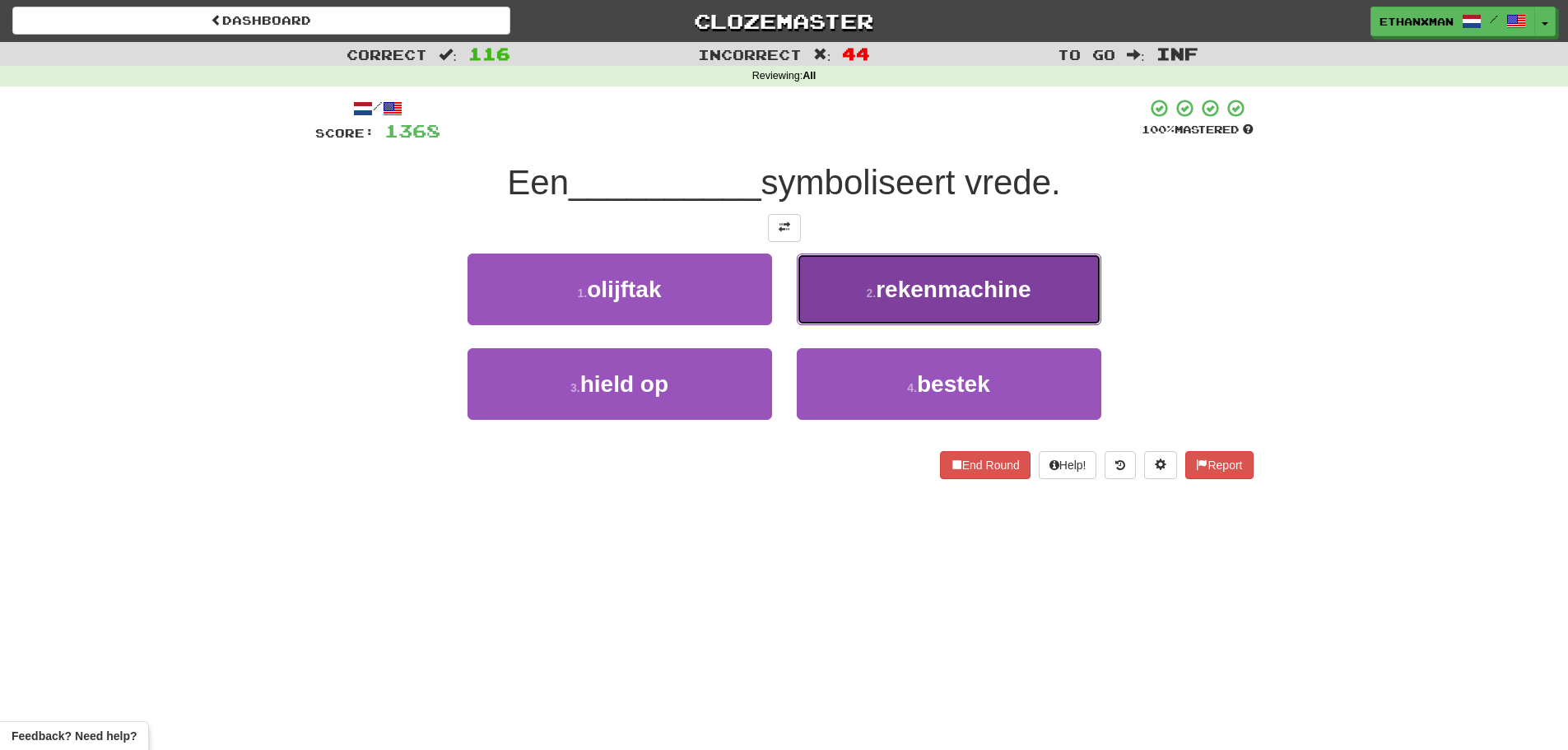
click at [943, 306] on button "2 . rekenmachine" at bounding box center [948, 290] width 305 height 72
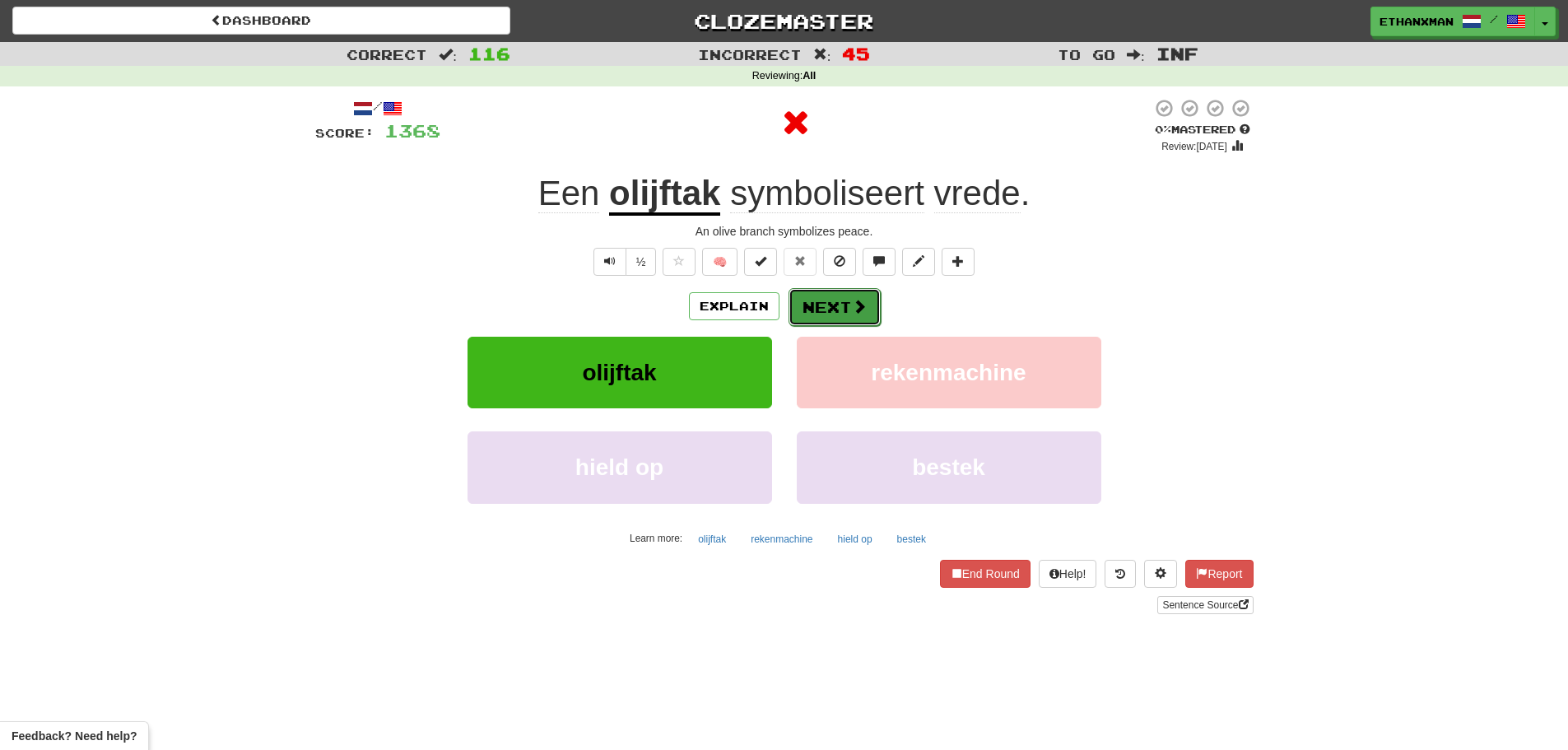
click at [860, 314] on button "Next" at bounding box center [835, 307] width 92 height 38
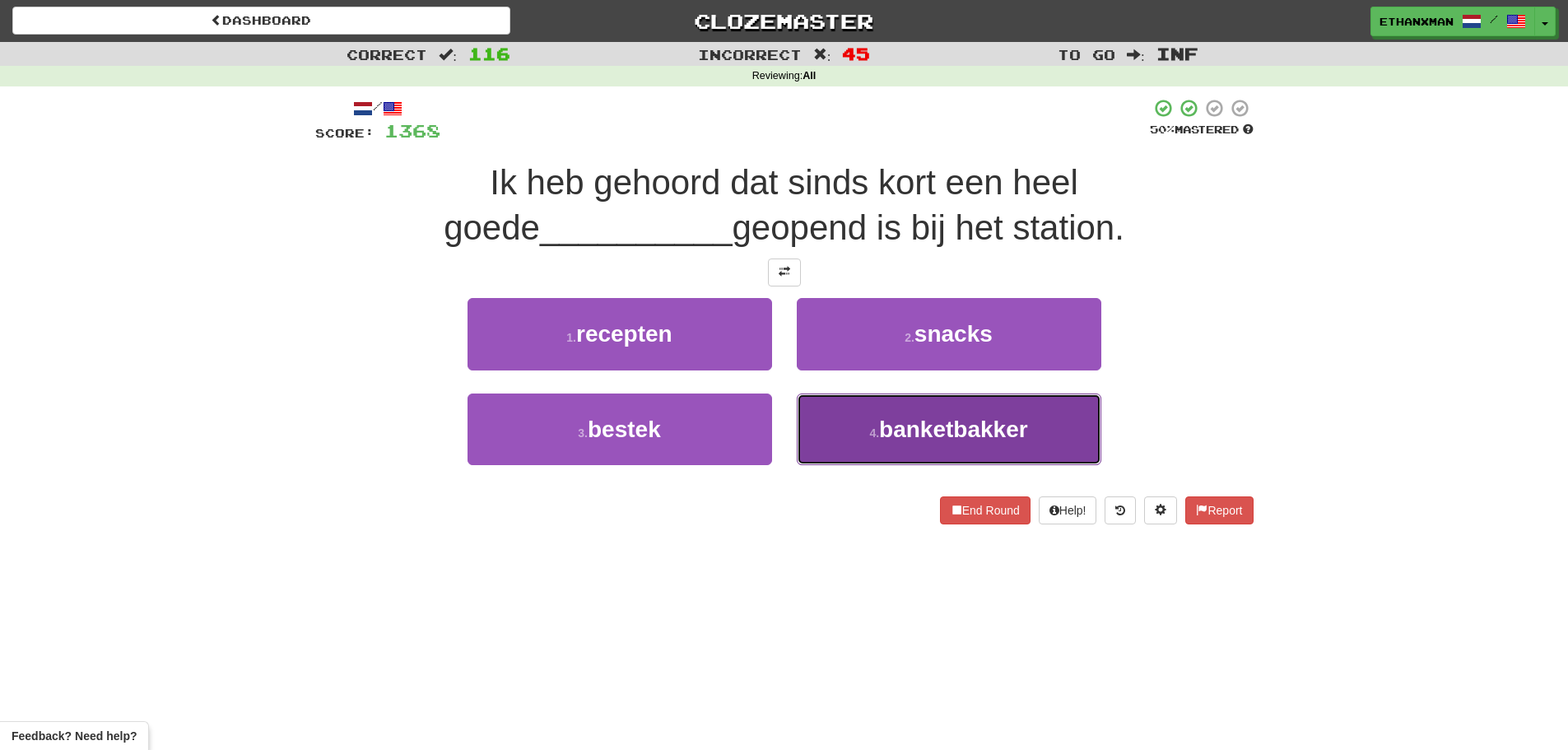
click at [993, 435] on span "banketbakker" at bounding box center [954, 428] width 149 height 25
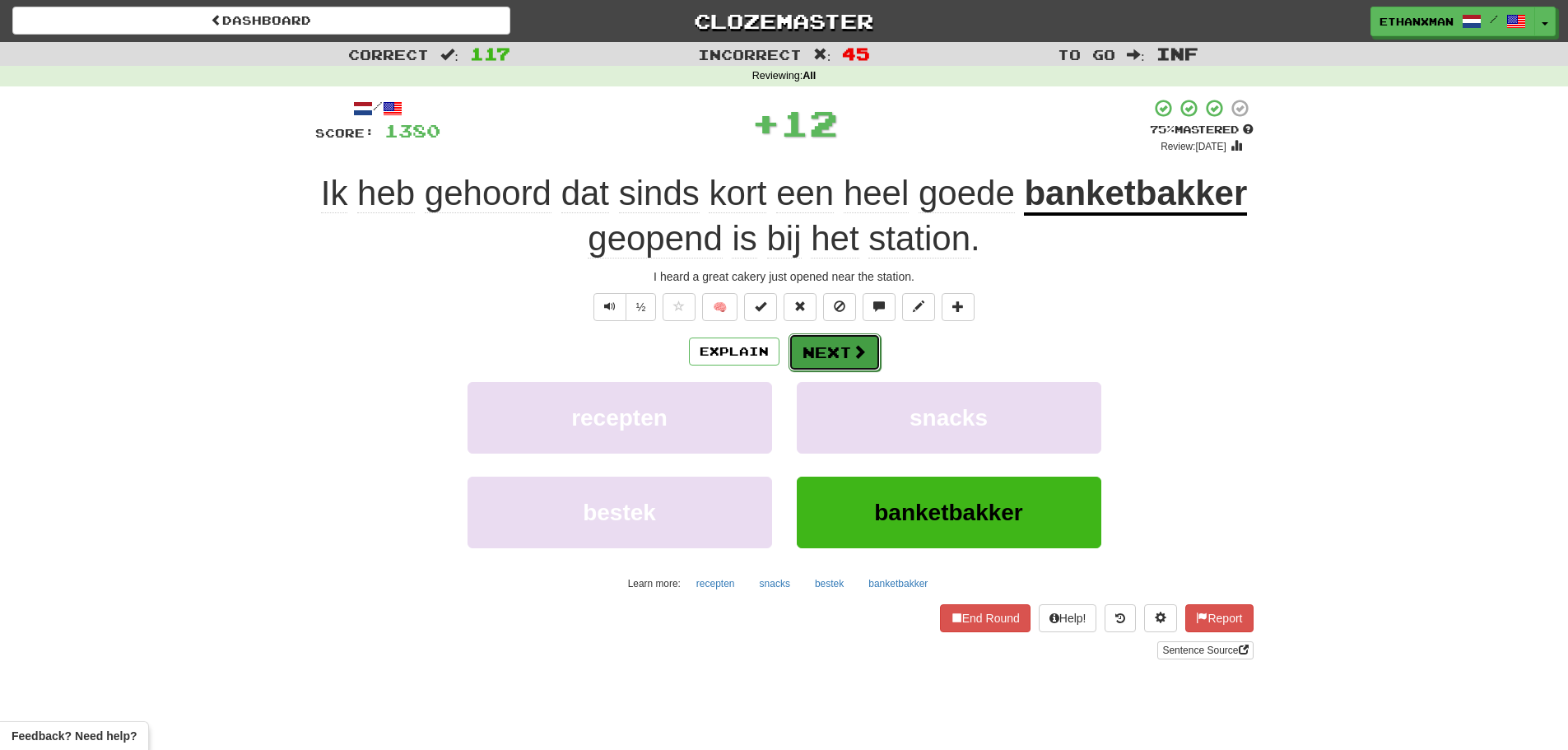
drag, startPoint x: 851, startPoint y: 332, endPoint x: 842, endPoint y: 350, distance: 20.1
click at [842, 350] on button "Next" at bounding box center [835, 352] width 92 height 38
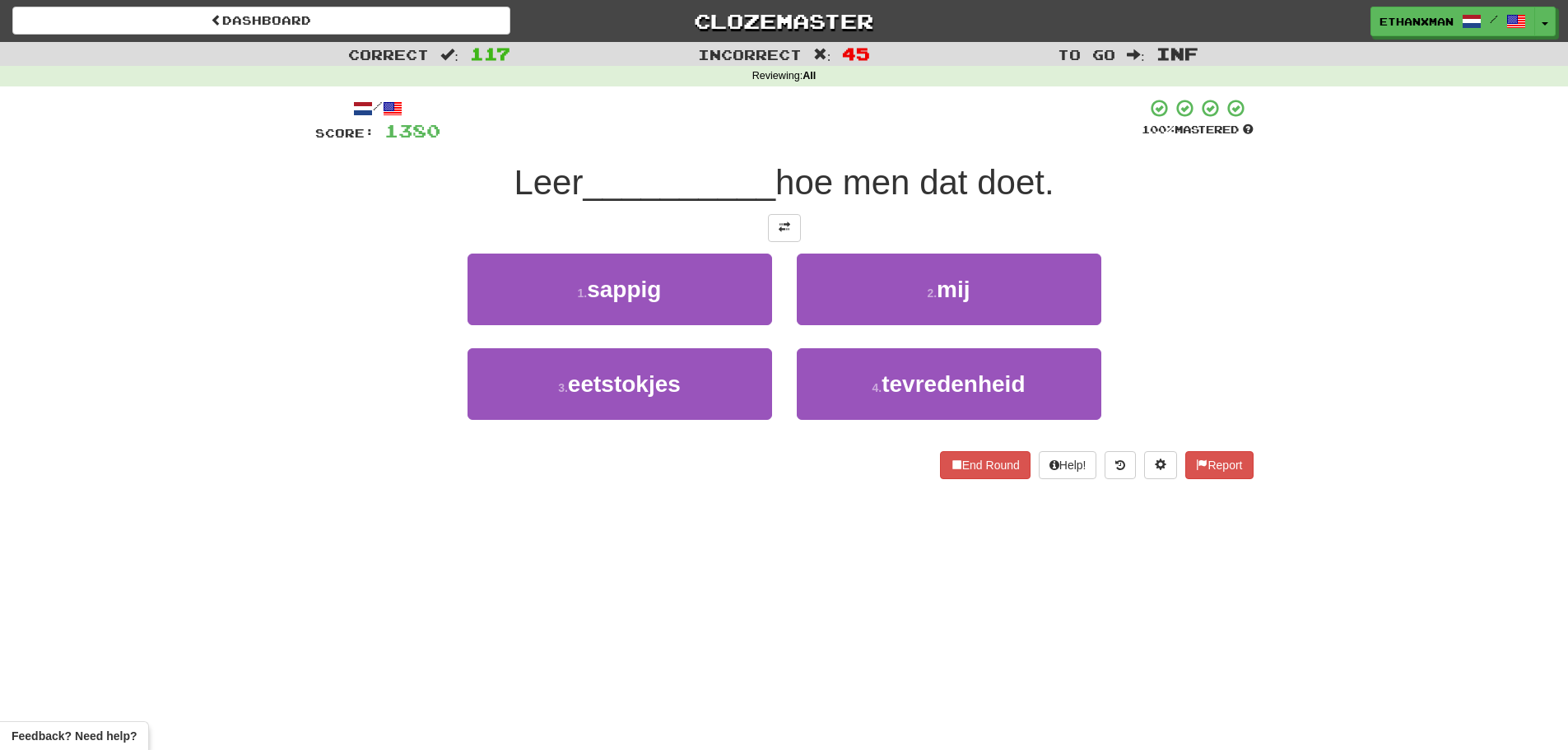
click at [957, 329] on div "2 . mij" at bounding box center [948, 301] width 329 height 94
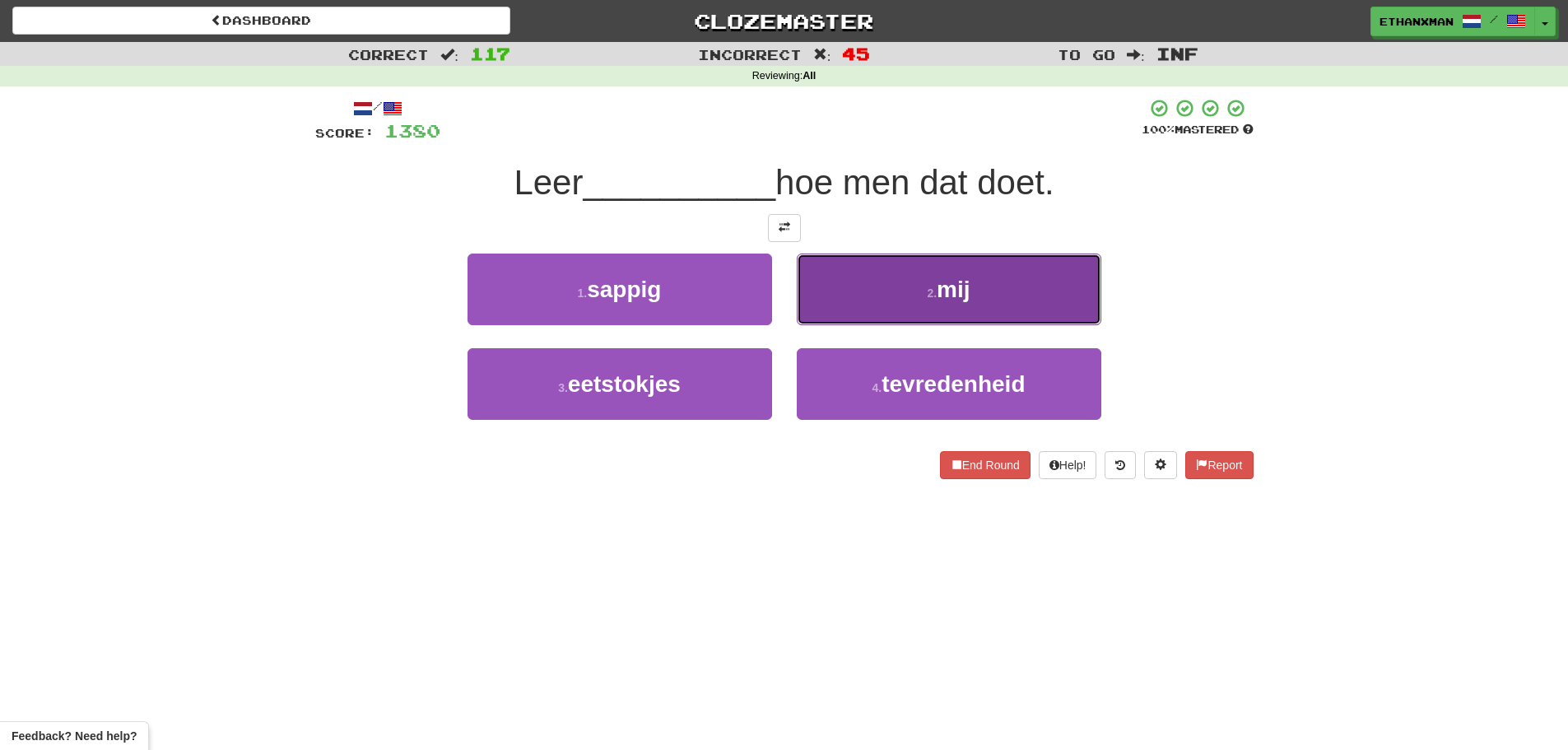
click at [946, 297] on span "mij" at bounding box center [953, 289] width 33 height 25
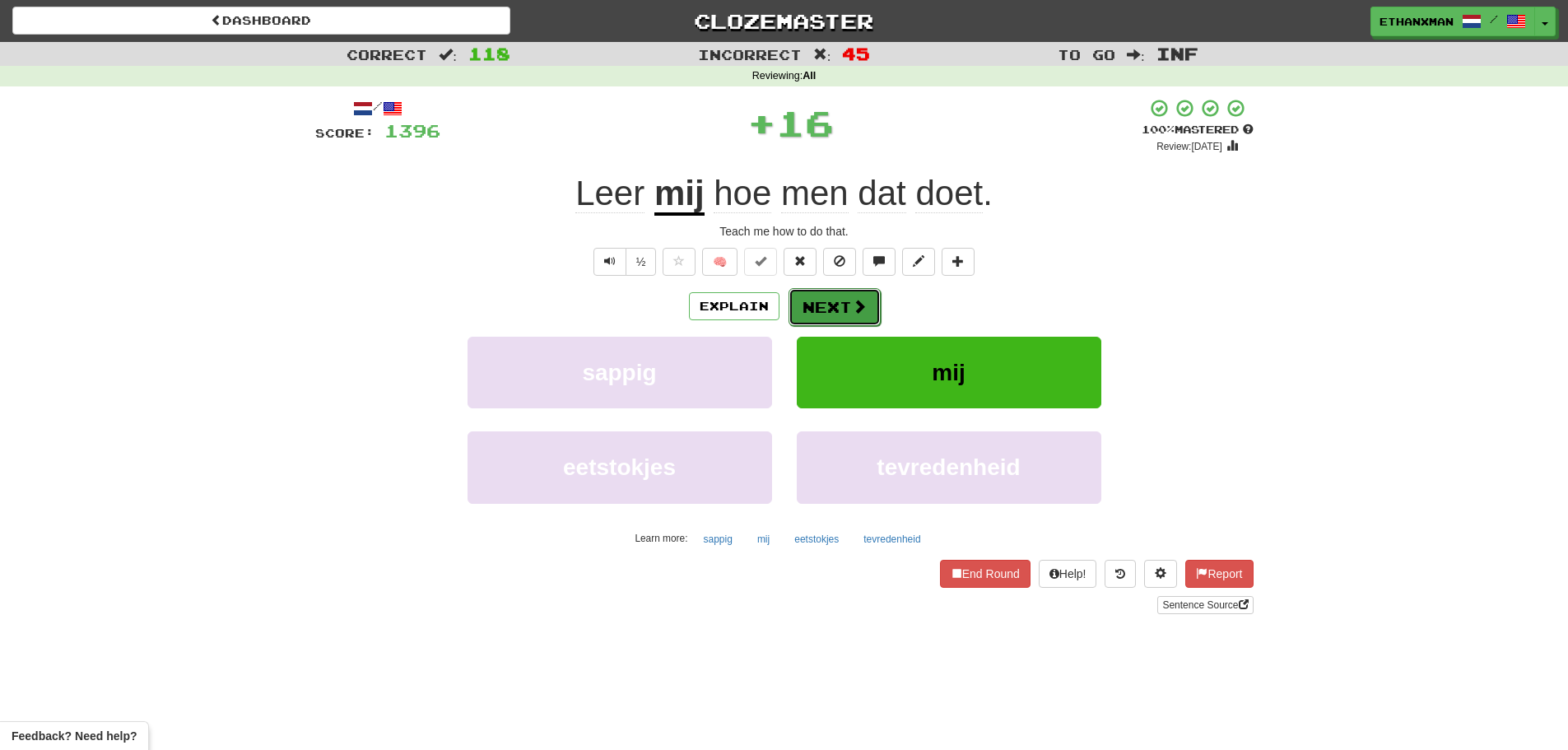
click at [819, 306] on button "Next" at bounding box center [835, 307] width 92 height 38
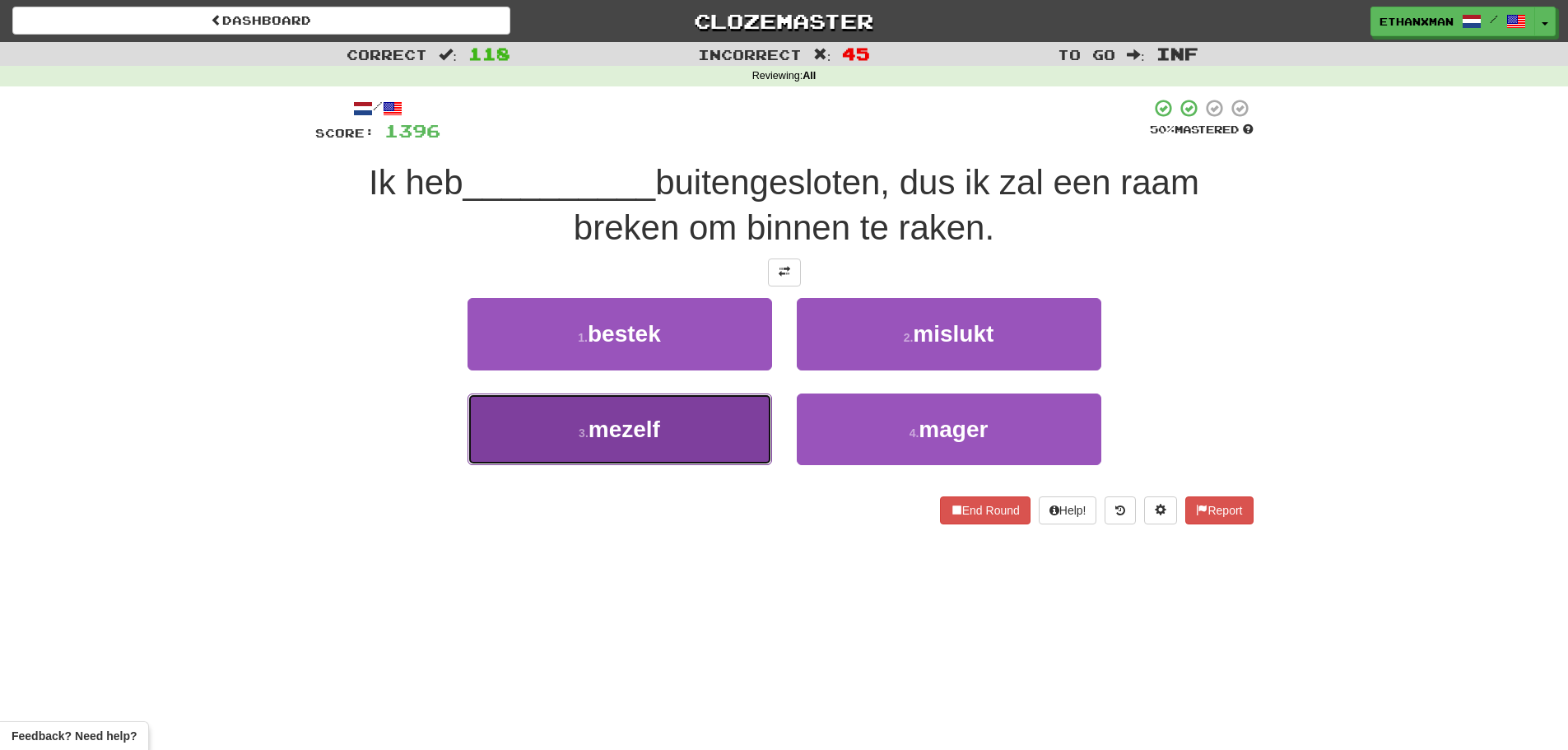
click at [697, 422] on button "3 . mezelf" at bounding box center [619, 429] width 305 height 72
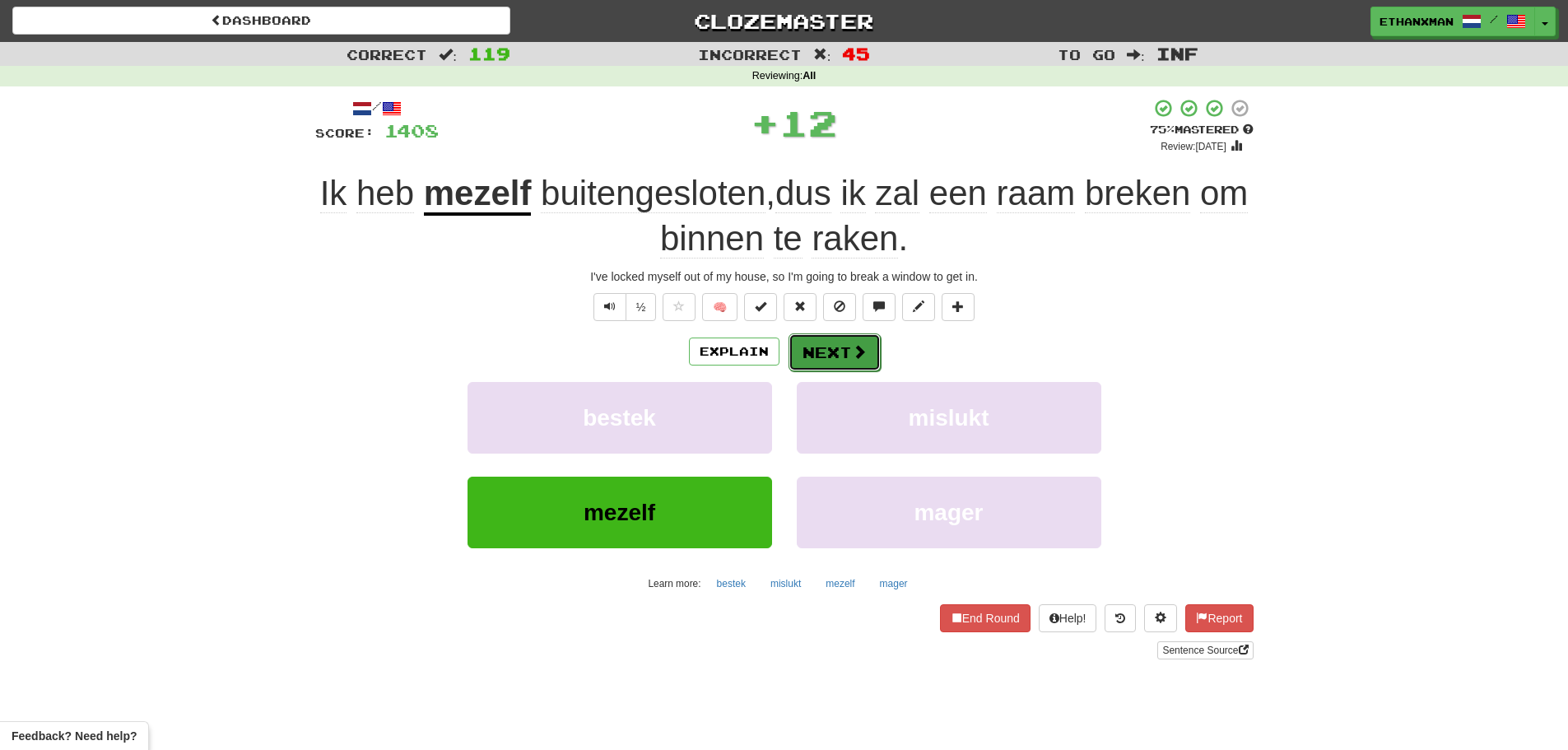
click at [827, 337] on button "Next" at bounding box center [835, 352] width 92 height 38
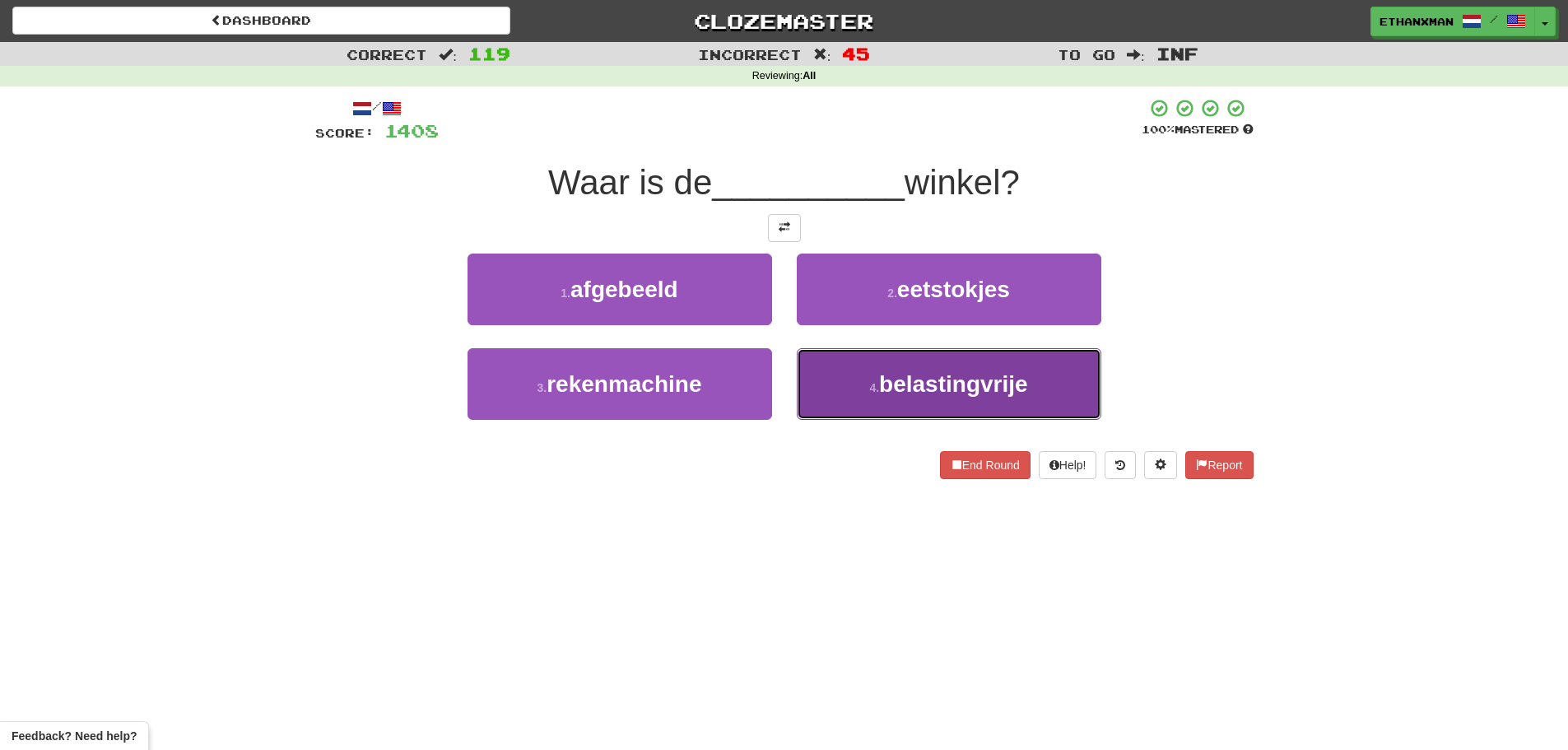
click at [866, 377] on button "4 . belastingvrije" at bounding box center [948, 384] width 305 height 72
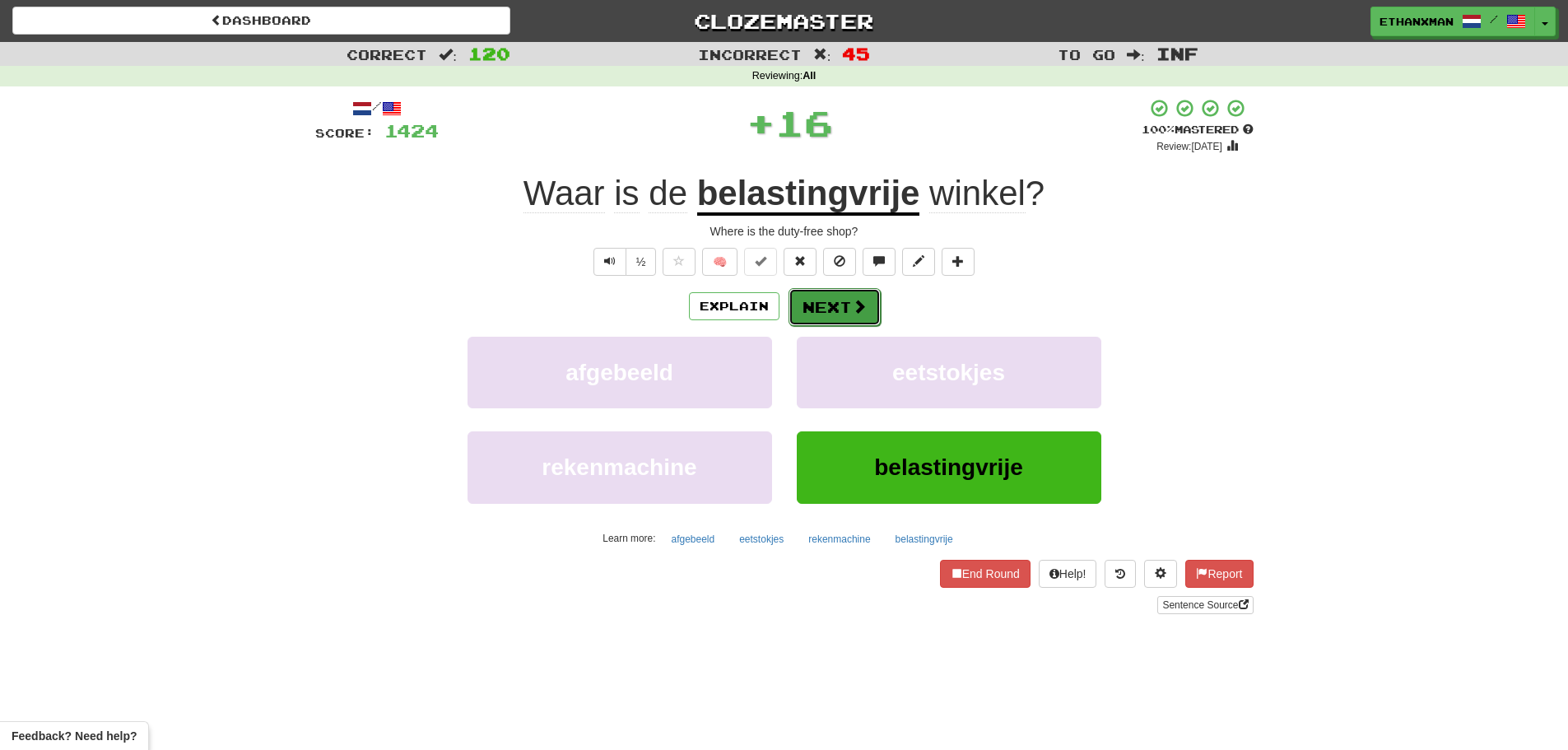
click at [830, 318] on button "Next" at bounding box center [835, 307] width 92 height 38
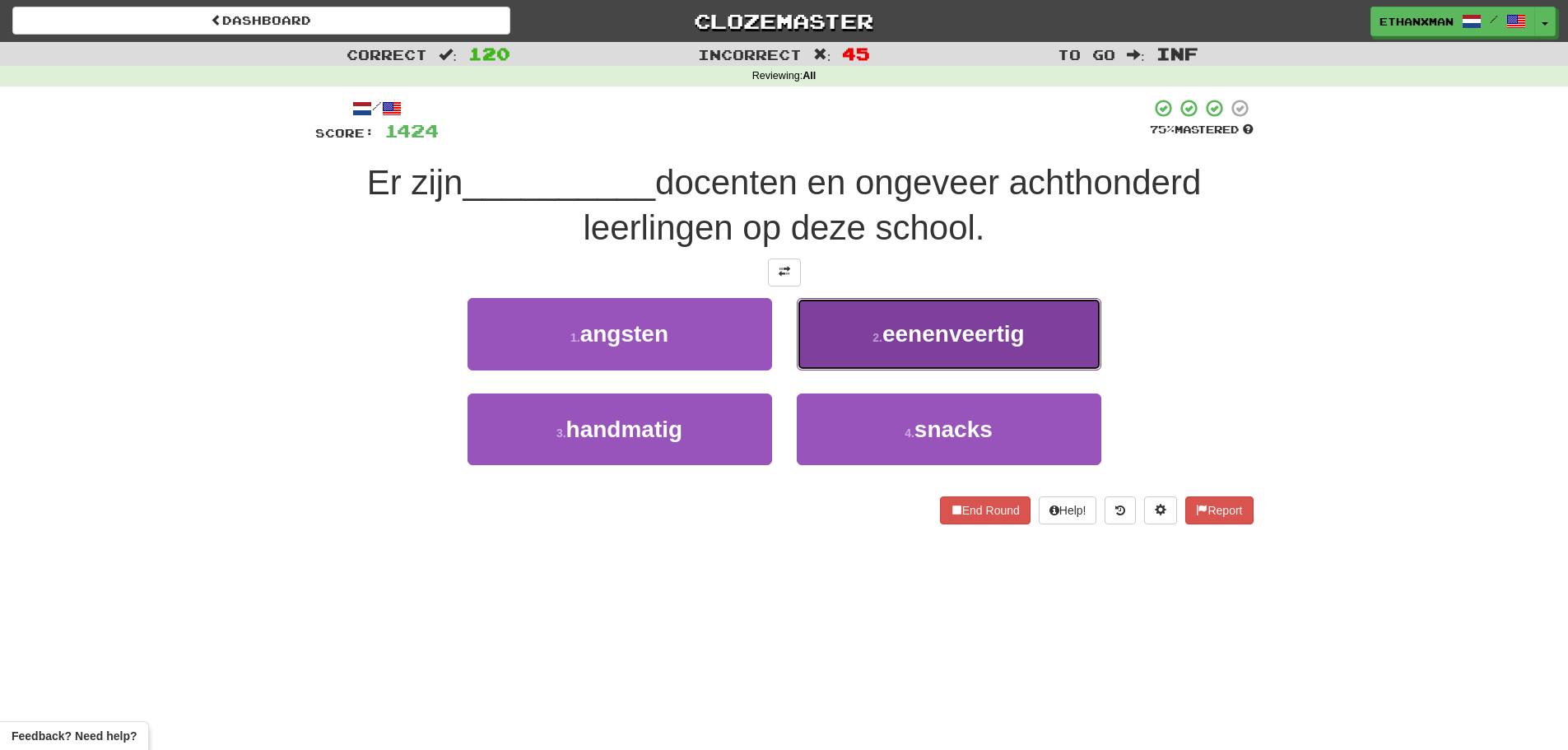
click at [897, 333] on span "eenenveertig" at bounding box center [953, 333] width 142 height 25
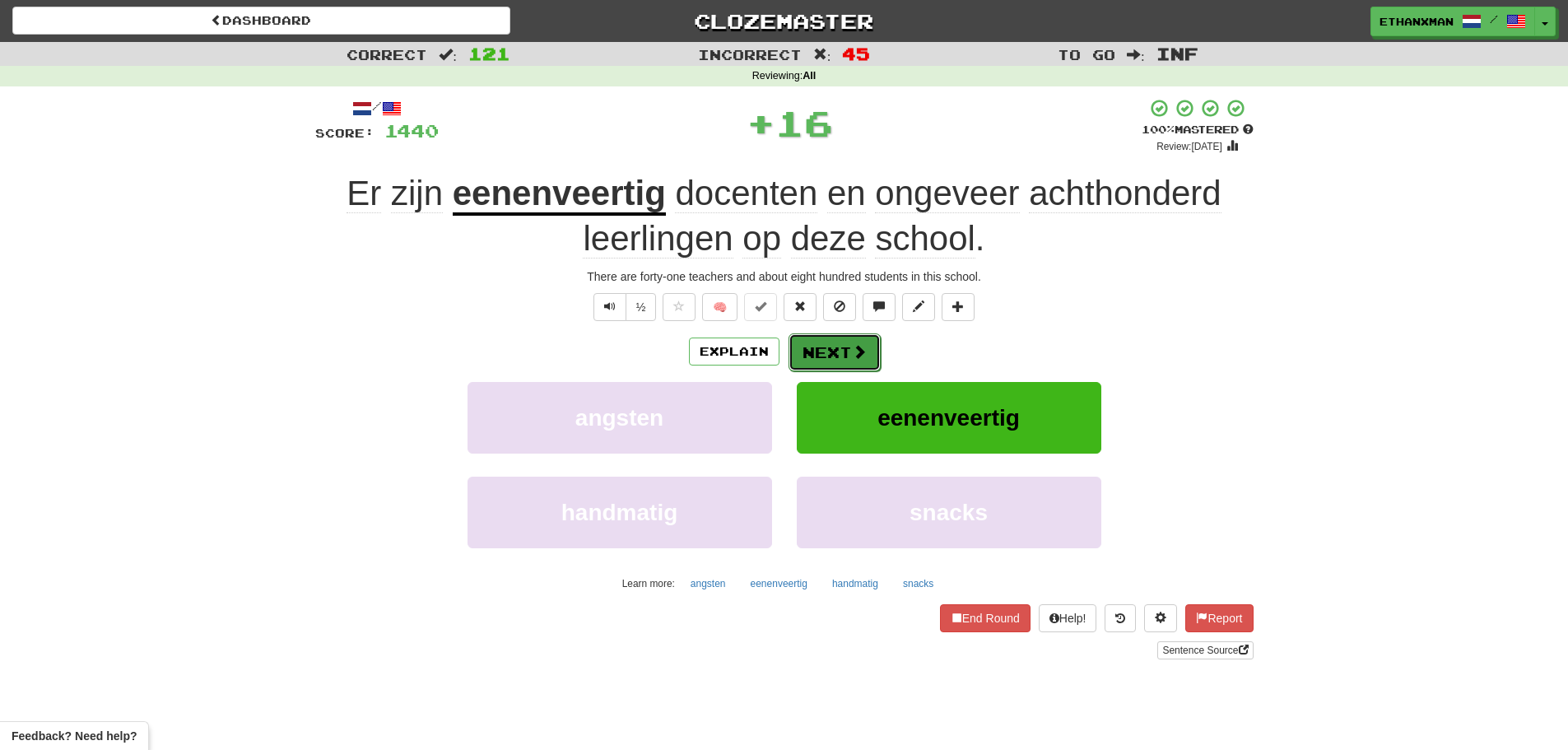
click at [816, 334] on button "Next" at bounding box center [835, 352] width 92 height 38
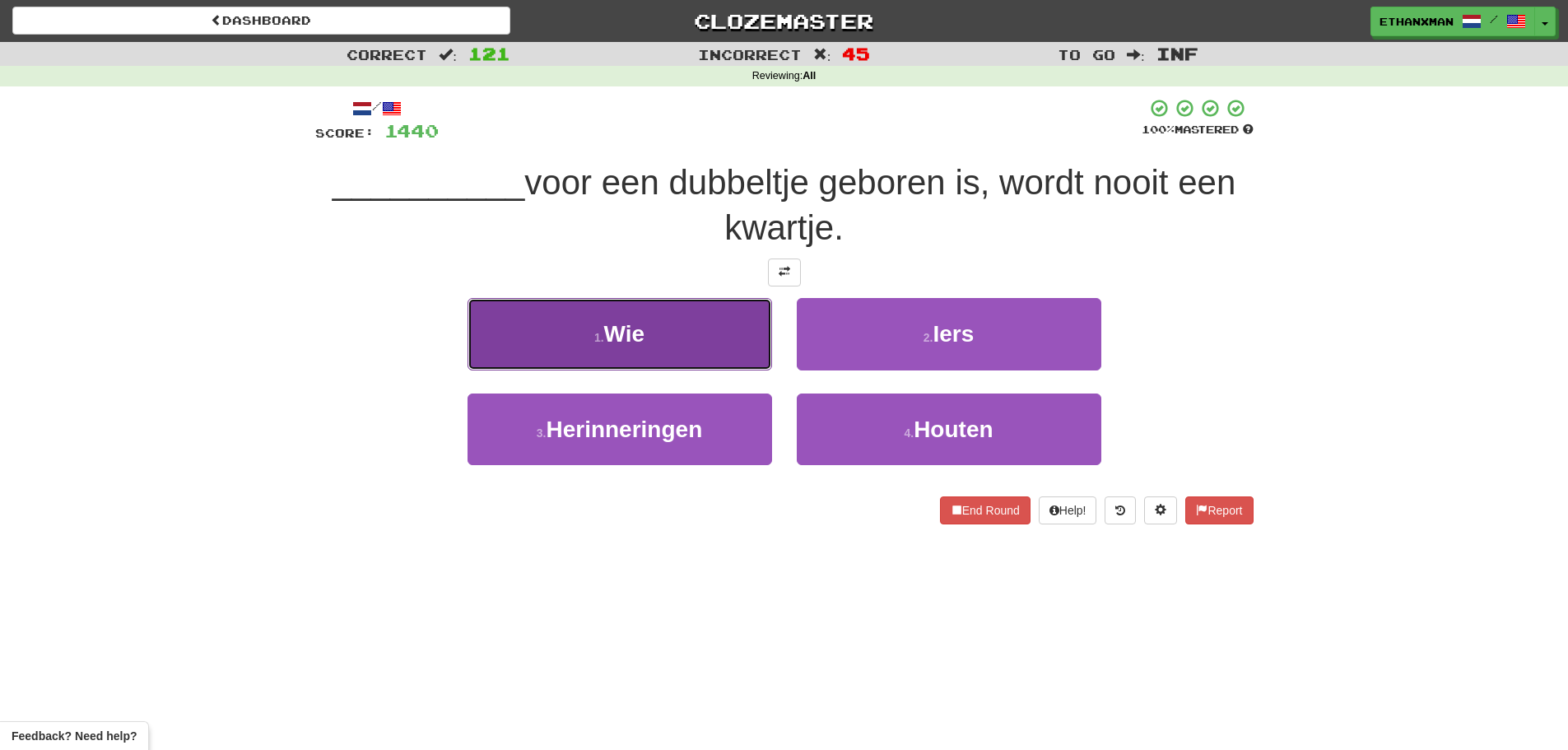
click at [731, 336] on button "1 . Wie" at bounding box center [619, 334] width 305 height 72
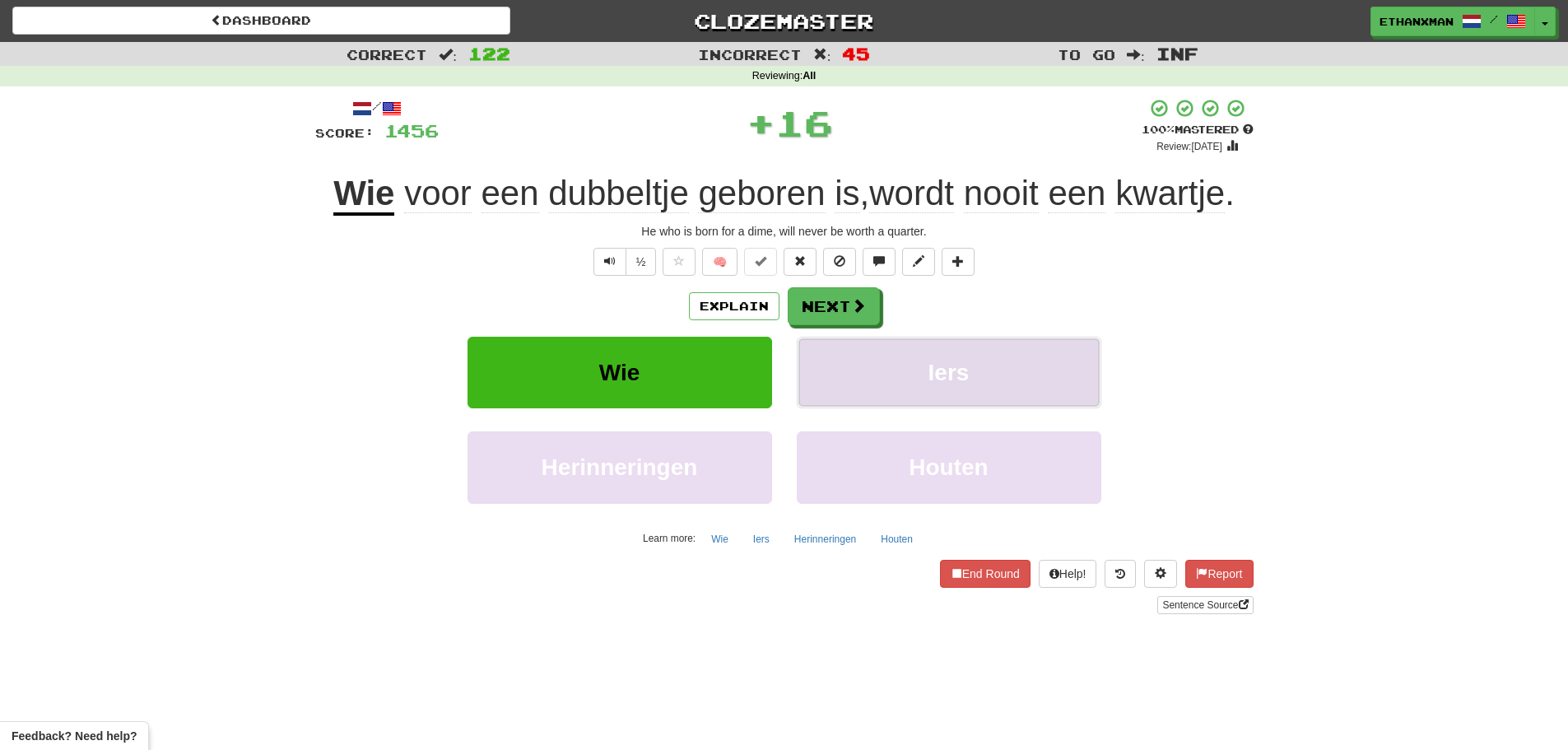
click at [869, 341] on button "Iers" at bounding box center [948, 373] width 305 height 72
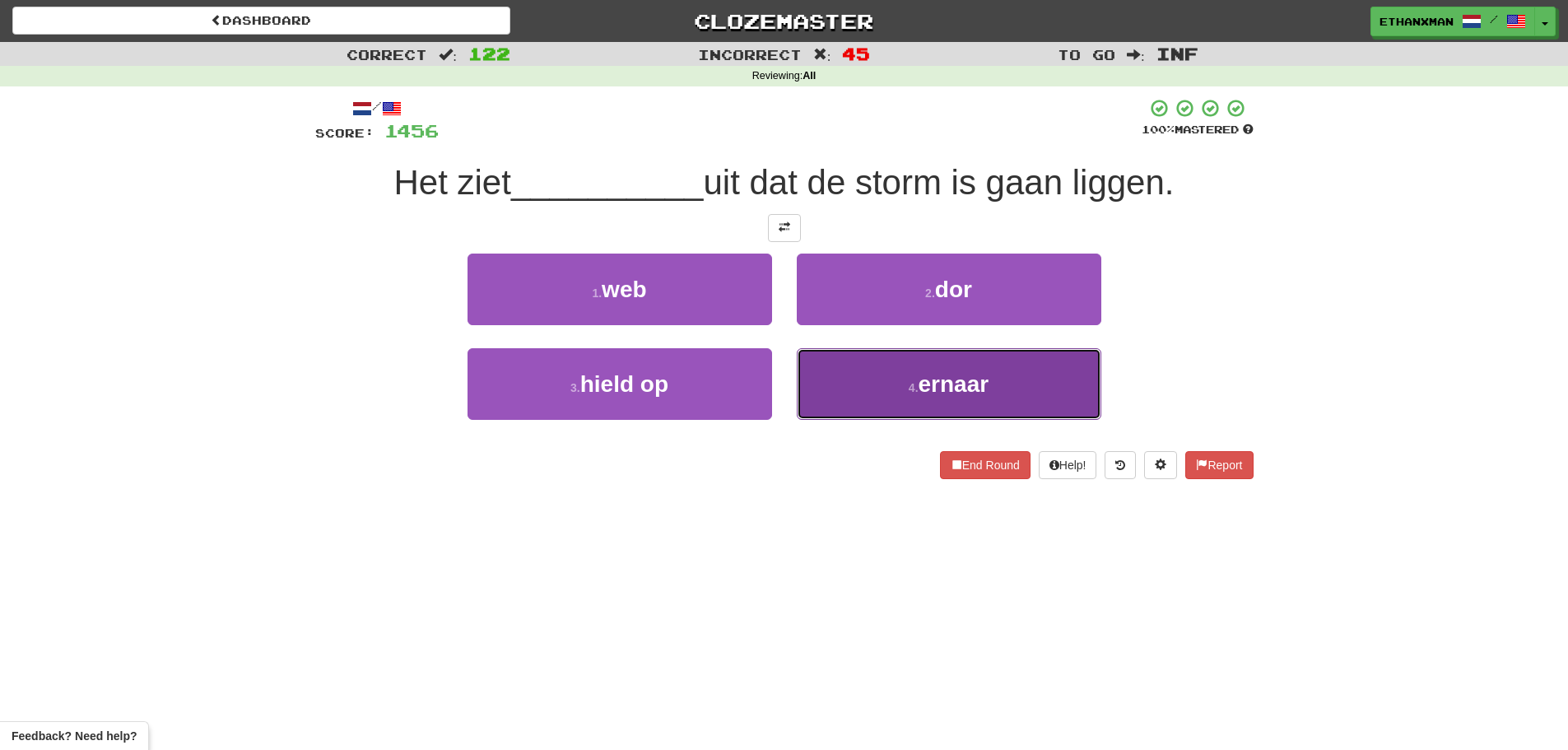
click at [887, 377] on button "4 . ernaar" at bounding box center [948, 384] width 305 height 72
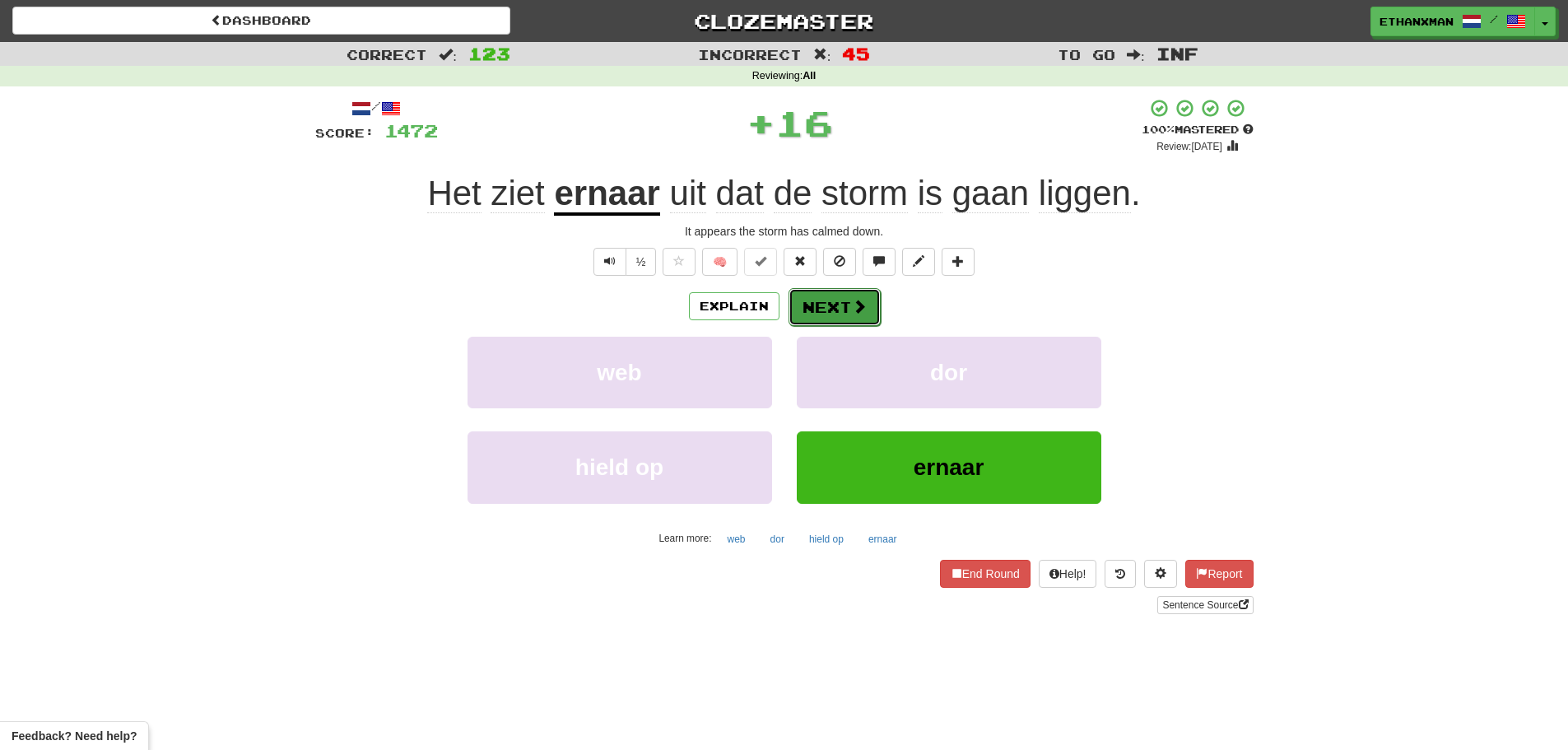
click at [821, 313] on button "Next" at bounding box center [835, 307] width 92 height 38
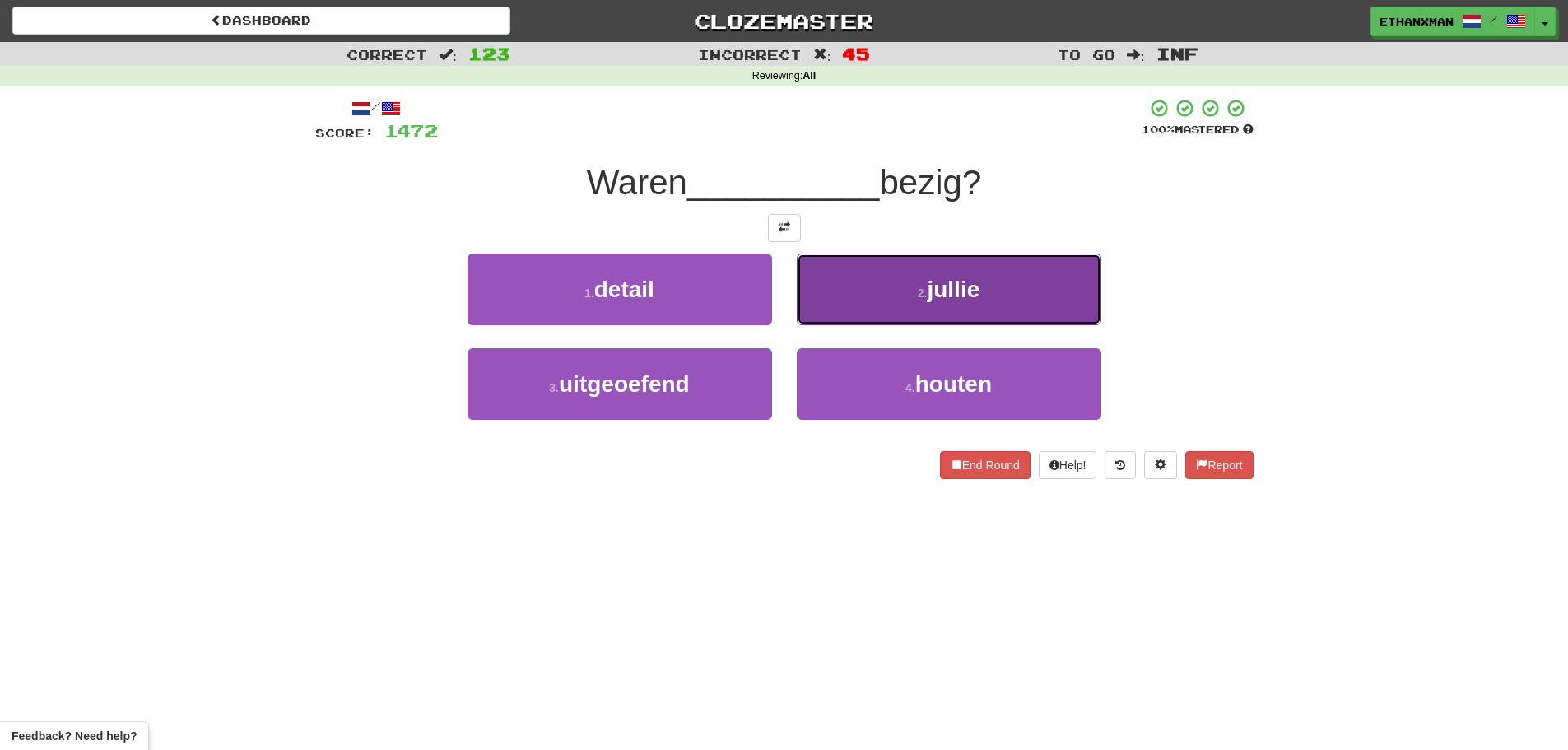
click at [947, 309] on button "2 . jullie" at bounding box center [948, 290] width 305 height 72
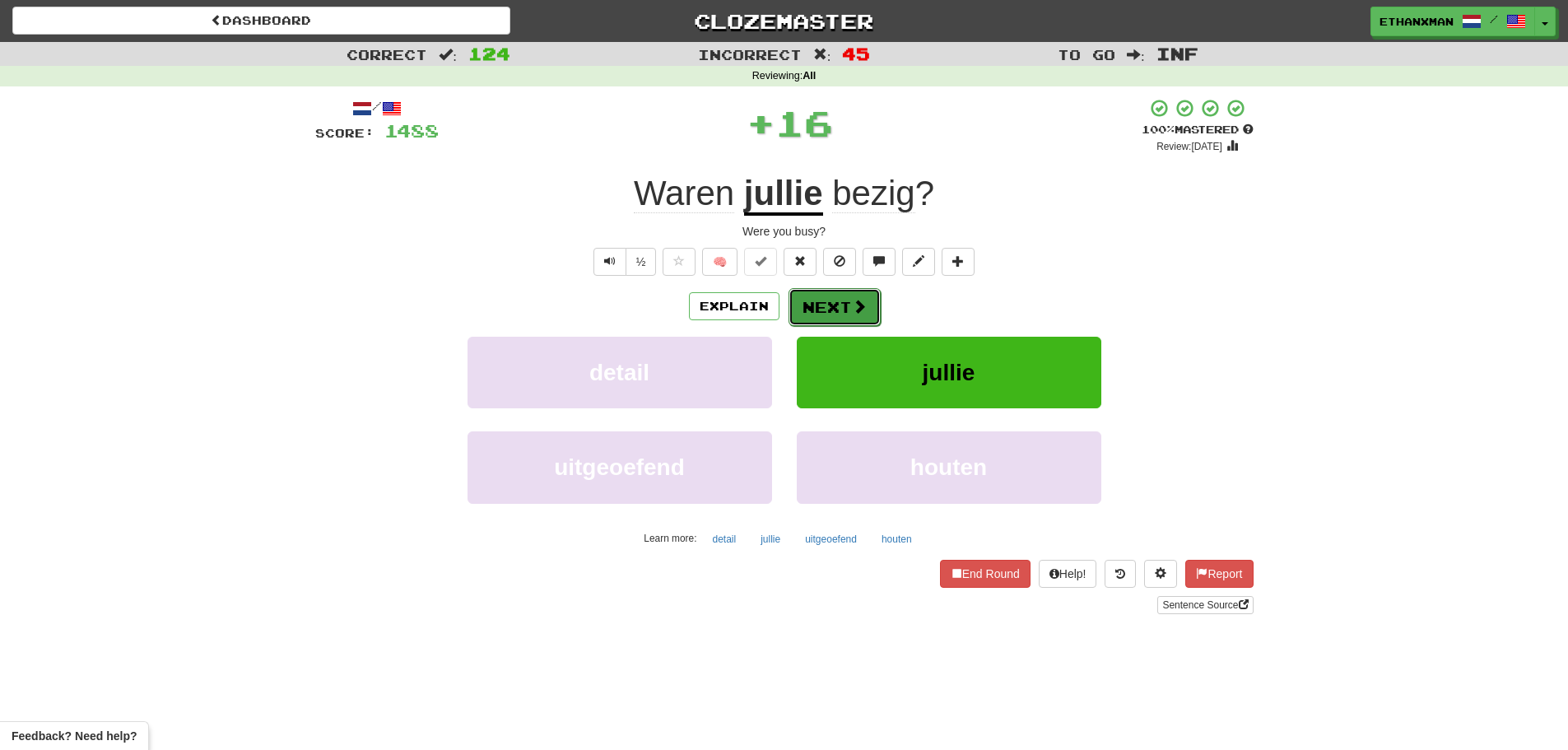
click at [854, 309] on span at bounding box center [859, 307] width 15 height 15
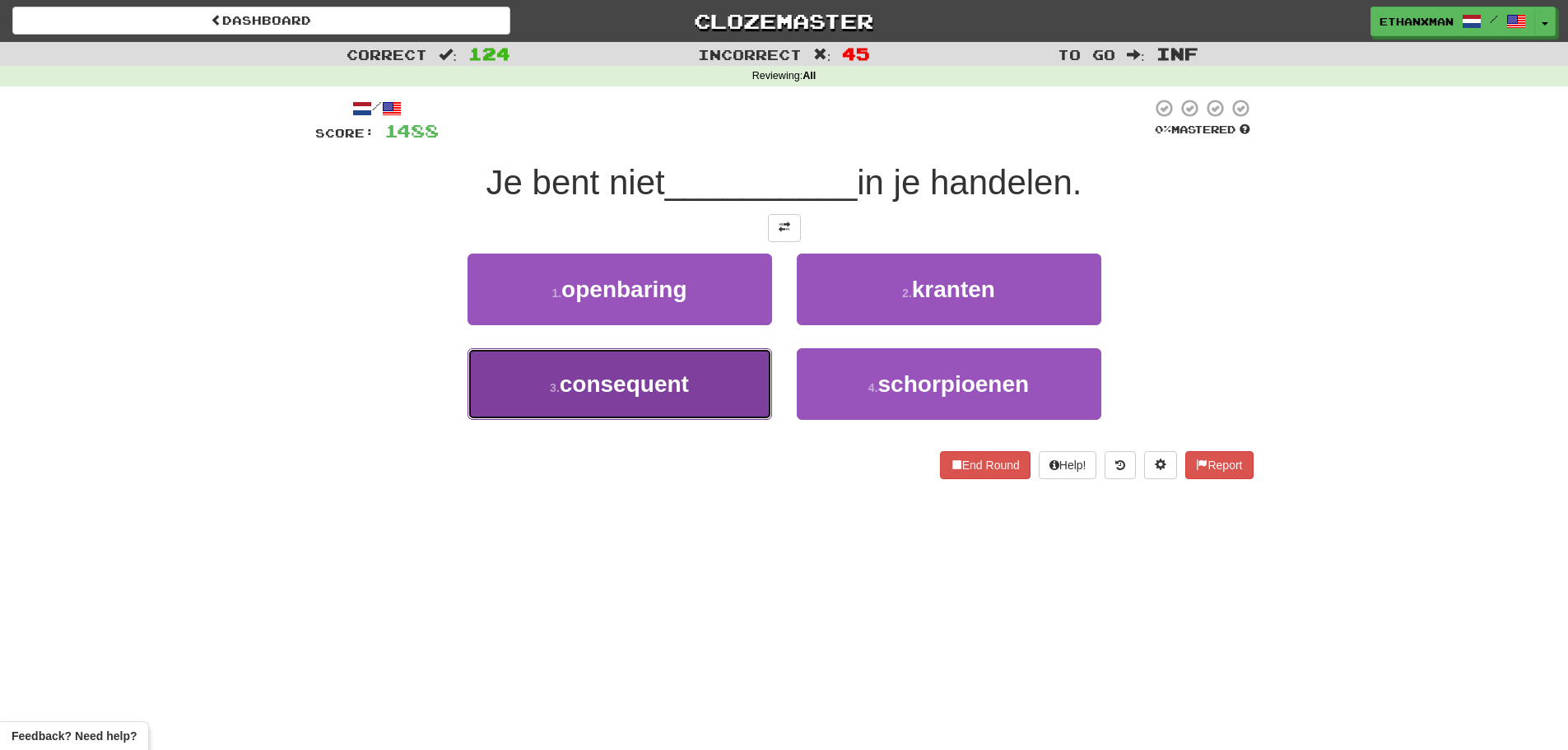
drag, startPoint x: 681, startPoint y: 376, endPoint x: 742, endPoint y: 344, distance: 68.9
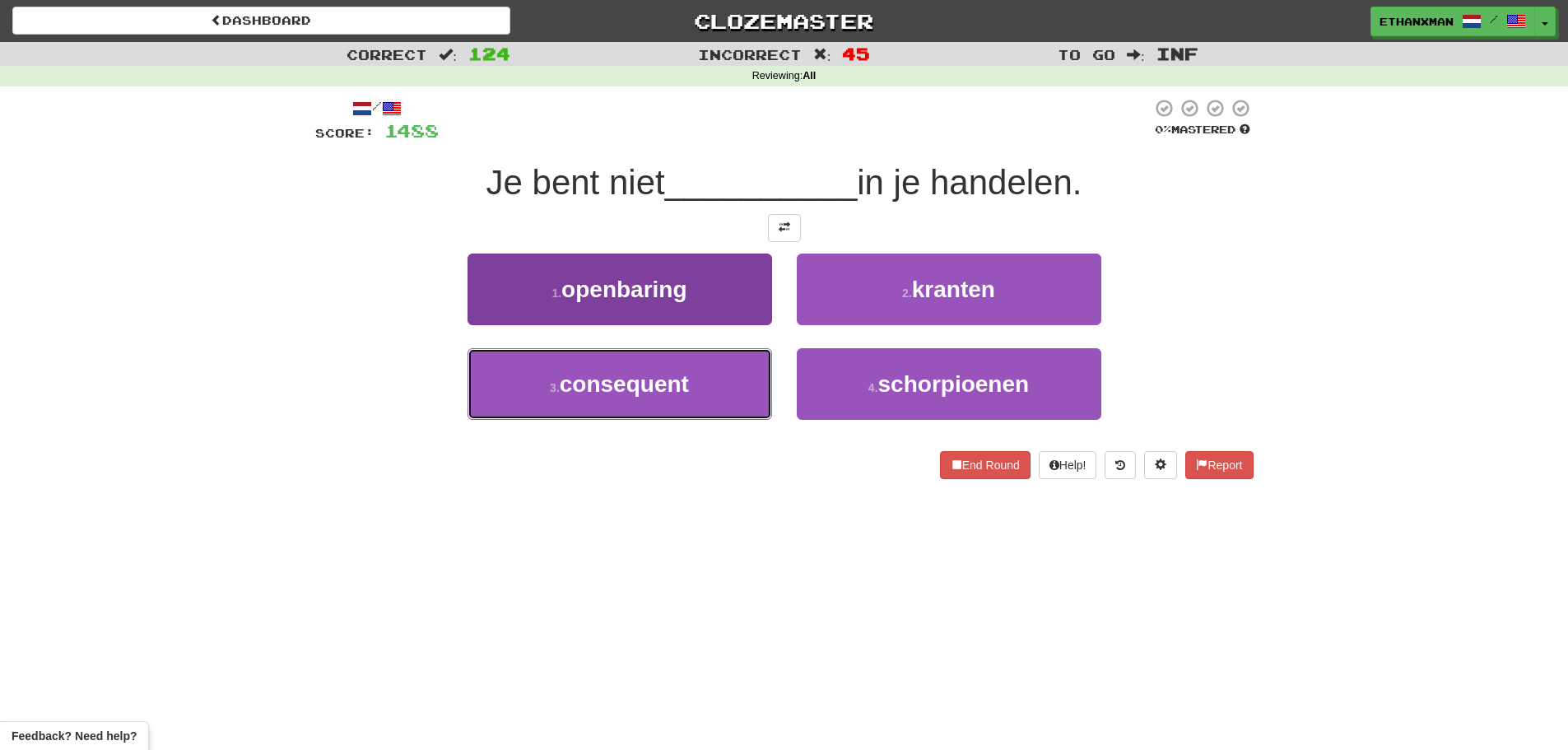
click at [681, 375] on span "consequent" at bounding box center [624, 383] width 129 height 25
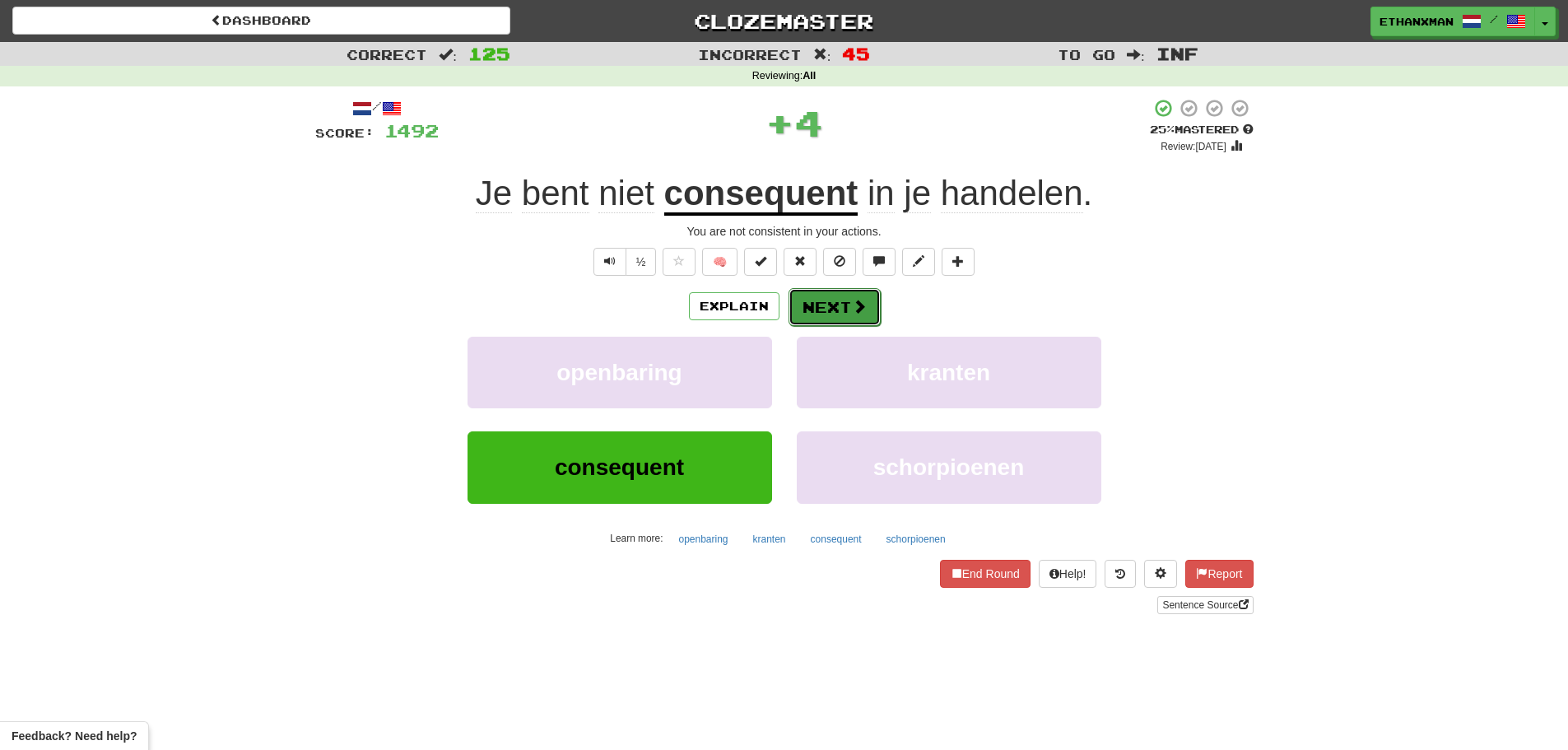
click at [835, 307] on button "Next" at bounding box center [835, 307] width 92 height 38
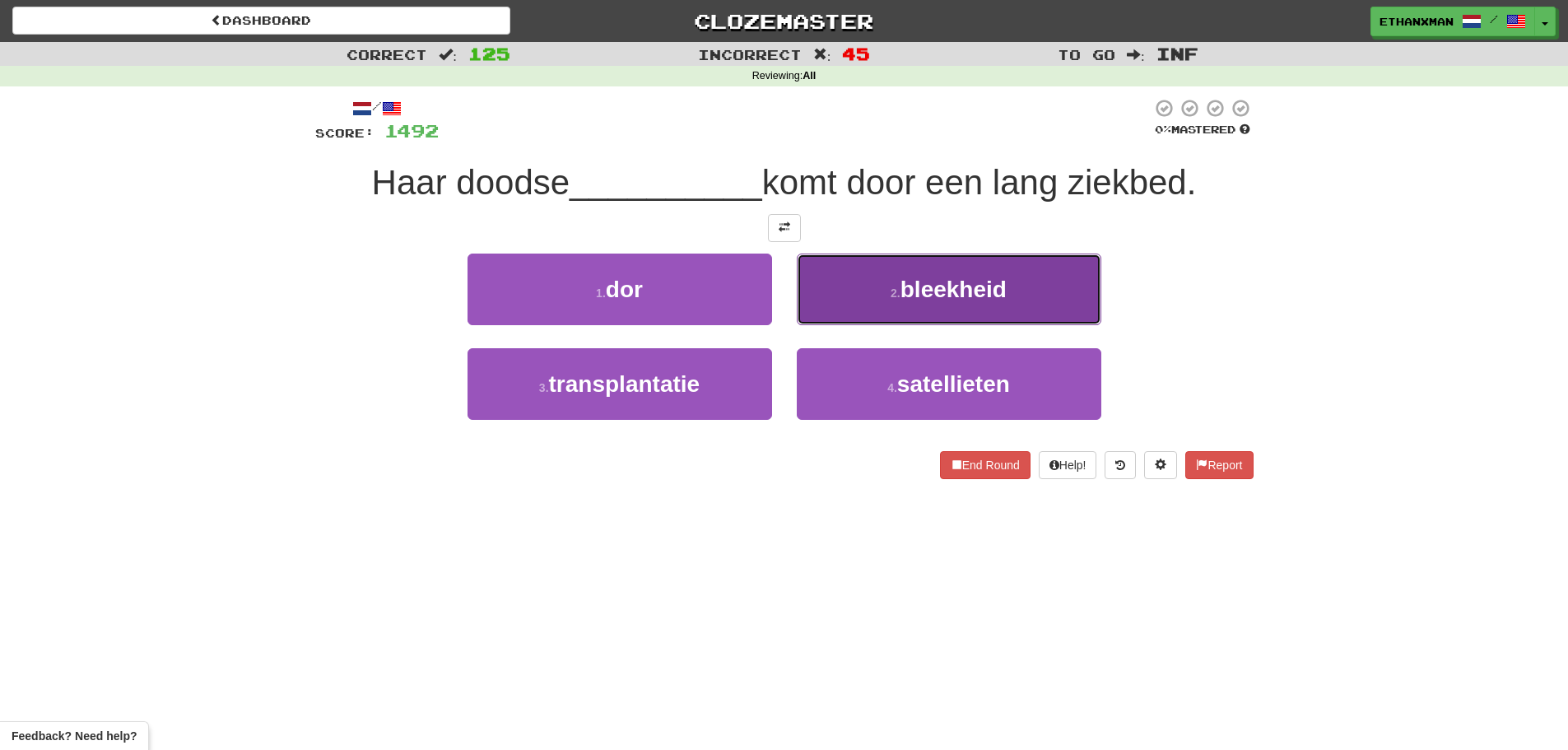
click at [903, 280] on span "bleekheid" at bounding box center [953, 289] width 107 height 25
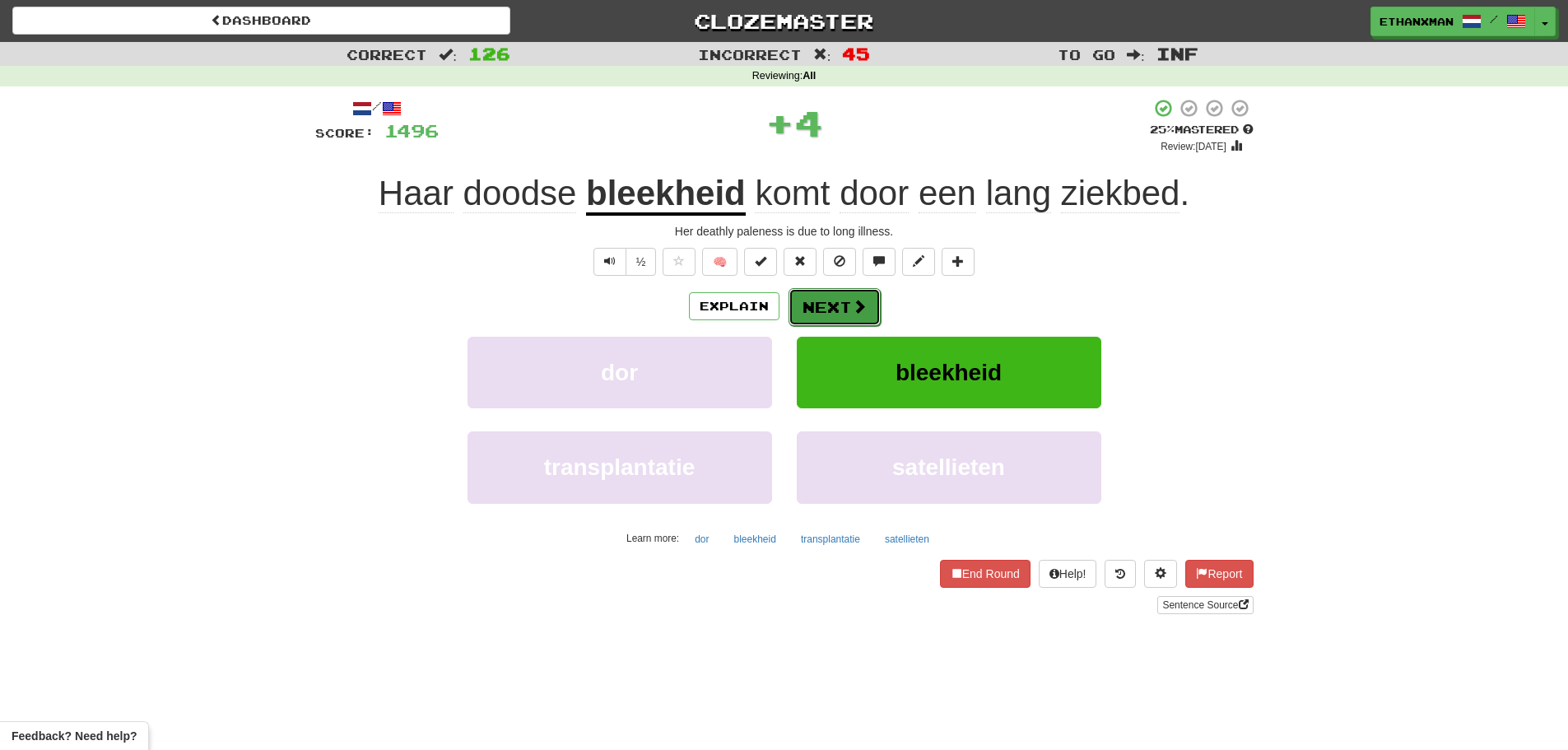
click at [854, 300] on span at bounding box center [859, 307] width 15 height 15
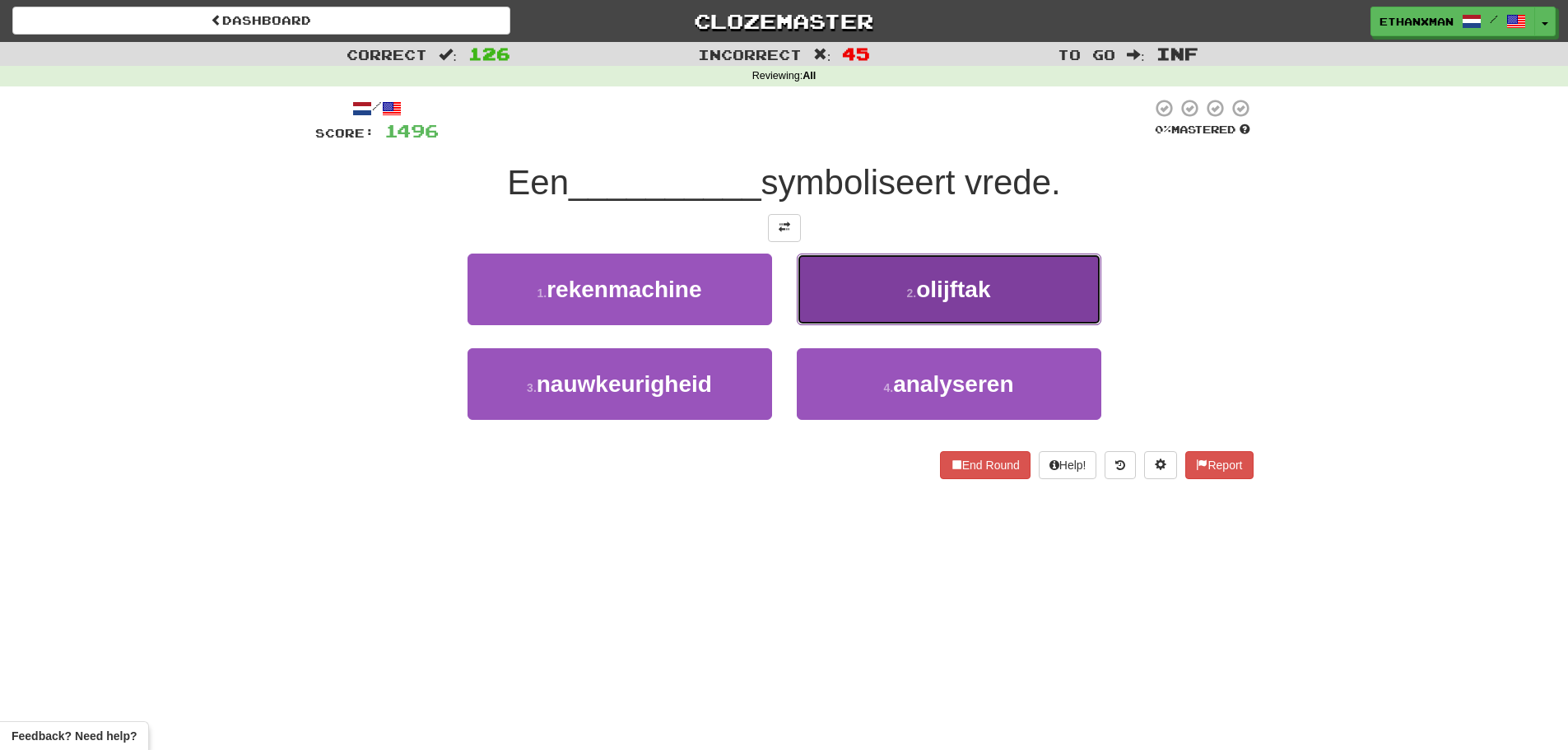
click at [900, 299] on button "2 . olijftak" at bounding box center [948, 290] width 305 height 72
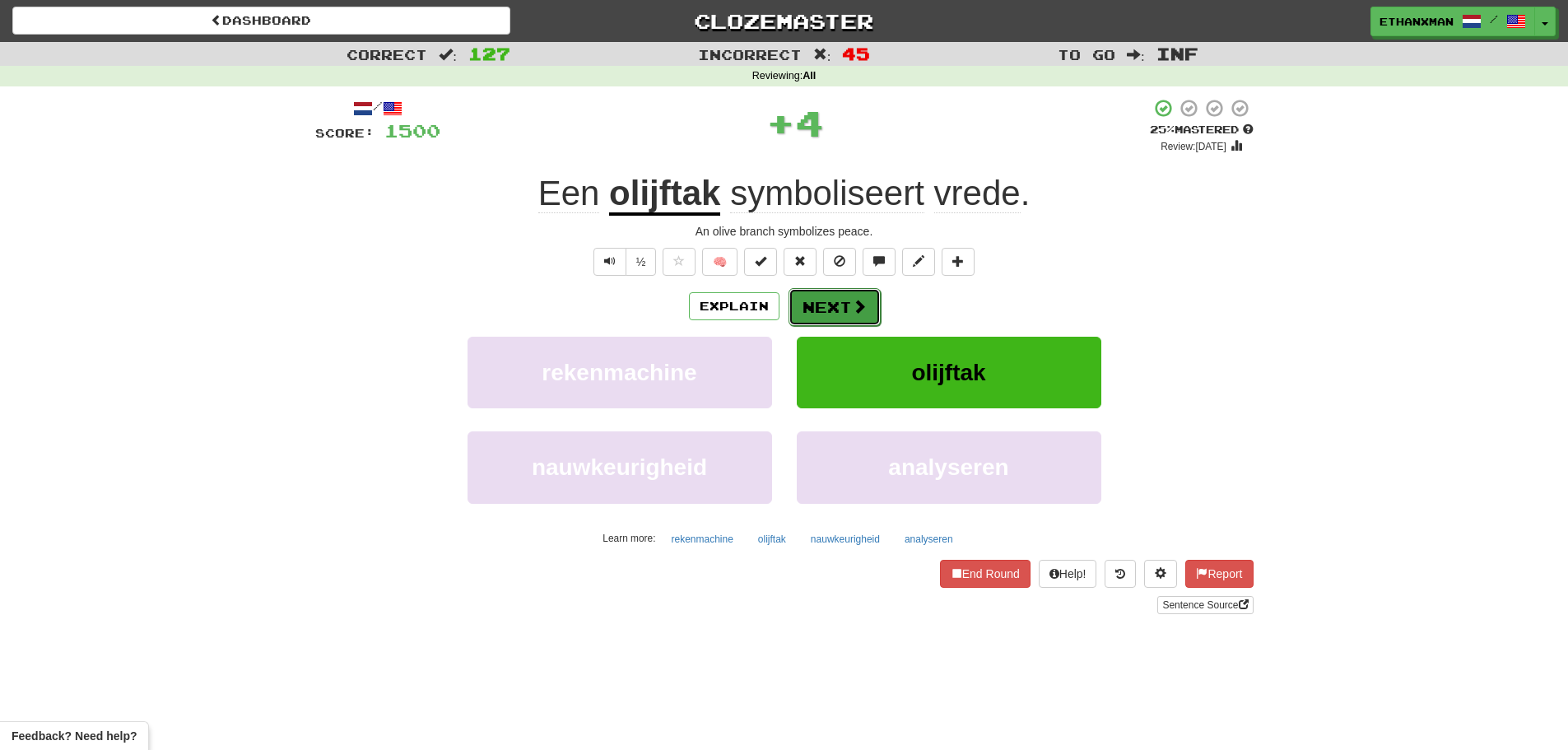
click at [839, 302] on button "Next" at bounding box center [835, 307] width 92 height 38
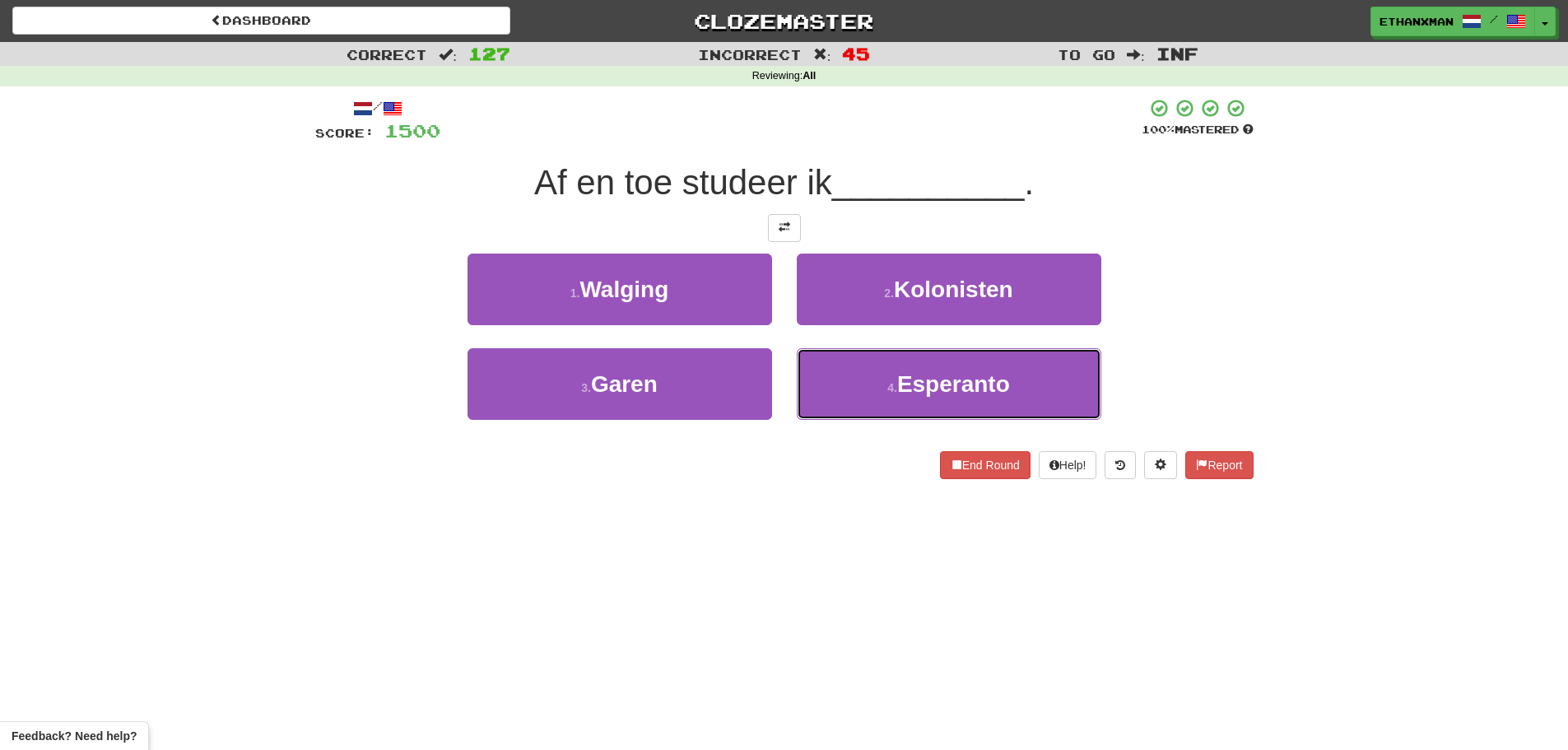
drag, startPoint x: 898, startPoint y: 390, endPoint x: 872, endPoint y: 331, distance: 64.5
click at [898, 389] on span "Esperanto" at bounding box center [953, 383] width 112 height 25
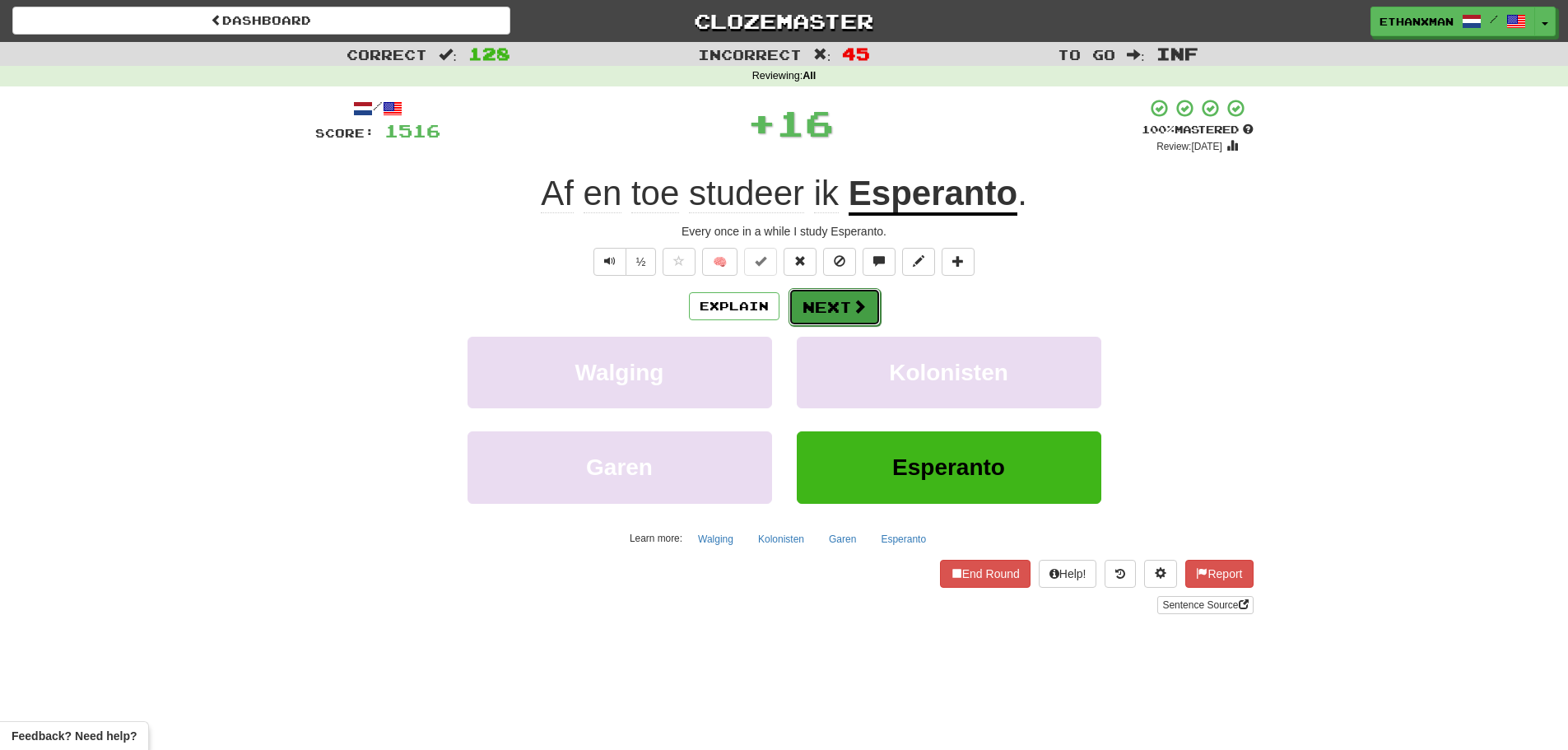
click at [844, 299] on button "Next" at bounding box center [835, 307] width 92 height 38
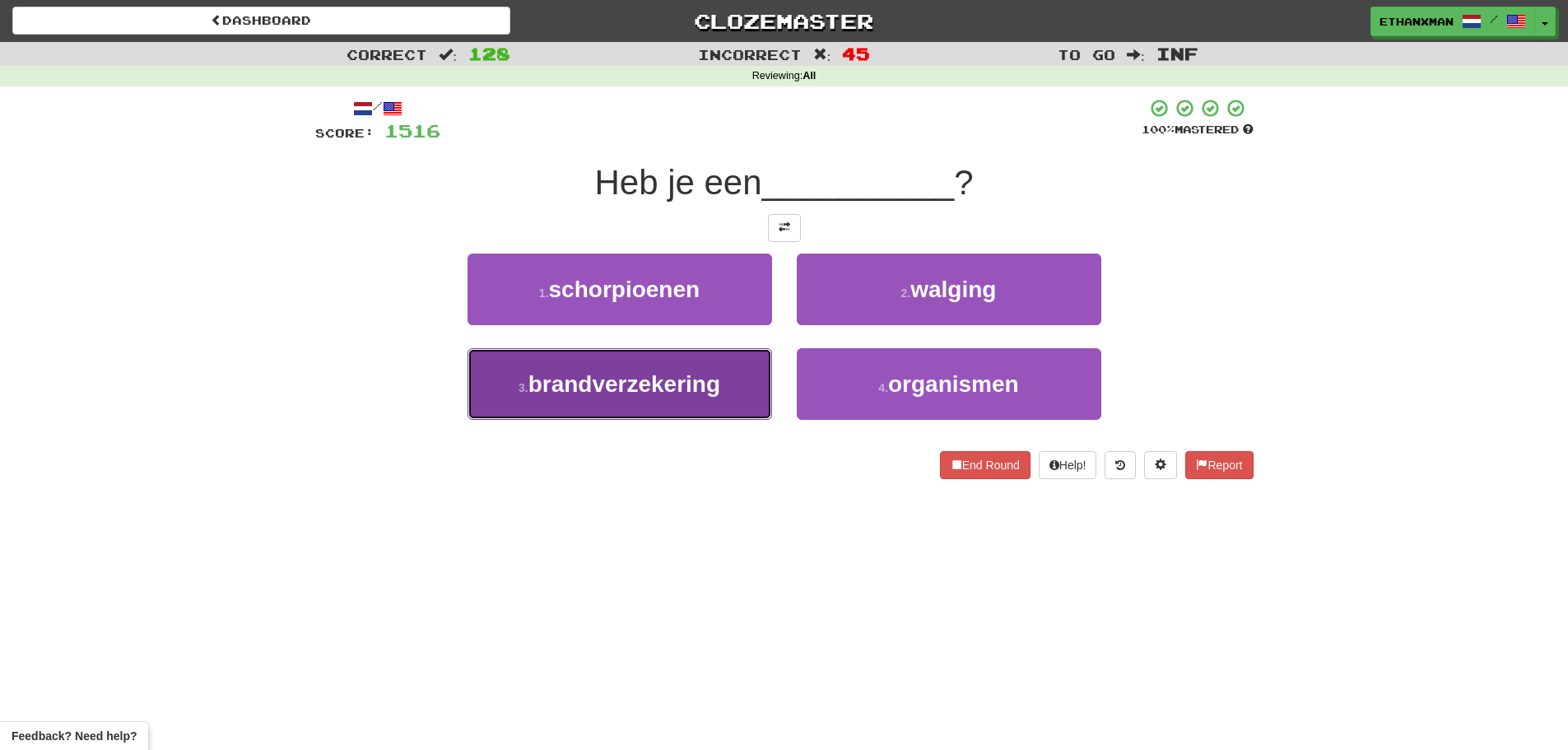
click at [748, 368] on button "3 . brandverzekering" at bounding box center [619, 384] width 305 height 72
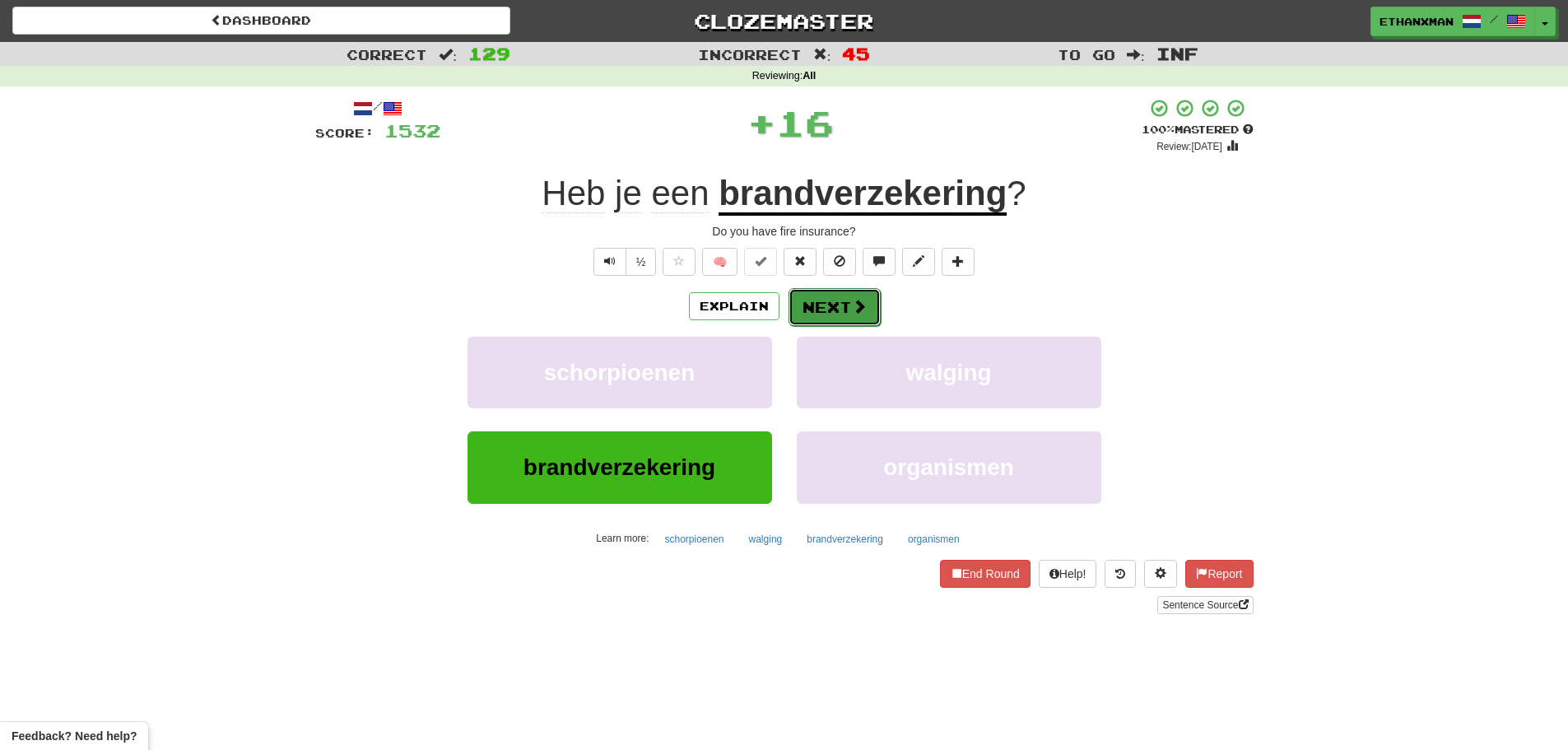
click at [831, 299] on button "Next" at bounding box center [835, 307] width 92 height 38
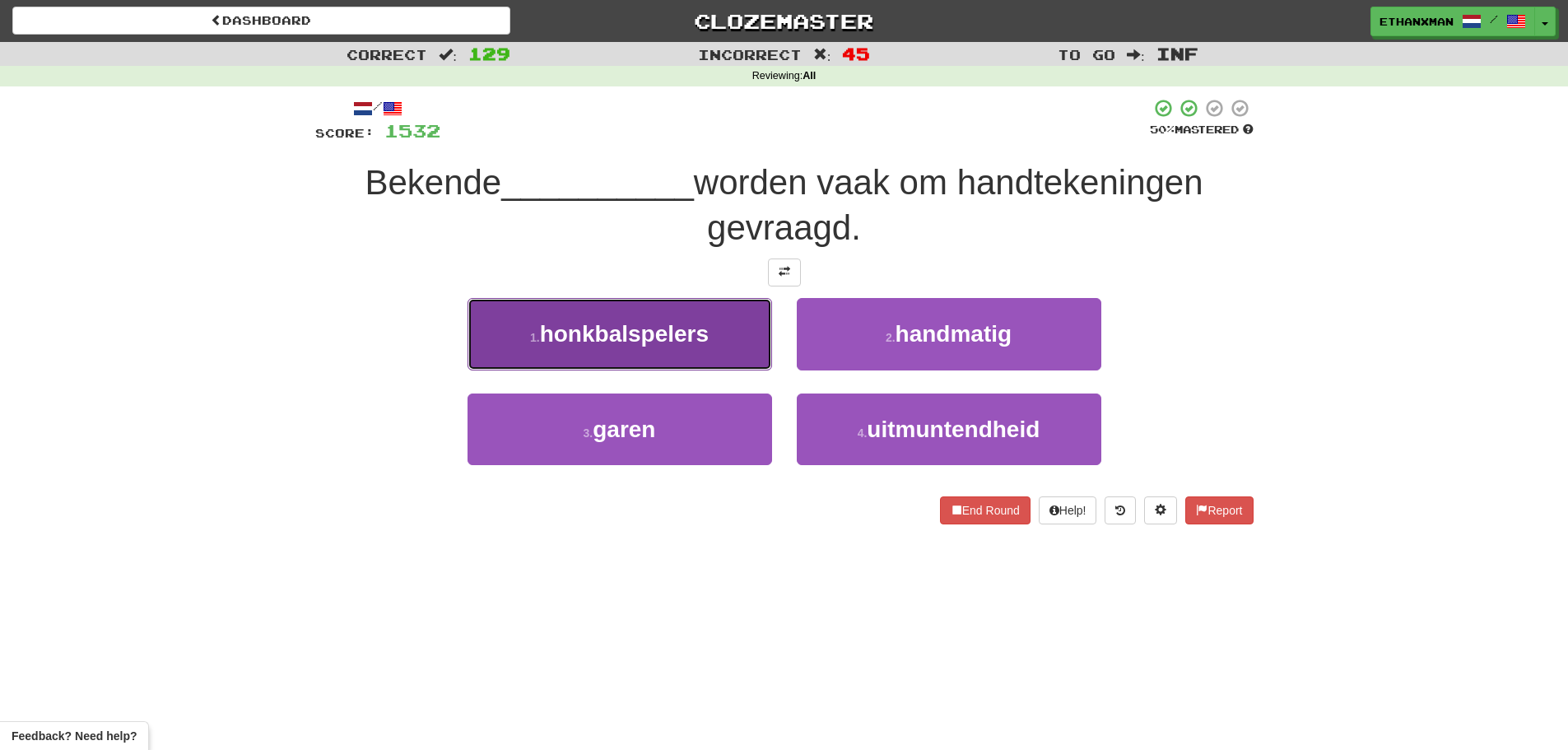
click at [720, 340] on button "1 . honkbalspelers" at bounding box center [619, 334] width 305 height 72
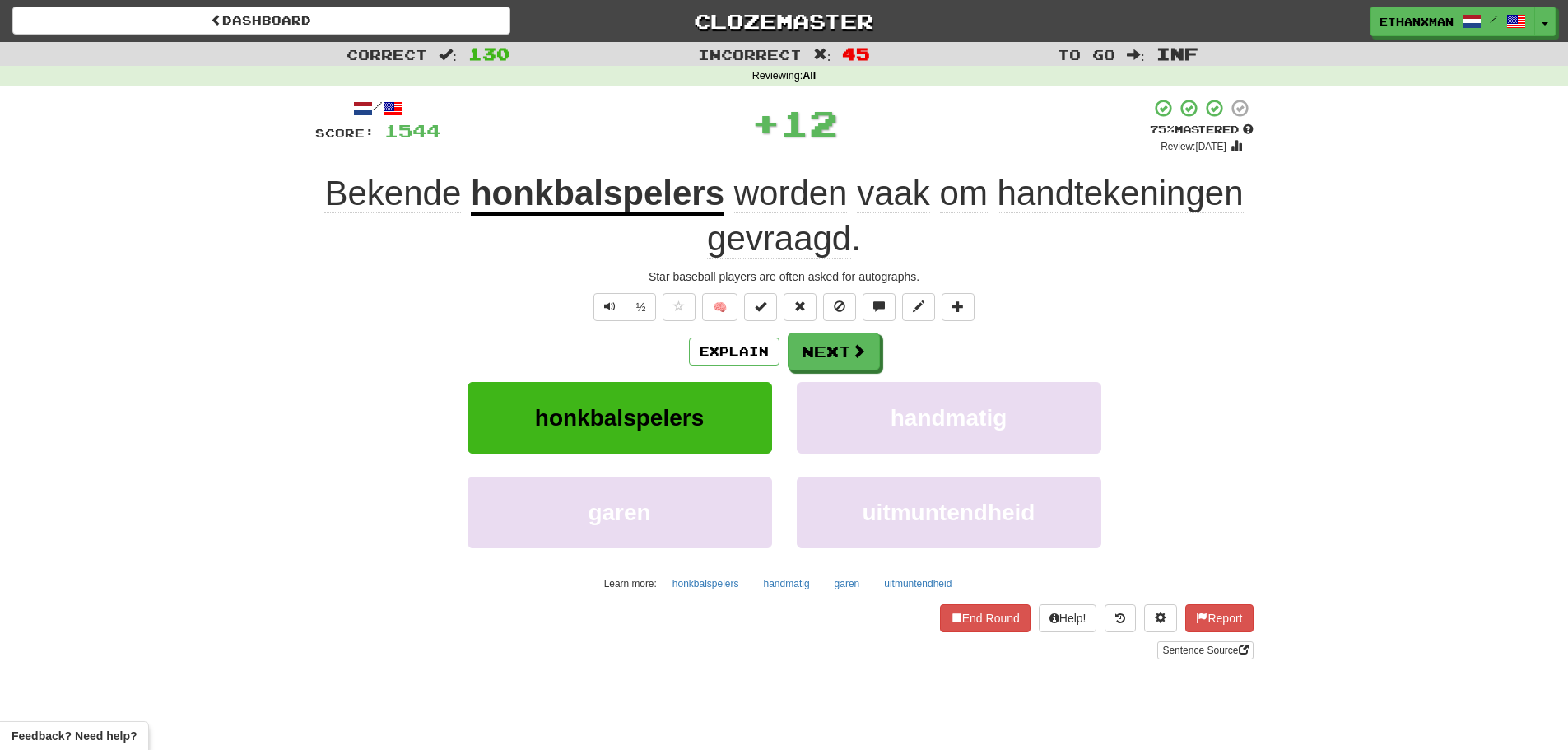
click at [817, 330] on div "/ Score: 1544 + 12 75 % Mastered Review: 2025-09-20 Bekende honkbalspelers word…" at bounding box center [784, 378] width 938 height 560
click at [815, 342] on button "Next" at bounding box center [835, 352] width 92 height 38
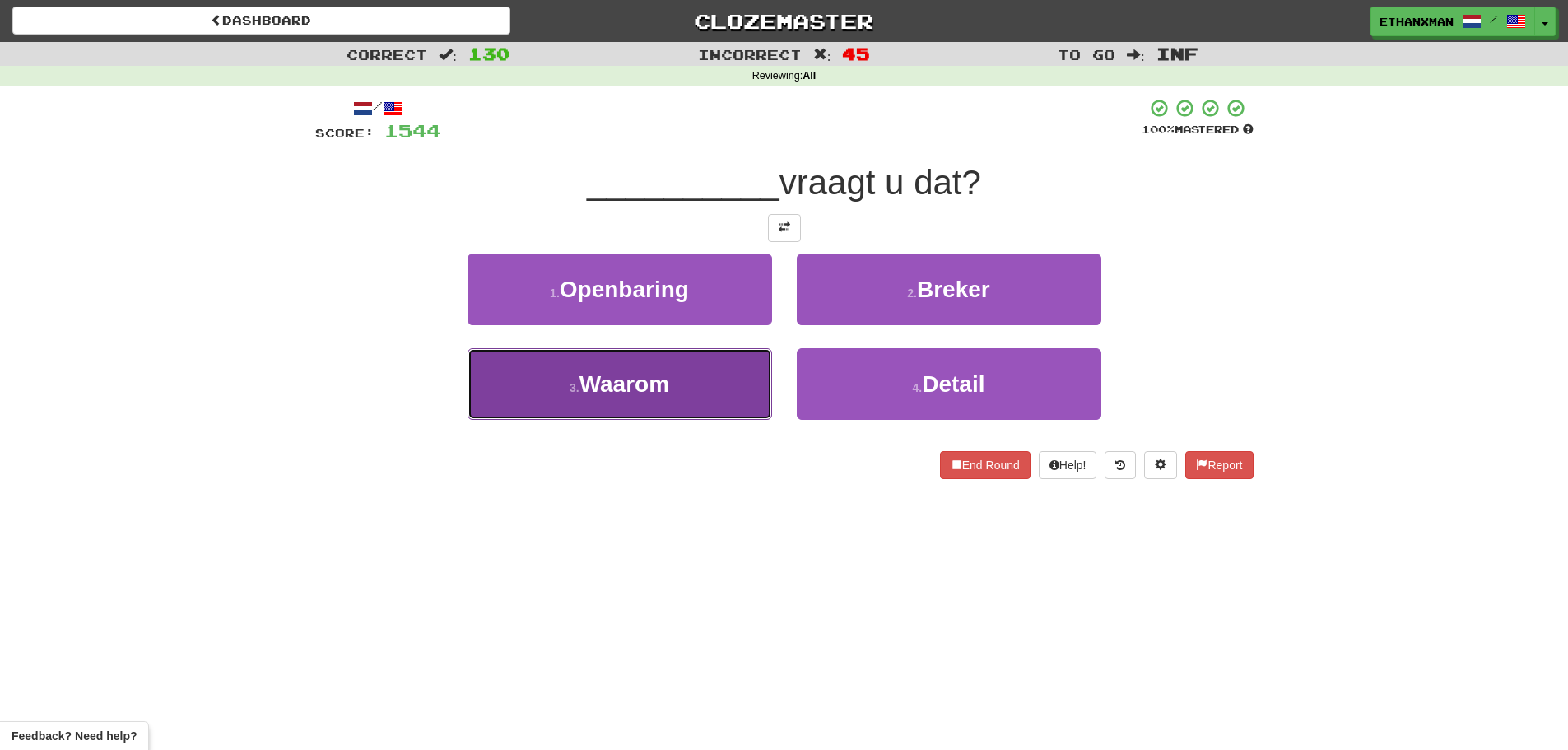
click at [712, 386] on button "3 . Waarom" at bounding box center [619, 384] width 305 height 72
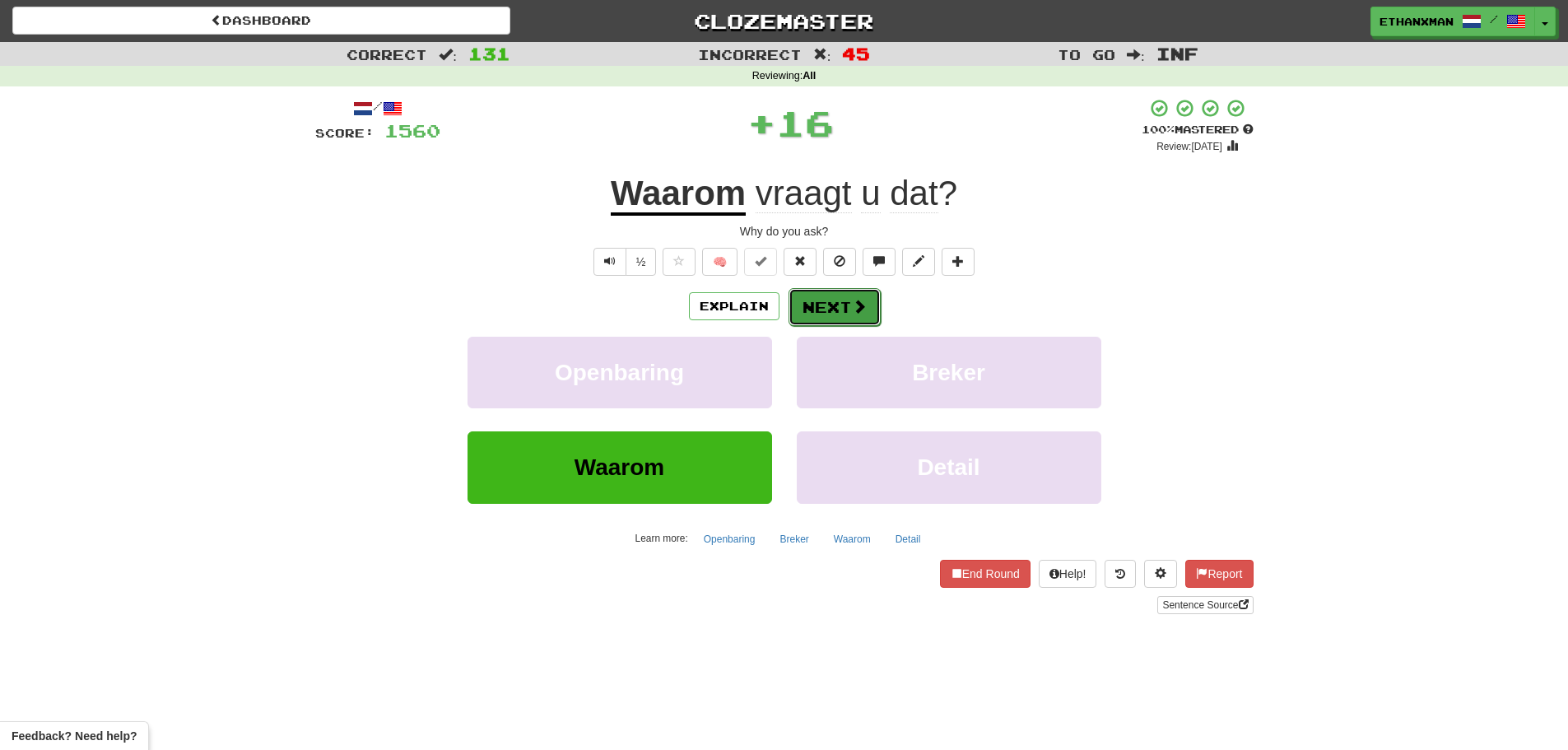
click at [824, 316] on button "Next" at bounding box center [835, 307] width 92 height 38
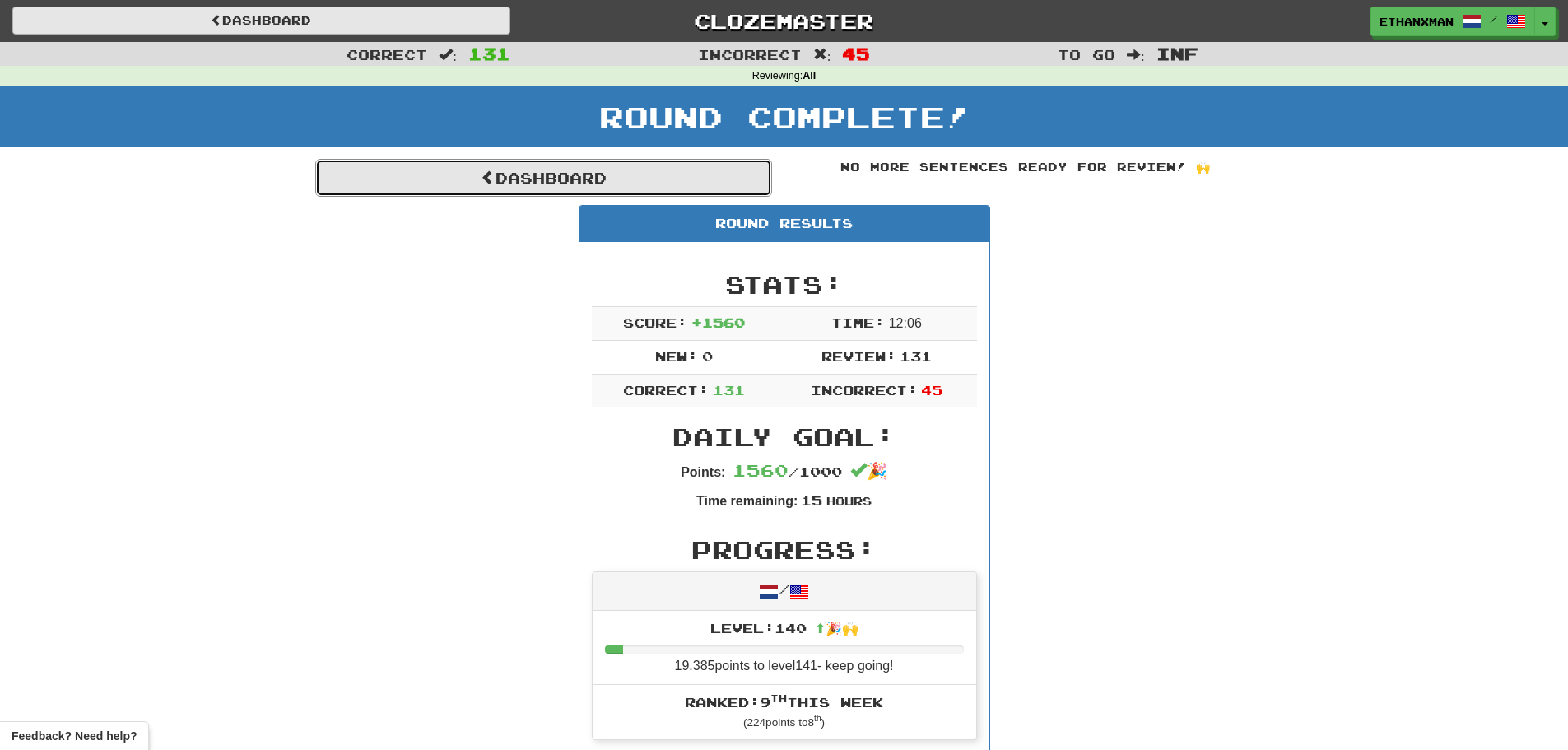
click at [542, 174] on link "Dashboard" at bounding box center [543, 177] width 457 height 38
